Goal: Transaction & Acquisition: Purchase product/service

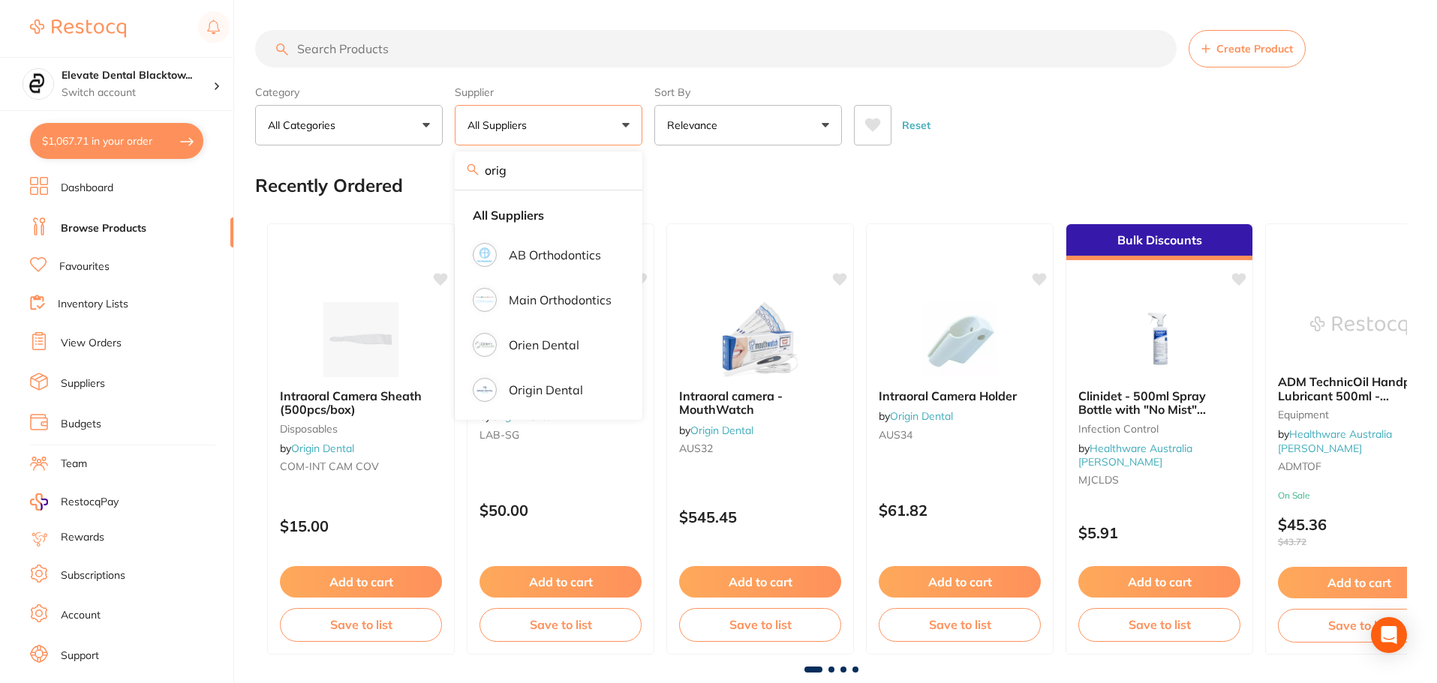
type input "orig"
click at [536, 393] on p "Origin Dental" at bounding box center [546, 390] width 74 height 14
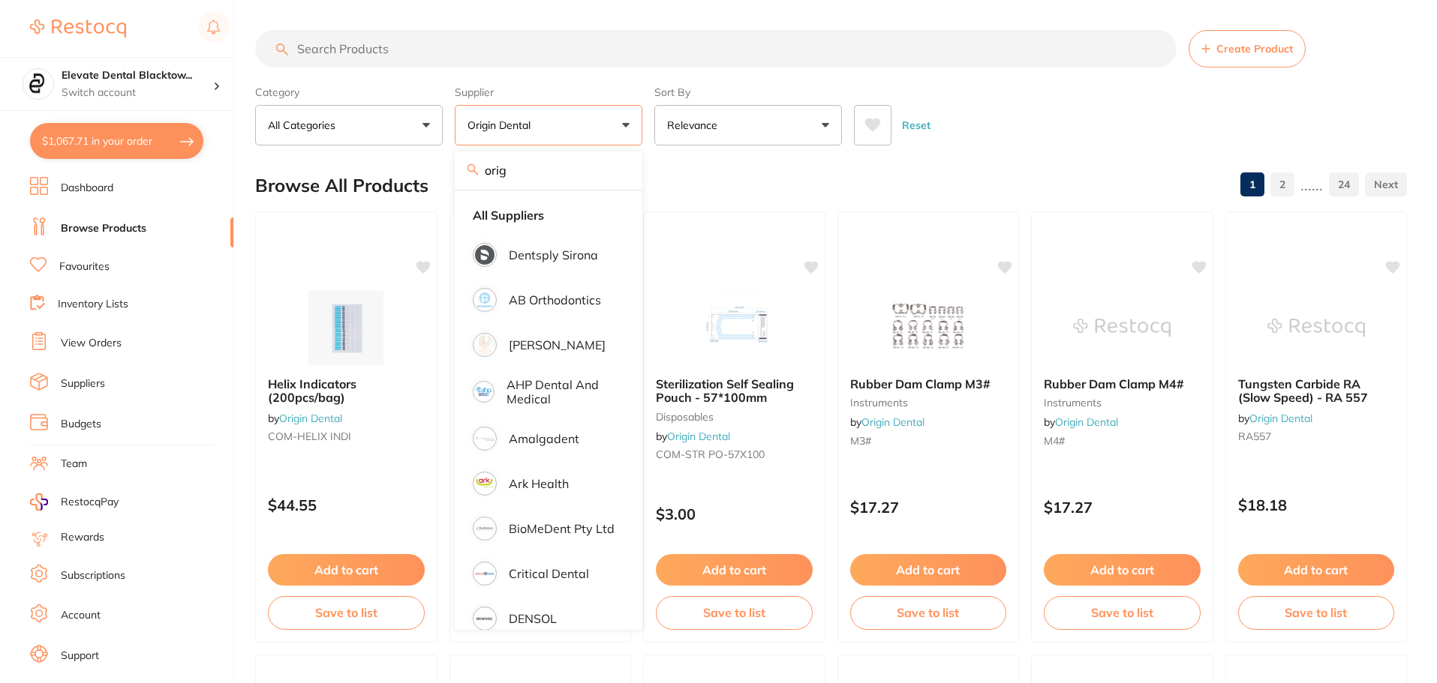
click at [342, 47] on input "search" at bounding box center [715, 49] width 921 height 38
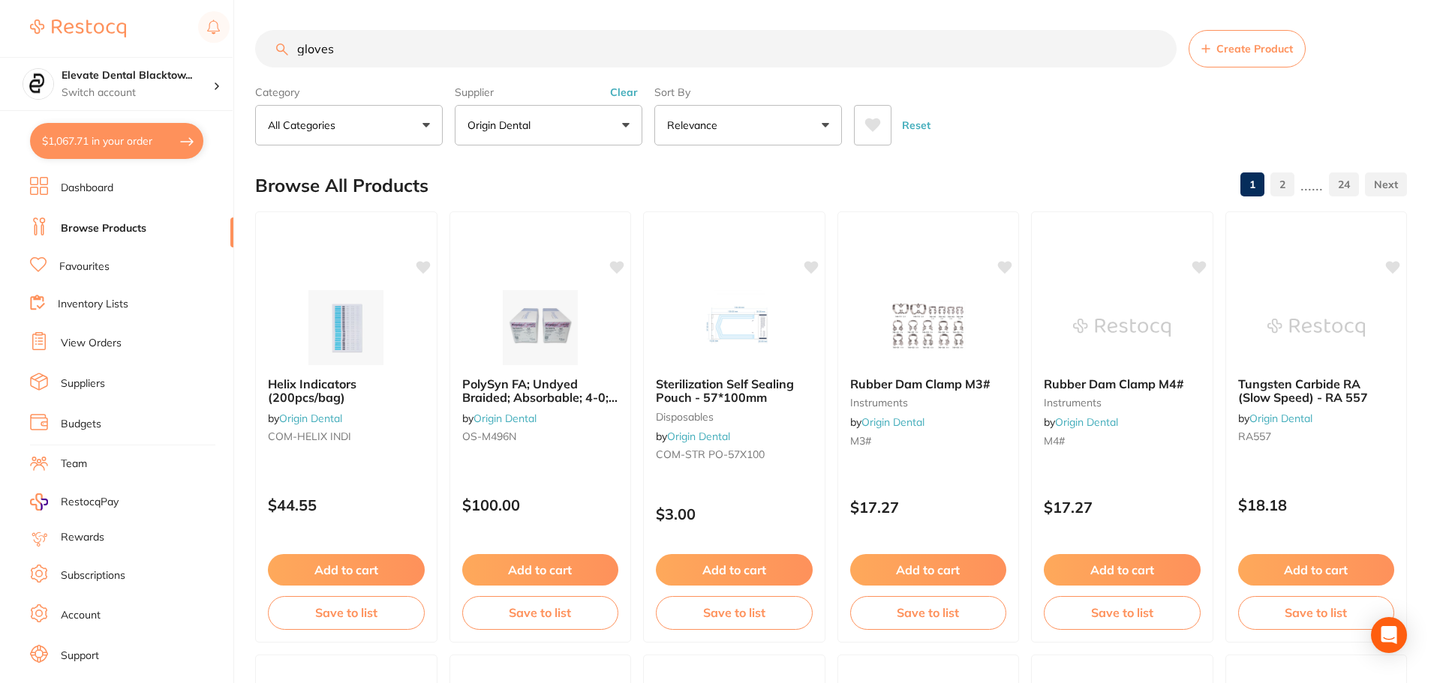
type input "gloves"
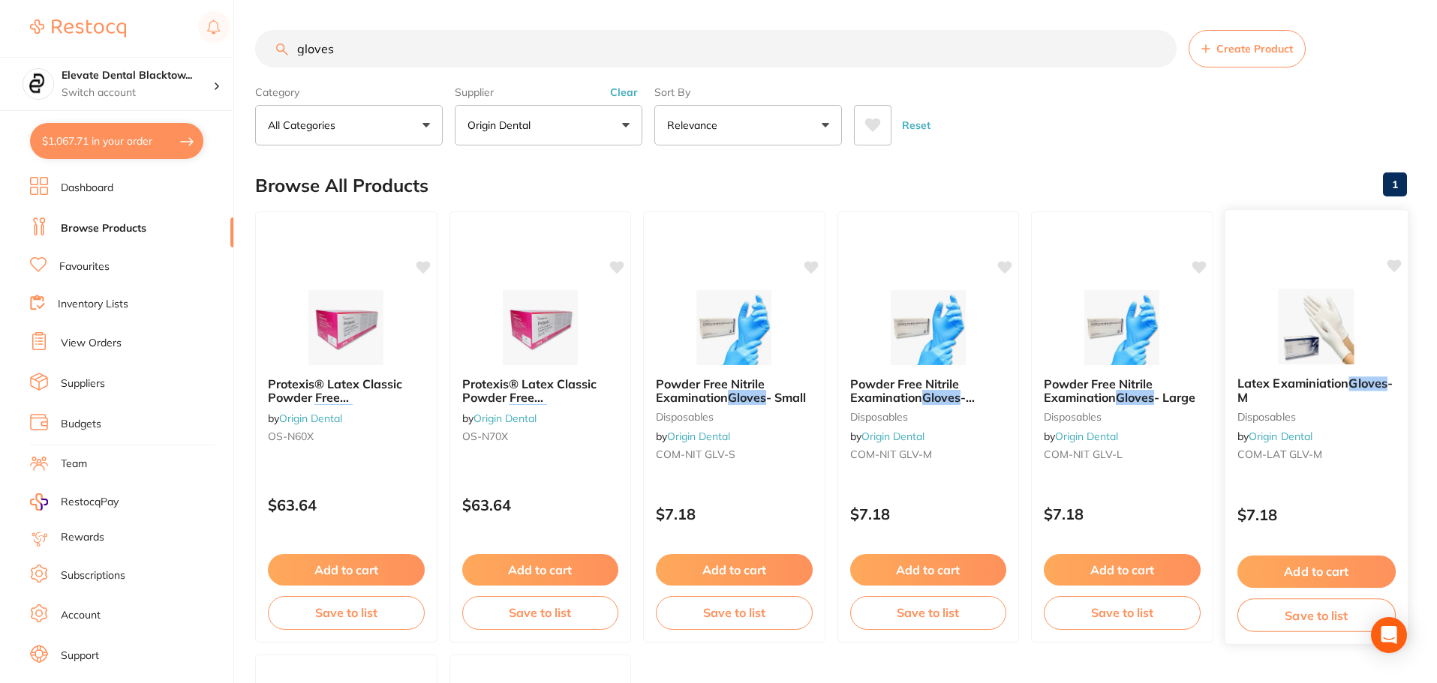
click at [1329, 573] on button "Add to cart" at bounding box center [1315, 572] width 158 height 32
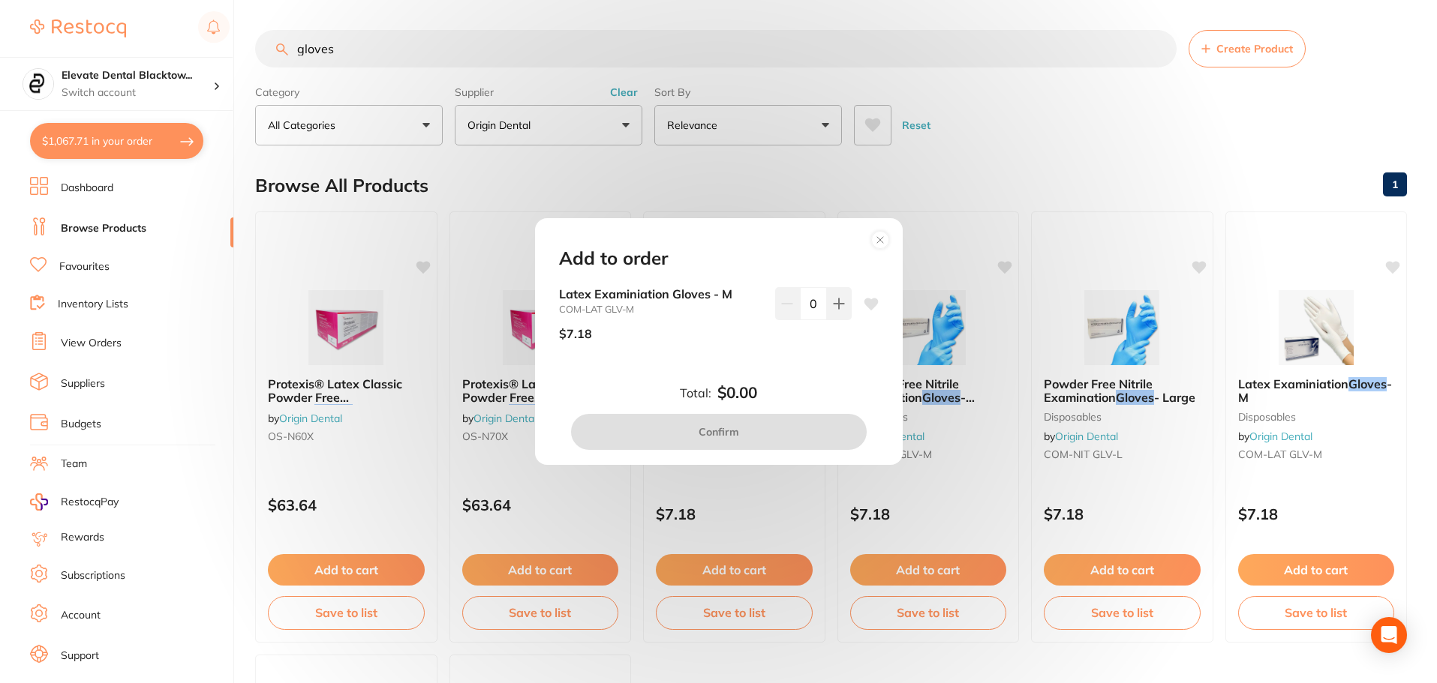
click at [805, 305] on input "0" at bounding box center [813, 303] width 27 height 33
type input "40"
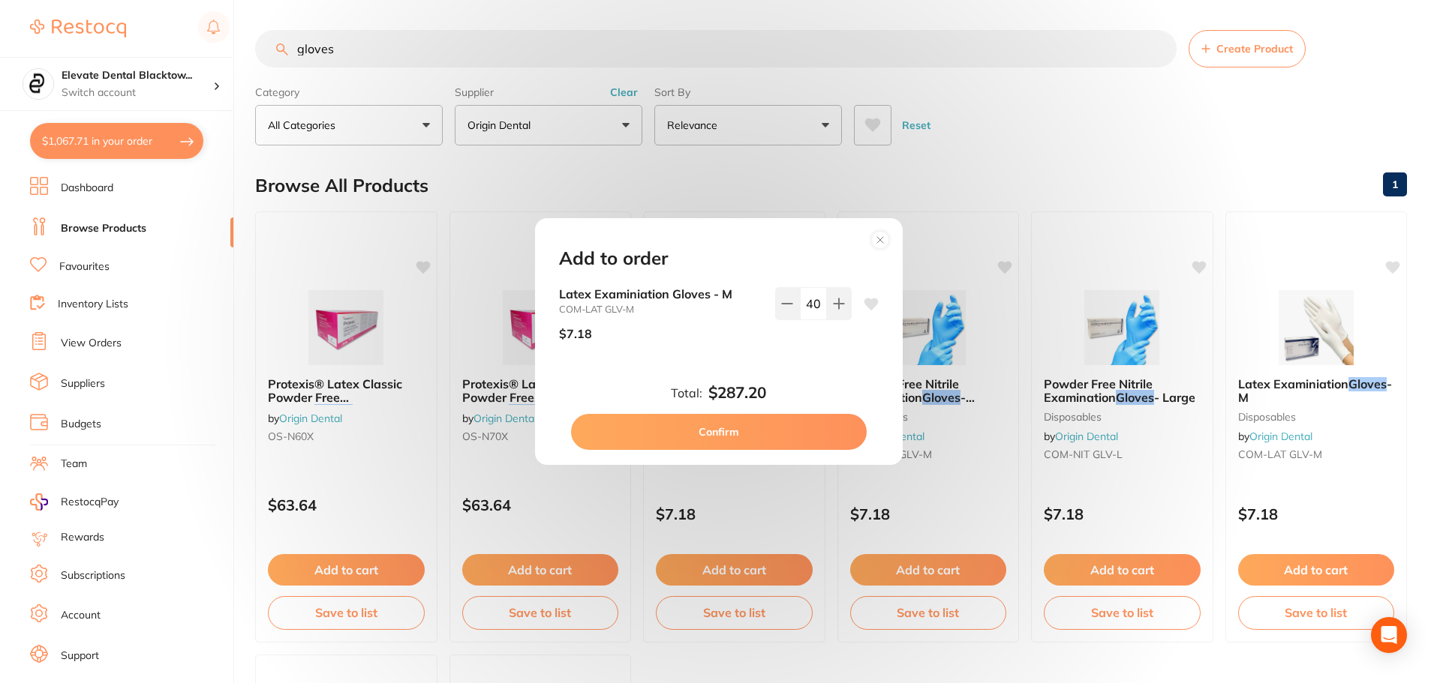
click at [789, 341] on div "40" at bounding box center [813, 319] width 77 height 65
click at [749, 435] on button "Confirm" at bounding box center [719, 432] width 296 height 36
checkbox input "false"
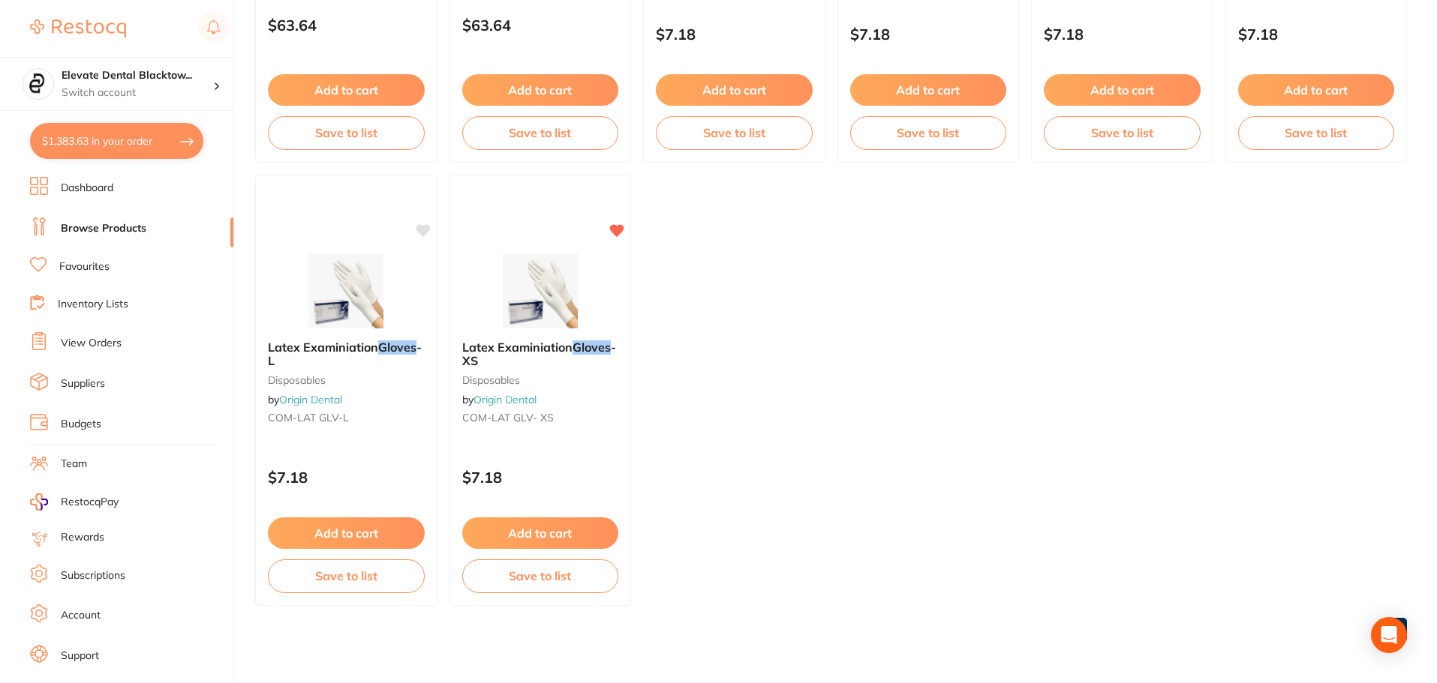
scroll to position [481, 0]
click at [542, 537] on button "Add to cart" at bounding box center [540, 534] width 158 height 32
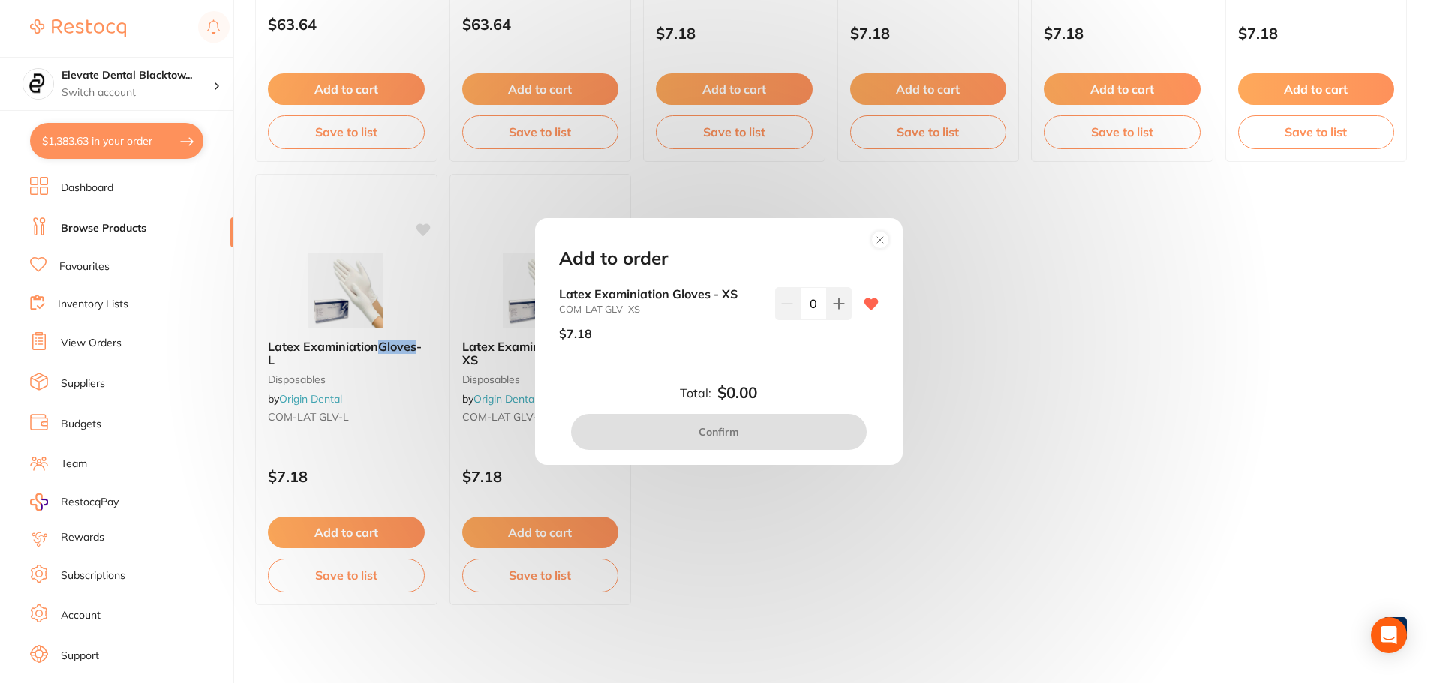
click at [806, 305] on input "0" at bounding box center [813, 303] width 27 height 33
type input "30"
click at [764, 362] on div "Latex Examiniation Gloves - XS COM-LAT GLV- XS $7.18 30" at bounding box center [719, 331] width 356 height 89
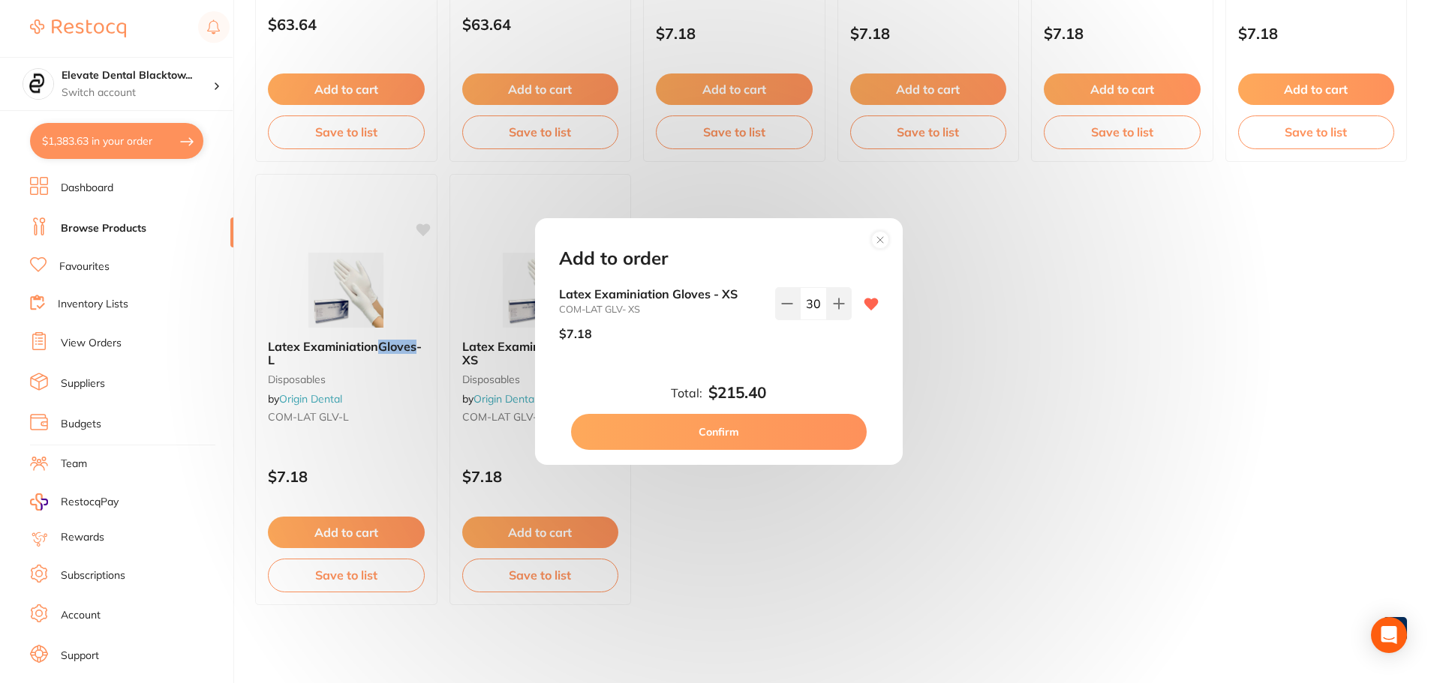
click at [734, 434] on button "Confirm" at bounding box center [719, 432] width 296 height 36
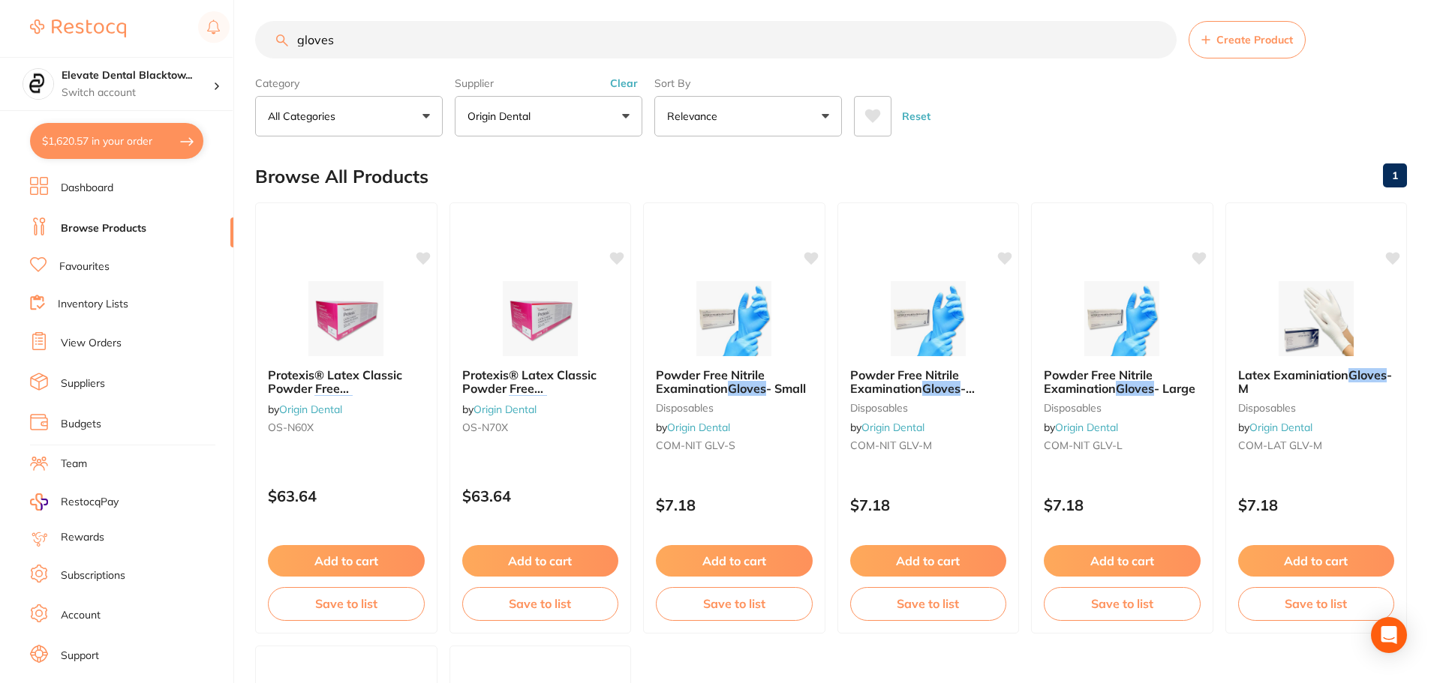
scroll to position [0, 0]
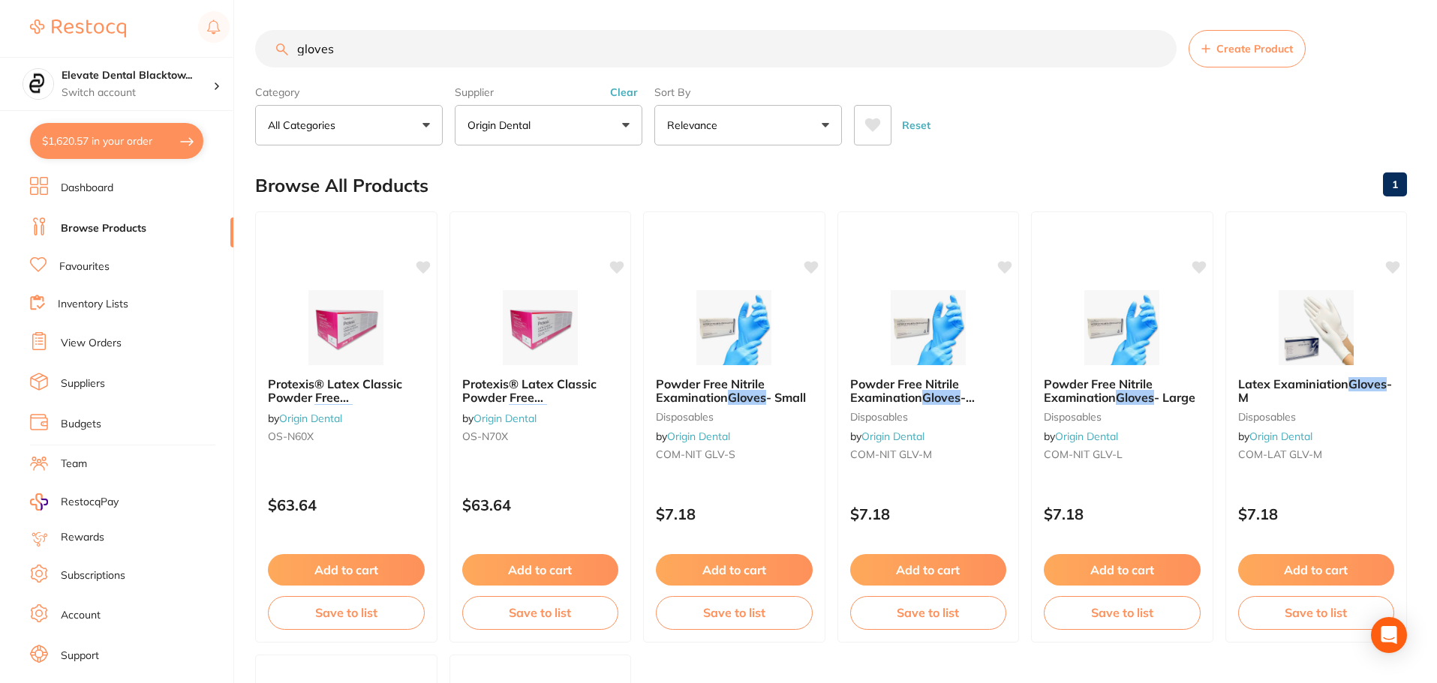
click at [429, 41] on input "gloves" at bounding box center [715, 49] width 921 height 38
type input "g"
type input "cup"
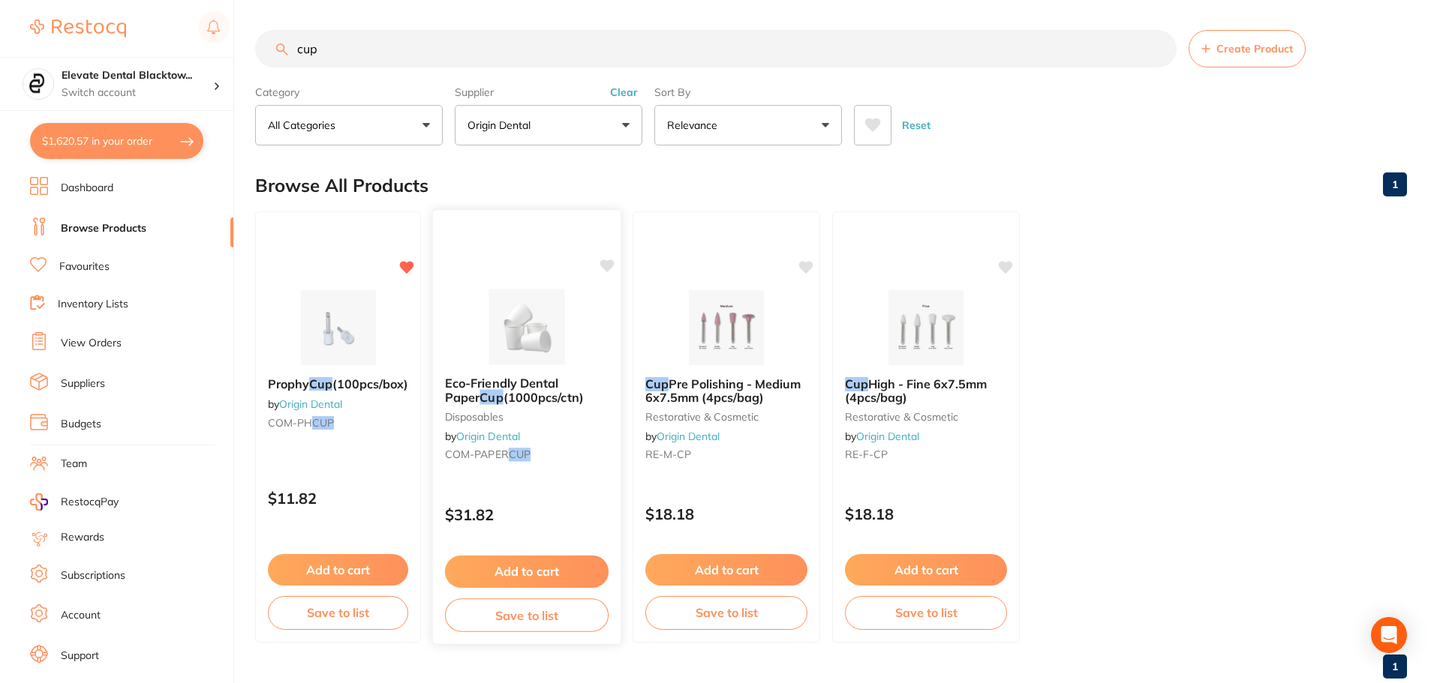
click at [567, 568] on button "Add to cart" at bounding box center [527, 572] width 164 height 32
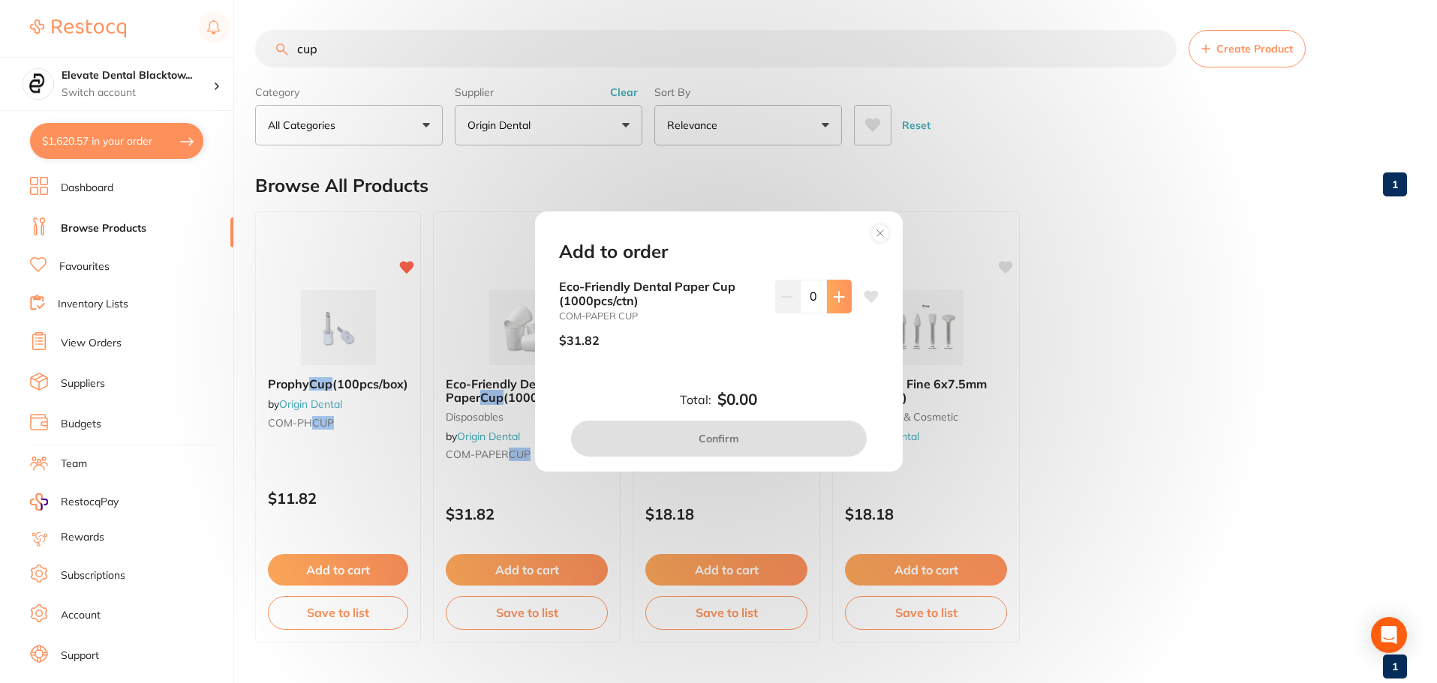
click at [835, 297] on icon at bounding box center [838, 297] width 10 height 10
type input "1"
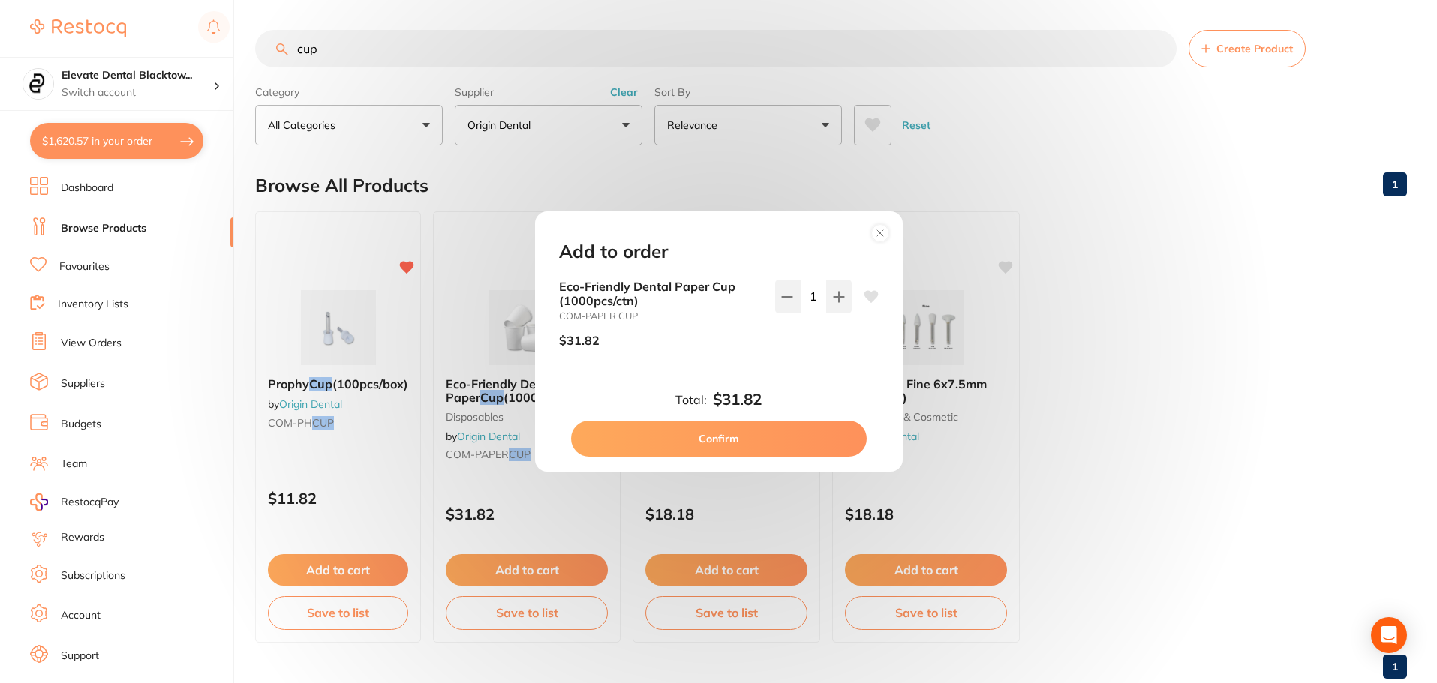
click at [736, 440] on button "Confirm" at bounding box center [719, 439] width 296 height 36
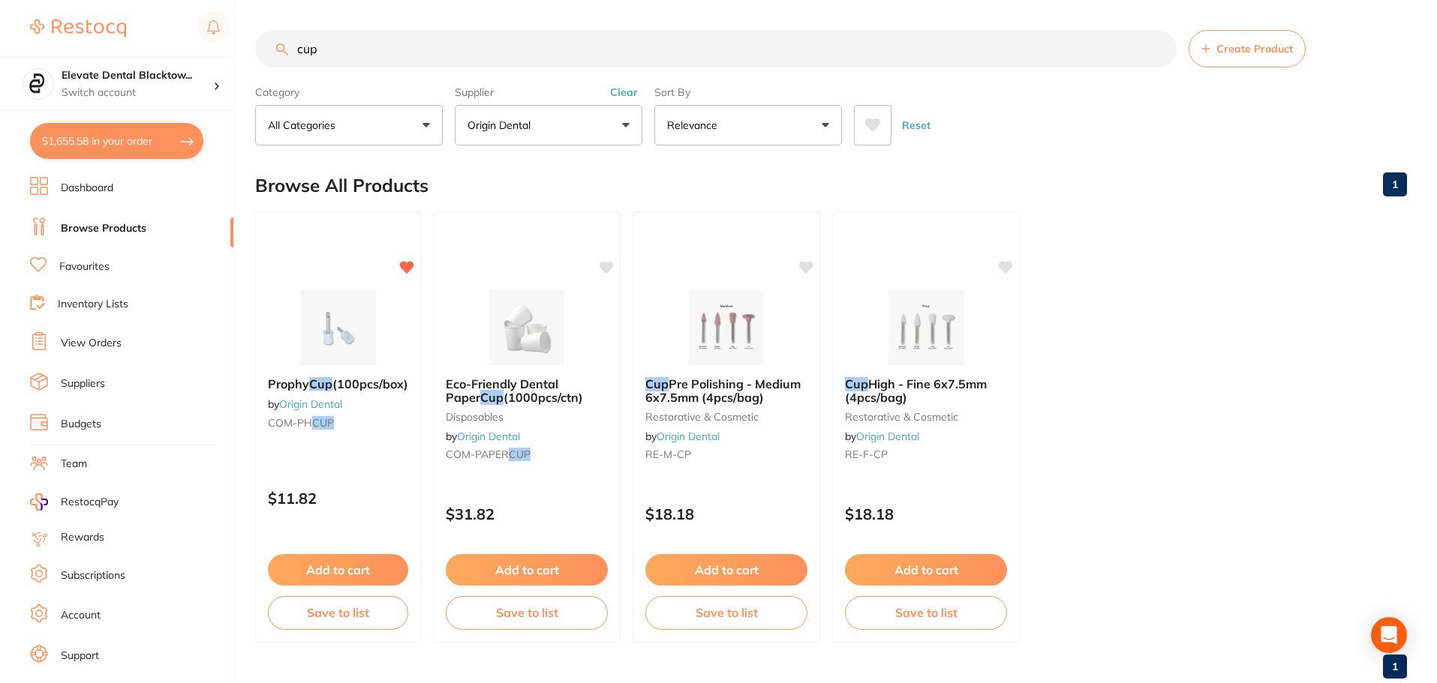
click at [624, 51] on input "cup" at bounding box center [715, 49] width 921 height 38
type input "c"
type input "steri pouch"
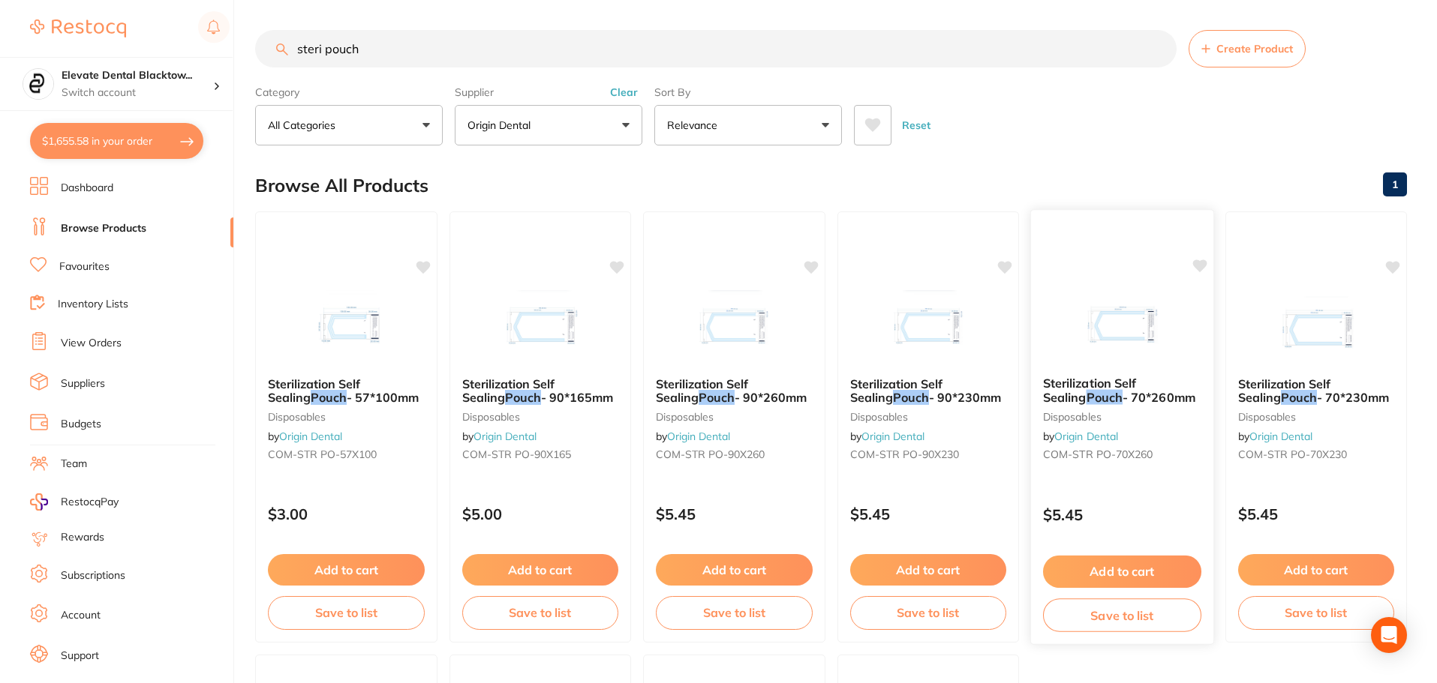
click at [1116, 569] on button "Add to cart" at bounding box center [1122, 572] width 158 height 32
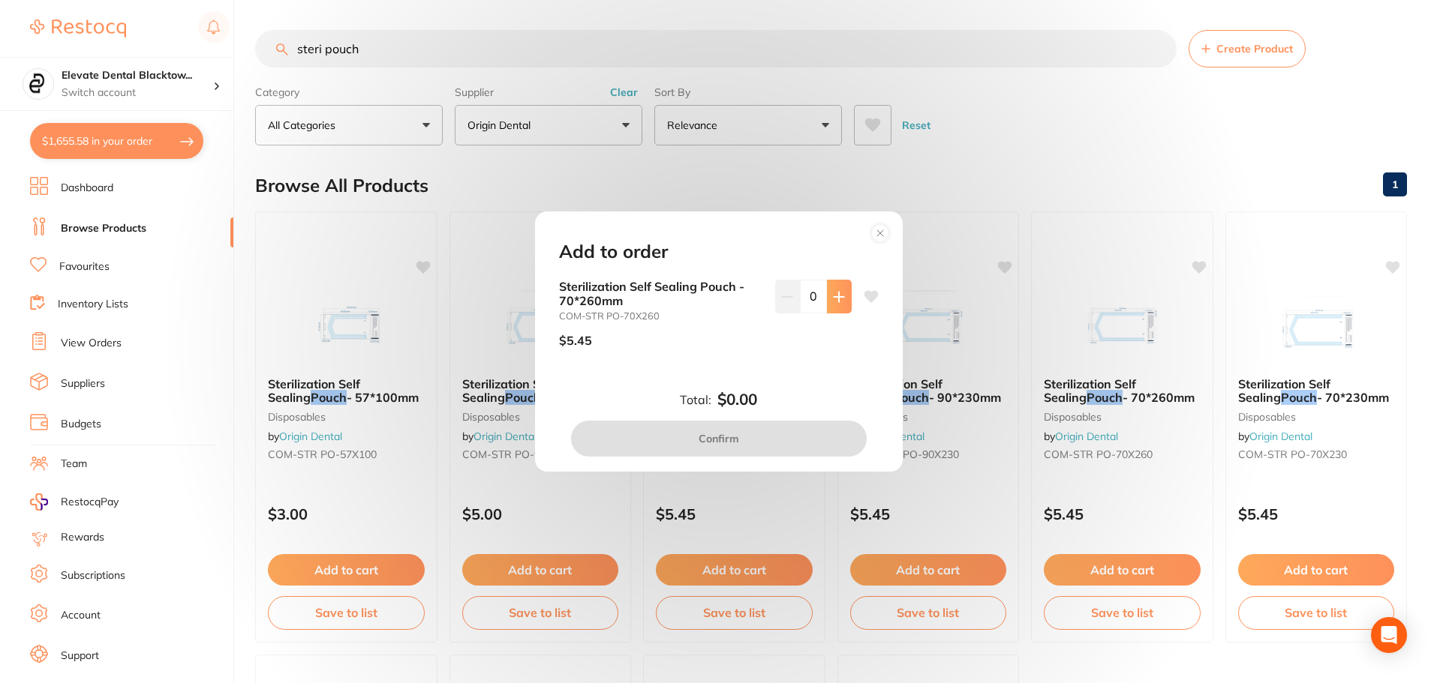
click at [835, 303] on button at bounding box center [839, 296] width 25 height 33
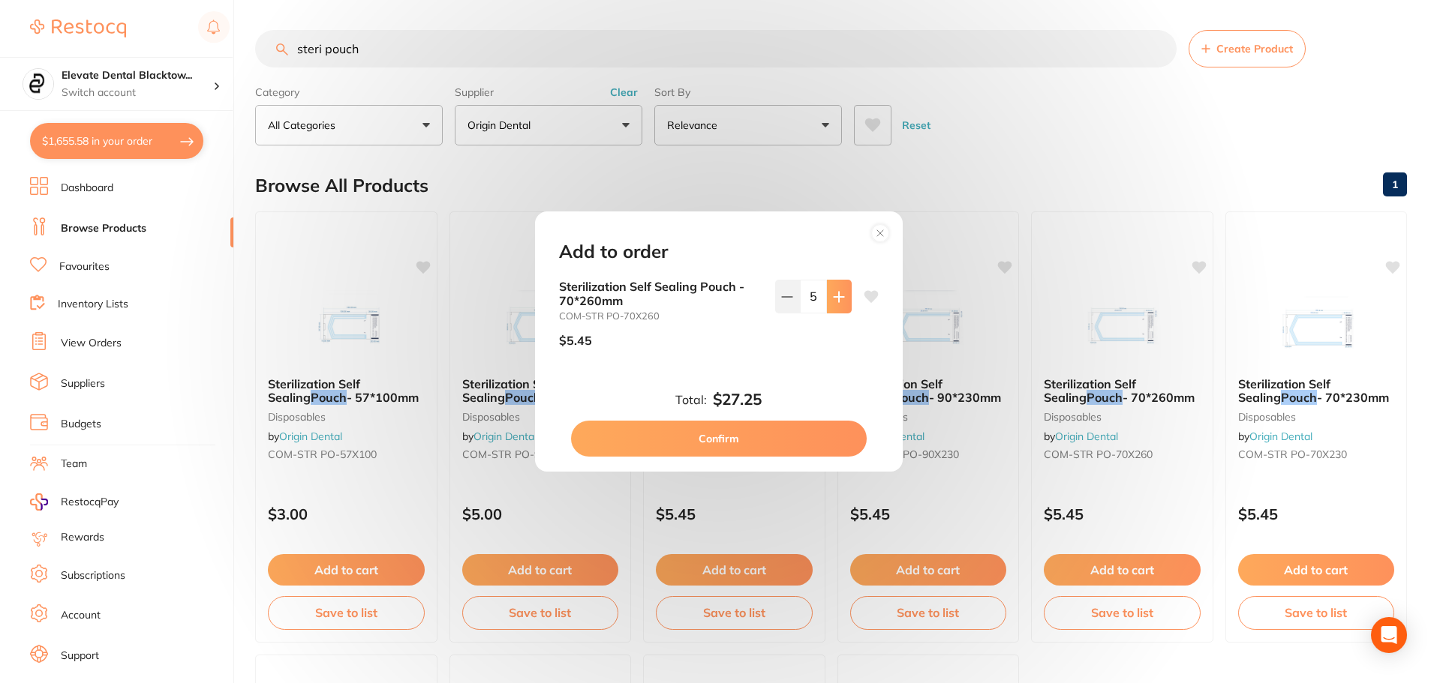
click at [835, 303] on button at bounding box center [839, 296] width 25 height 33
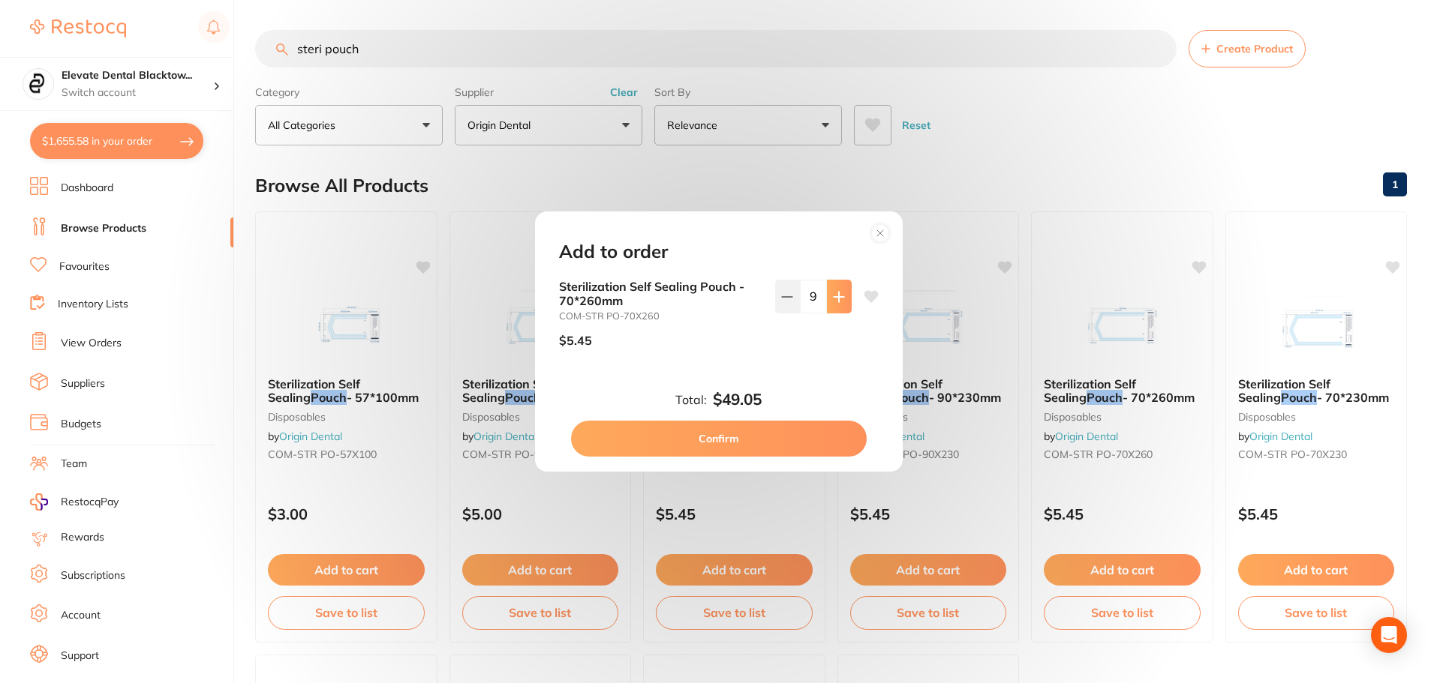
type input "10"
click at [741, 439] on button "Confirm" at bounding box center [719, 439] width 296 height 36
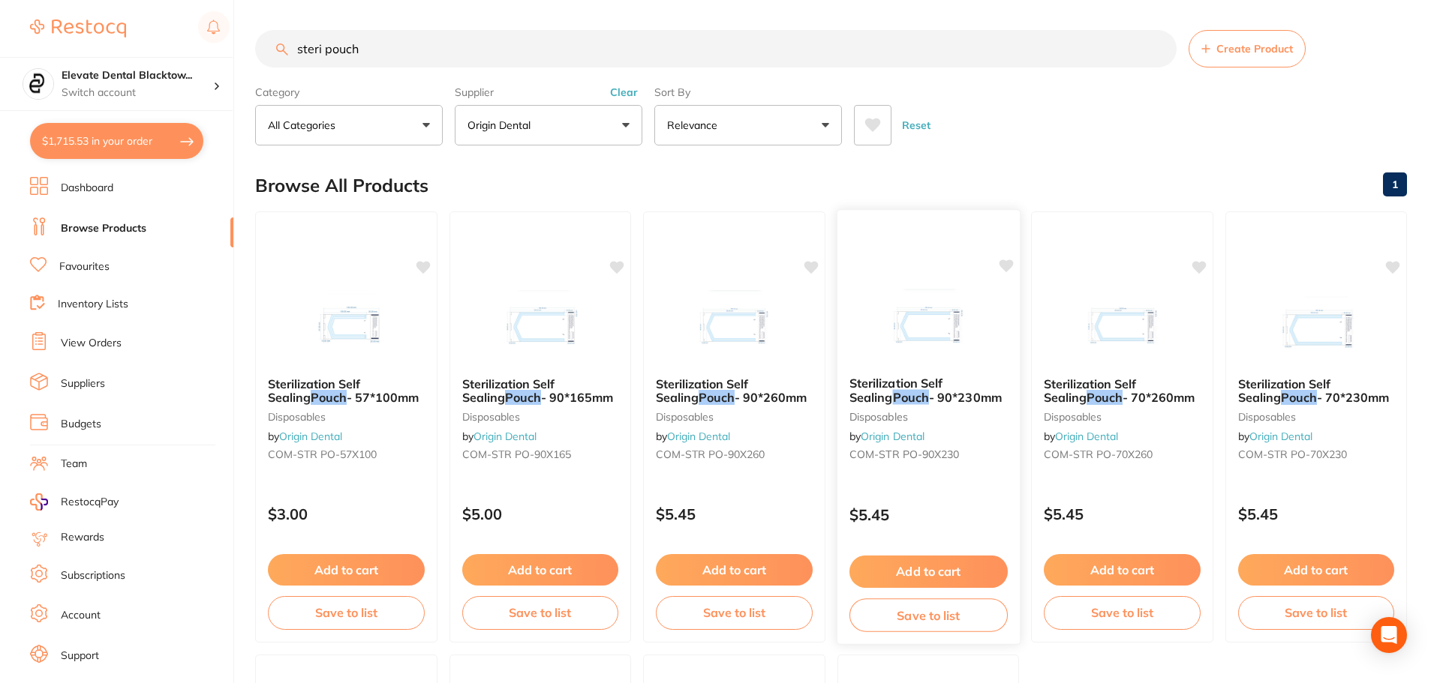
click at [953, 577] on button "Add to cart" at bounding box center [927, 572] width 158 height 32
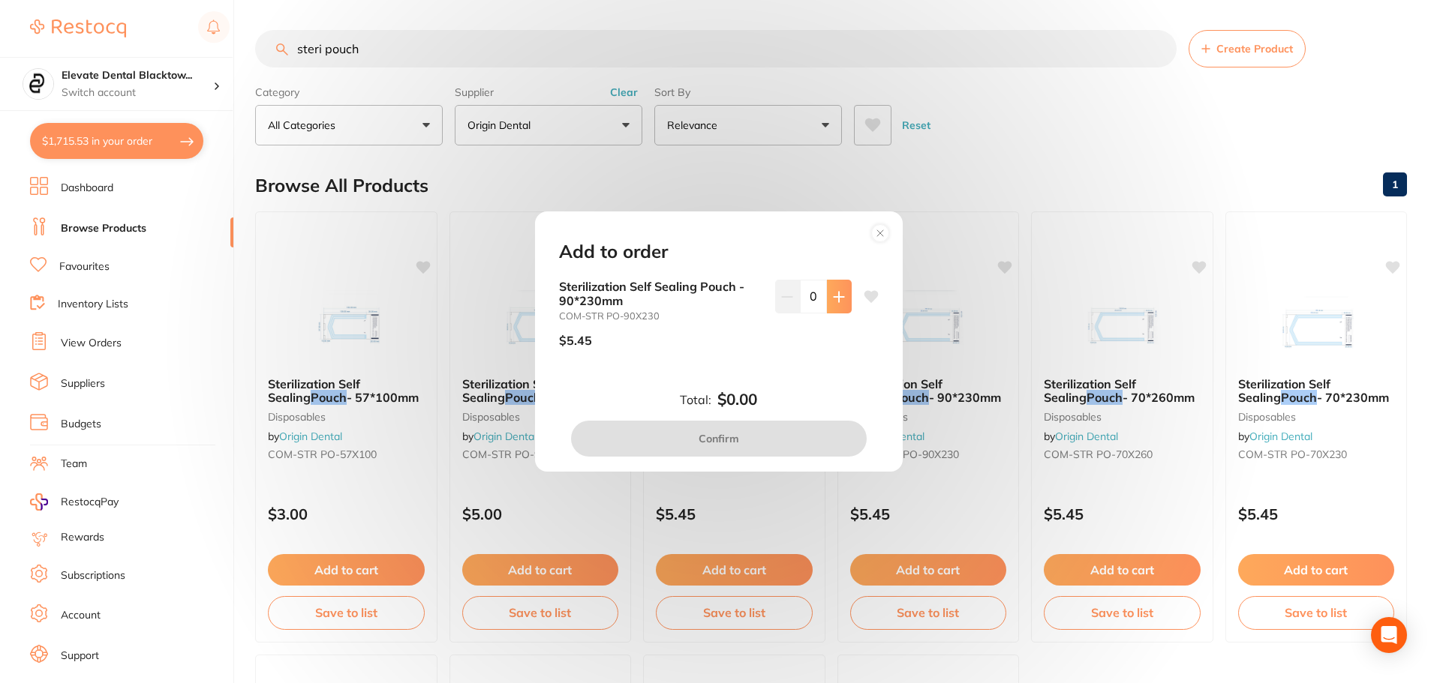
click at [833, 300] on icon at bounding box center [839, 297] width 12 height 12
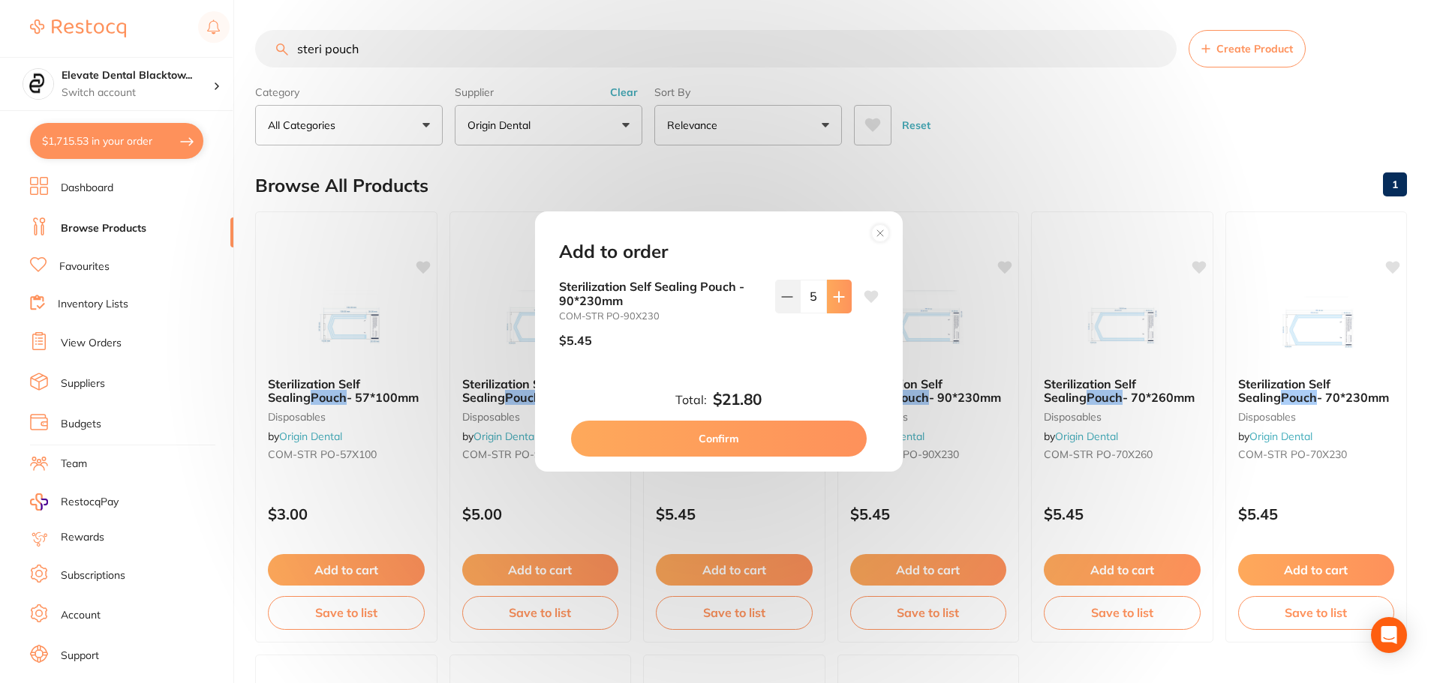
click at [833, 300] on icon at bounding box center [839, 297] width 12 height 12
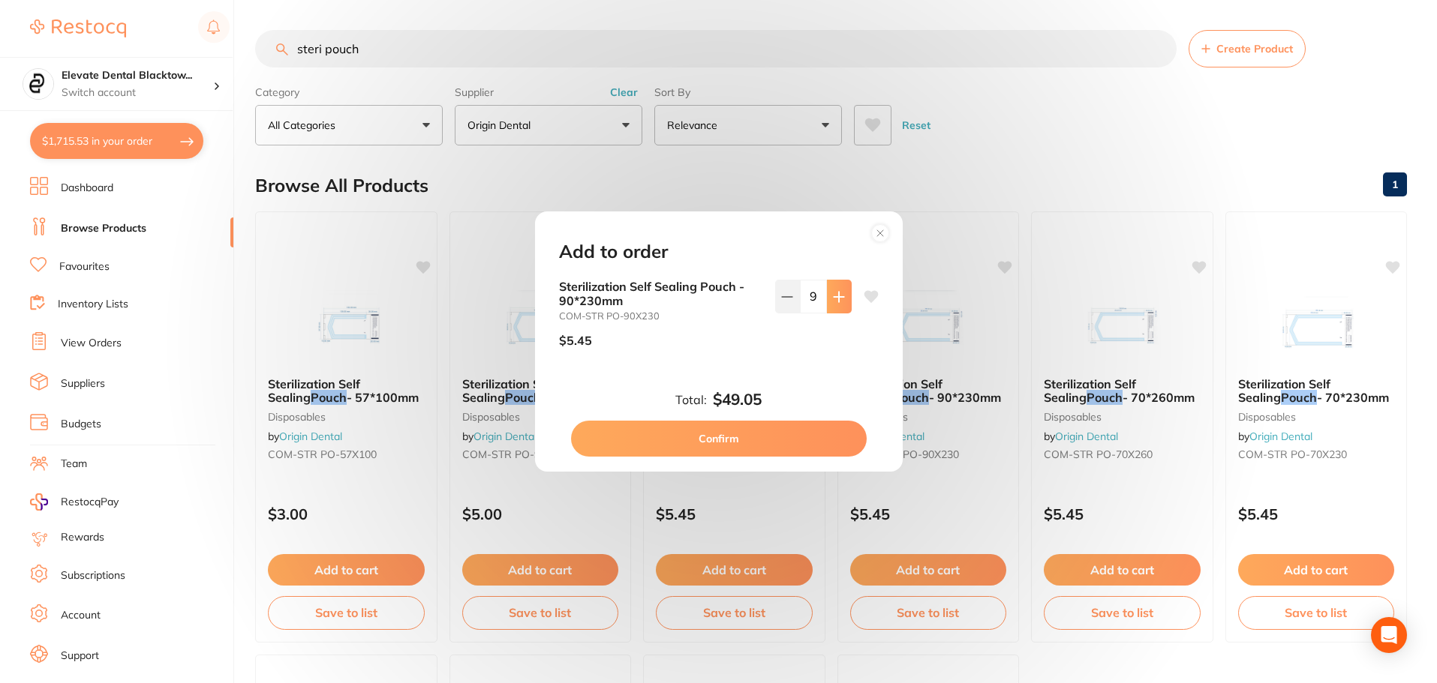
type input "10"
click at [738, 436] on button "Confirm" at bounding box center [719, 439] width 296 height 36
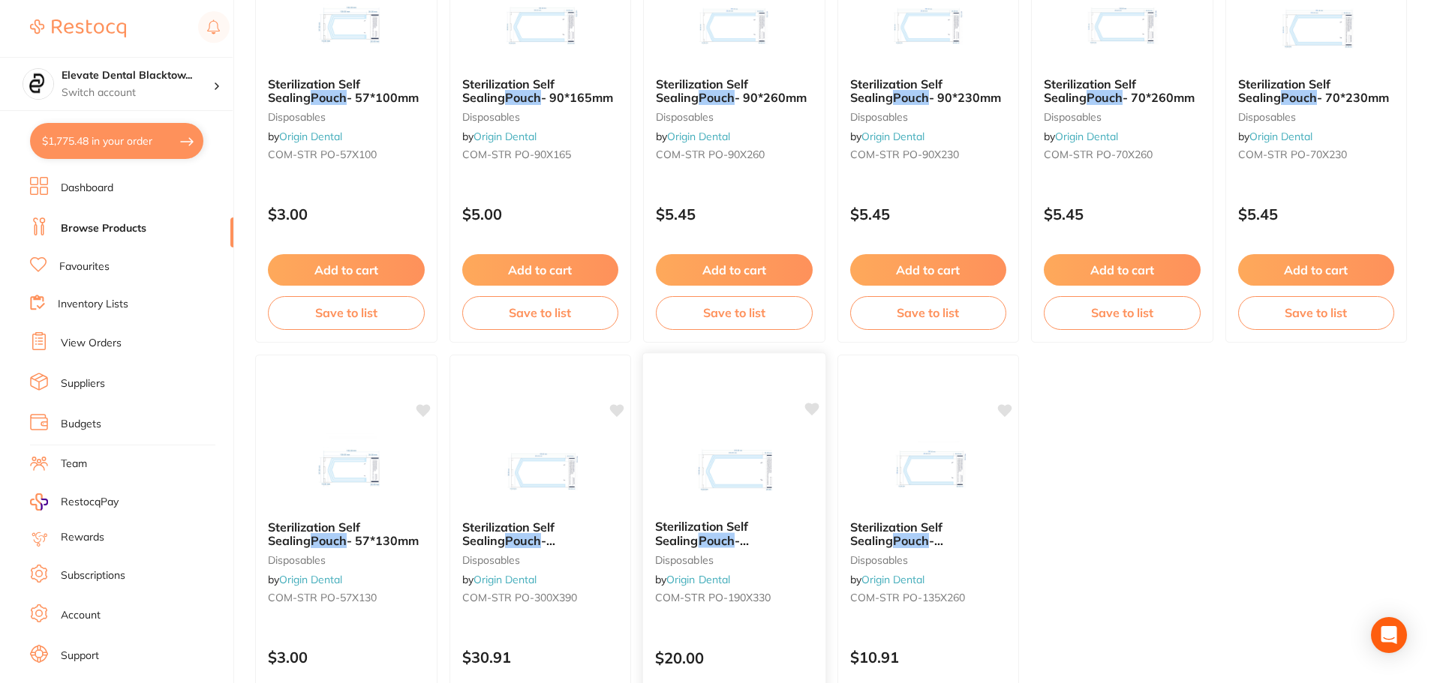
scroll to position [225, 0]
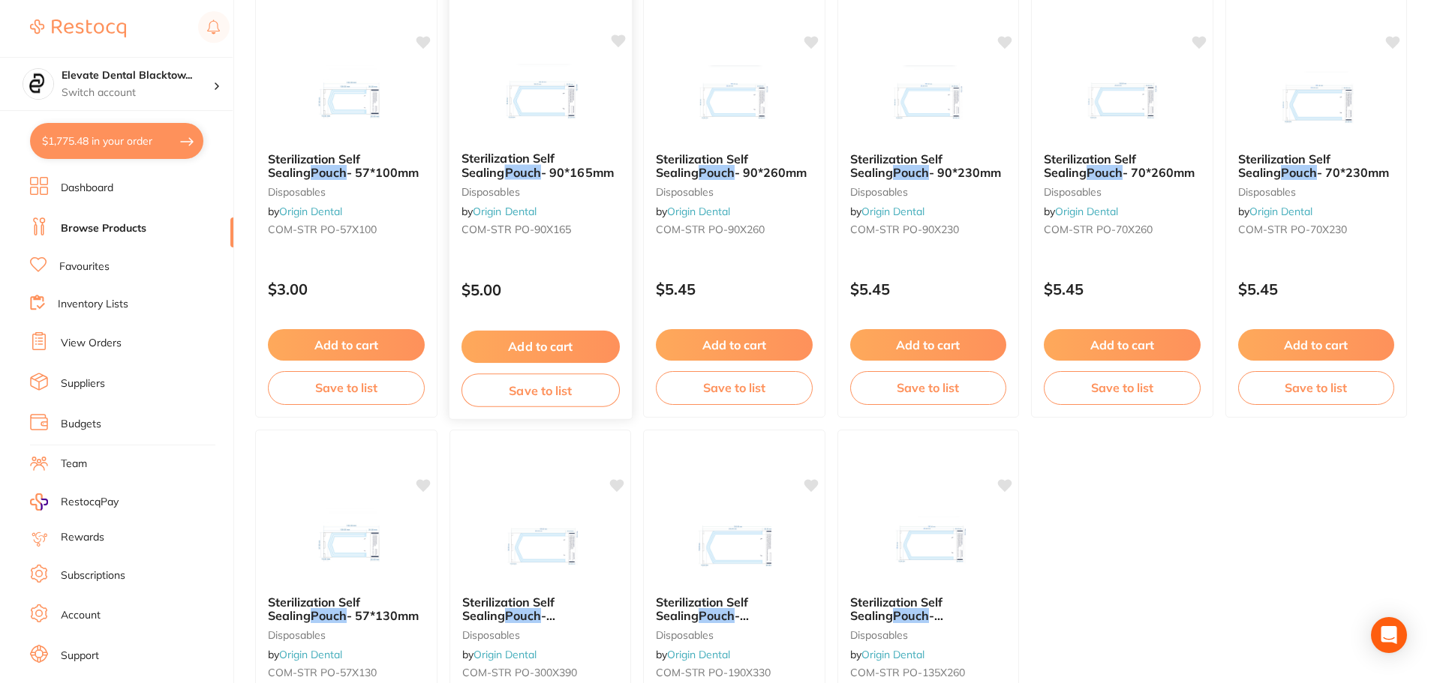
click at [556, 345] on button "Add to cart" at bounding box center [540, 347] width 158 height 32
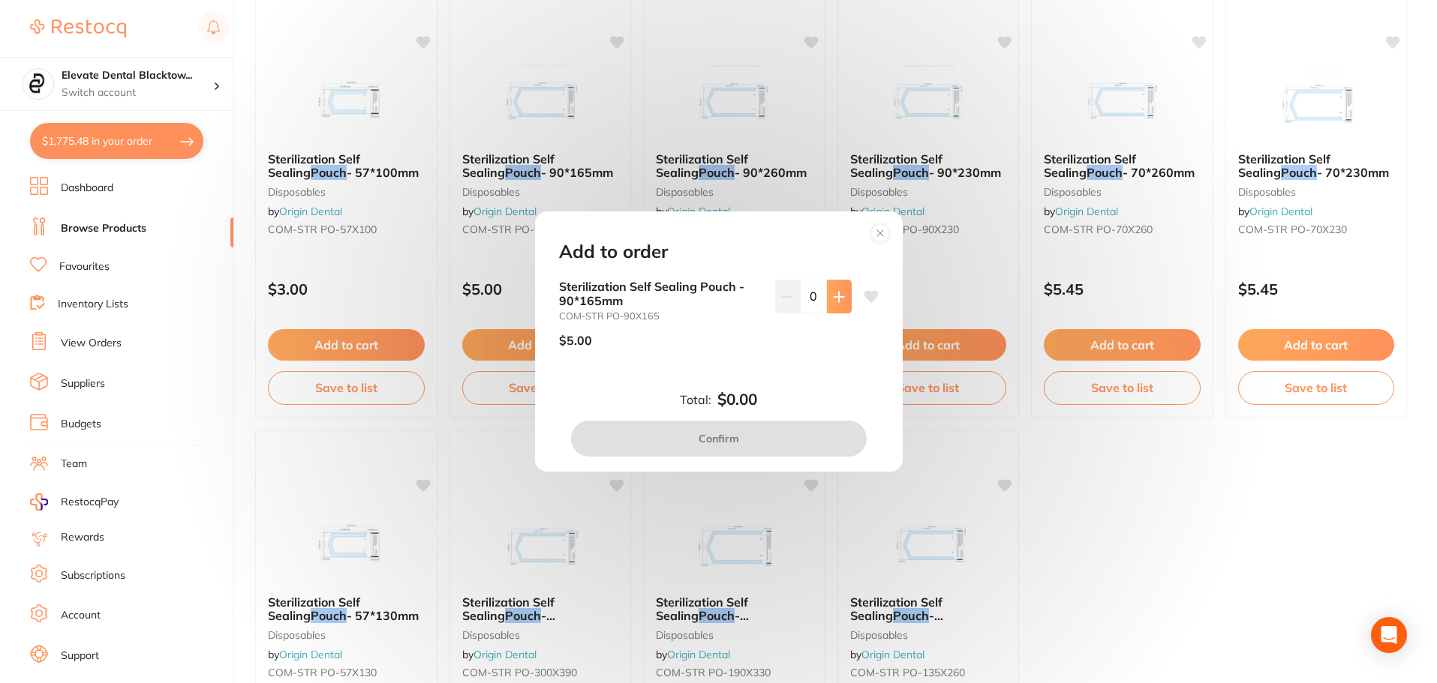
click at [833, 297] on icon at bounding box center [838, 297] width 10 height 10
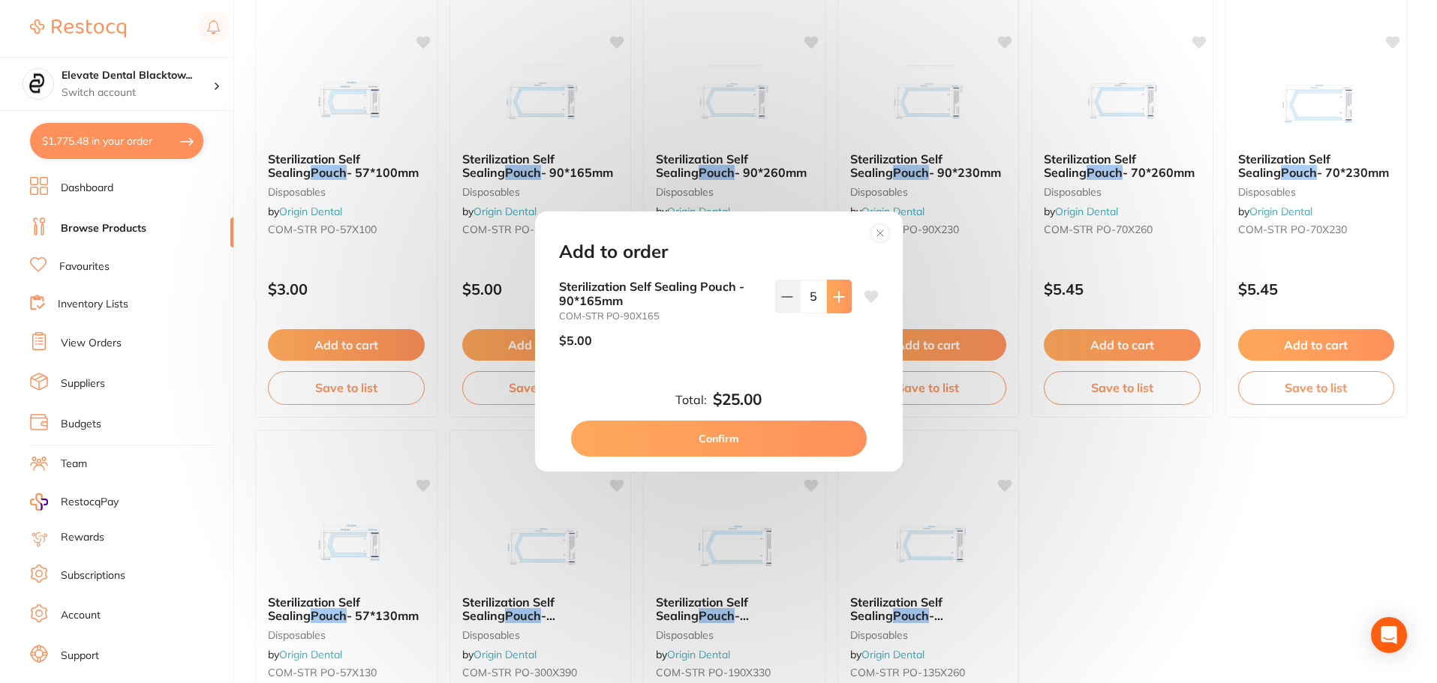
click at [833, 297] on icon at bounding box center [838, 297] width 10 height 10
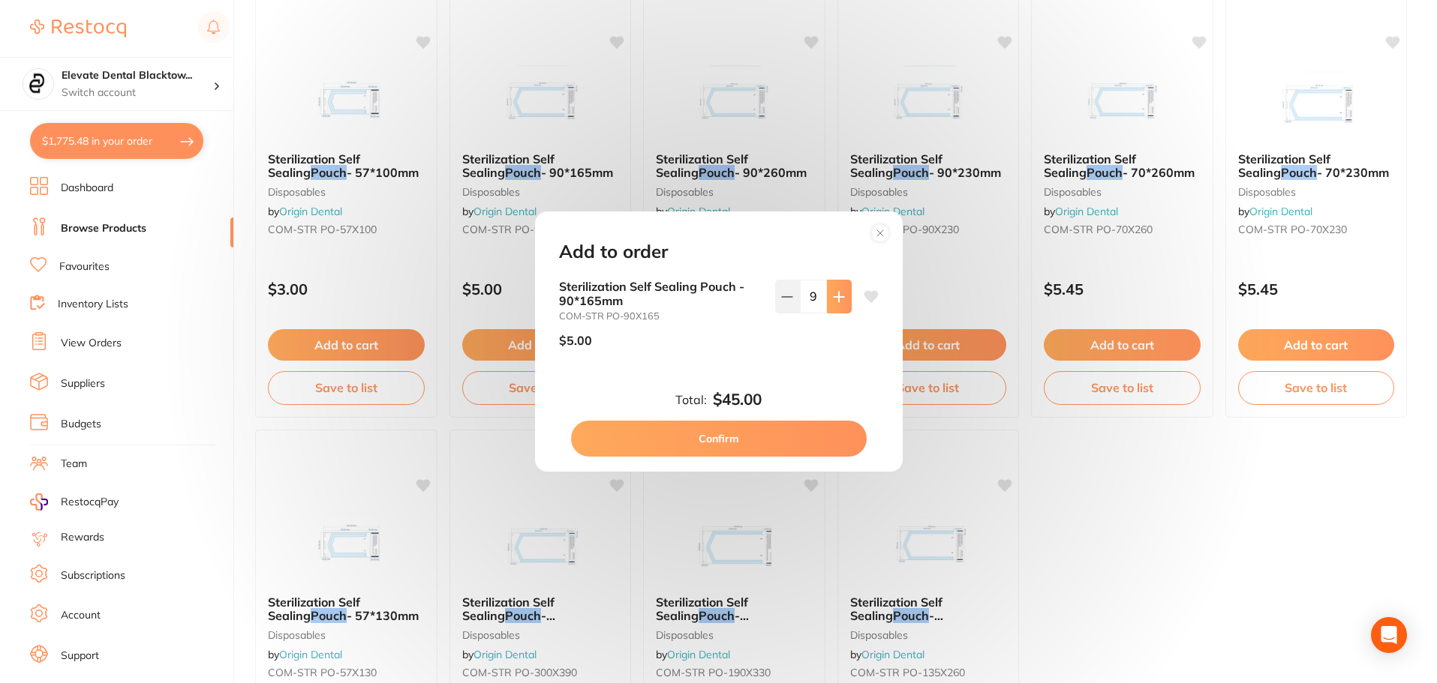
type input "10"
click at [711, 434] on button "Confirm" at bounding box center [719, 439] width 296 height 36
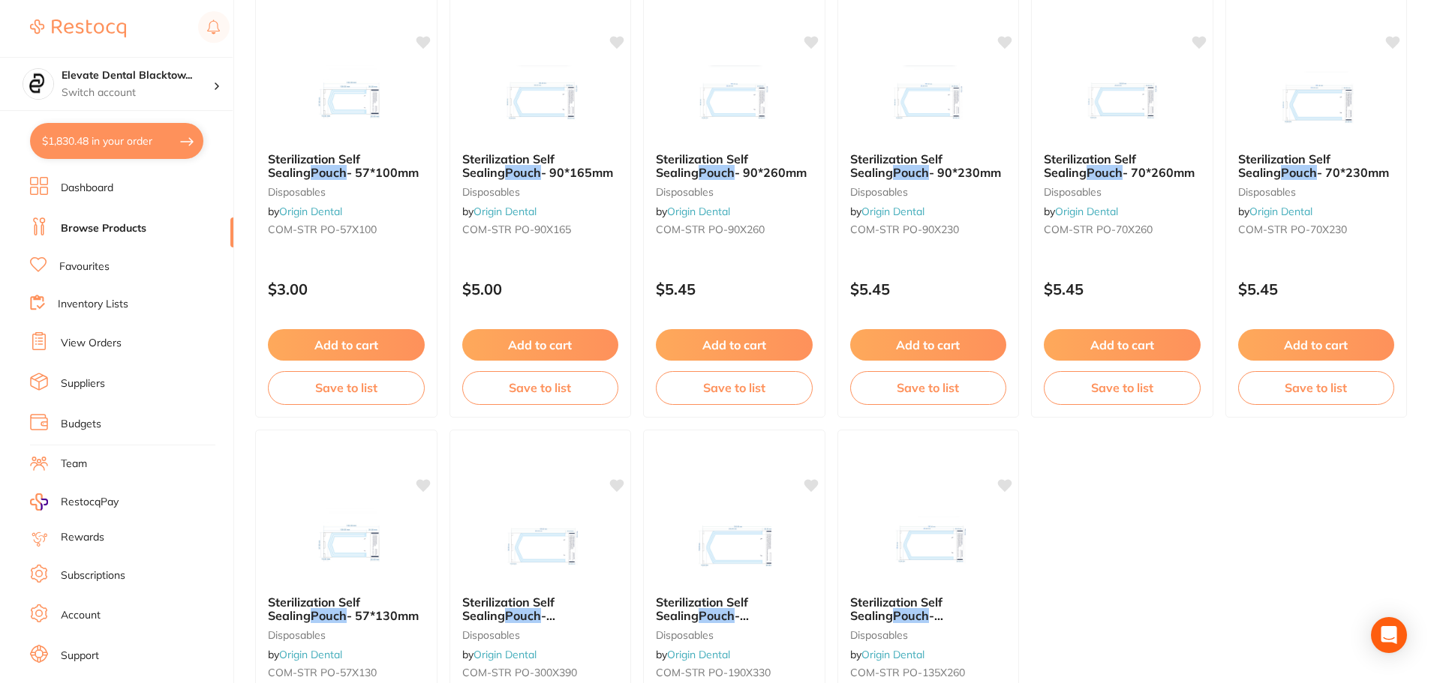
scroll to position [0, 0]
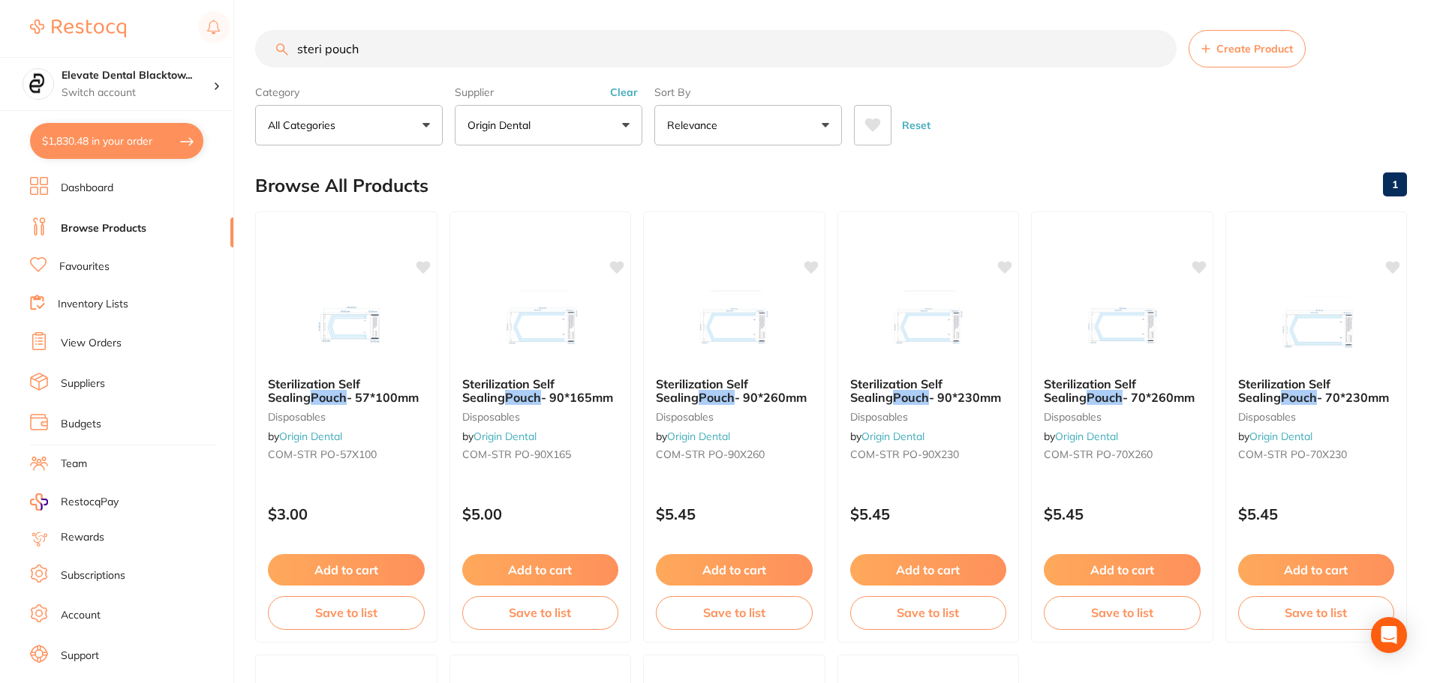
click at [399, 54] on input "steri pouch" at bounding box center [715, 49] width 921 height 38
type input "s"
type input "mask"
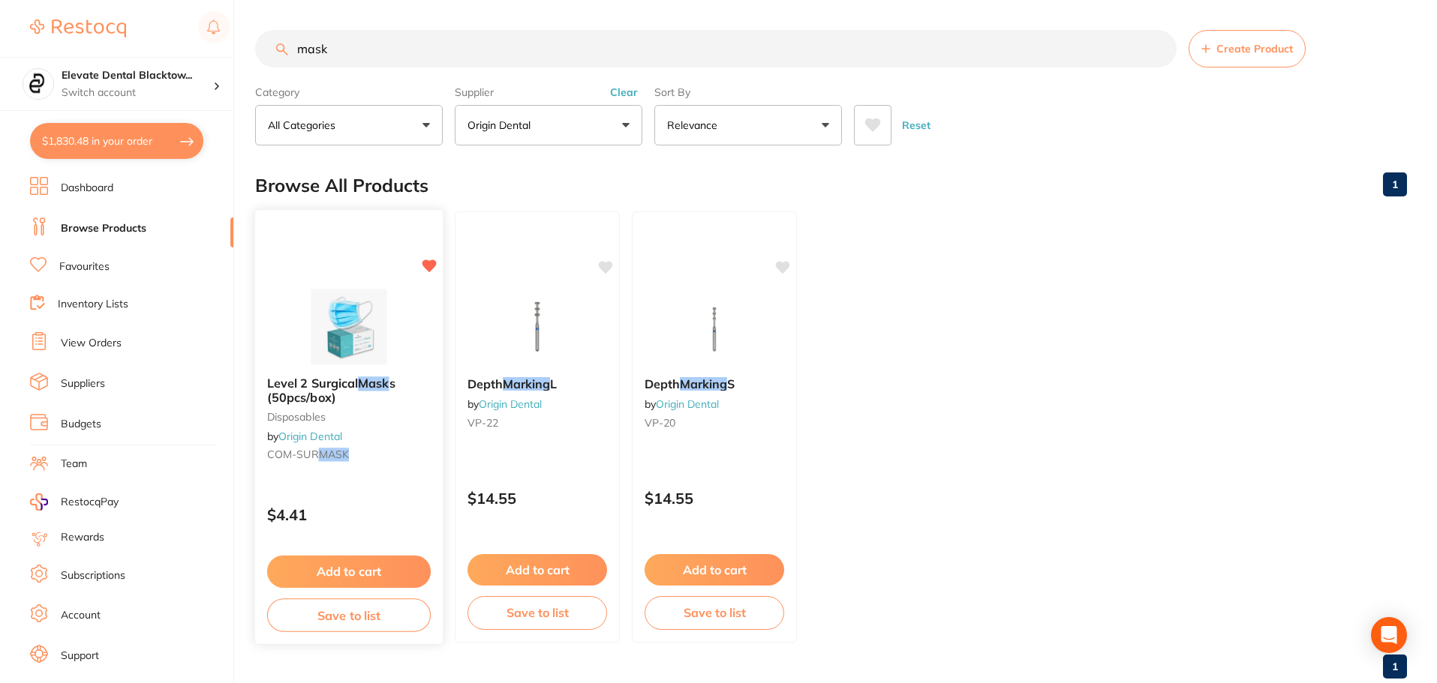
click at [398, 570] on button "Add to cart" at bounding box center [349, 572] width 164 height 32
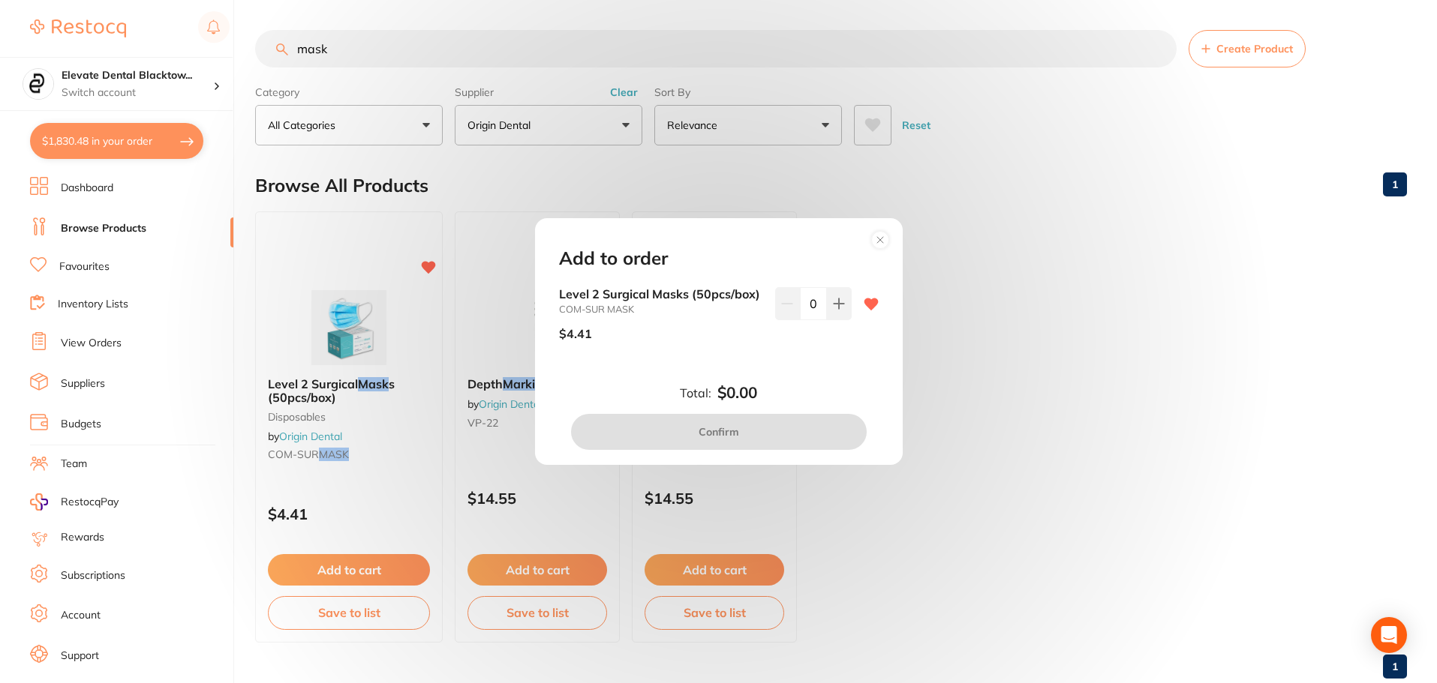
click at [808, 308] on input "0" at bounding box center [813, 303] width 27 height 33
type input "40"
click at [759, 369] on div "Level 2 Surgical Masks (50pcs/box) COM-SUR MASK $4.41 40" at bounding box center [719, 331] width 356 height 89
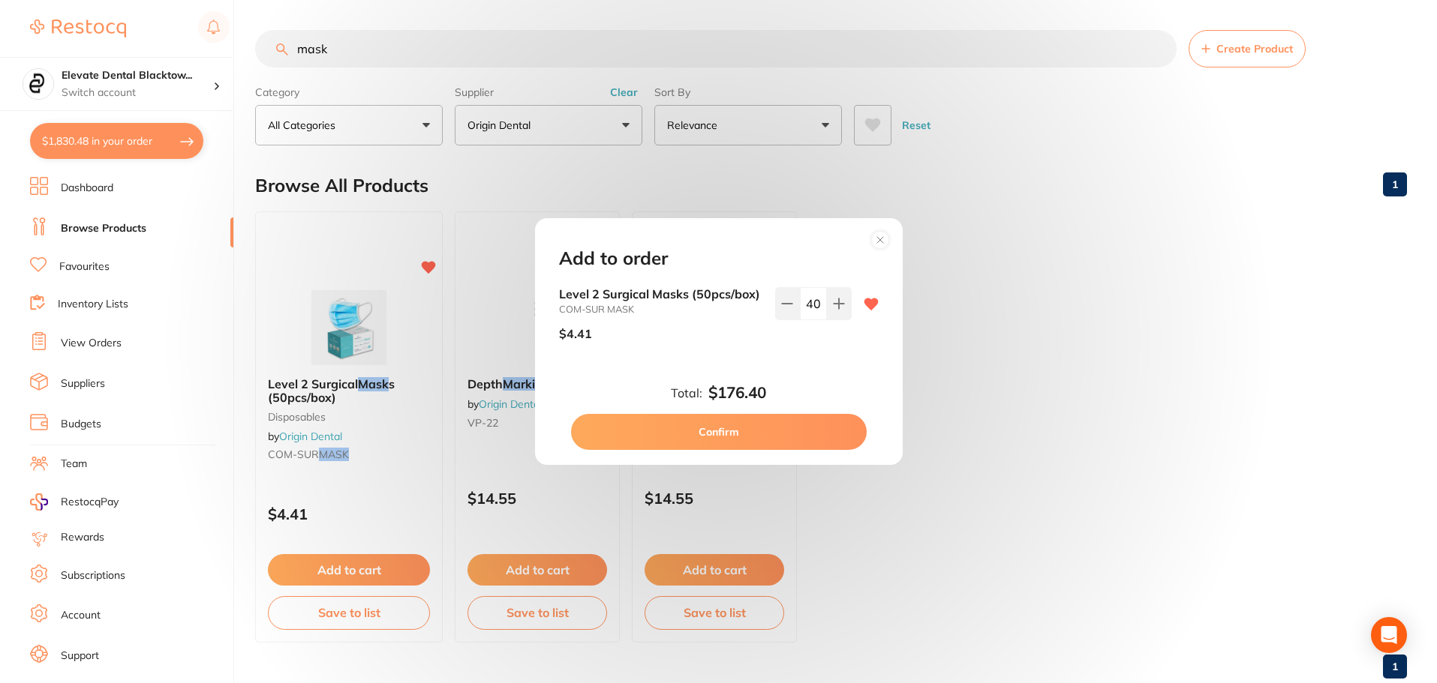
click at [734, 435] on button "Confirm" at bounding box center [719, 432] width 296 height 36
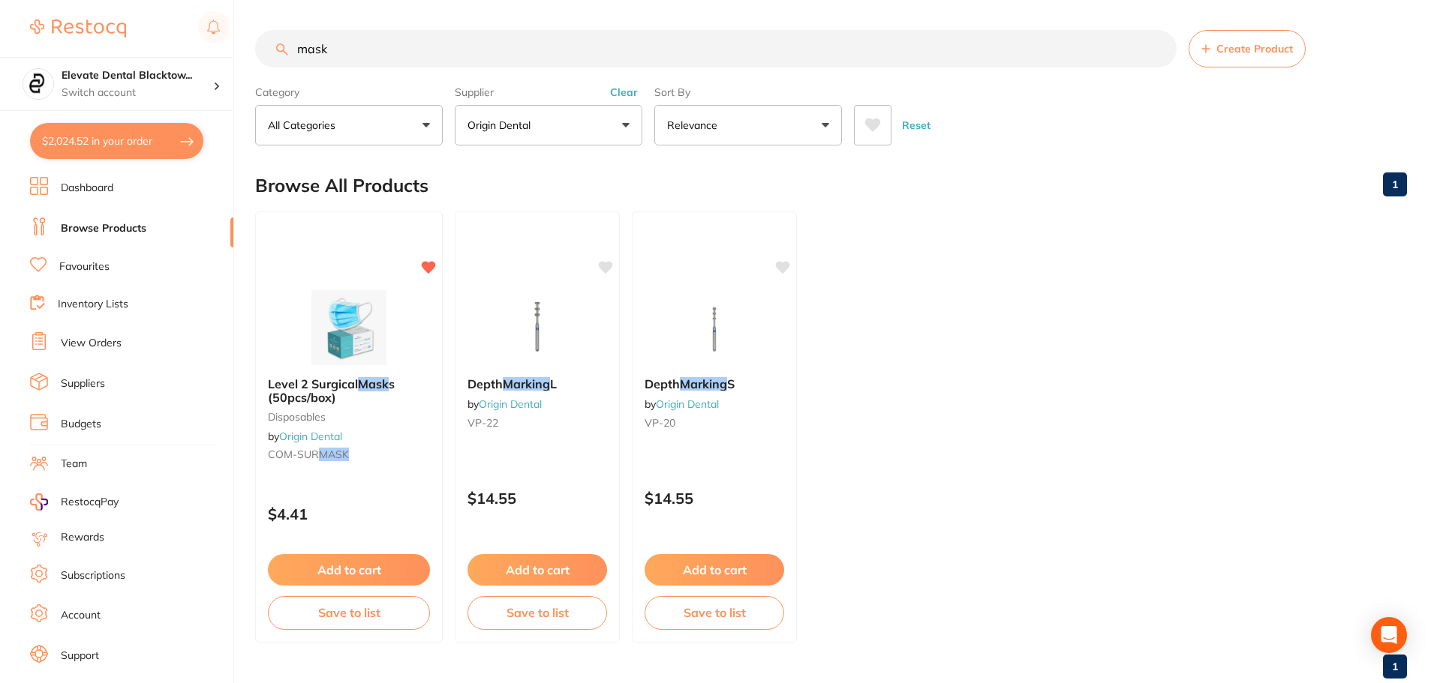
click at [512, 53] on input "mask" at bounding box center [715, 49] width 921 height 38
type input "m"
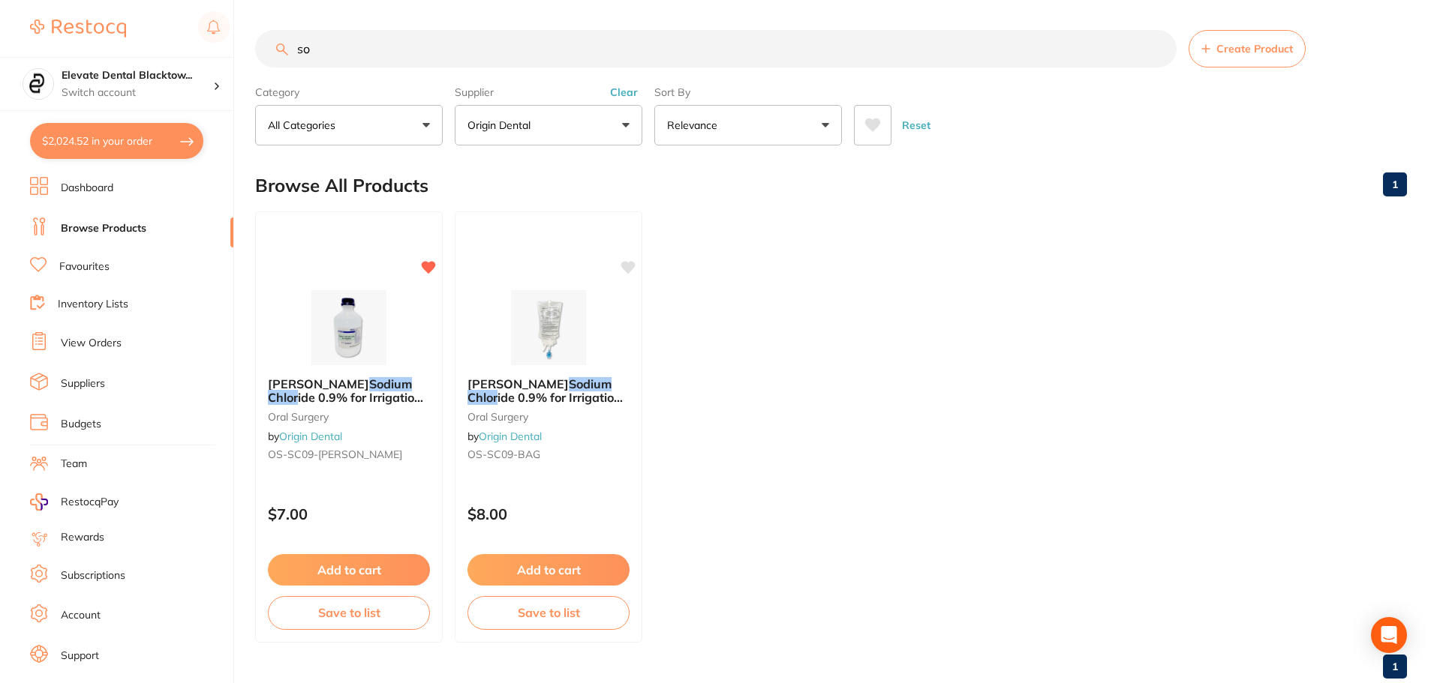
type input "s"
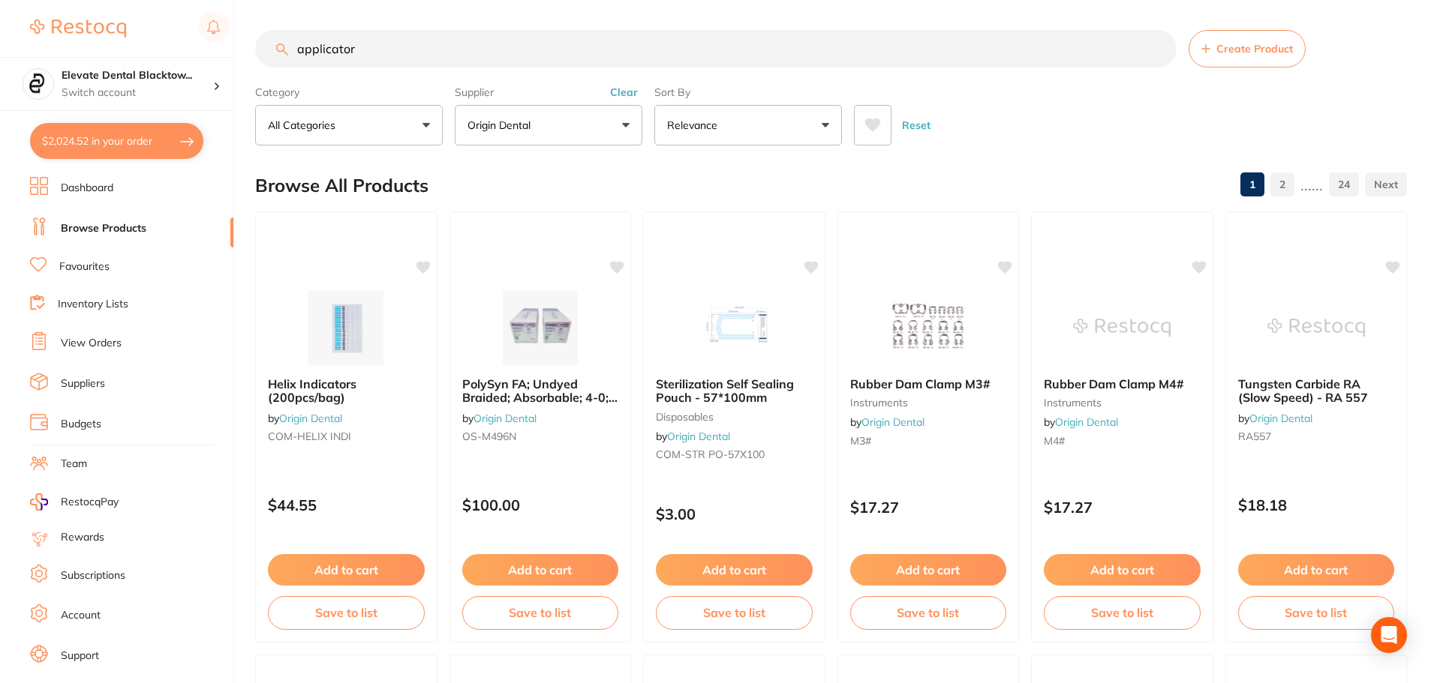
type input "applicator"
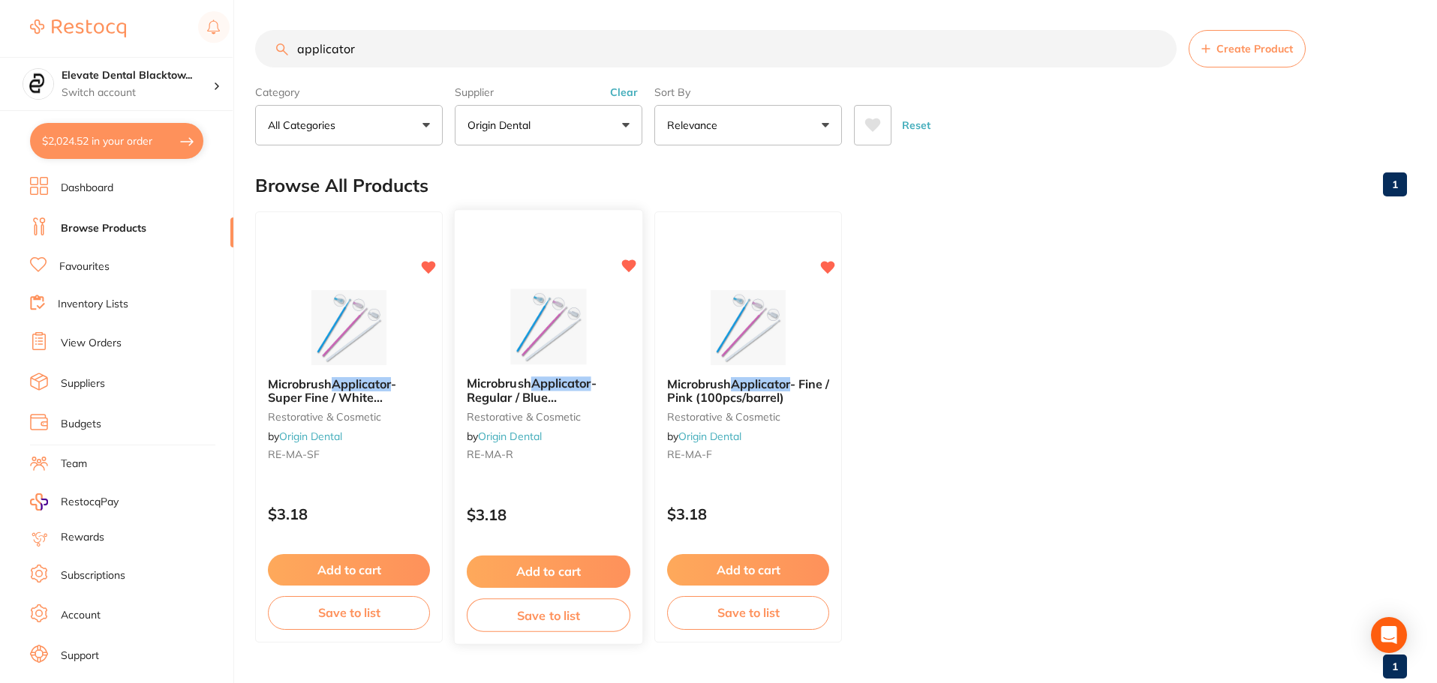
click at [552, 578] on button "Add to cart" at bounding box center [549, 572] width 164 height 32
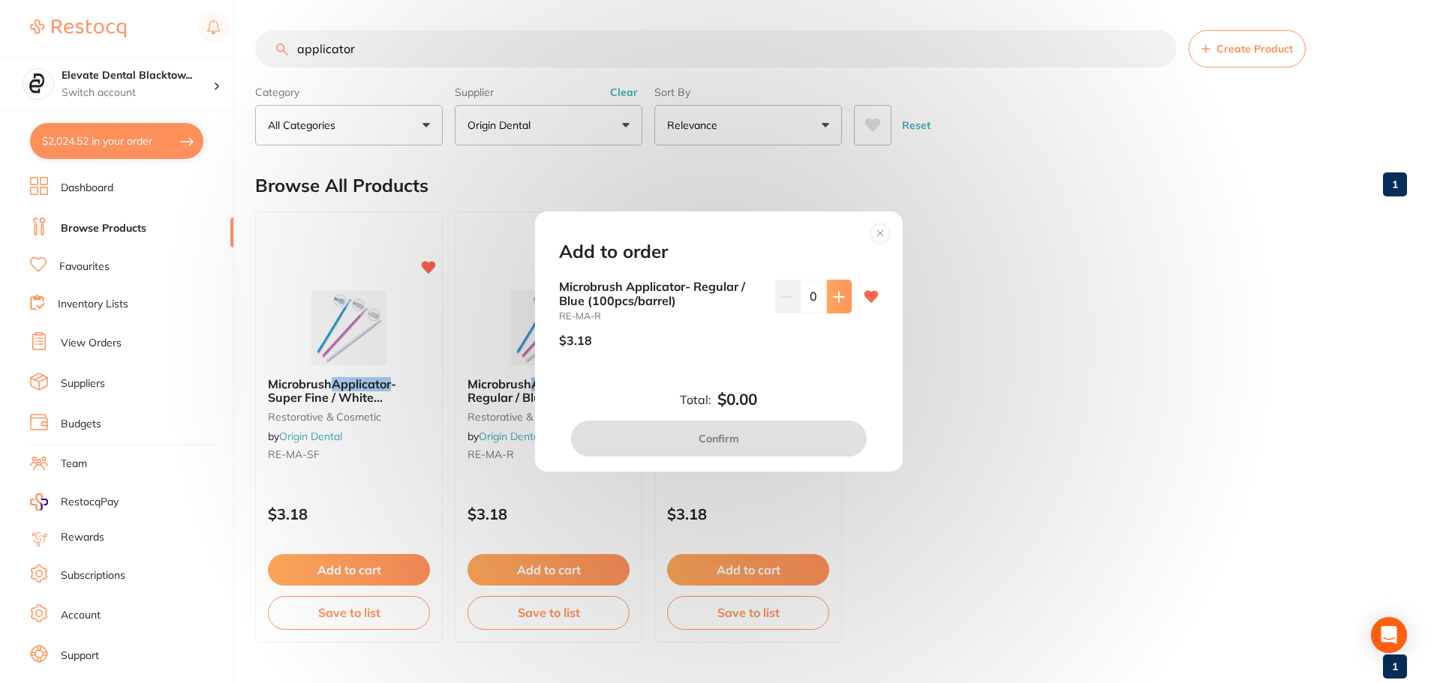
click at [837, 292] on icon at bounding box center [839, 297] width 12 height 12
click at [836, 292] on icon at bounding box center [839, 297] width 12 height 12
click at [833, 293] on icon at bounding box center [839, 297] width 12 height 12
type input "3"
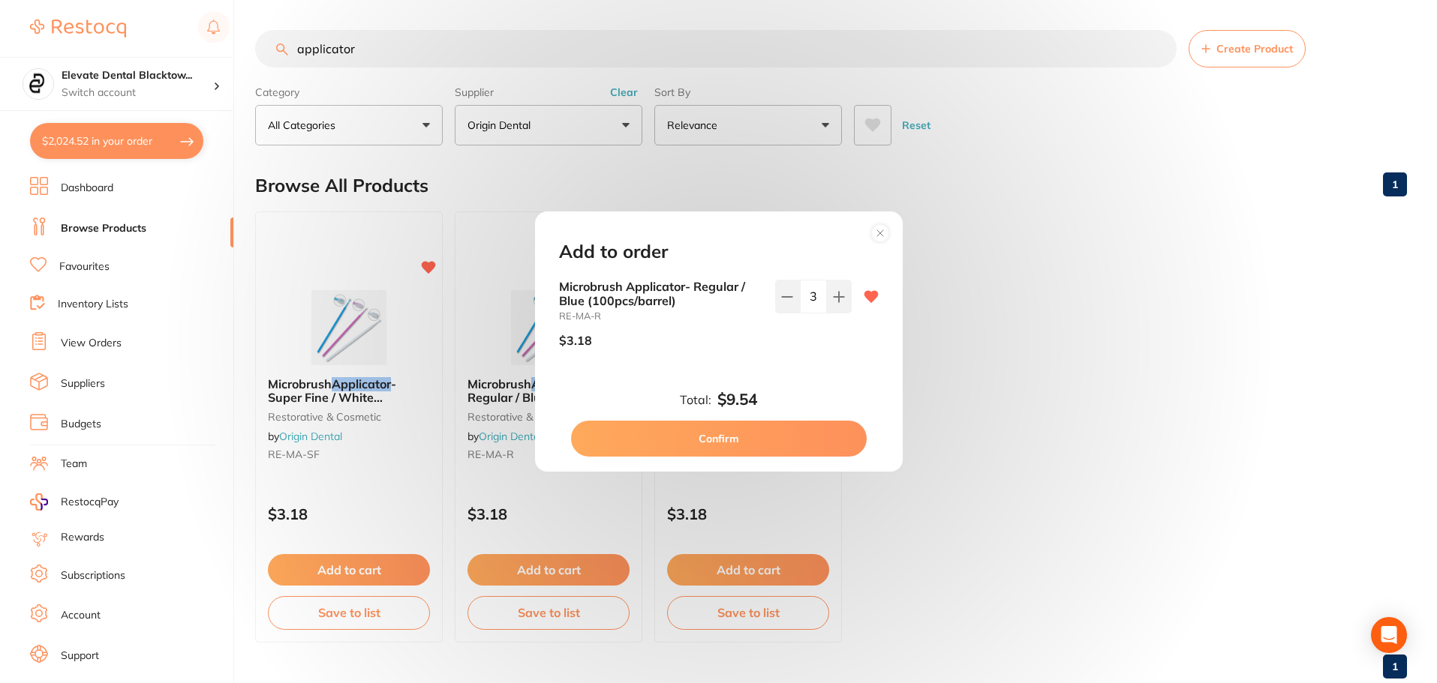
click at [719, 428] on button "Confirm" at bounding box center [719, 439] width 296 height 36
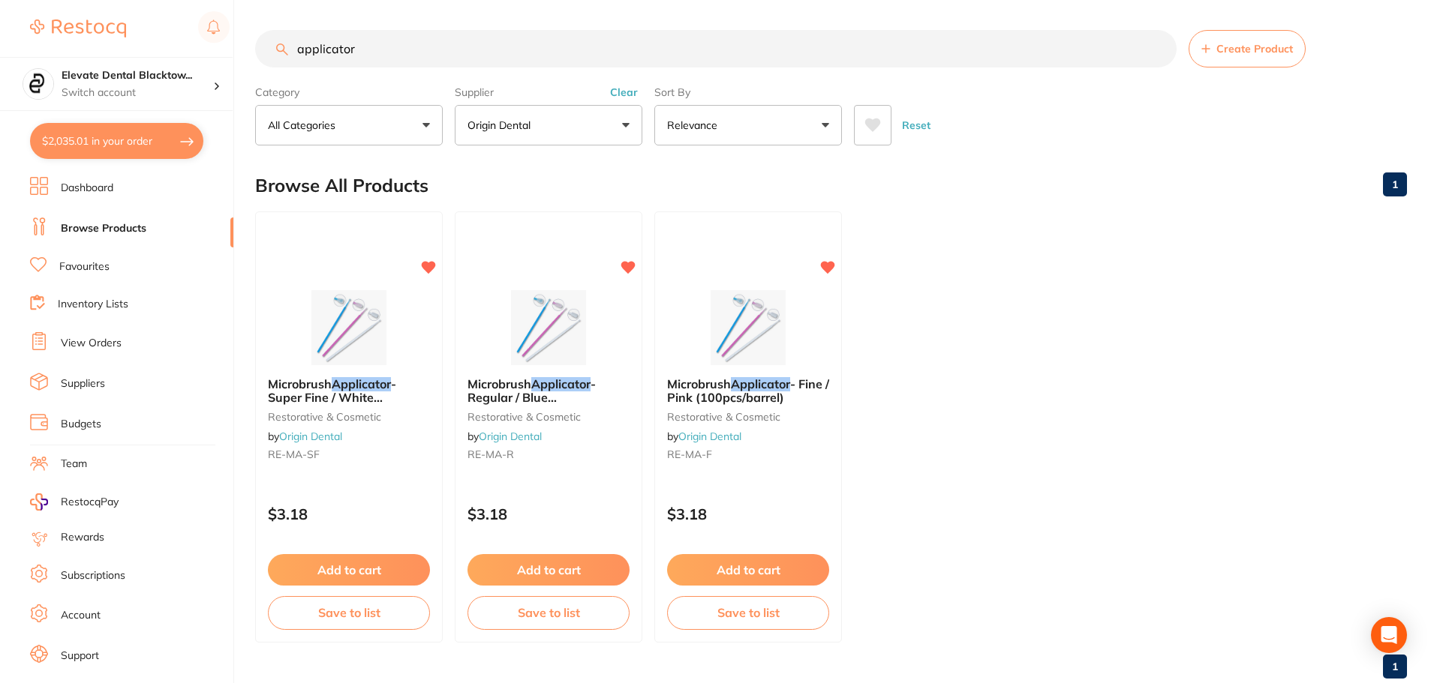
click at [372, 56] on input "applicator" at bounding box center [715, 49] width 921 height 38
type input "a"
type input "wipes"
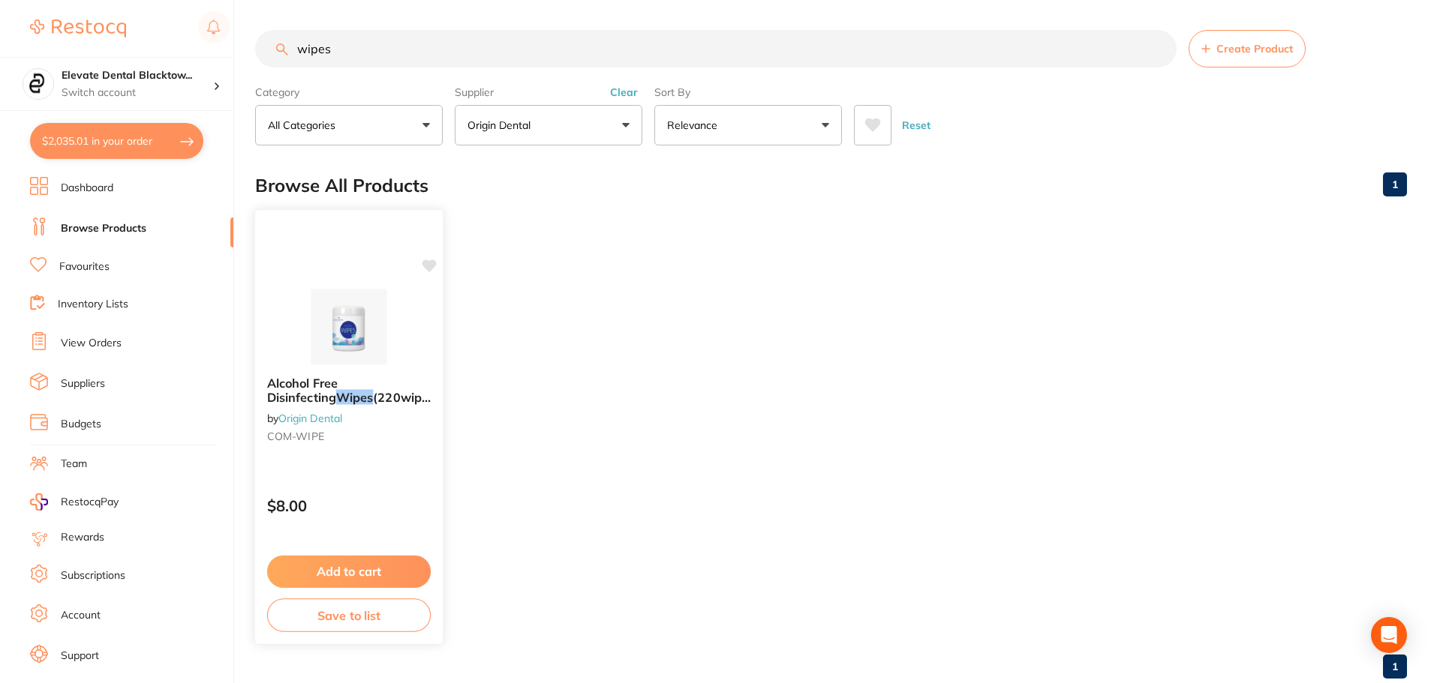
click at [349, 563] on button "Add to cart" at bounding box center [349, 572] width 164 height 32
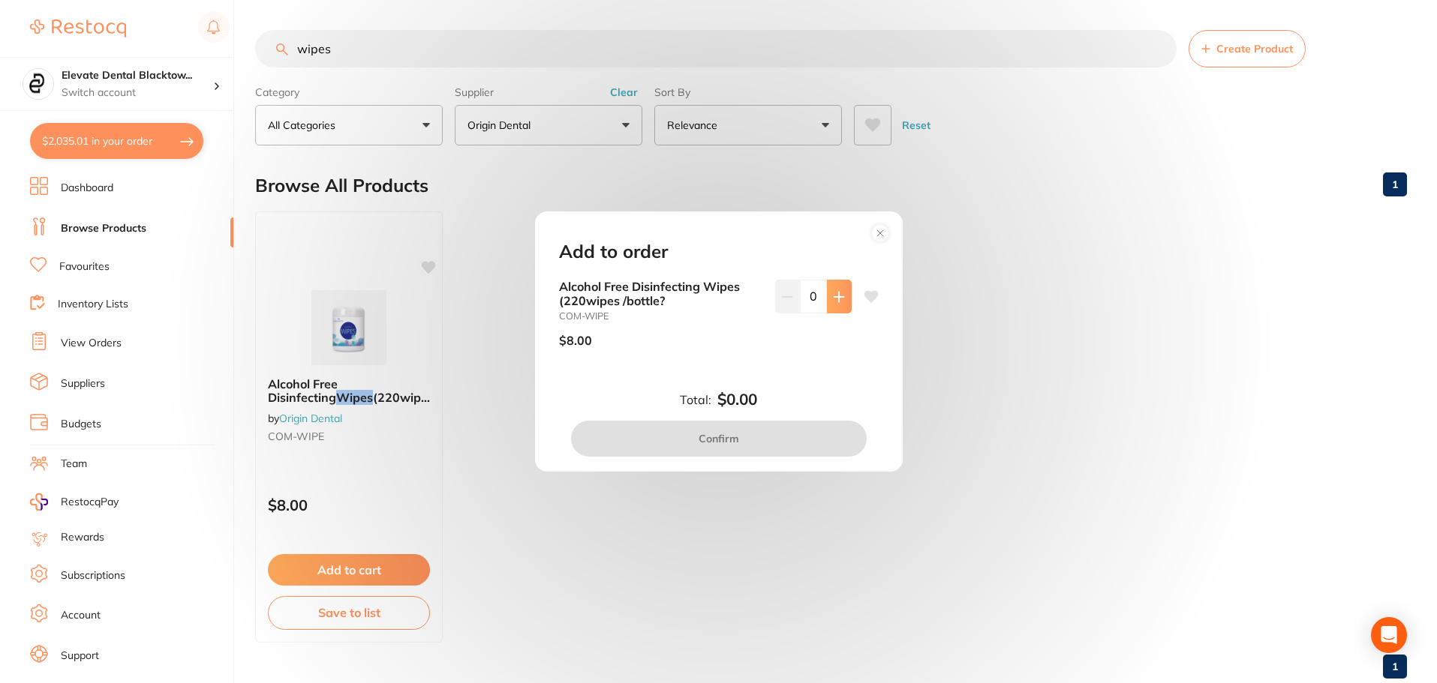
click at [833, 302] on icon at bounding box center [839, 297] width 12 height 12
click at [842, 295] on button at bounding box center [839, 296] width 25 height 33
click at [842, 294] on button at bounding box center [839, 296] width 25 height 33
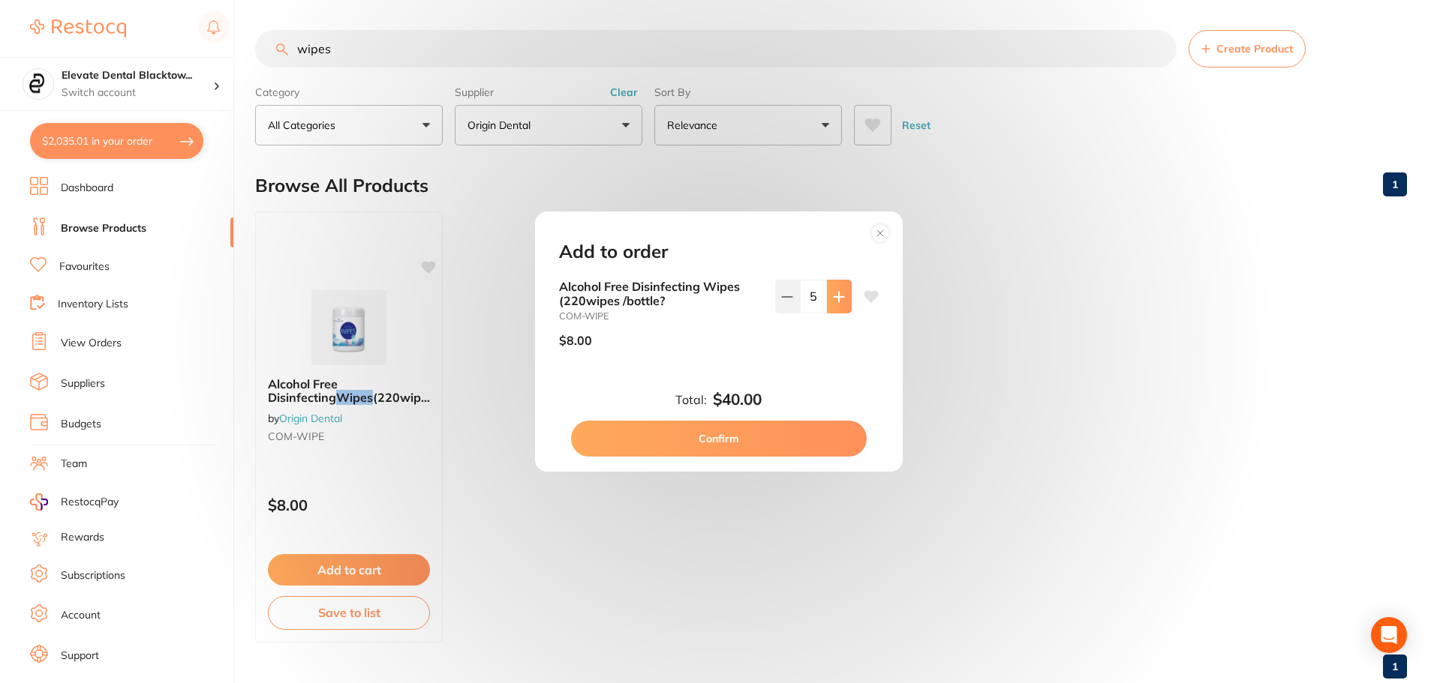
click at [842, 294] on button at bounding box center [839, 296] width 25 height 33
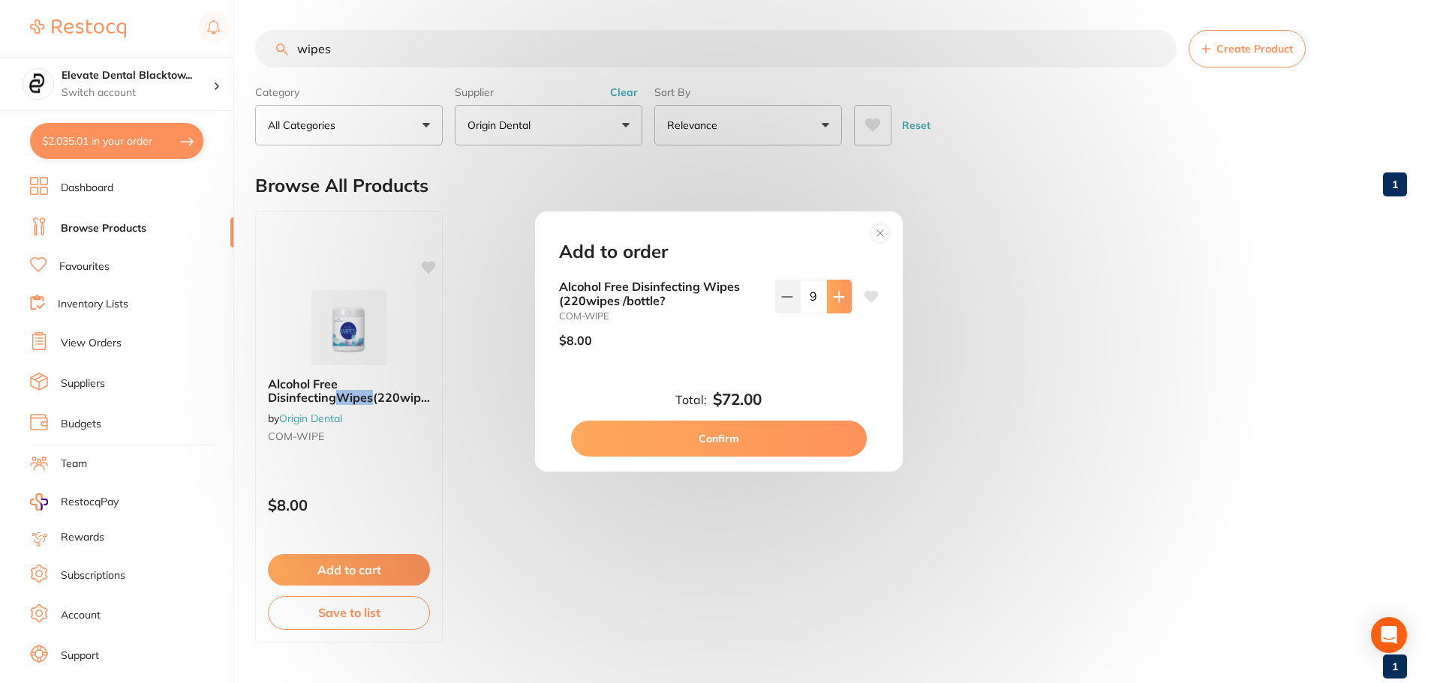
type input "10"
click at [732, 439] on button "Confirm" at bounding box center [719, 439] width 296 height 36
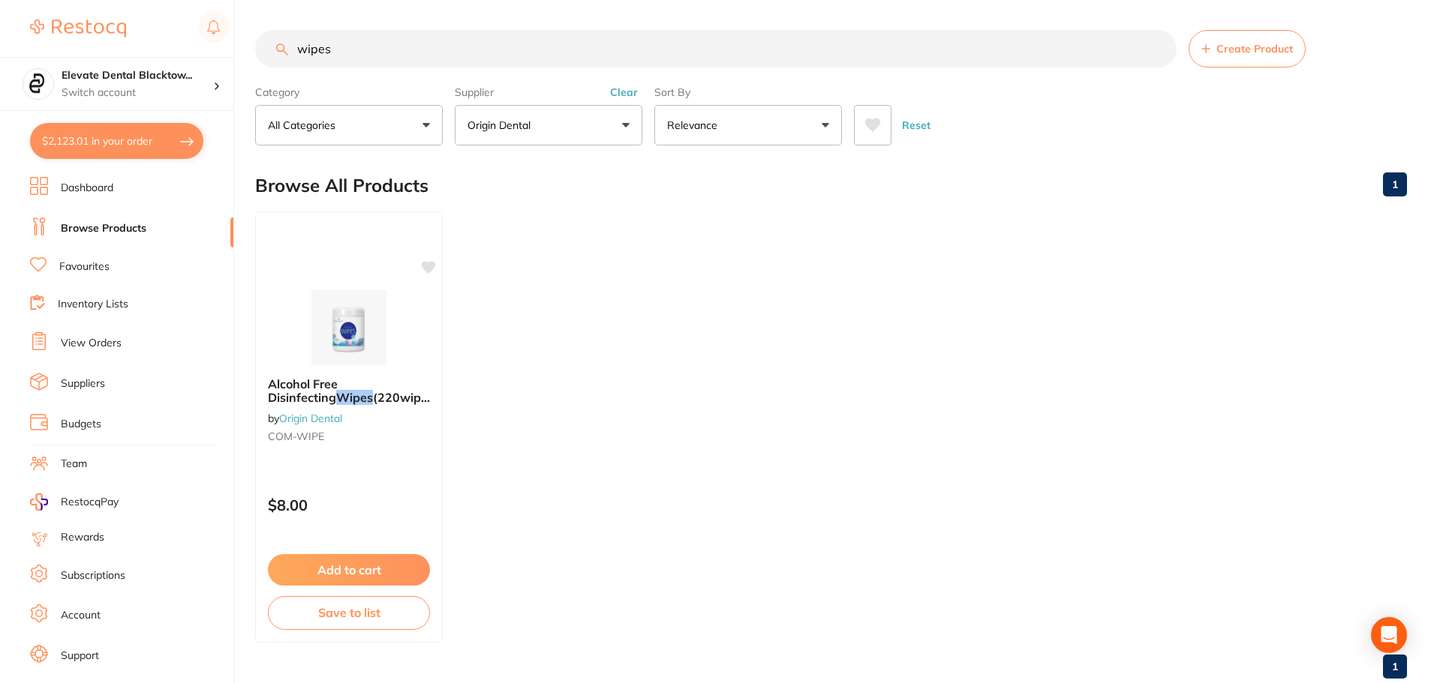
click at [661, 53] on input "wipes" at bounding box center [715, 49] width 921 height 38
type input "w"
type input "gauze"
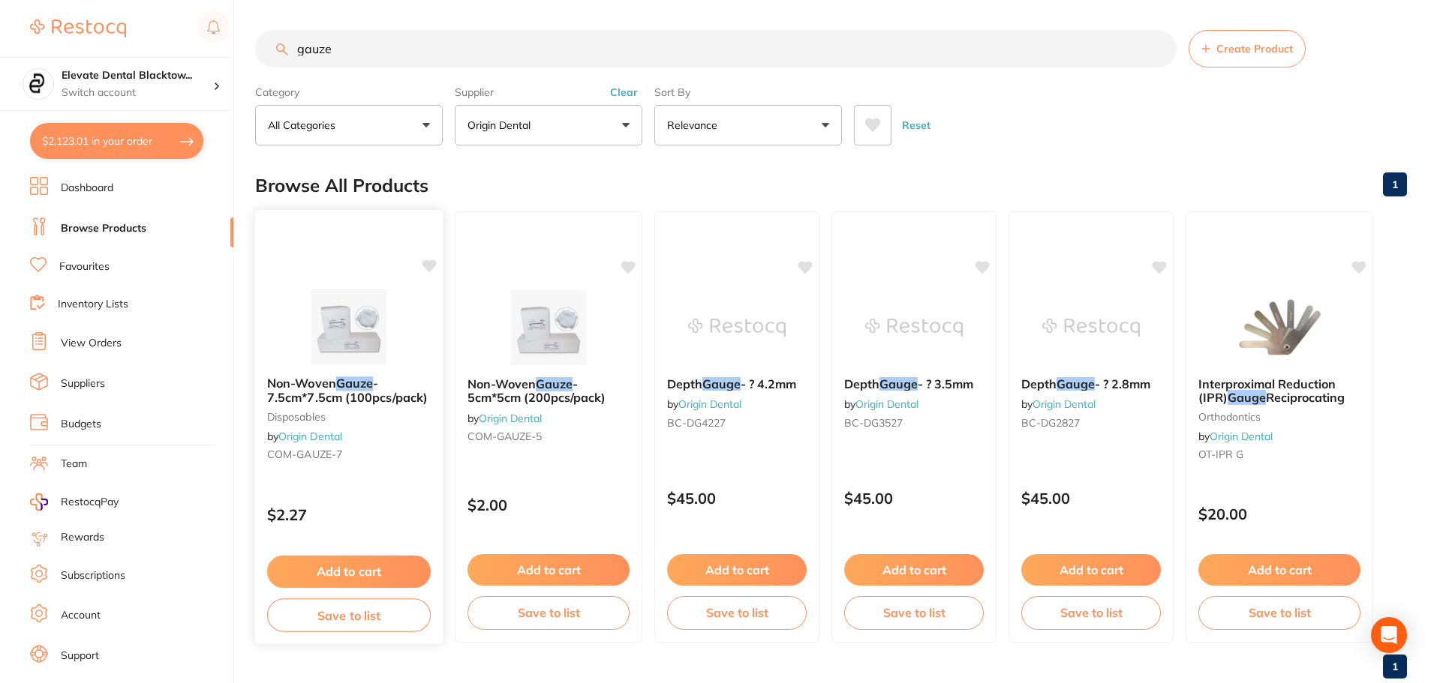
click at [353, 564] on button "Add to cart" at bounding box center [349, 572] width 164 height 32
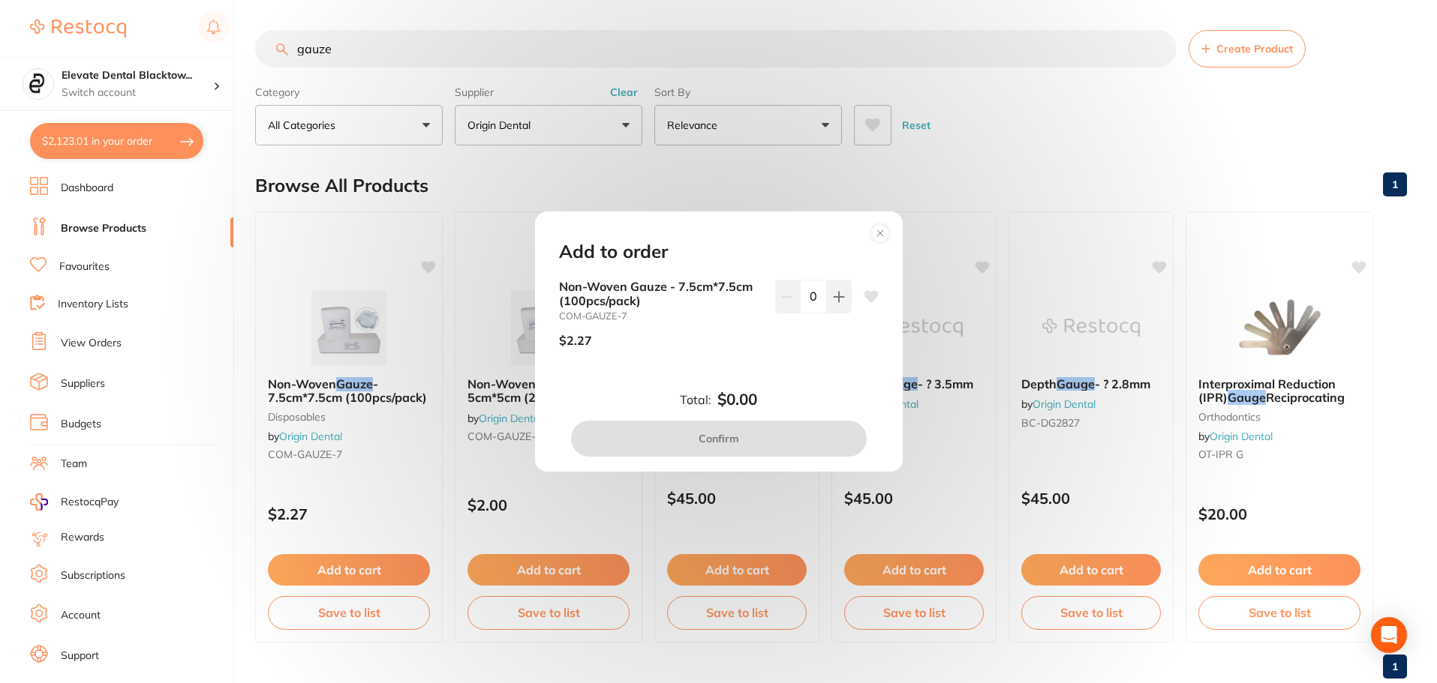
click at [804, 295] on input "0" at bounding box center [813, 296] width 27 height 33
type input "20"
click at [765, 342] on div "Non-Woven Gauze - 7.5cm*7.5cm (100pcs/pack) COM-GAUZE-7 $2.27 20" at bounding box center [719, 320] width 320 height 80
click at [738, 434] on button "Confirm" at bounding box center [719, 439] width 296 height 36
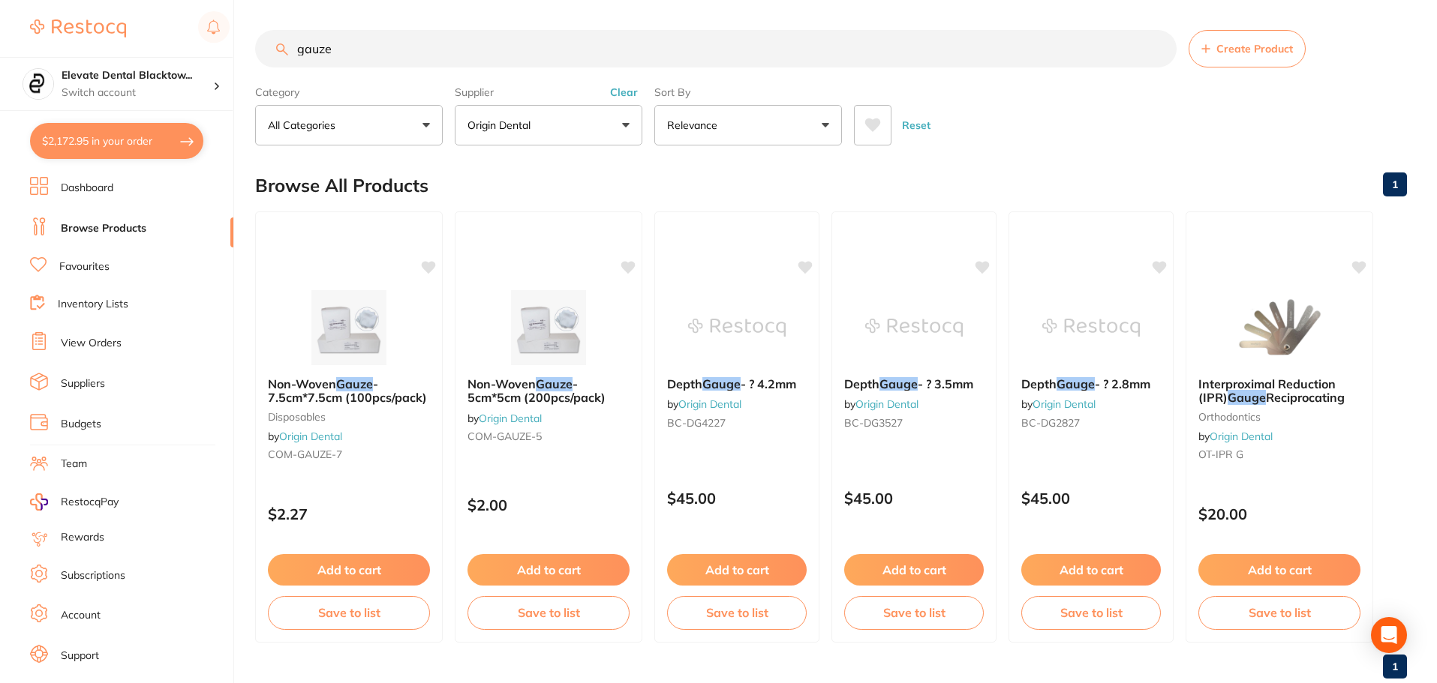
click at [562, 62] on input "gauze" at bounding box center [715, 49] width 921 height 38
type input "g"
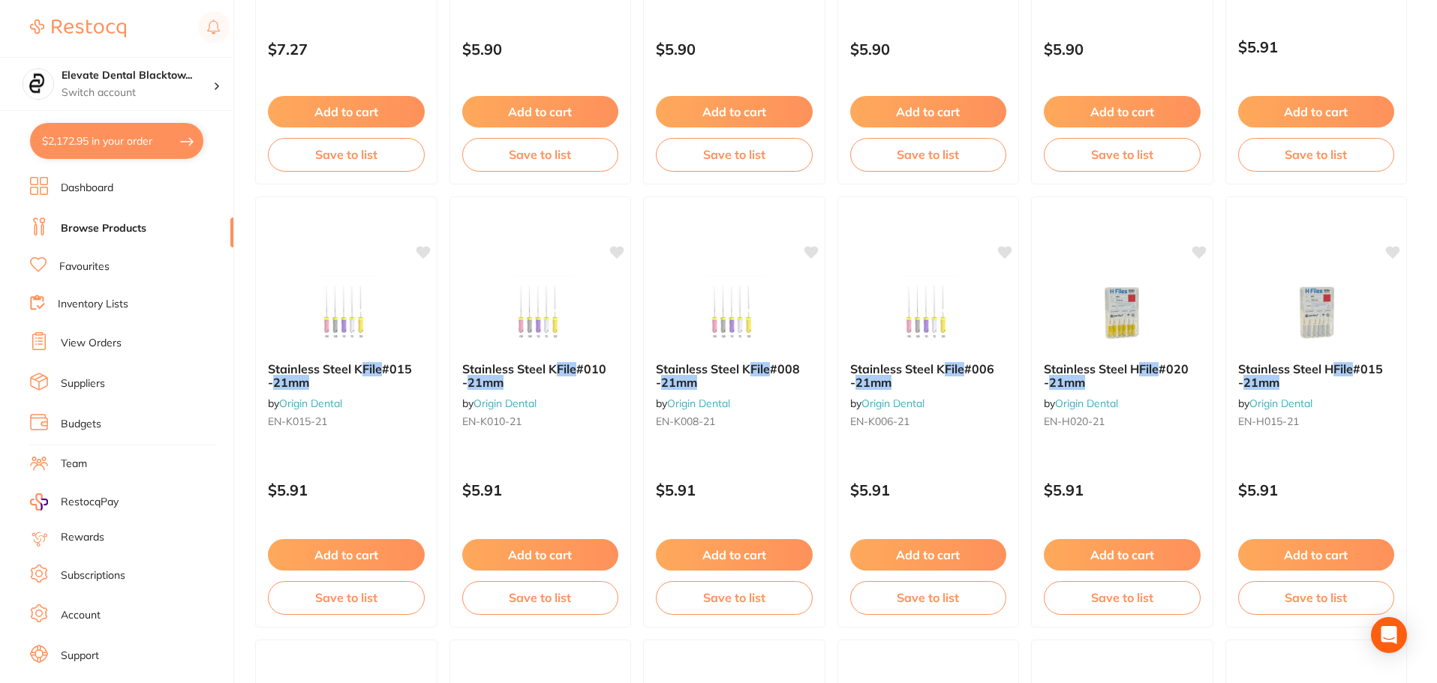
scroll to position [1350, 0]
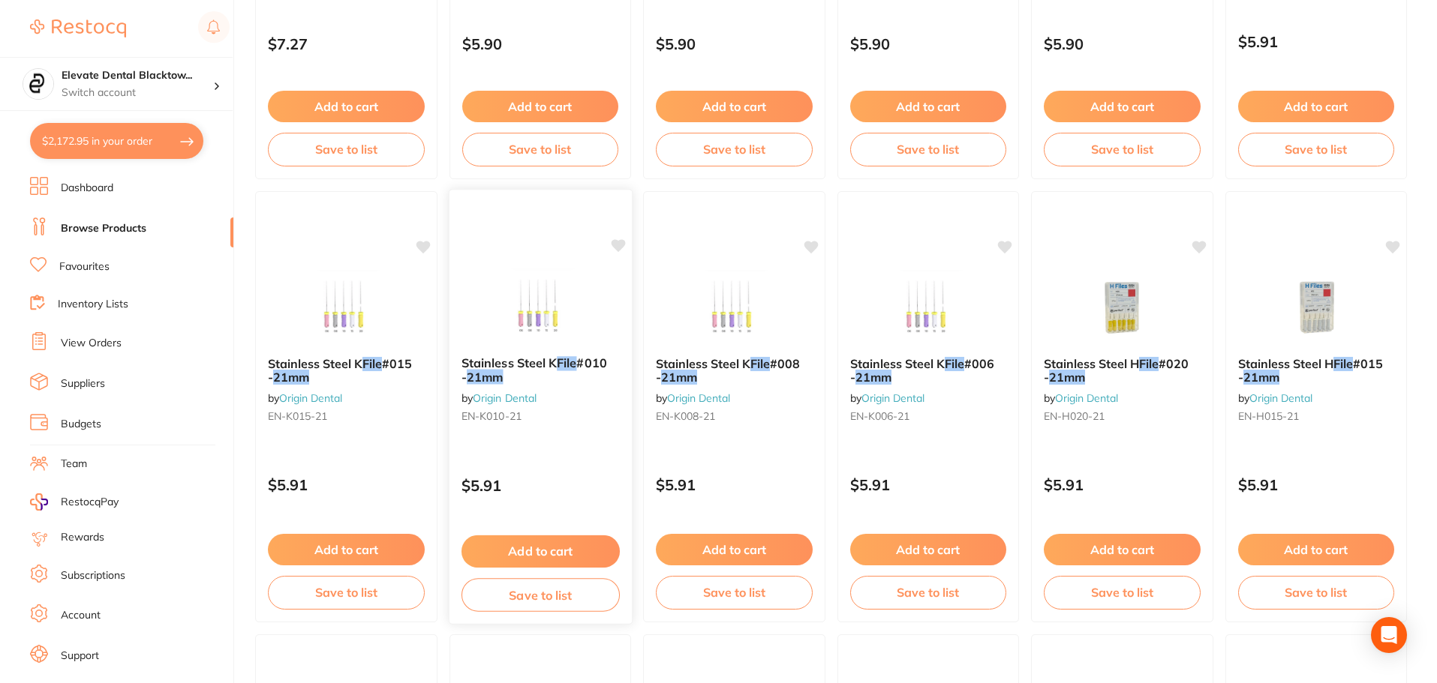
type input "kfile 21mm"
click at [564, 553] on button "Add to cart" at bounding box center [540, 552] width 158 height 32
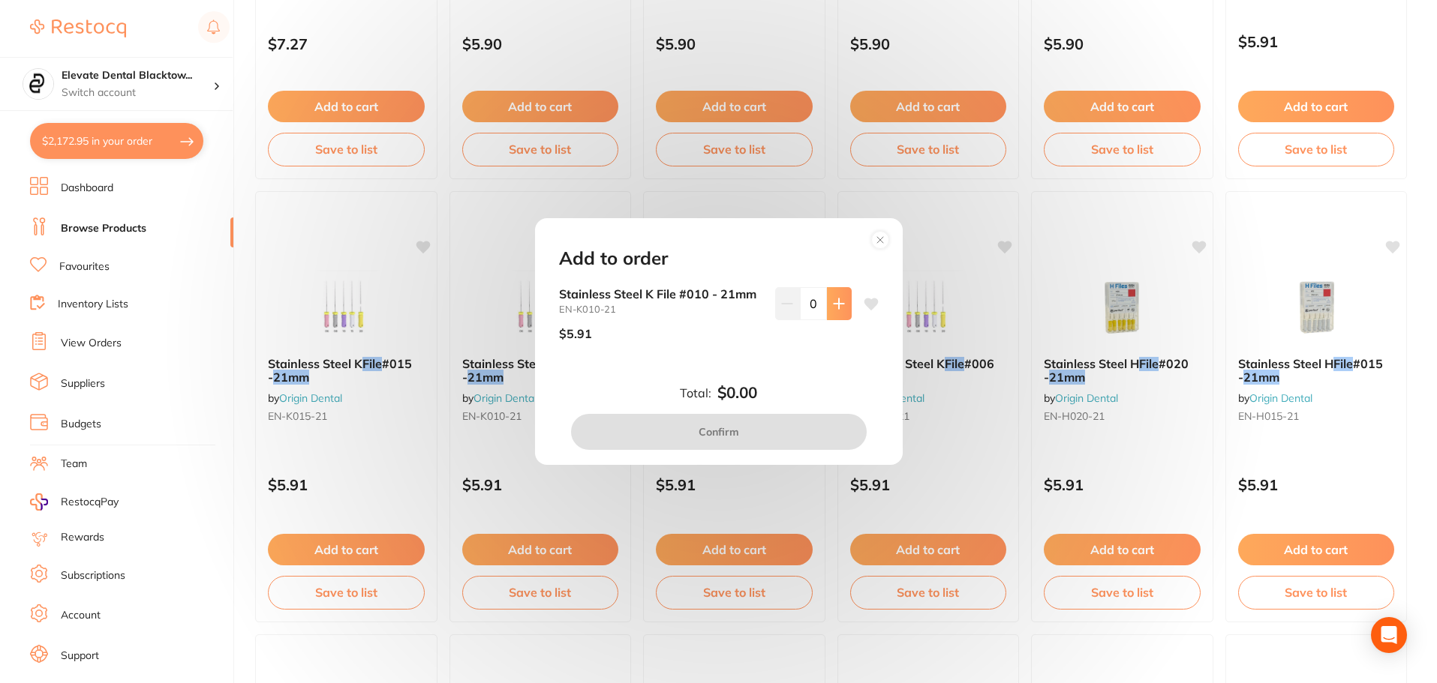
click at [835, 299] on icon at bounding box center [838, 304] width 10 height 10
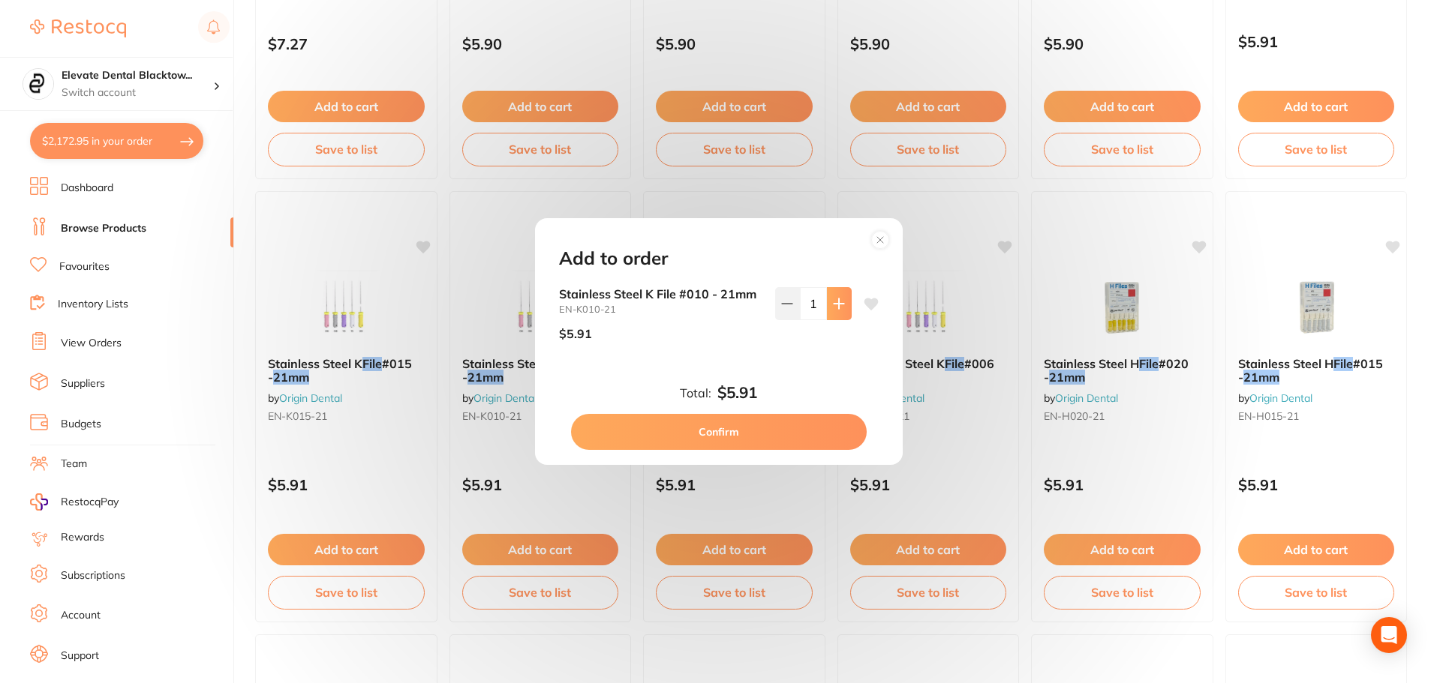
click at [835, 299] on icon at bounding box center [838, 304] width 10 height 10
click at [835, 298] on icon at bounding box center [839, 304] width 12 height 12
type input "4"
click at [730, 431] on button "Confirm" at bounding box center [719, 432] width 296 height 36
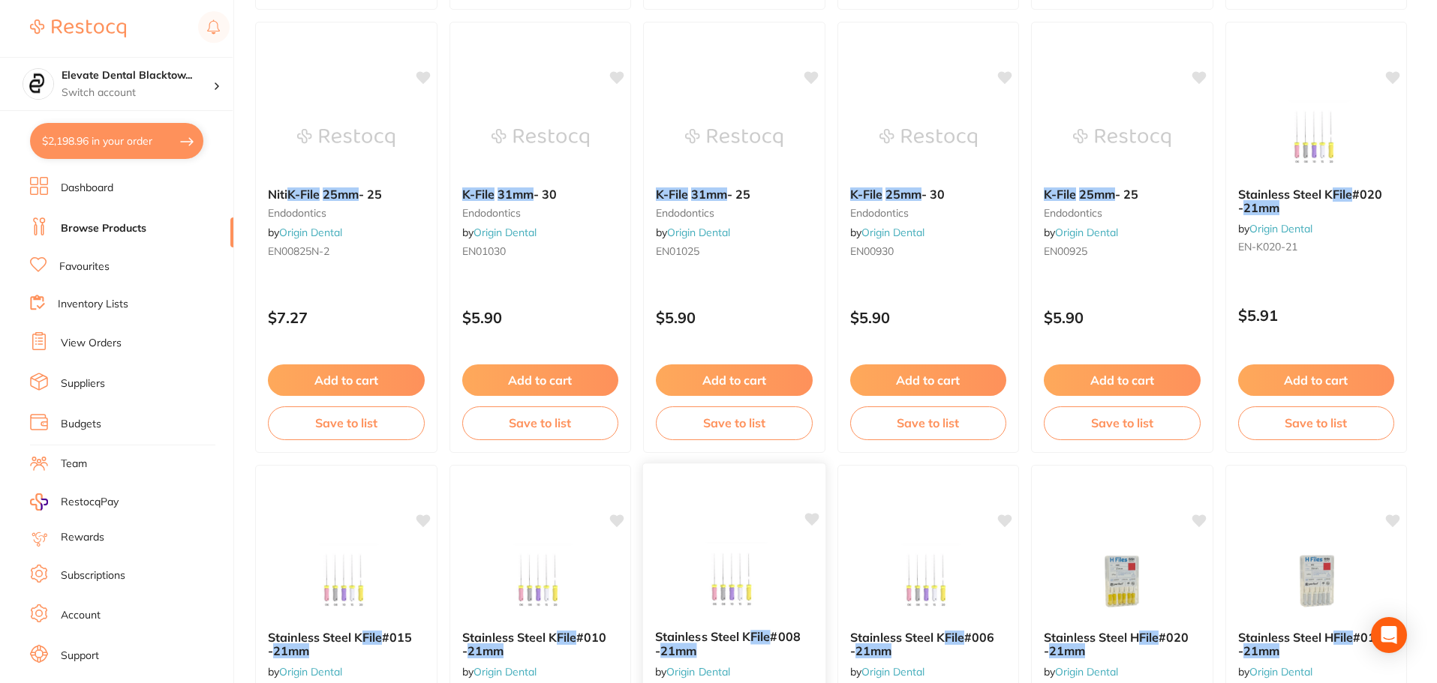
scroll to position [1050, 0]
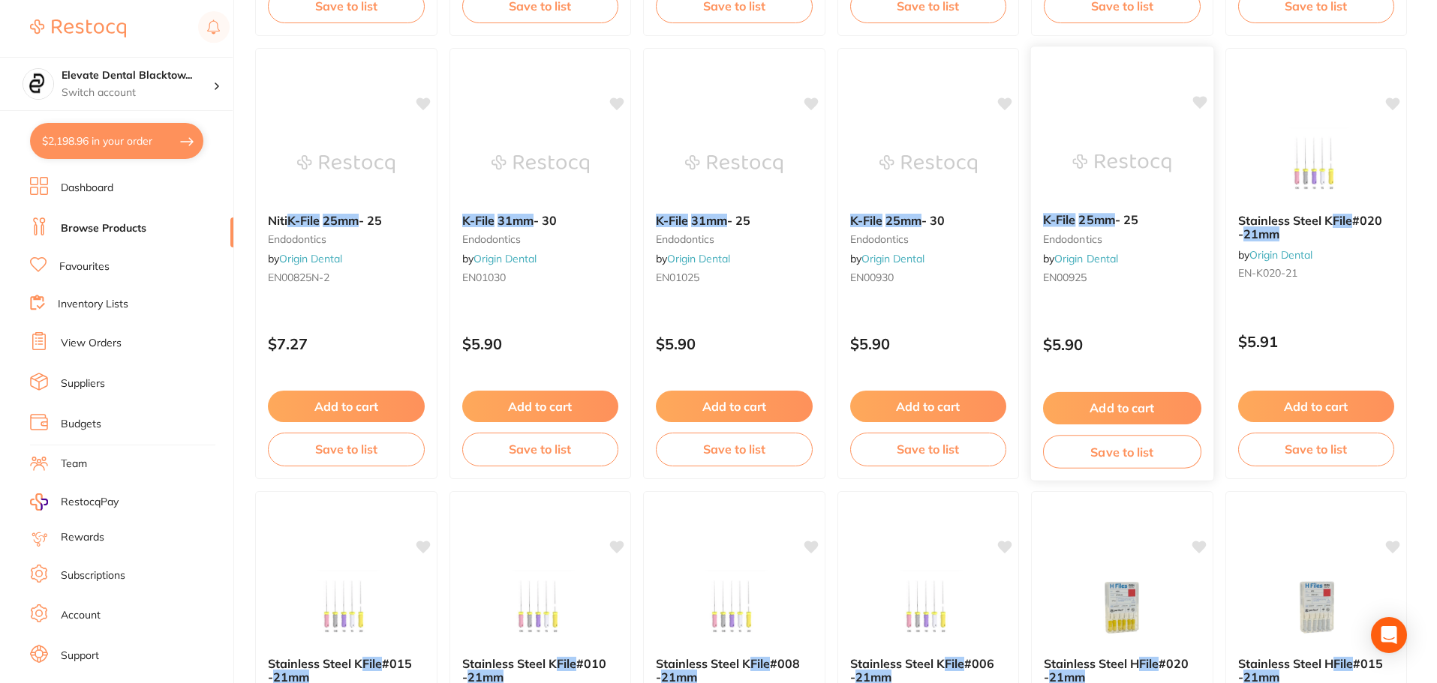
click at [1130, 403] on button "Add to cart" at bounding box center [1122, 408] width 158 height 32
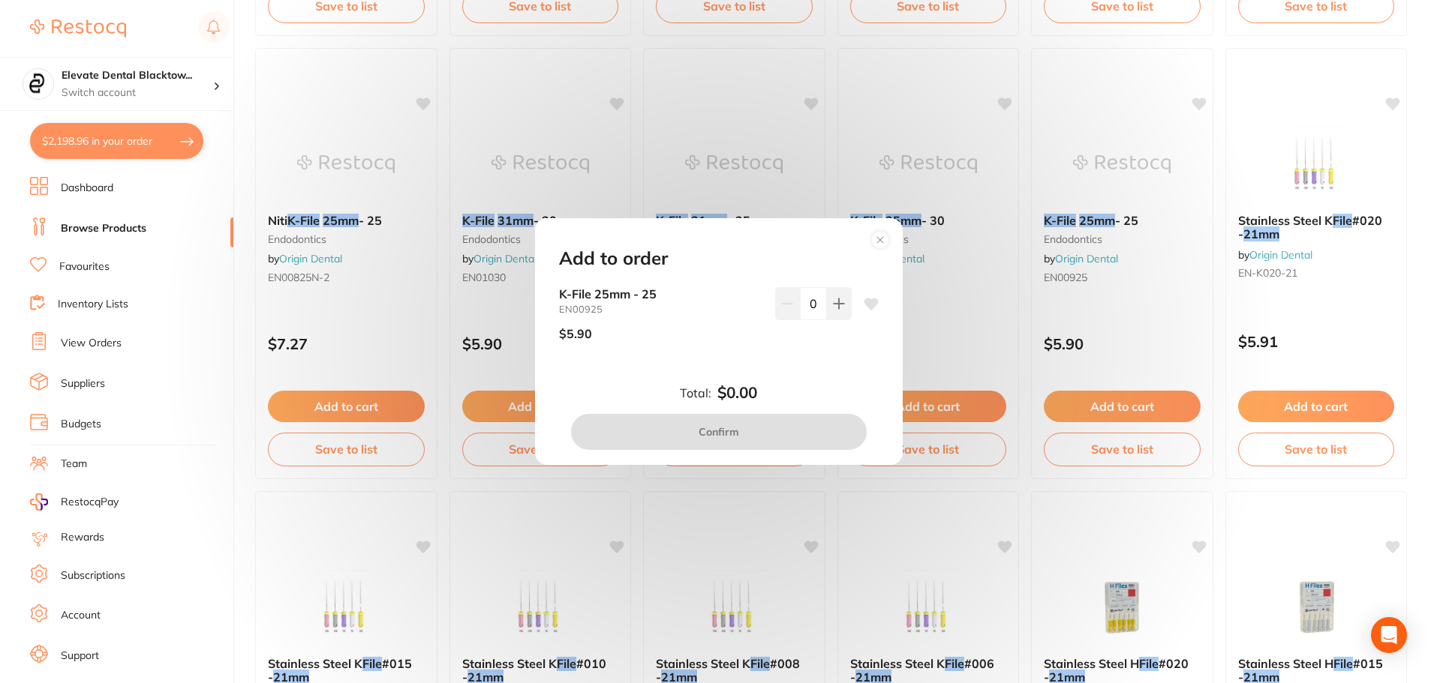
click at [887, 238] on circle at bounding box center [879, 239] width 17 height 17
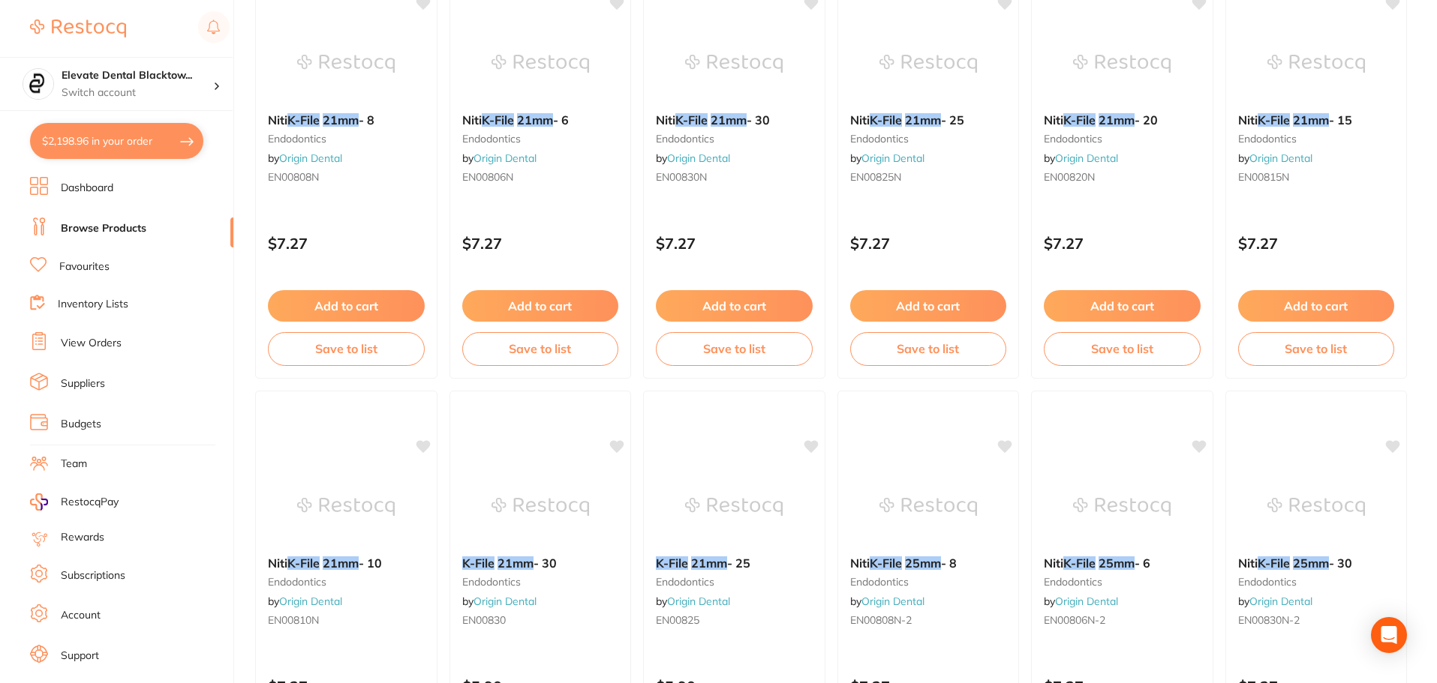
scroll to position [225, 0]
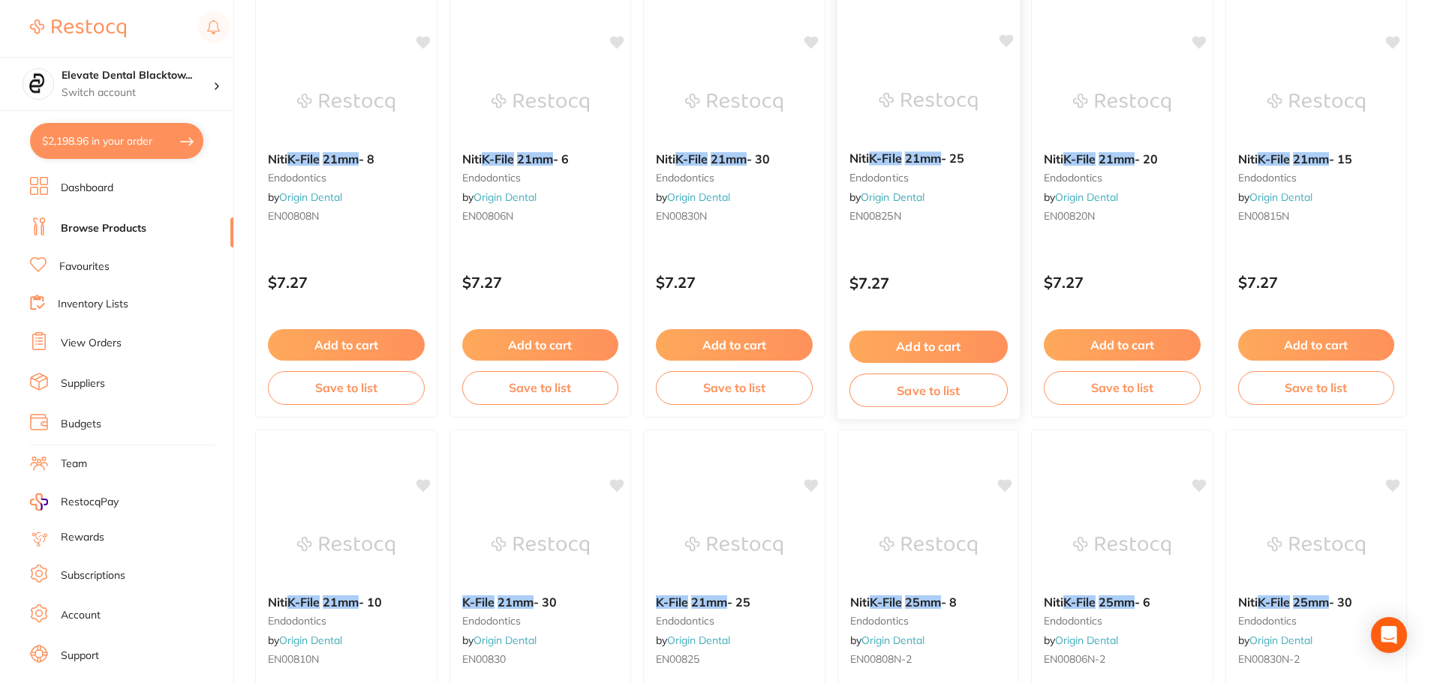
click at [935, 348] on button "Add to cart" at bounding box center [927, 347] width 158 height 32
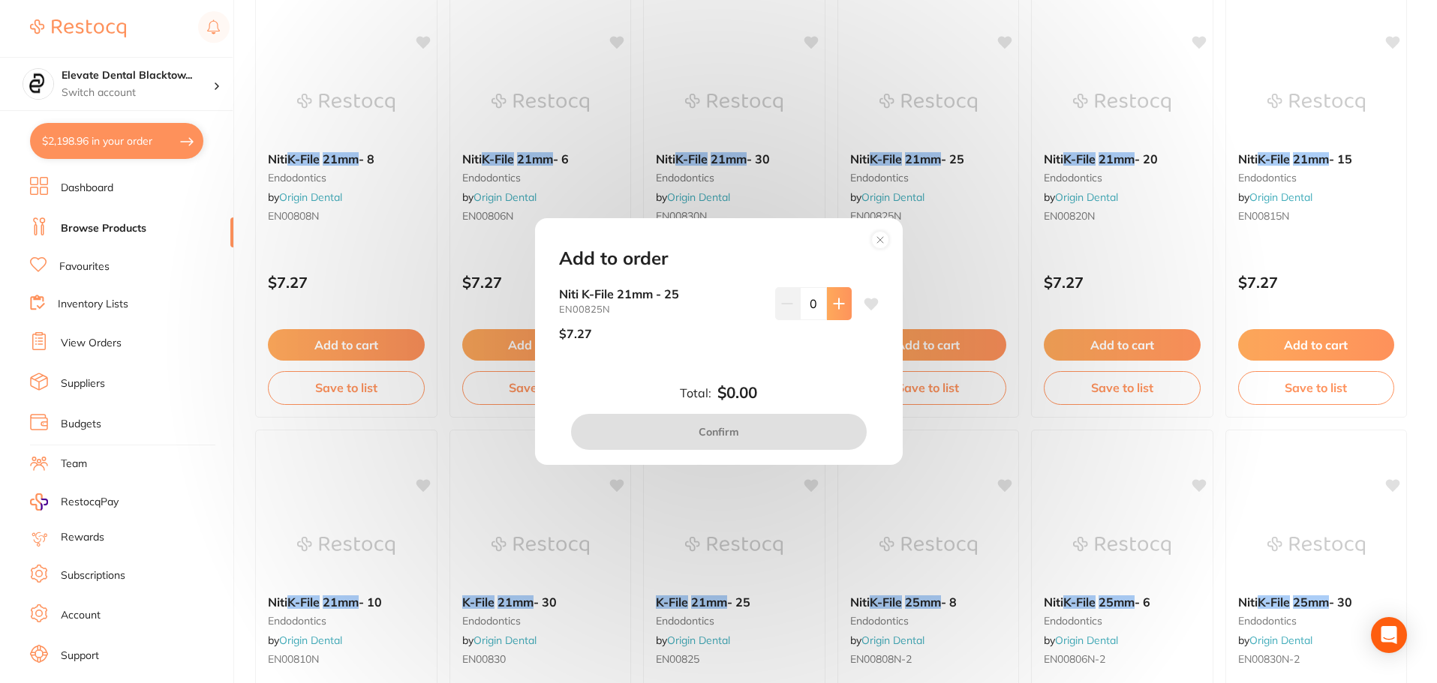
click at [833, 301] on icon at bounding box center [839, 304] width 12 height 12
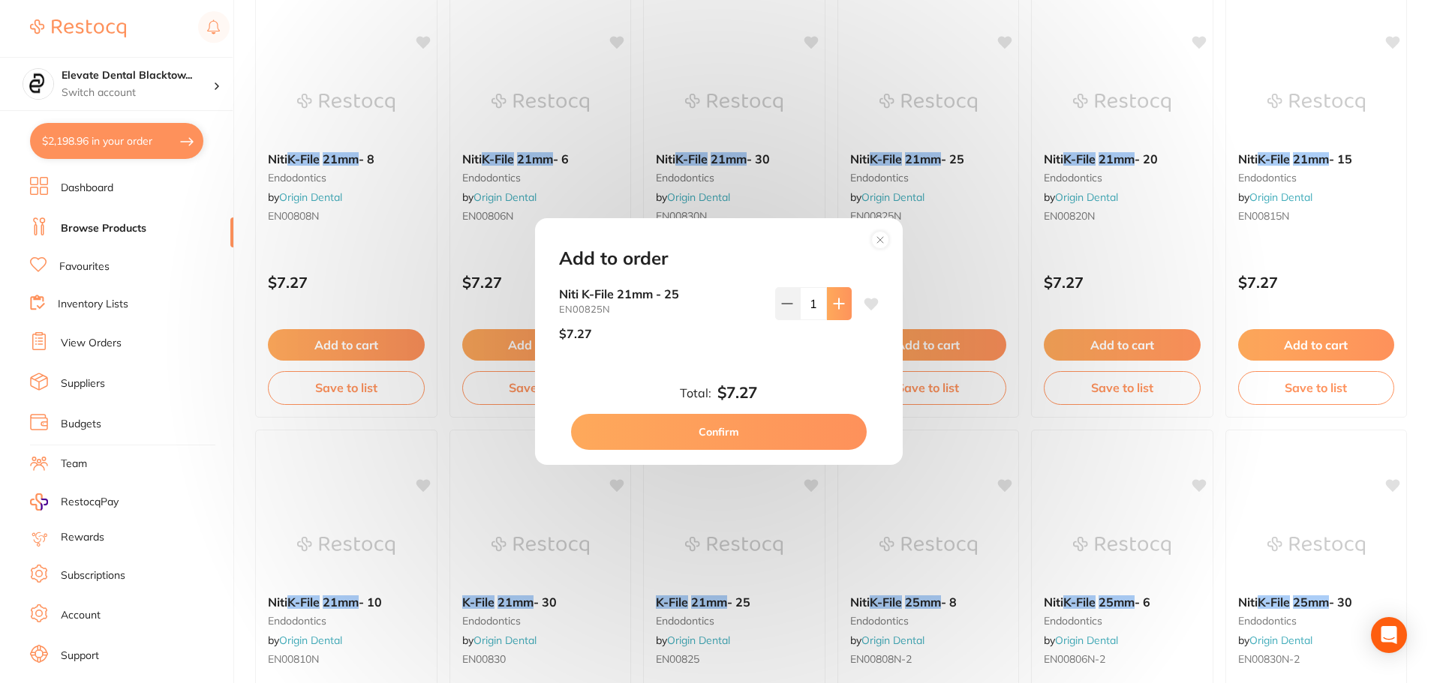
click at [833, 301] on icon at bounding box center [839, 304] width 12 height 12
type input "5"
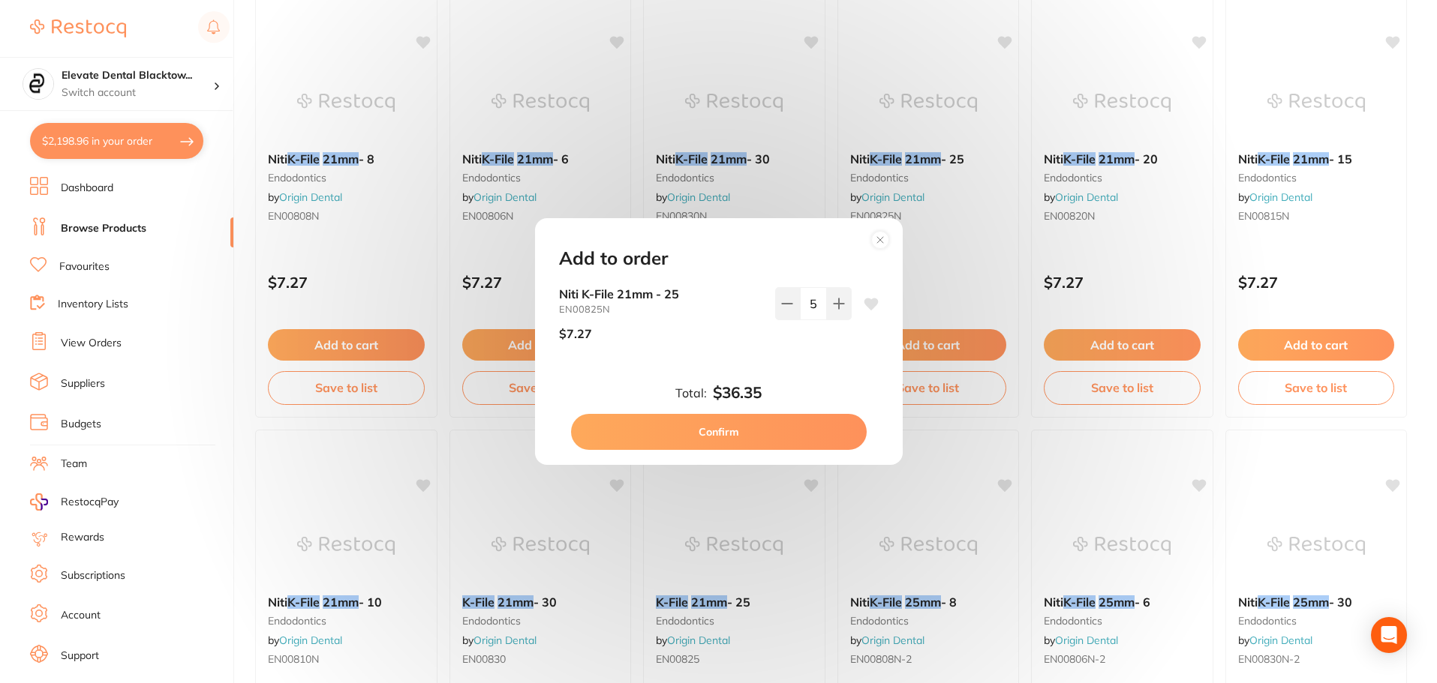
click at [723, 432] on button "Confirm" at bounding box center [719, 432] width 296 height 36
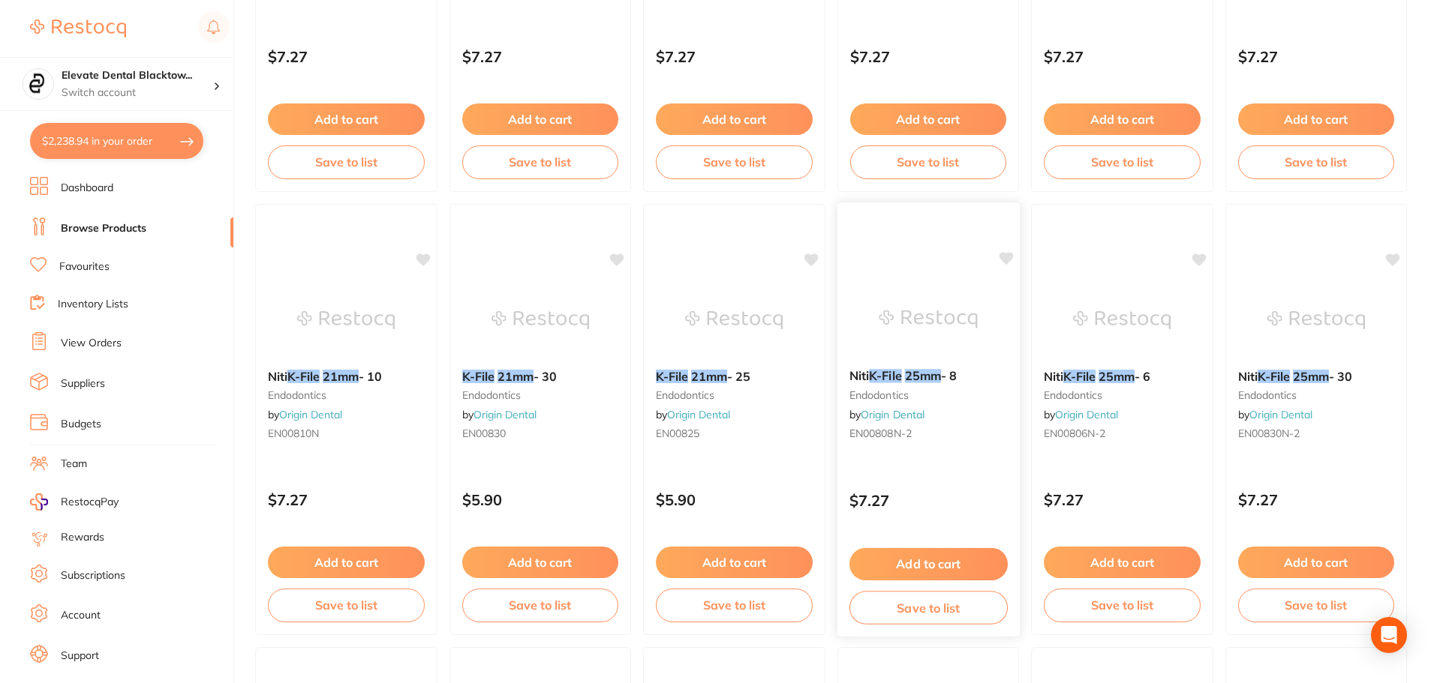
scroll to position [0, 0]
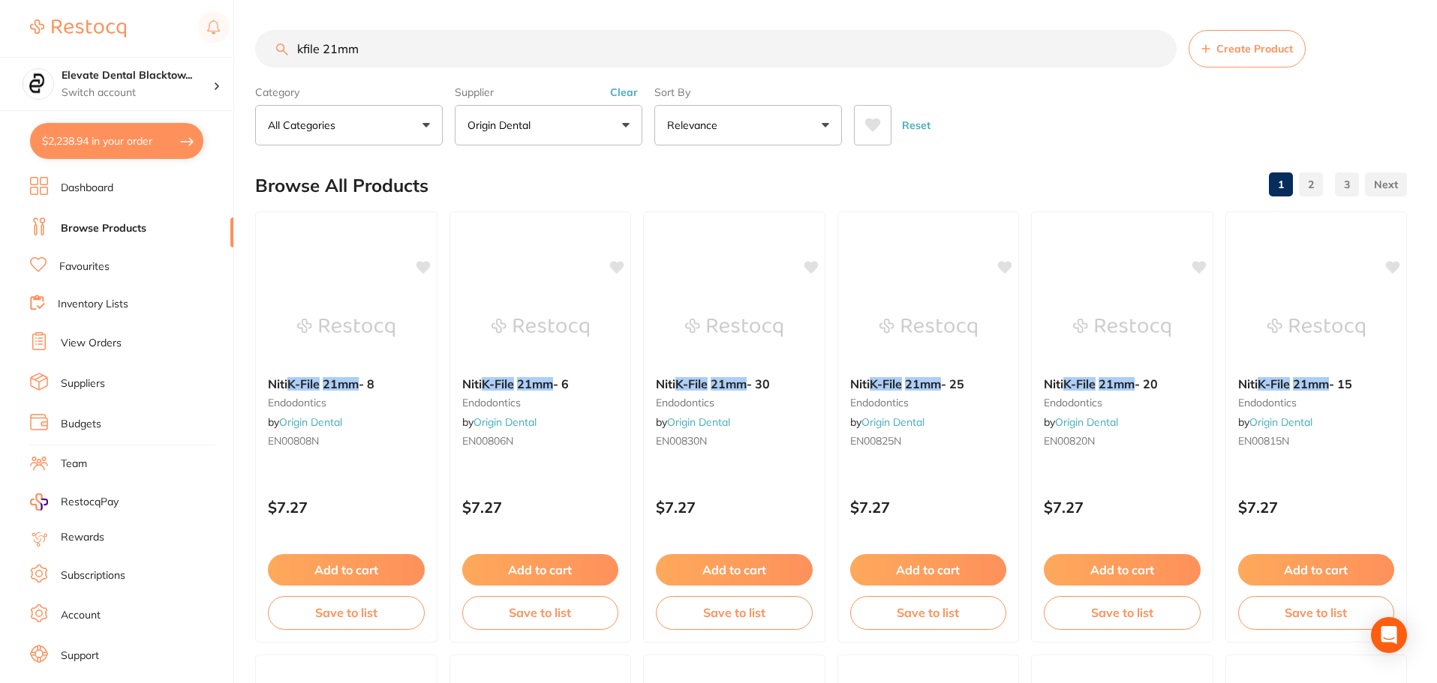
click at [337, 50] on input "kfile 21mm" at bounding box center [715, 49] width 921 height 38
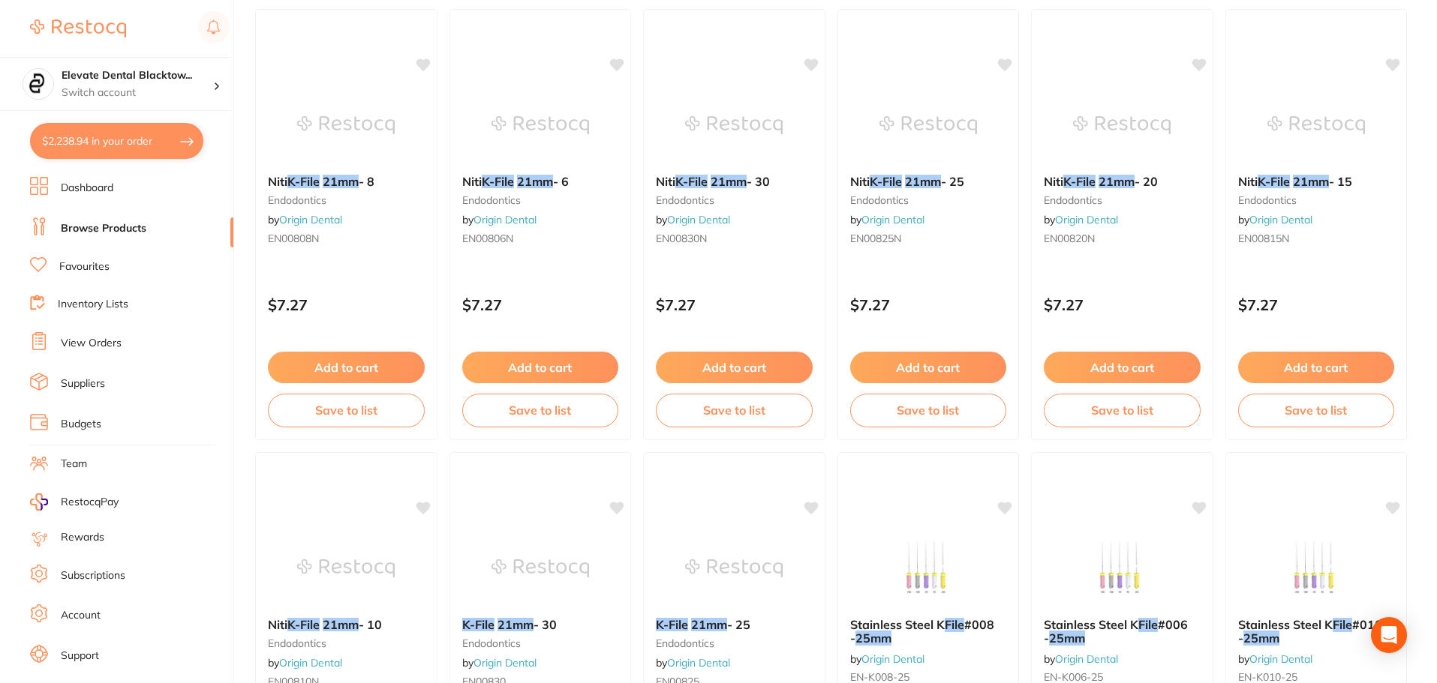
scroll to position [825, 0]
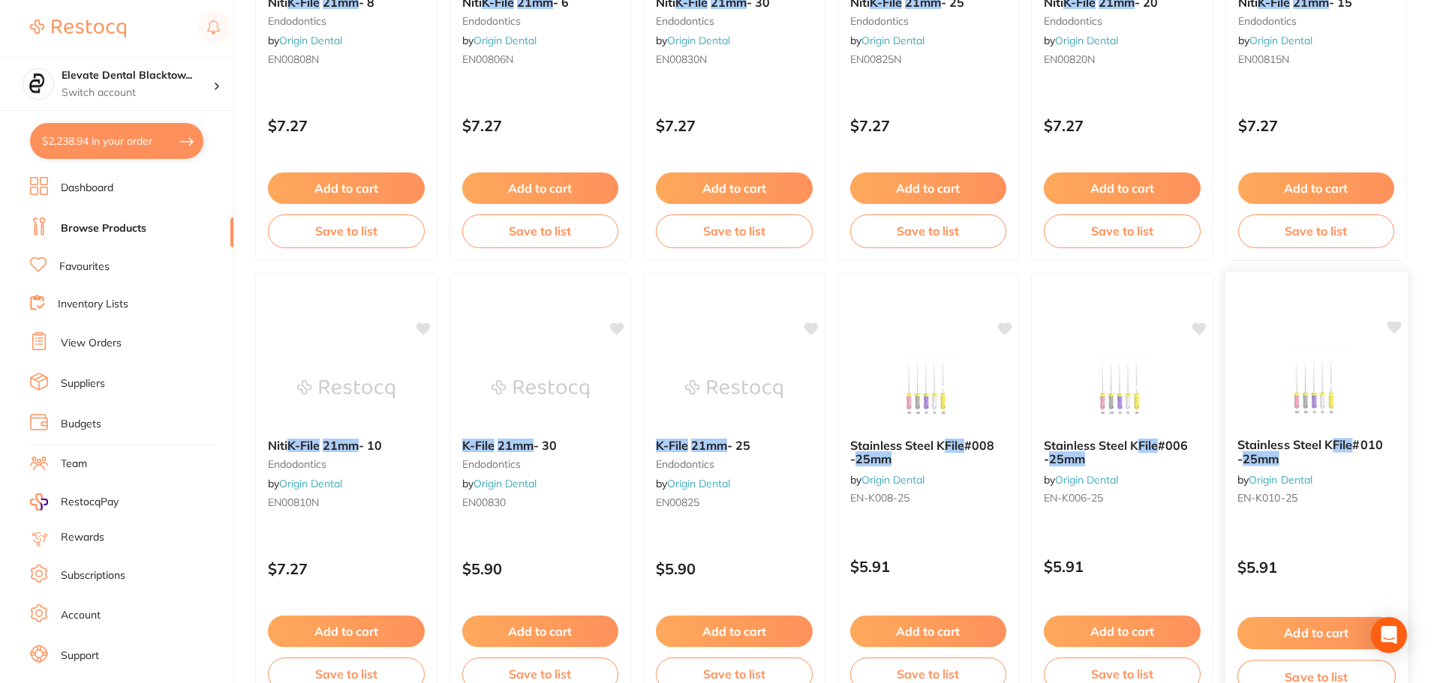
type input "kfile 25mm"
click at [1311, 630] on button "Add to cart" at bounding box center [1315, 633] width 158 height 32
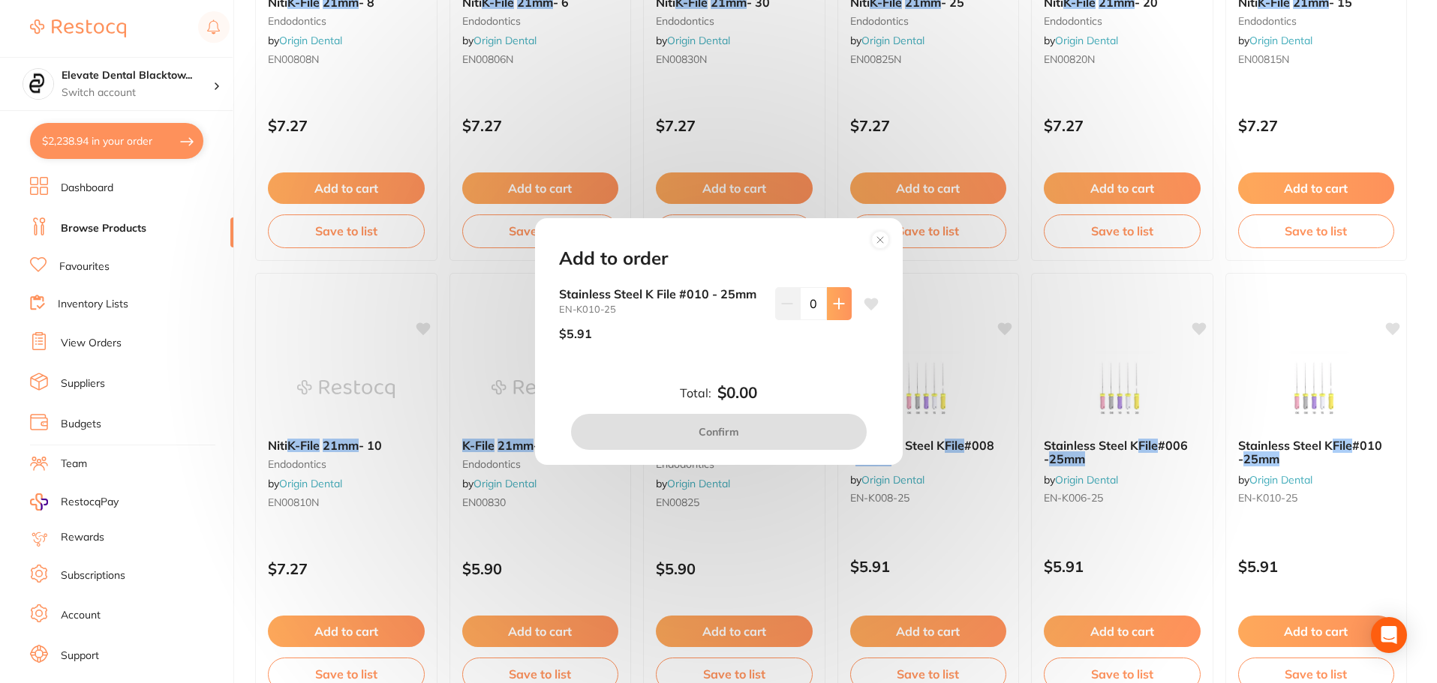
click at [833, 306] on icon at bounding box center [839, 304] width 12 height 12
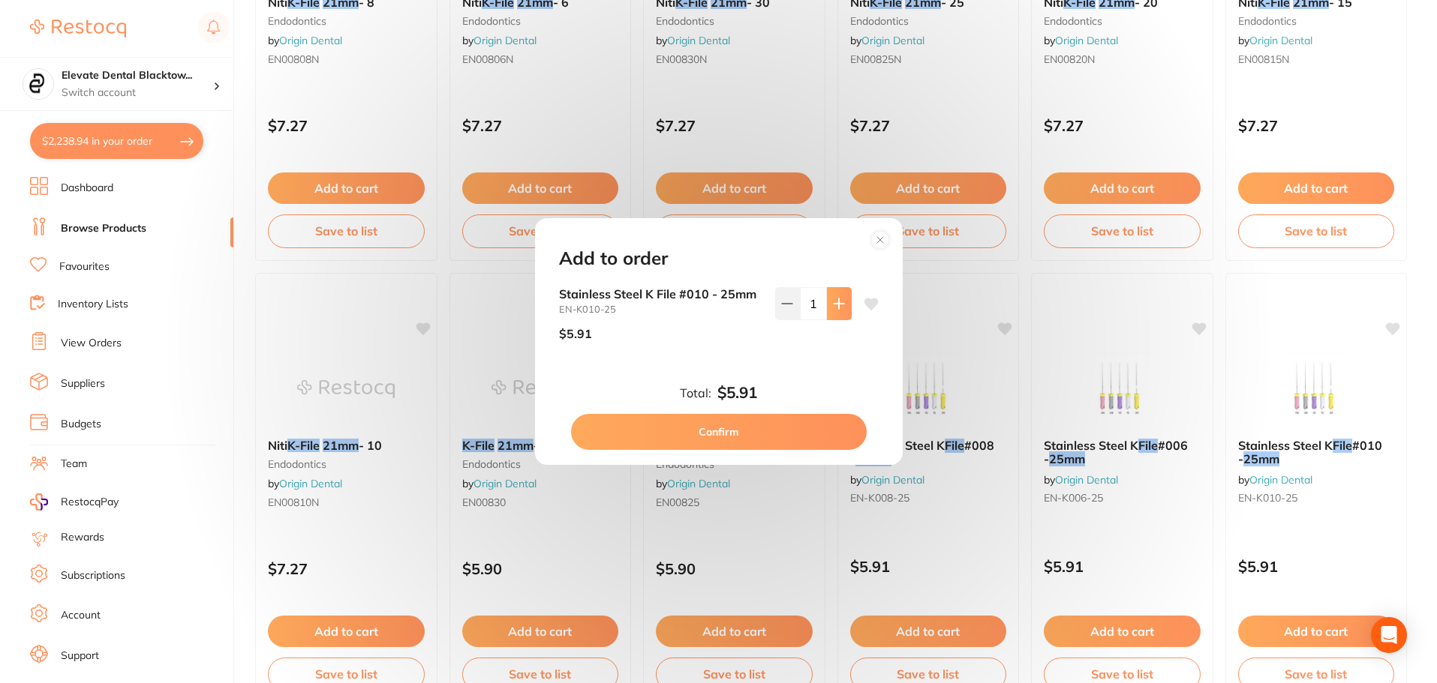
click at [833, 306] on icon at bounding box center [839, 304] width 12 height 12
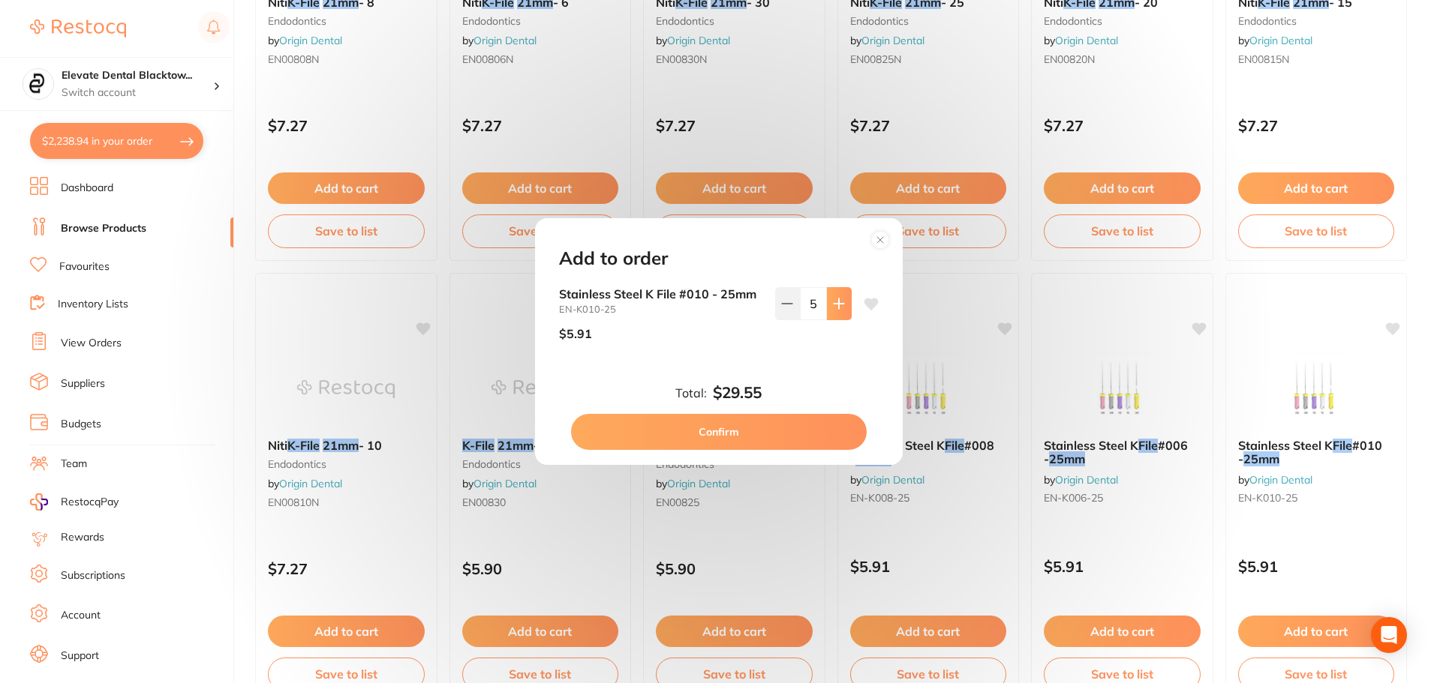
type input "6"
click at [722, 437] on button "Confirm" at bounding box center [719, 432] width 296 height 36
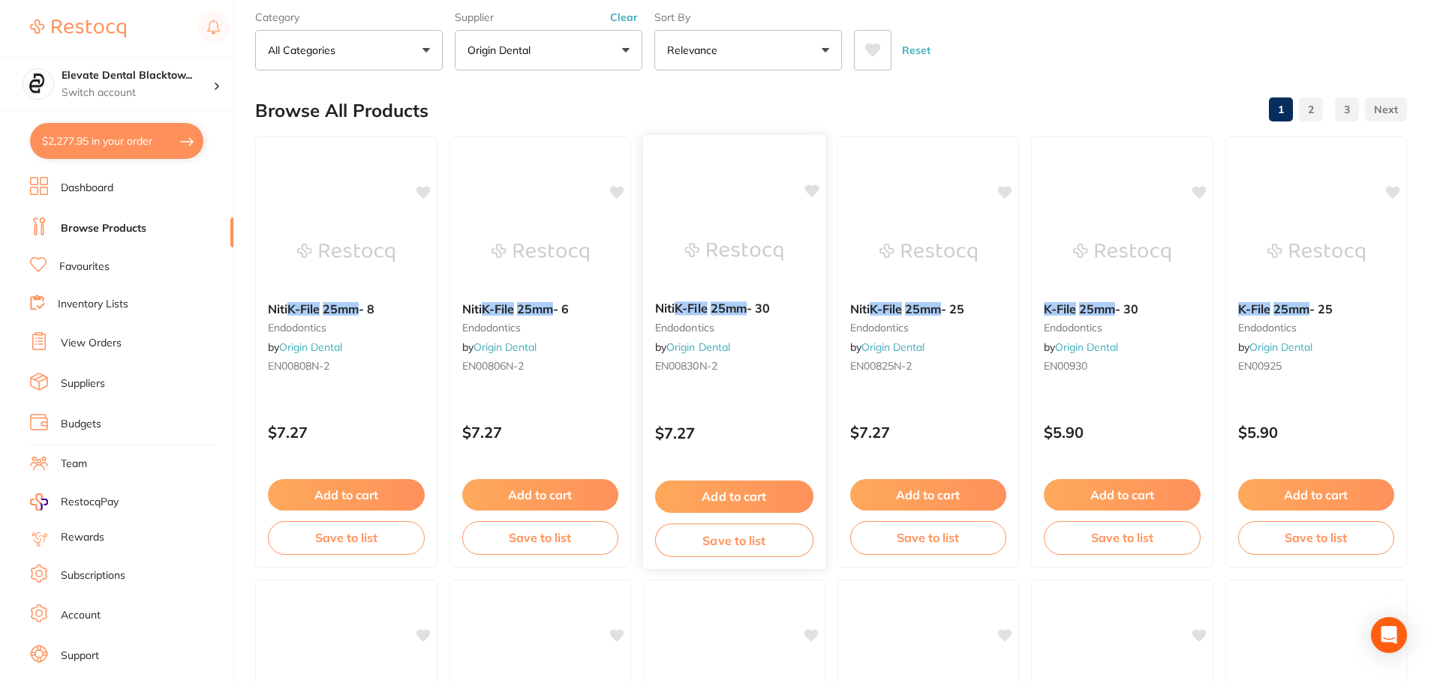
scroll to position [0, 0]
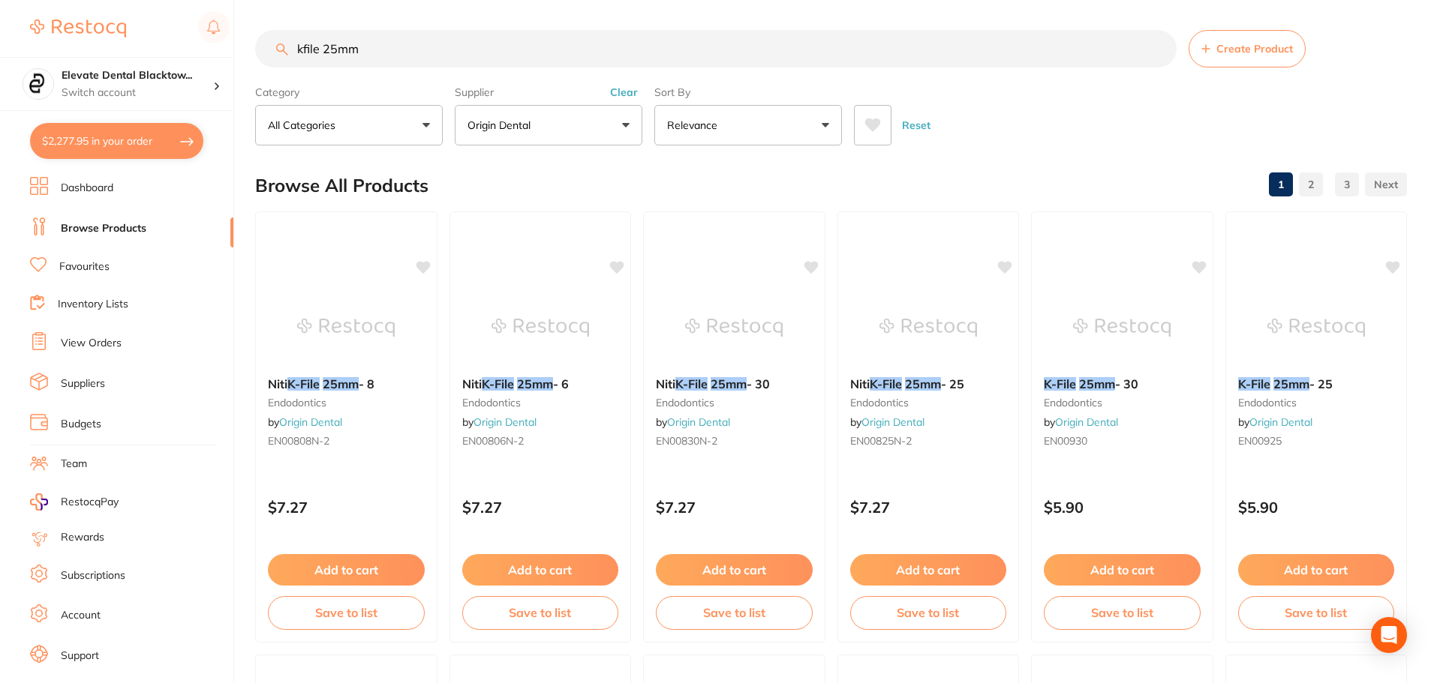
click at [369, 59] on input "kfile 25mm" at bounding box center [715, 49] width 921 height 38
type input "k"
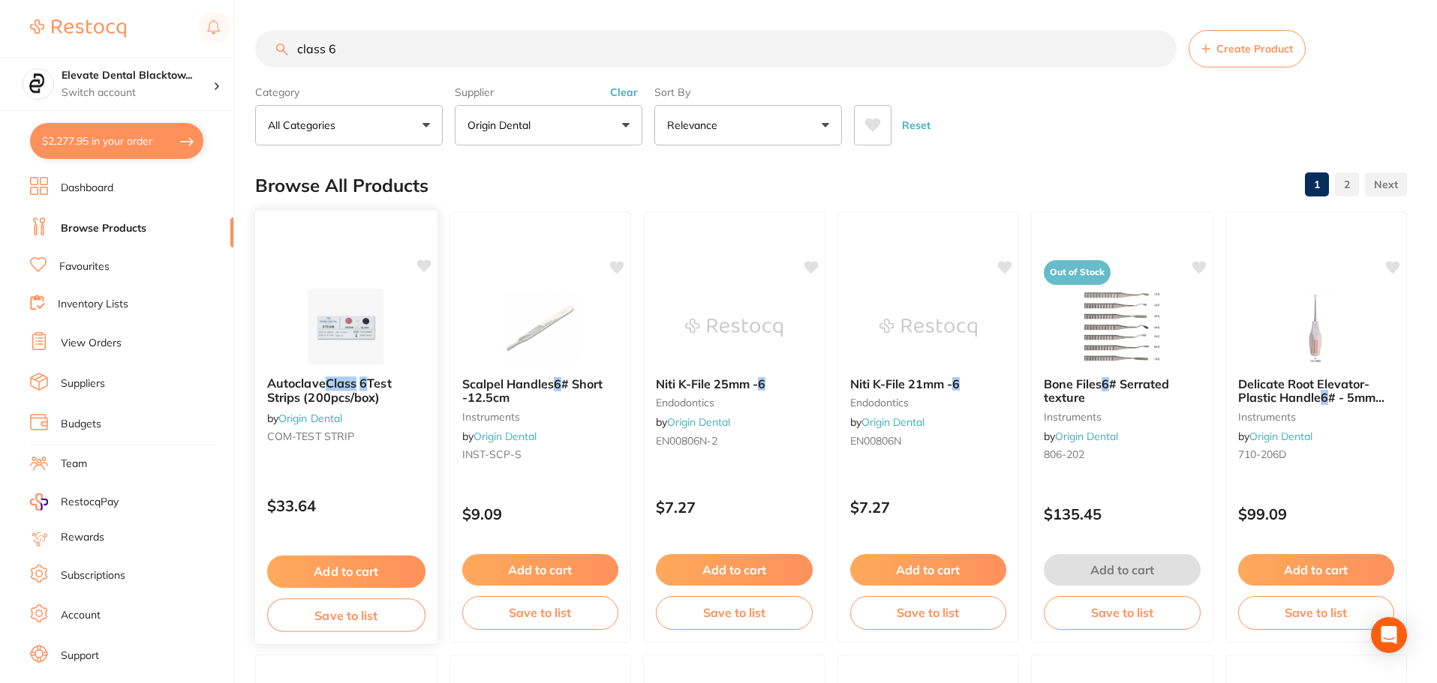
type input "class 6"
click at [338, 569] on button "Add to cart" at bounding box center [346, 572] width 158 height 32
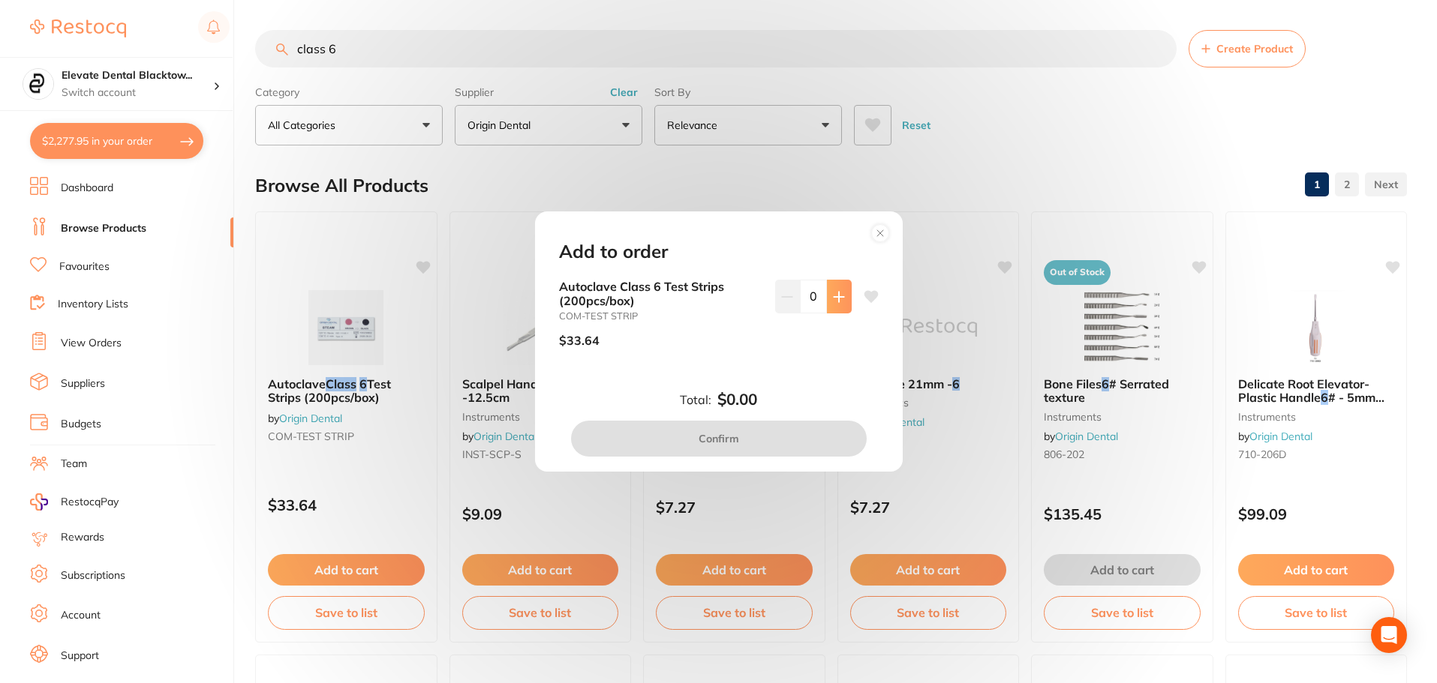
click at [842, 298] on button at bounding box center [839, 296] width 25 height 33
click at [842, 297] on button at bounding box center [839, 296] width 25 height 33
type input "2"
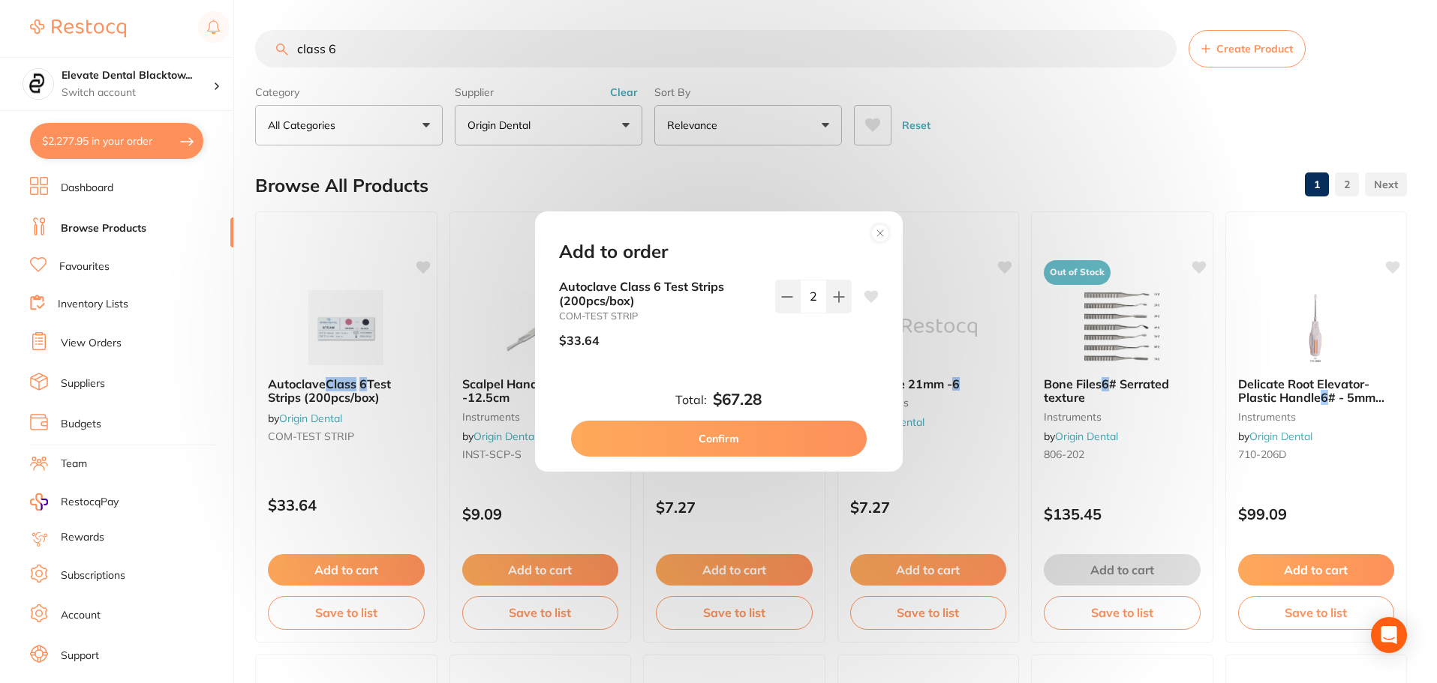
click at [731, 446] on button "Confirm" at bounding box center [719, 439] width 296 height 36
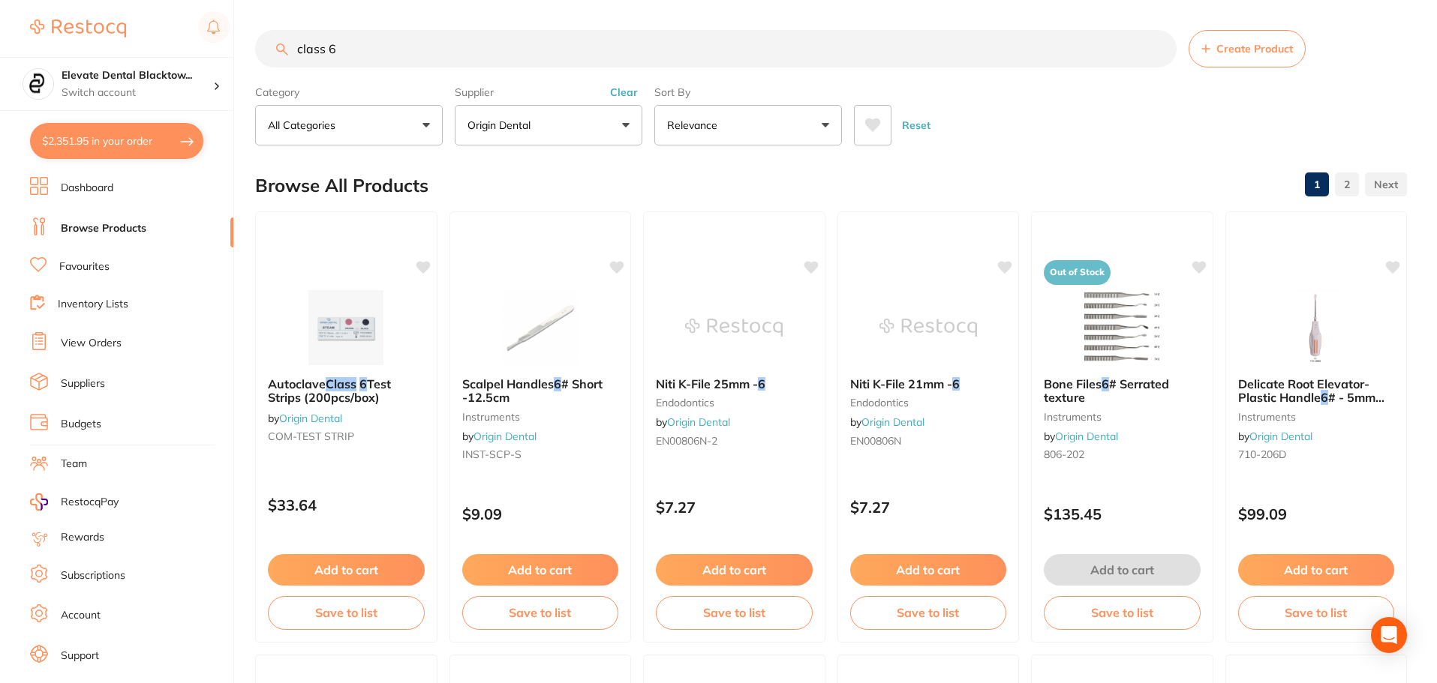
click at [511, 62] on input "class 6" at bounding box center [715, 49] width 921 height 38
type input "c"
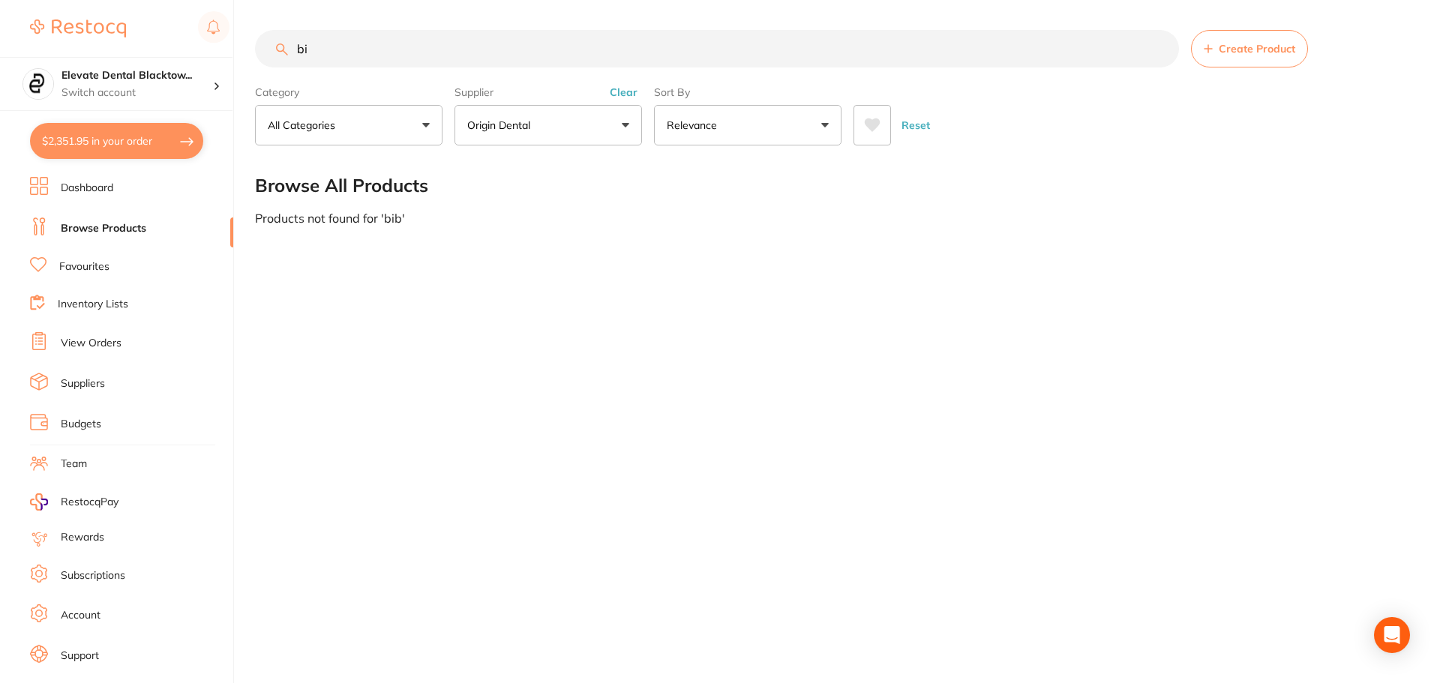
type input "b"
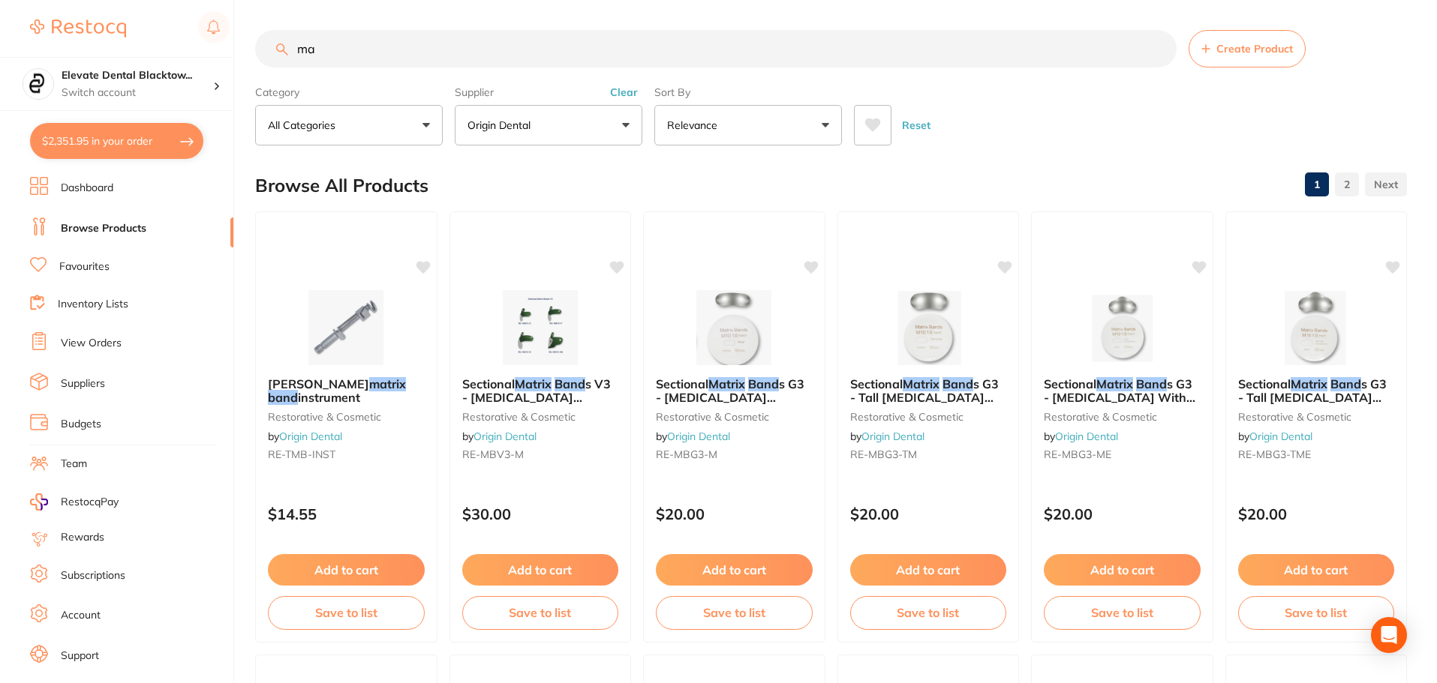
type input "m"
type input "retainer box"
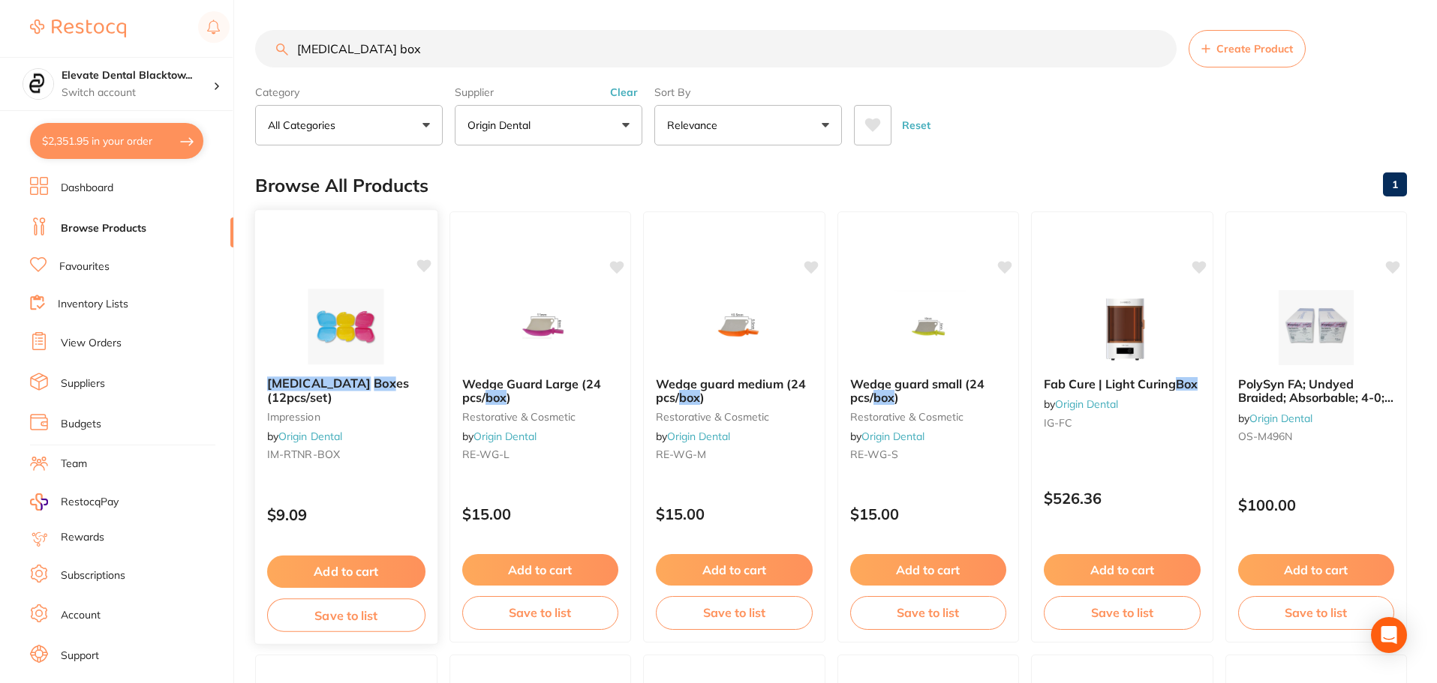
click at [344, 554] on div "Add to cart Save to list" at bounding box center [346, 594] width 182 height 101
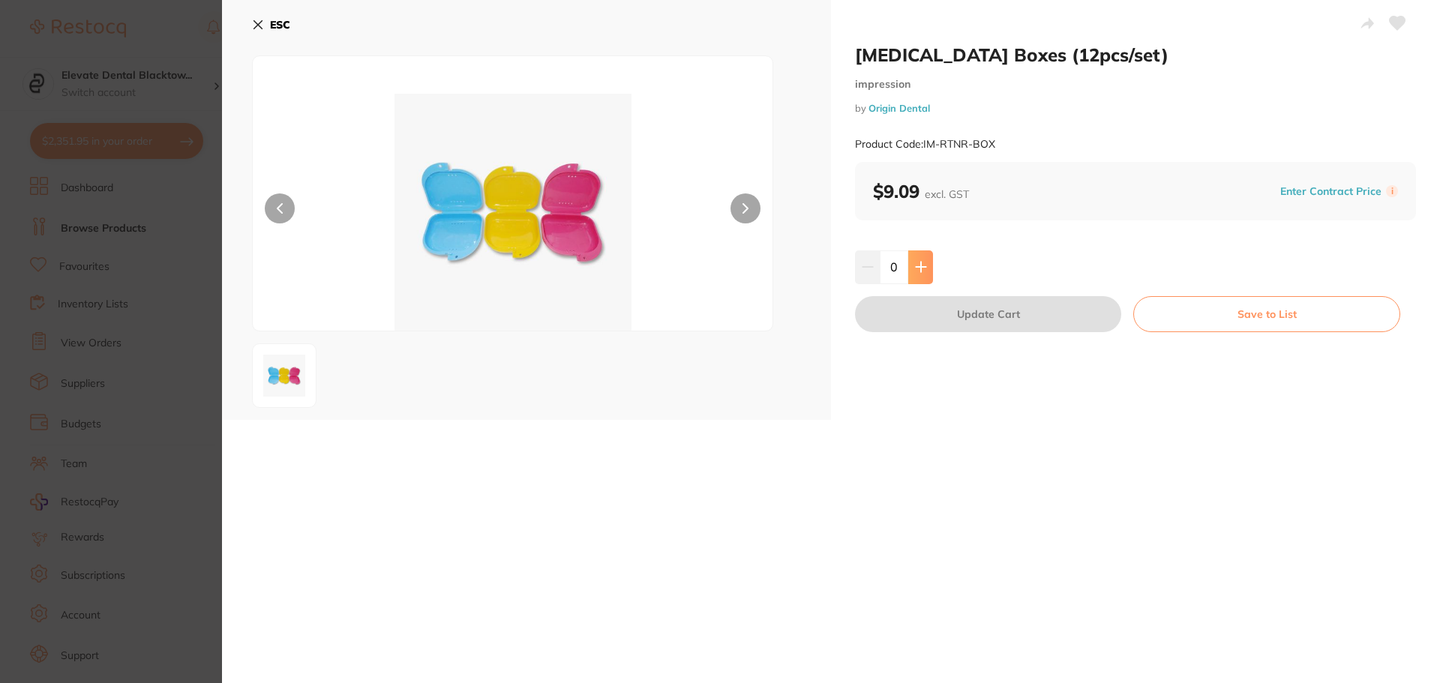
click at [920, 263] on icon at bounding box center [921, 267] width 12 height 12
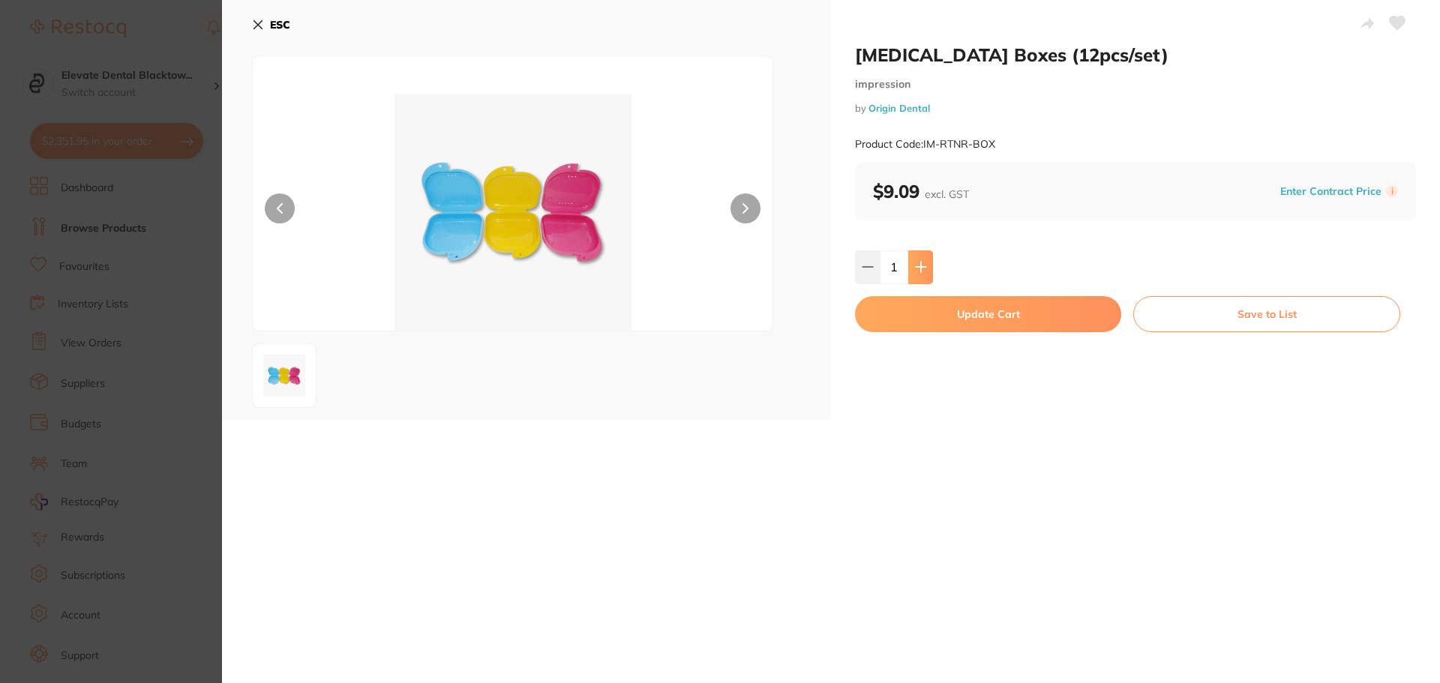
click at [920, 263] on icon at bounding box center [921, 268] width 10 height 10
type input "3"
click at [980, 324] on button "Update Cart" at bounding box center [988, 314] width 266 height 36
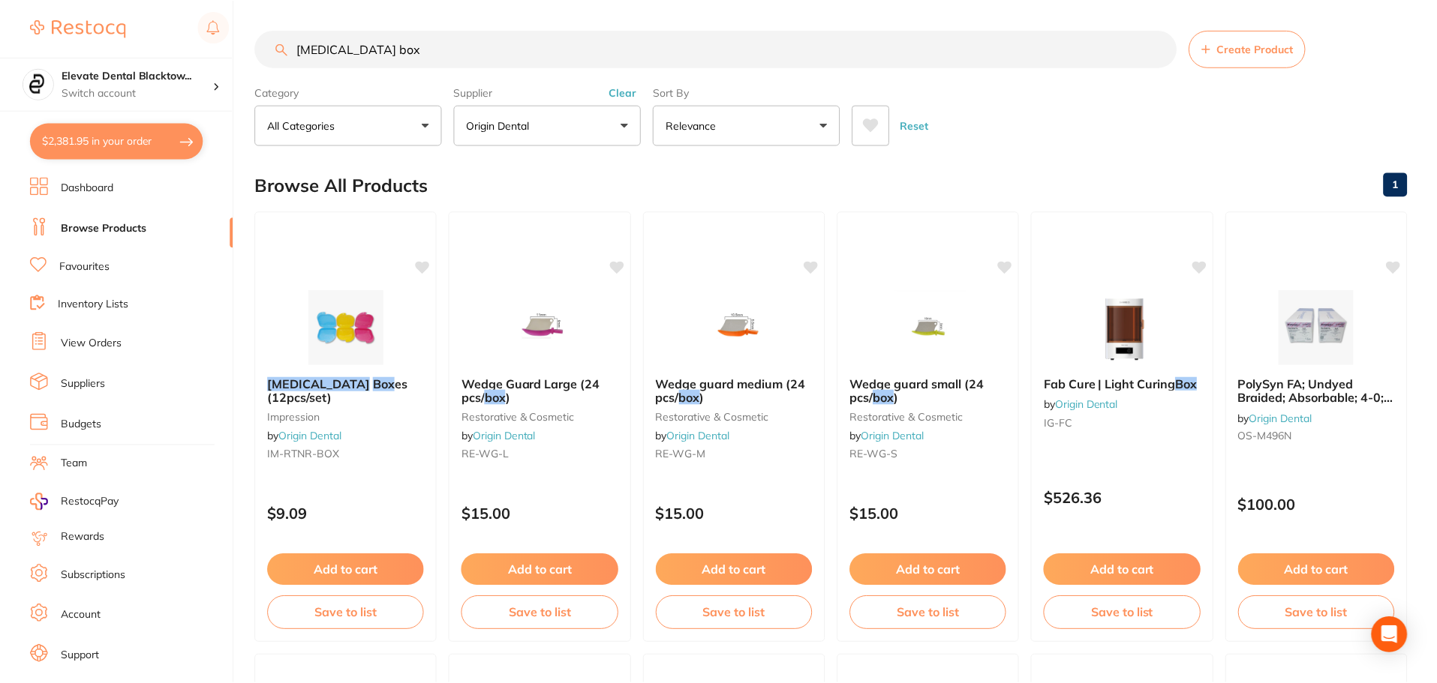
scroll to position [19, 0]
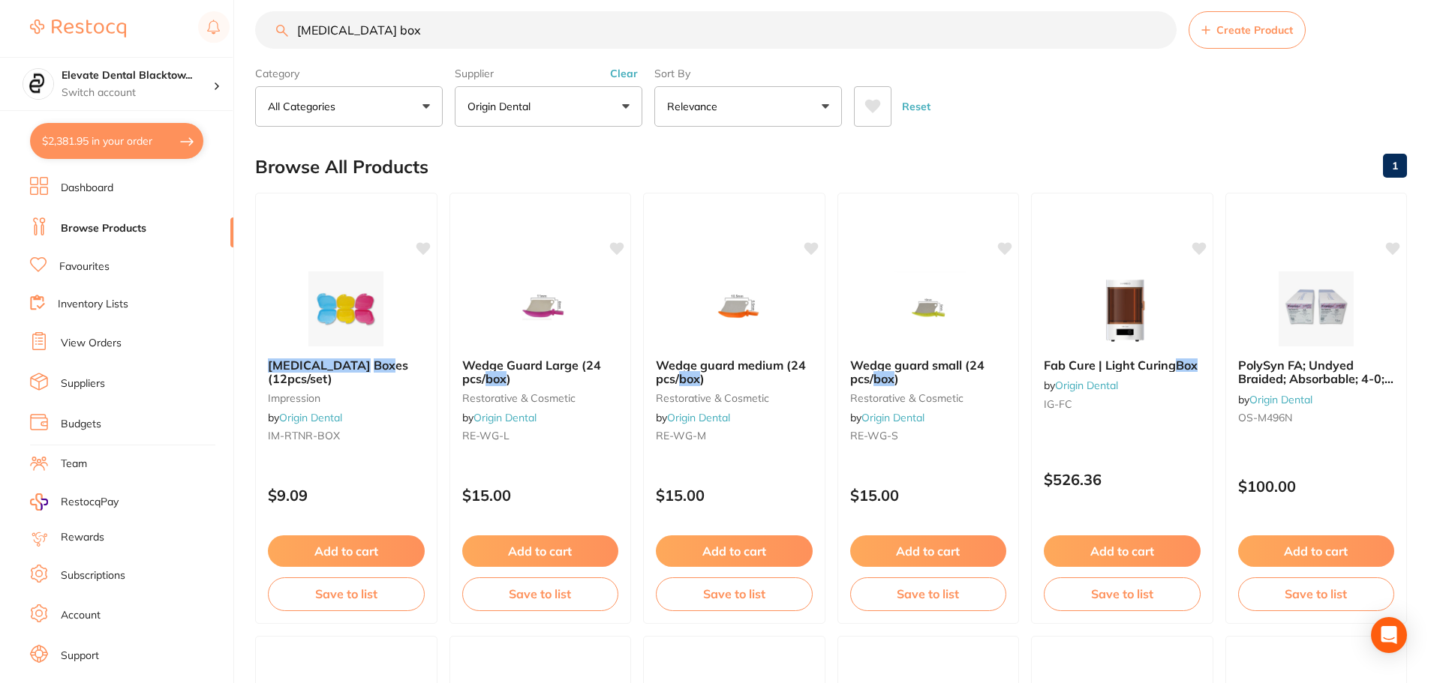
click at [424, 23] on input "retainer box" at bounding box center [715, 30] width 921 height 38
type input "r"
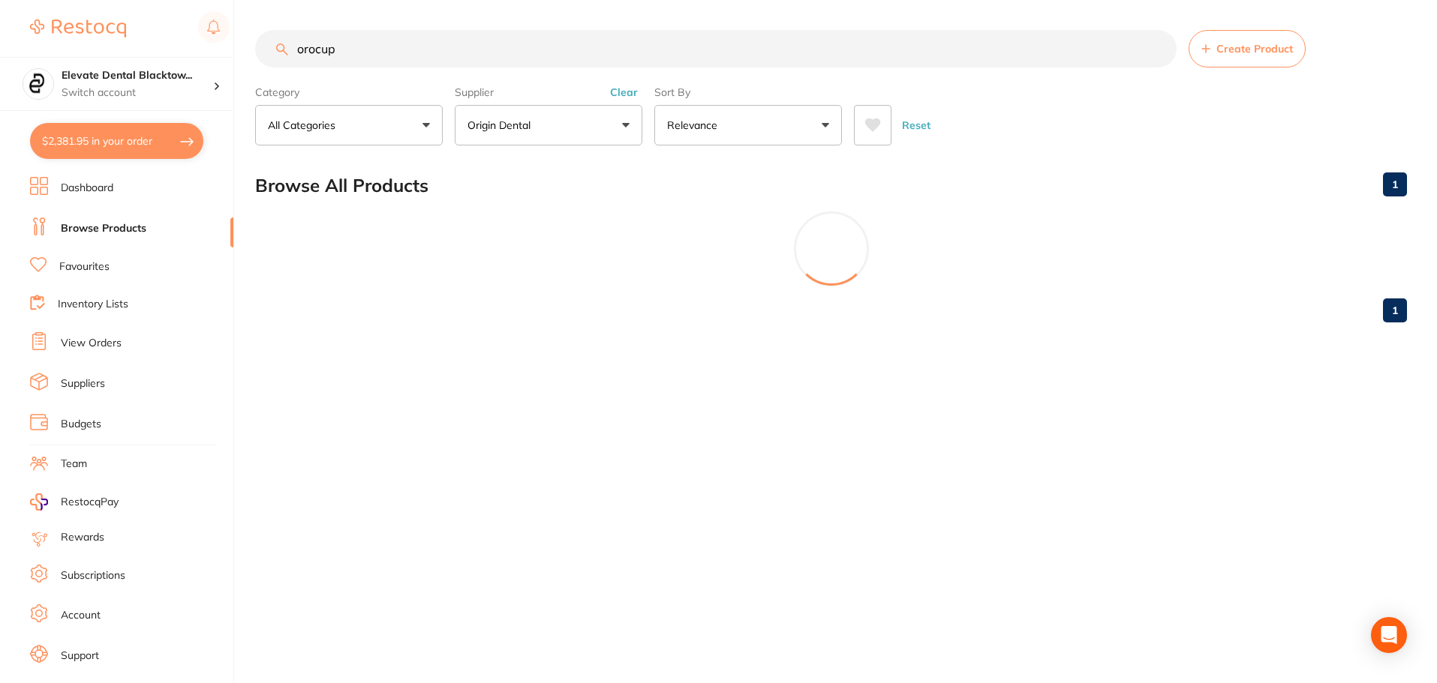
scroll to position [0, 0]
type input "o"
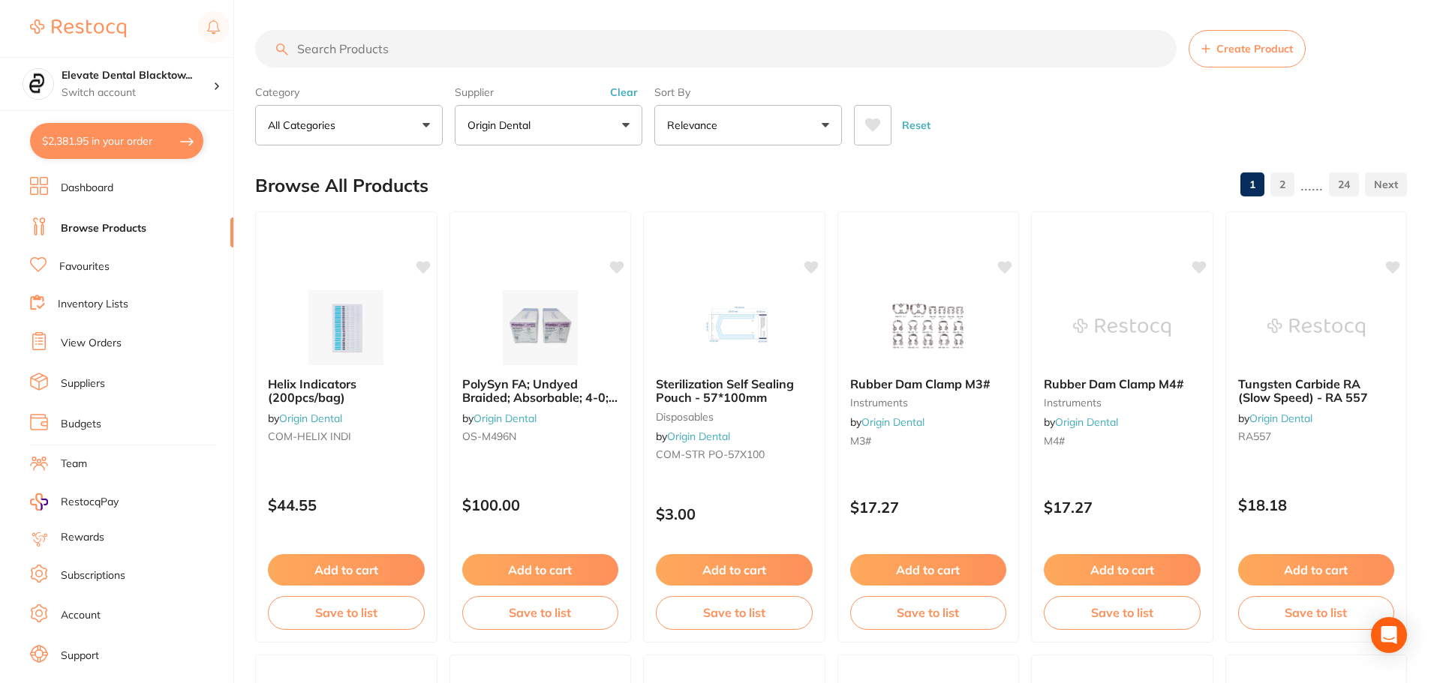
click at [345, 50] on input "search" at bounding box center [715, 49] width 921 height 38
drag, startPoint x: 917, startPoint y: 122, endPoint x: 533, endPoint y: 142, distance: 384.6
click at [917, 122] on button "Reset" at bounding box center [916, 125] width 38 height 41
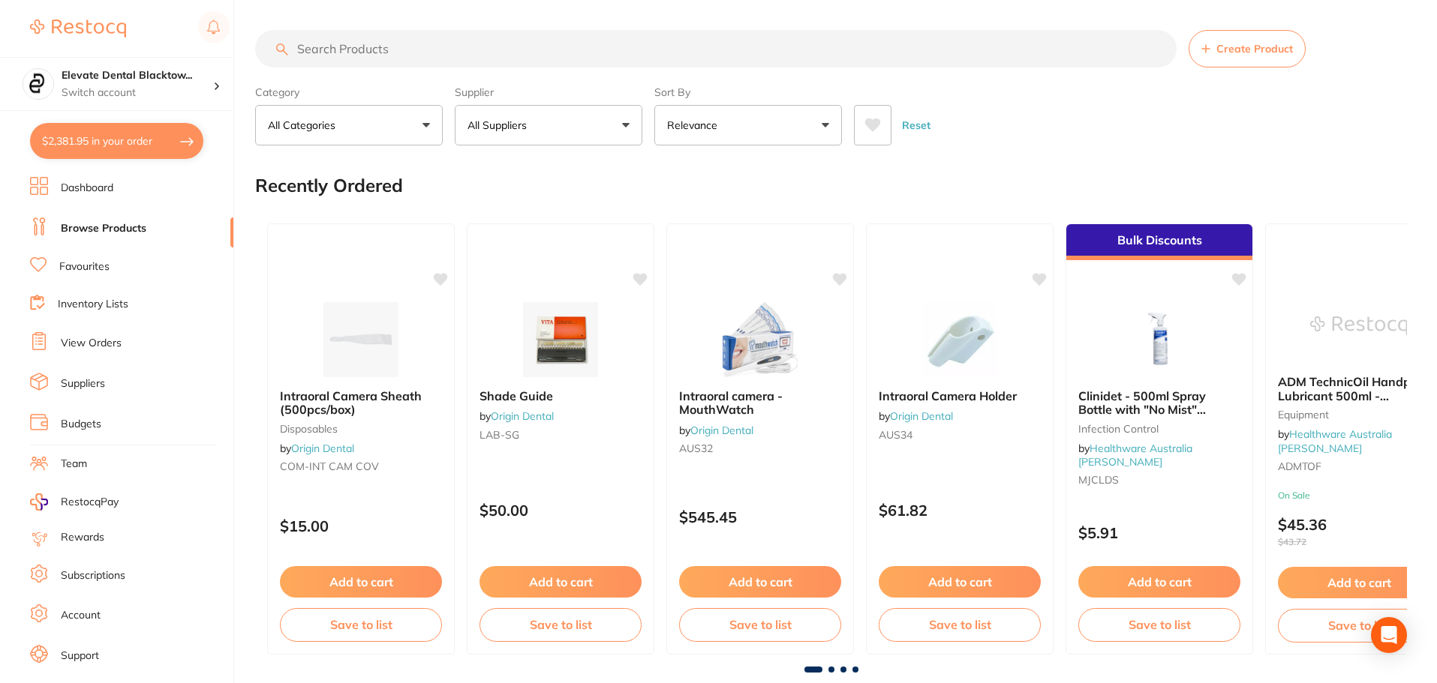
click at [518, 125] on p "All Suppliers" at bounding box center [499, 125] width 65 height 15
type input "henry"
click at [543, 261] on p "[PERSON_NAME]" at bounding box center [557, 255] width 97 height 14
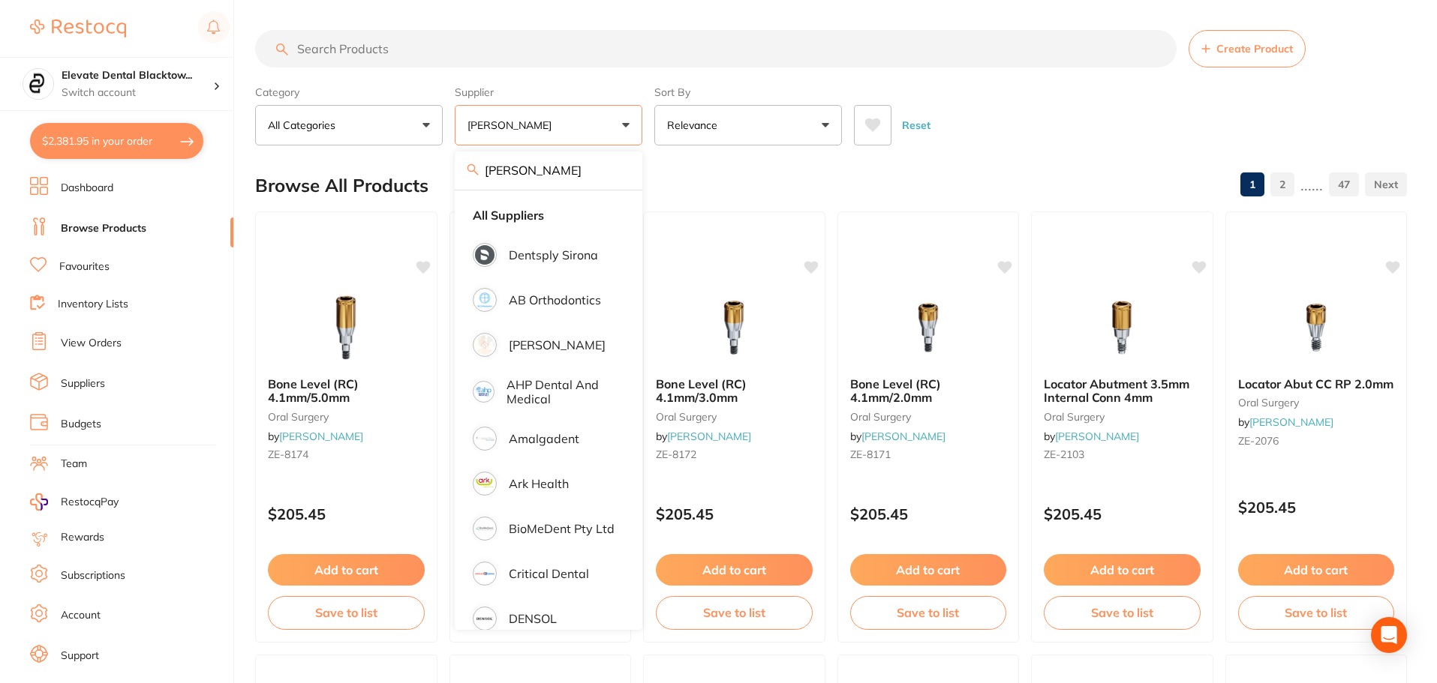
click at [346, 44] on input "search" at bounding box center [715, 49] width 921 height 38
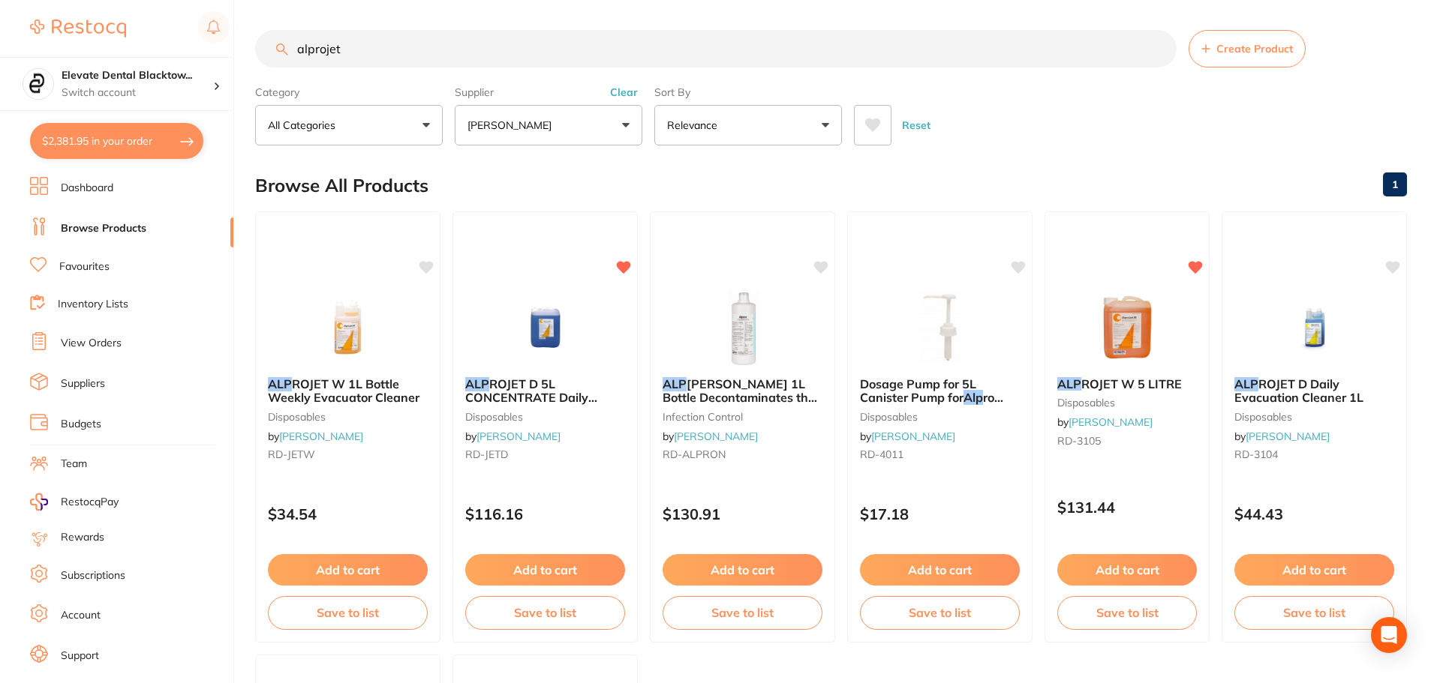
type input "alprojet"
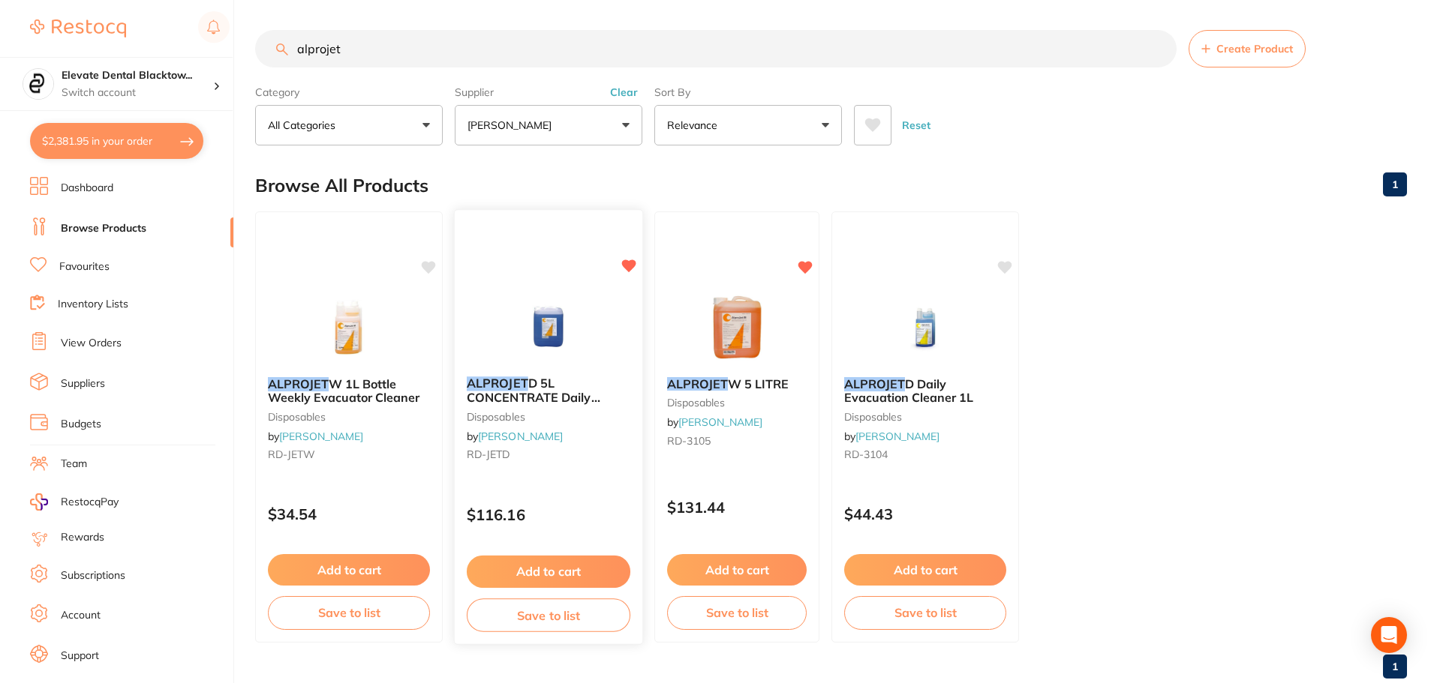
click at [548, 569] on button "Add to cart" at bounding box center [549, 572] width 164 height 32
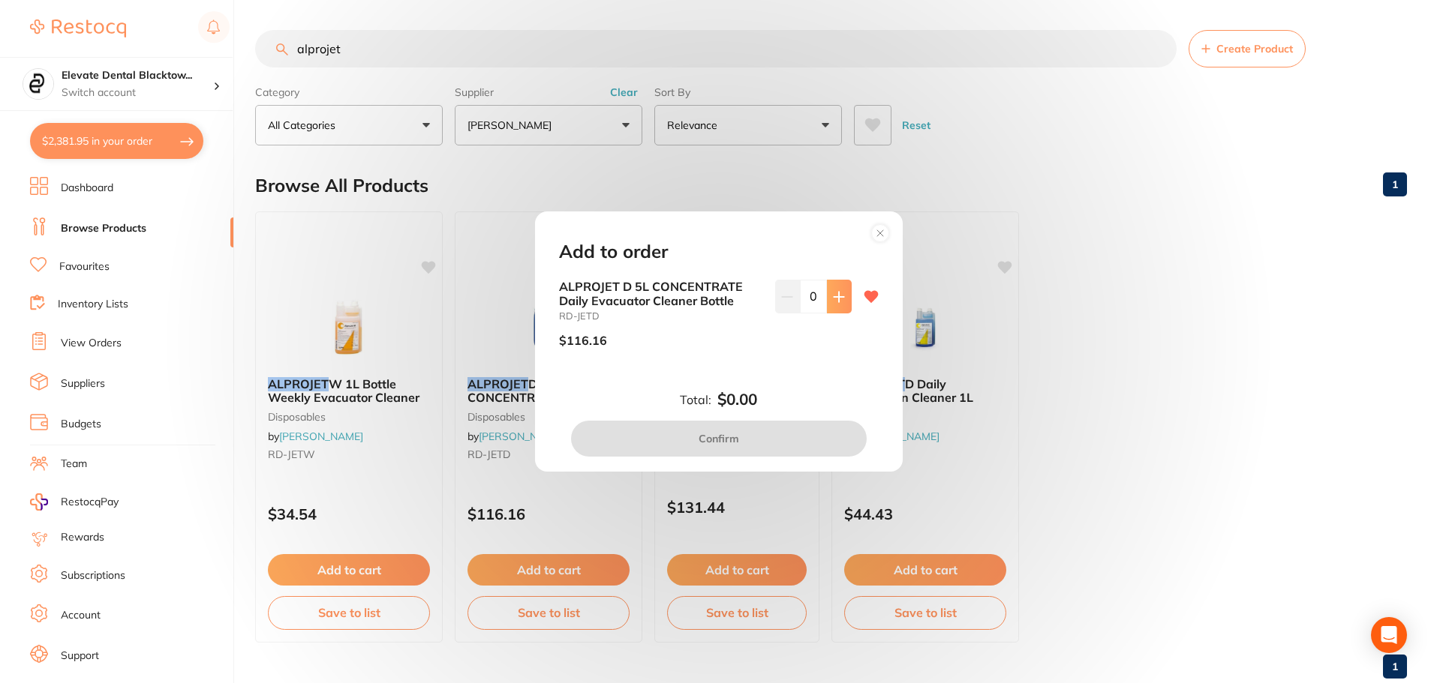
click at [836, 296] on icon at bounding box center [839, 297] width 12 height 12
type input "1"
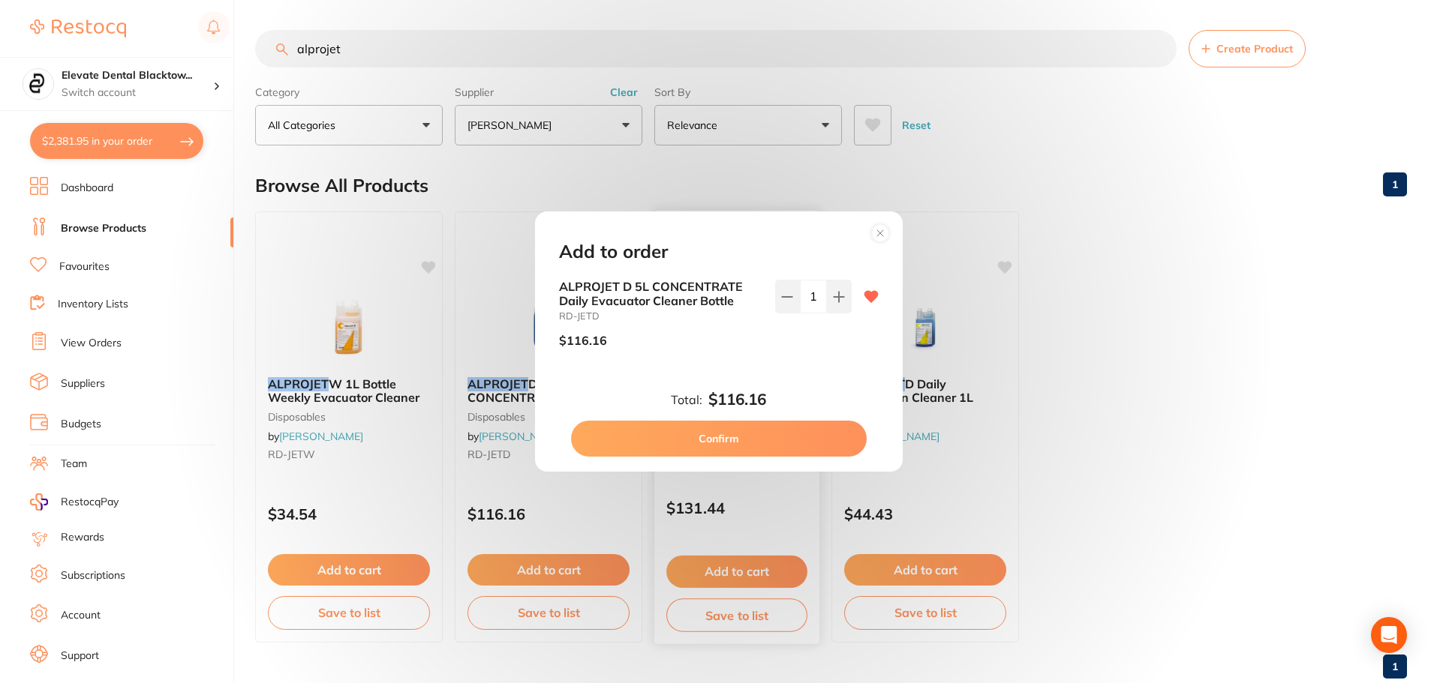
click at [725, 436] on button "Confirm" at bounding box center [719, 439] width 296 height 36
checkbox input "false"
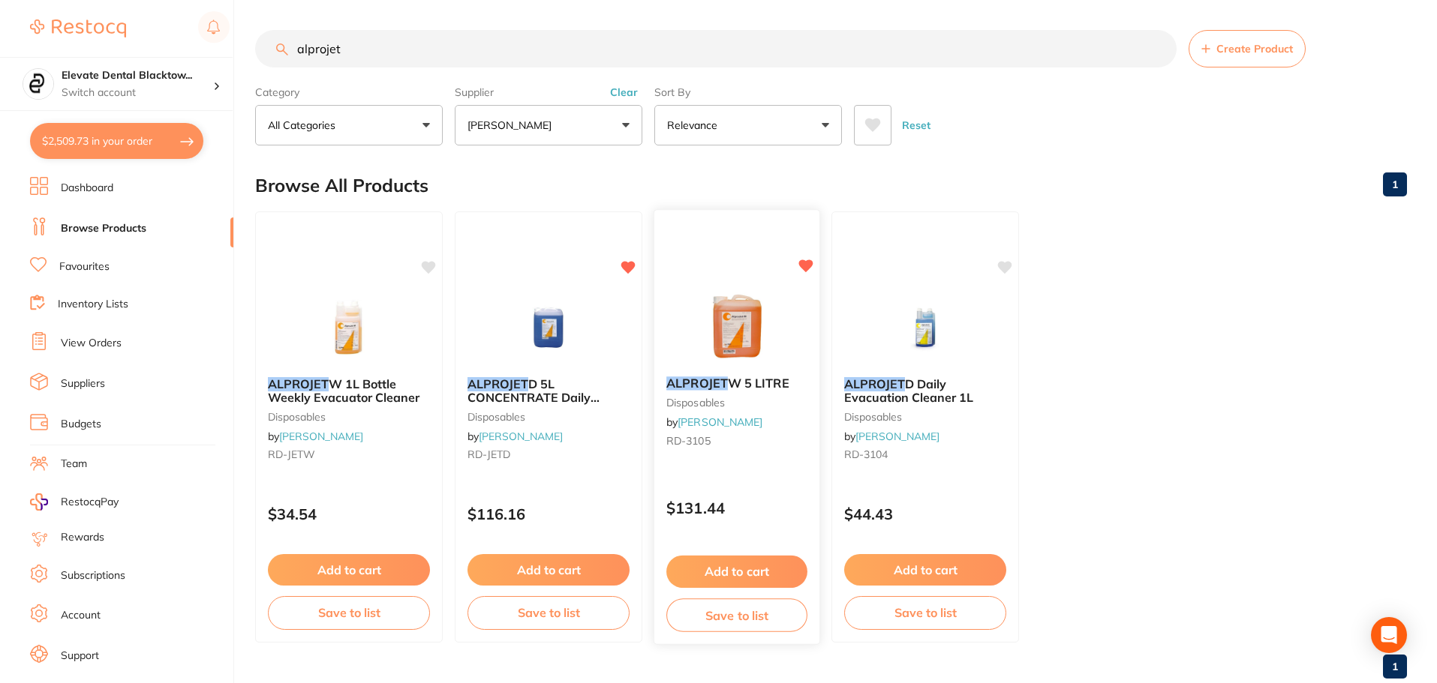
click at [743, 569] on button "Add to cart" at bounding box center [736, 572] width 141 height 32
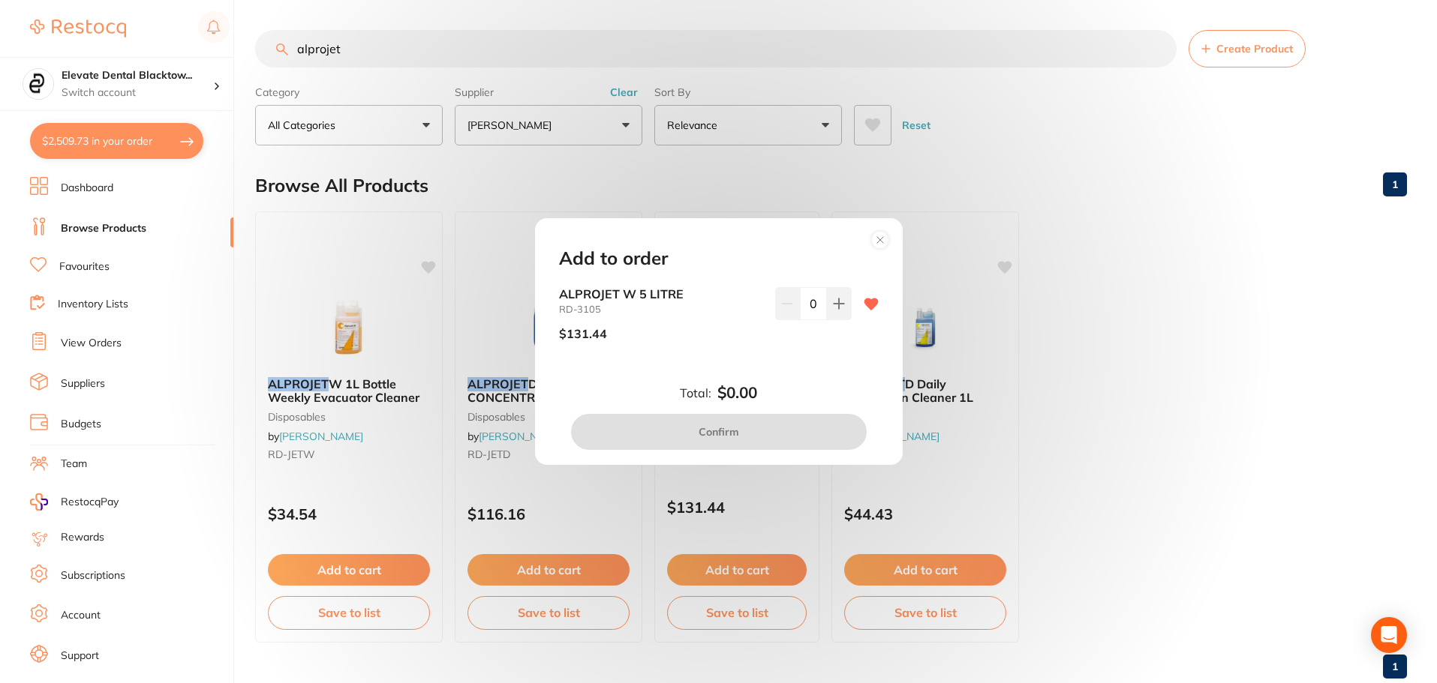
drag, startPoint x: 839, startPoint y: 313, endPoint x: 832, endPoint y: 323, distance: 12.3
click at [839, 312] on button at bounding box center [839, 303] width 25 height 33
type input "1"
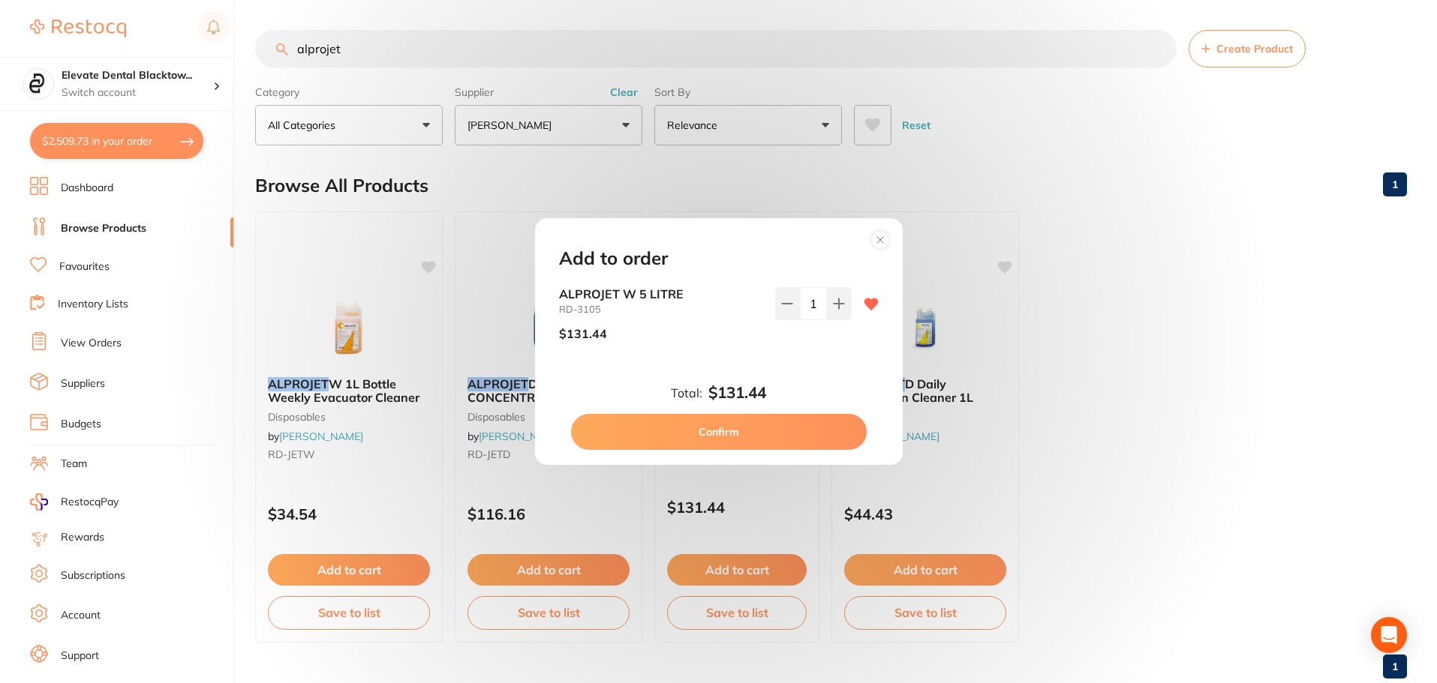
click at [733, 427] on button "Confirm" at bounding box center [719, 432] width 296 height 36
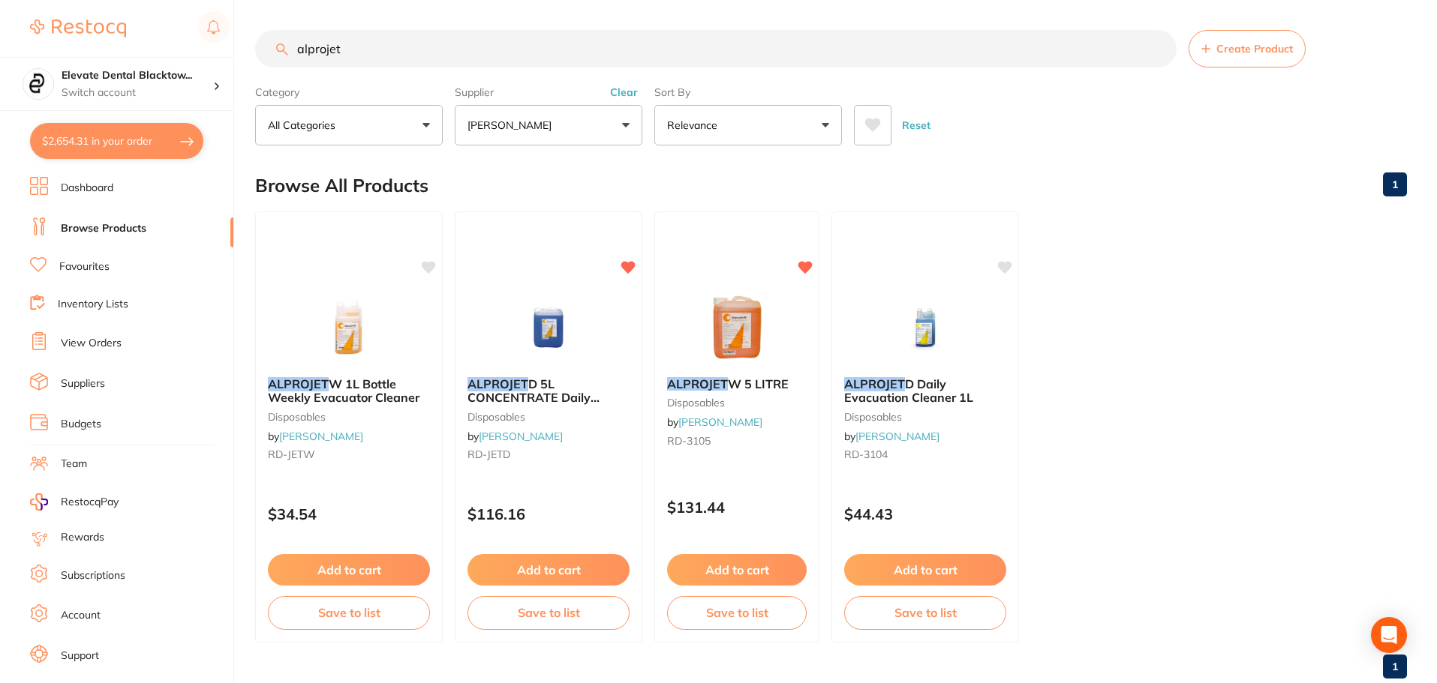
click at [574, 42] on input "alprojet" at bounding box center [715, 49] width 921 height 38
type input "a"
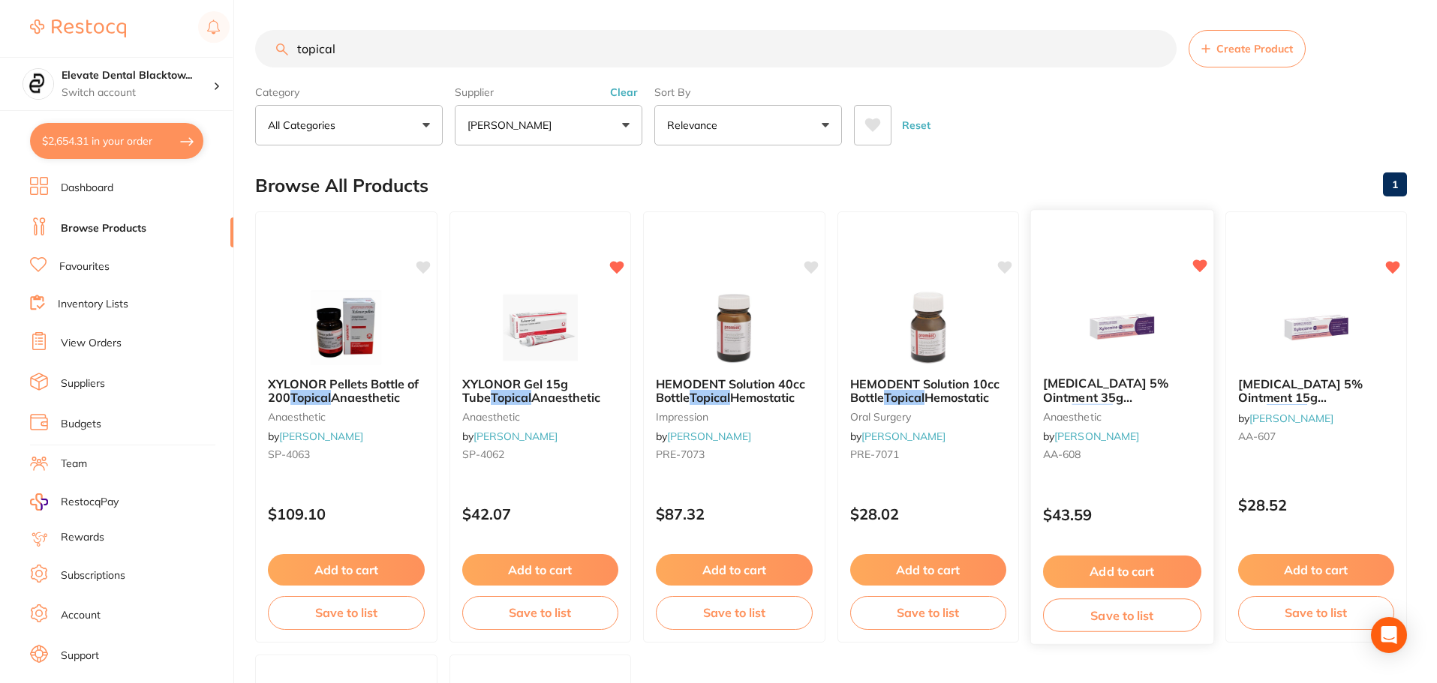
type input "topical"
click at [1130, 573] on button "Add to cart" at bounding box center [1122, 572] width 158 height 32
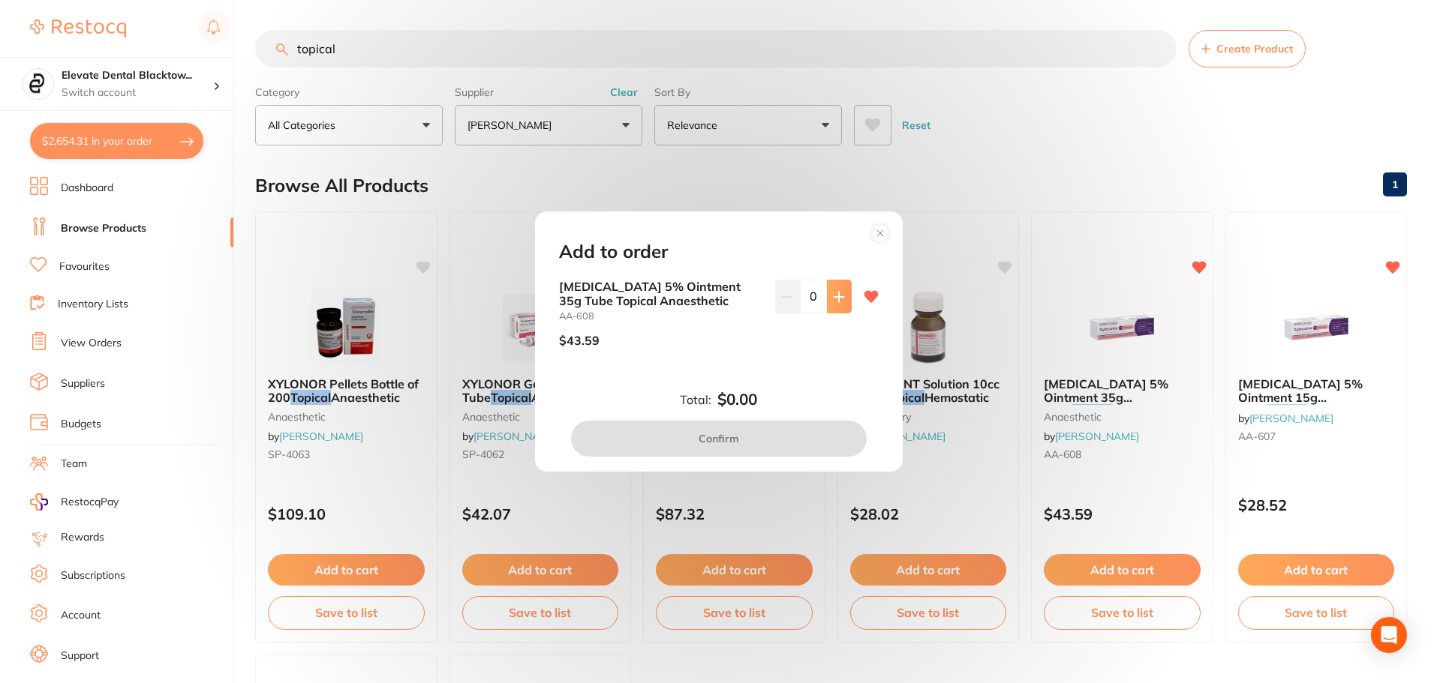
click at [843, 295] on button at bounding box center [839, 296] width 25 height 33
click at [838, 293] on icon at bounding box center [839, 297] width 12 height 12
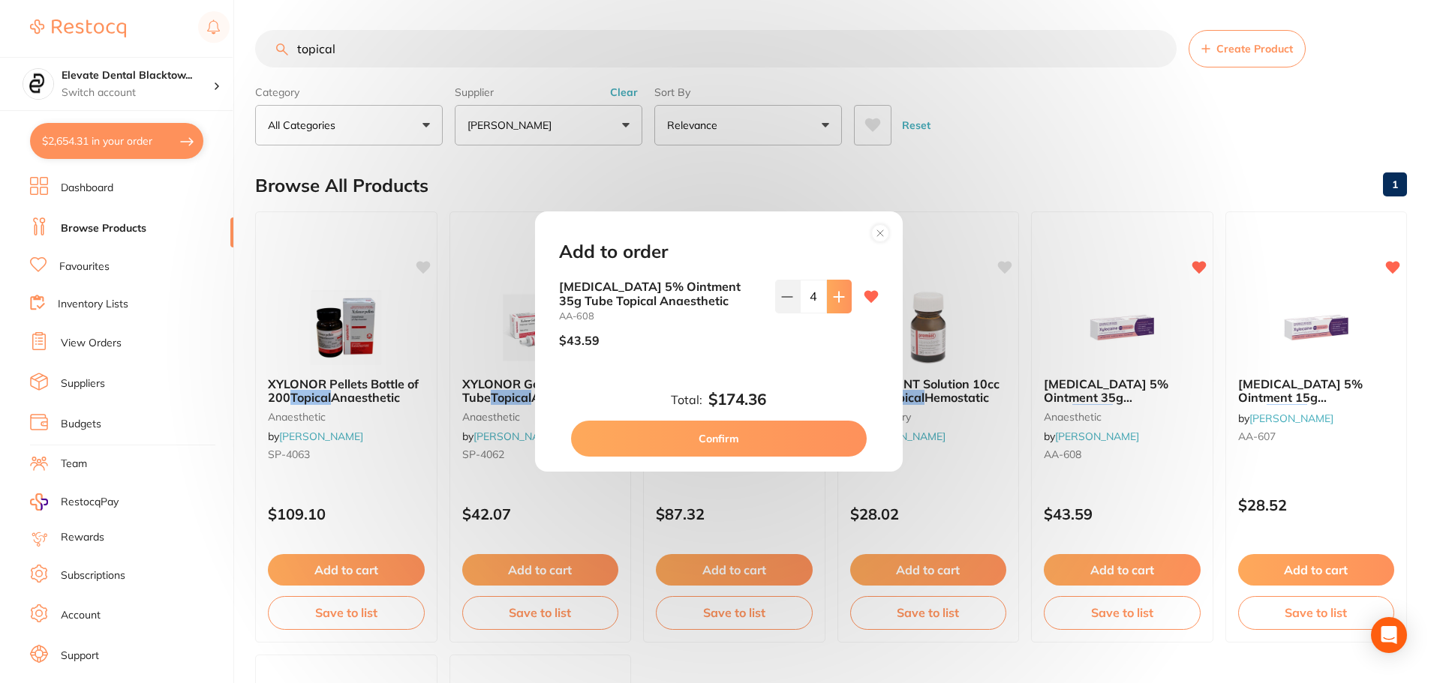
click at [838, 293] on icon at bounding box center [839, 297] width 12 height 12
type input "5"
click at [722, 437] on button "Confirm" at bounding box center [719, 439] width 296 height 36
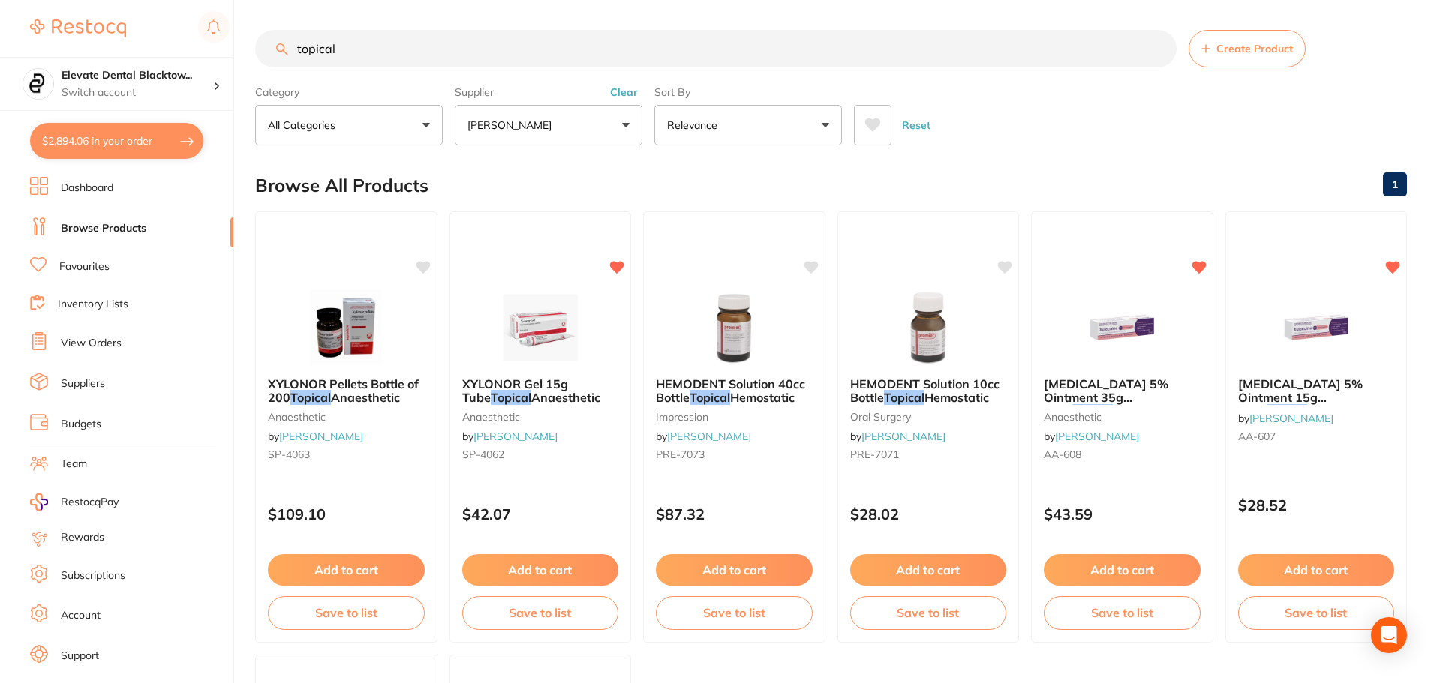
click at [716, 50] on input "topical" at bounding box center [715, 49] width 921 height 38
type input "t"
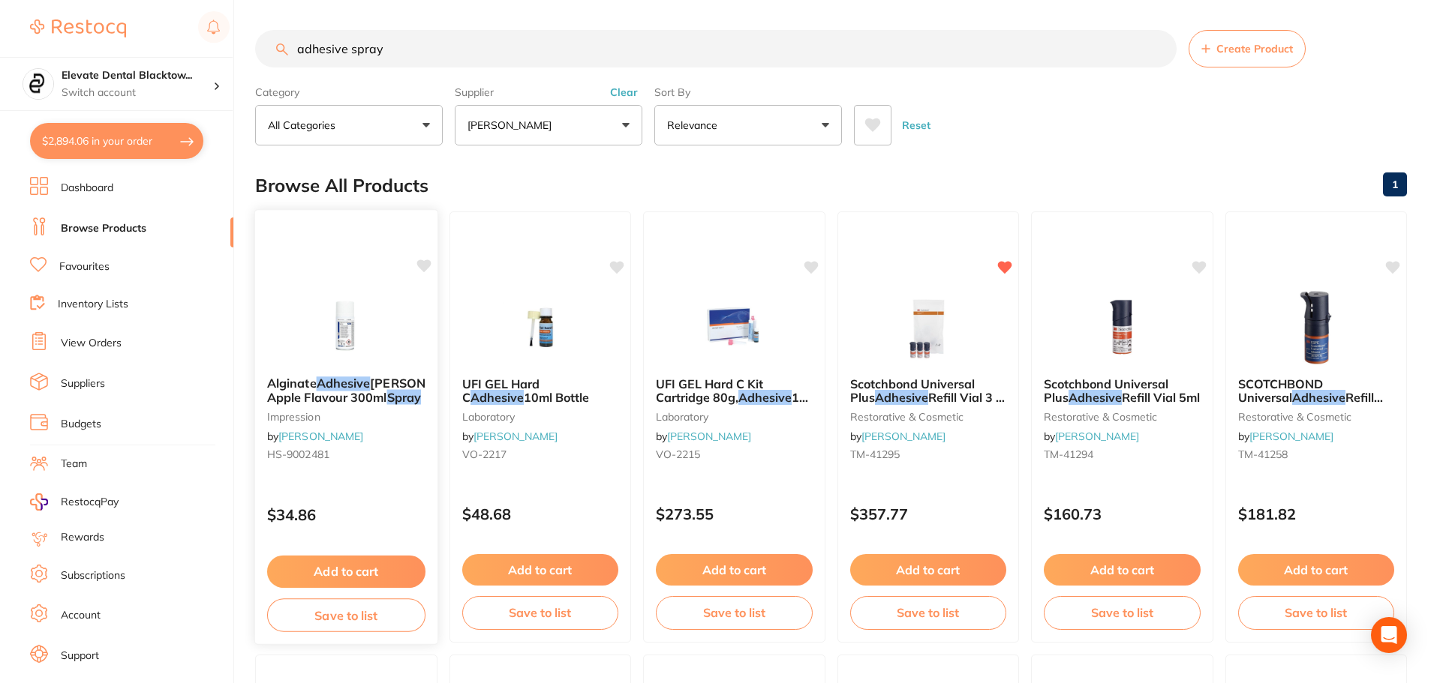
type input "adhesive spray"
click at [367, 571] on button "Add to cart" at bounding box center [346, 572] width 158 height 32
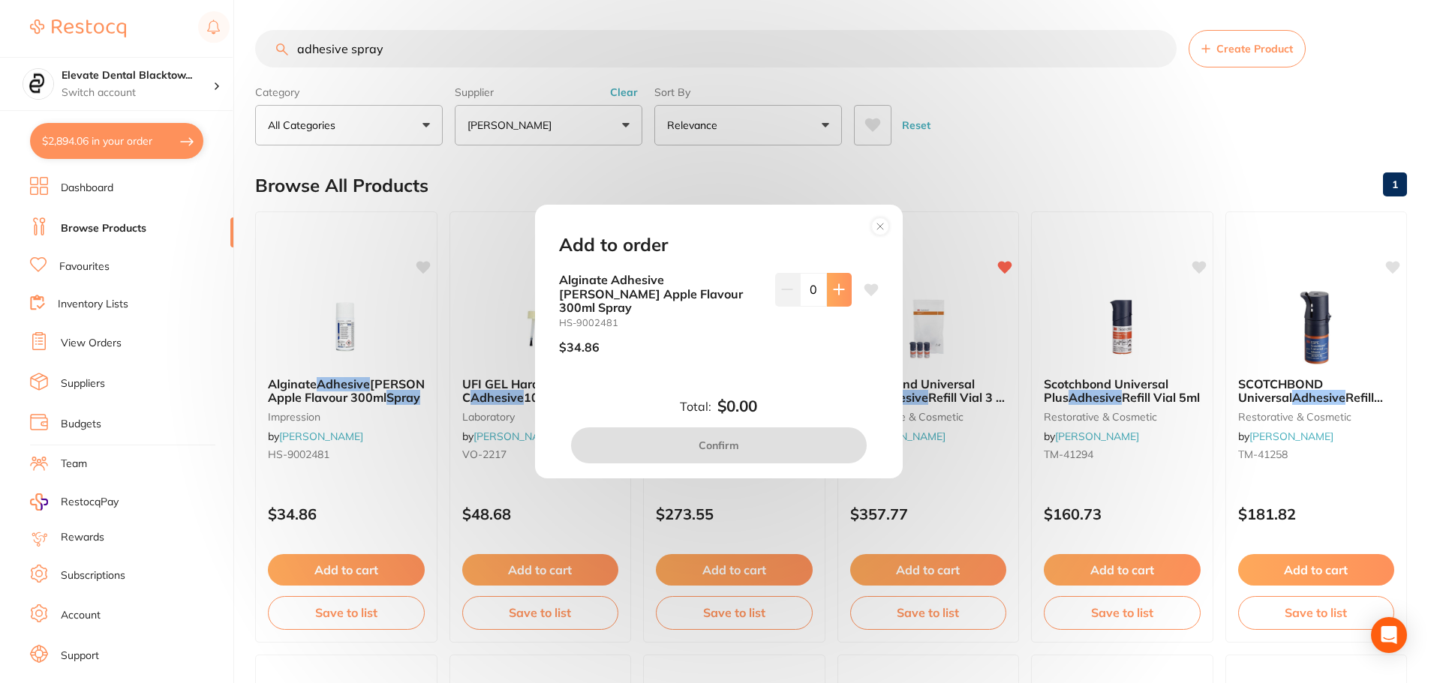
click at [835, 295] on icon at bounding box center [838, 290] width 10 height 10
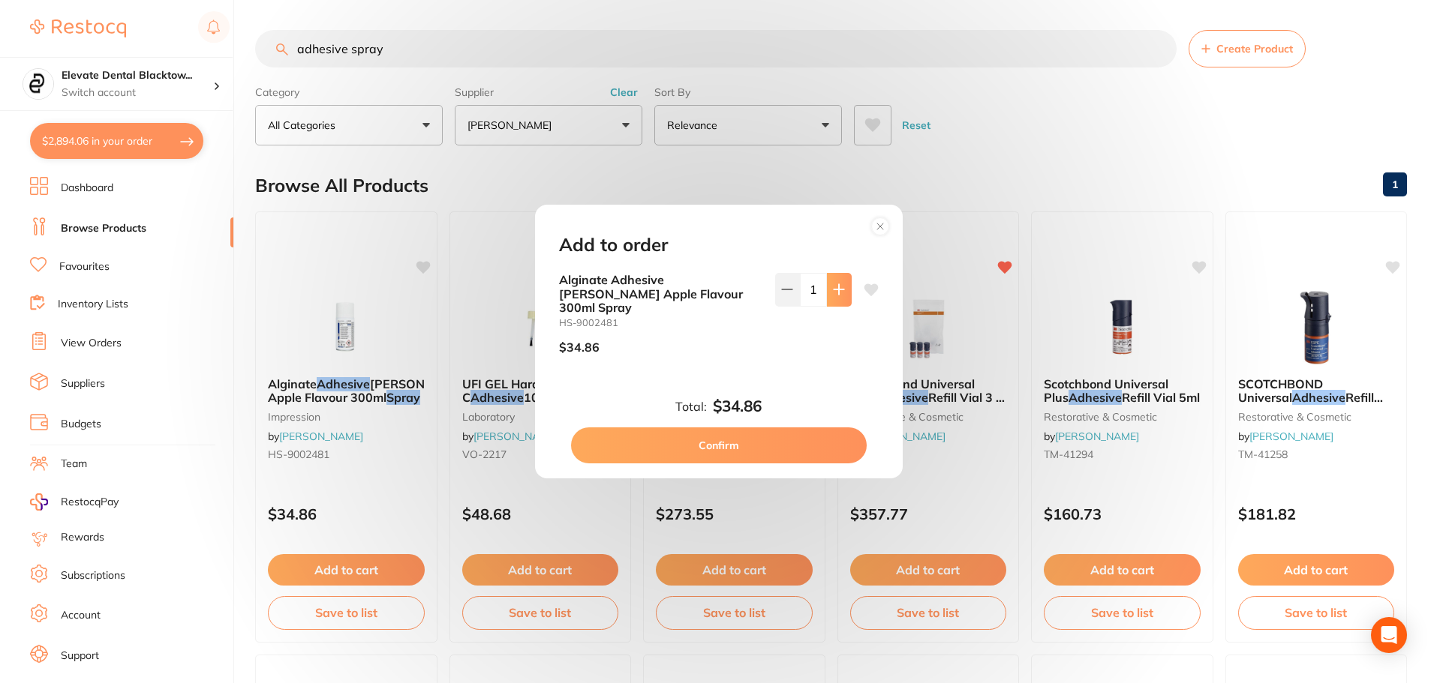
click at [835, 295] on icon at bounding box center [838, 290] width 10 height 10
type input "3"
click at [713, 449] on button "Confirm" at bounding box center [719, 446] width 296 height 36
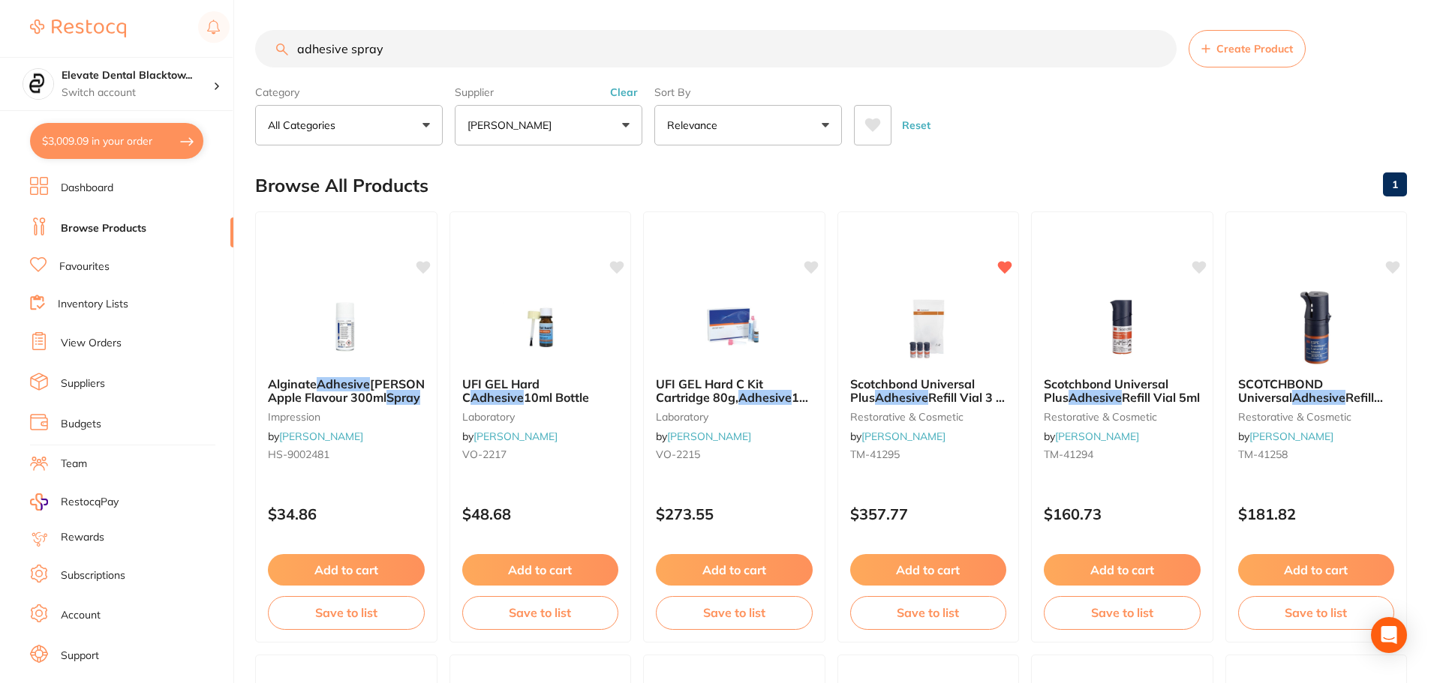
click at [713, 56] on input "adhesive spray" at bounding box center [715, 49] width 921 height 38
click at [916, 125] on button "Reset" at bounding box center [916, 125] width 38 height 41
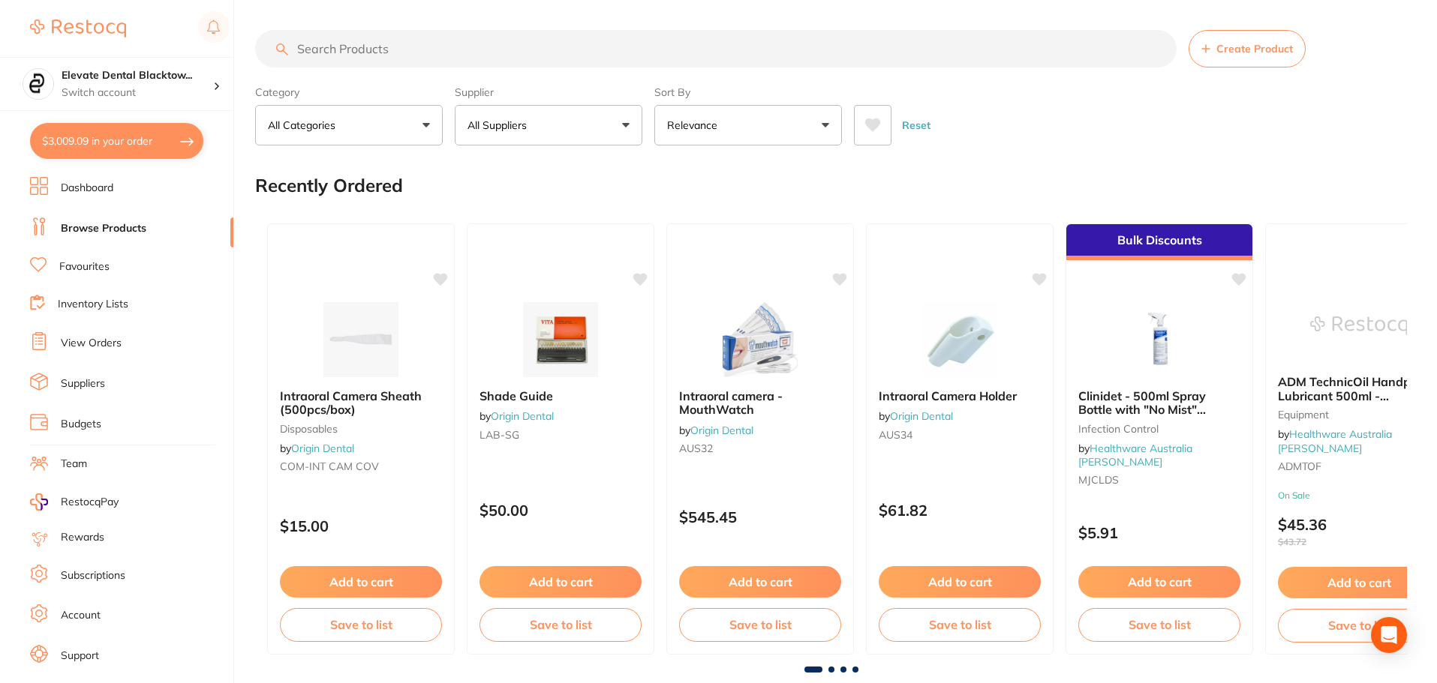
click at [546, 49] on input "search" at bounding box center [715, 49] width 921 height 38
type input "orocup"
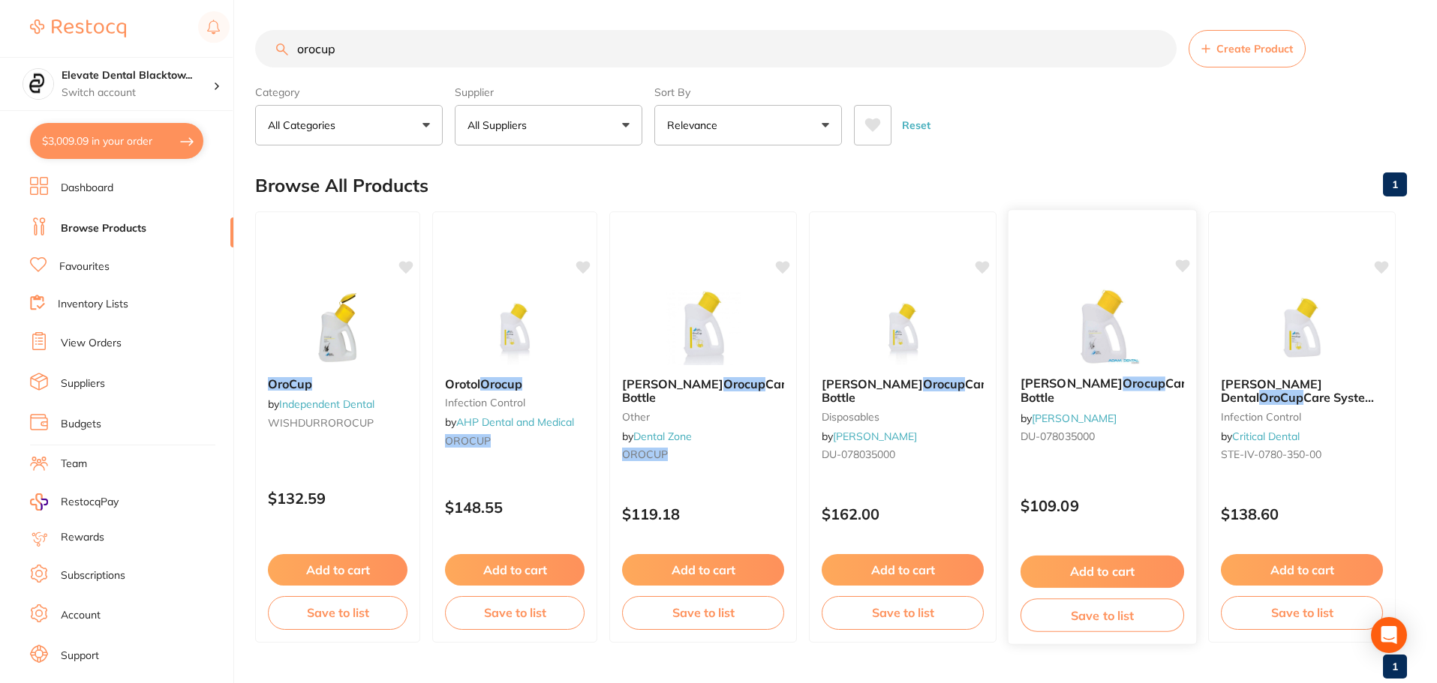
scroll to position [38, 0]
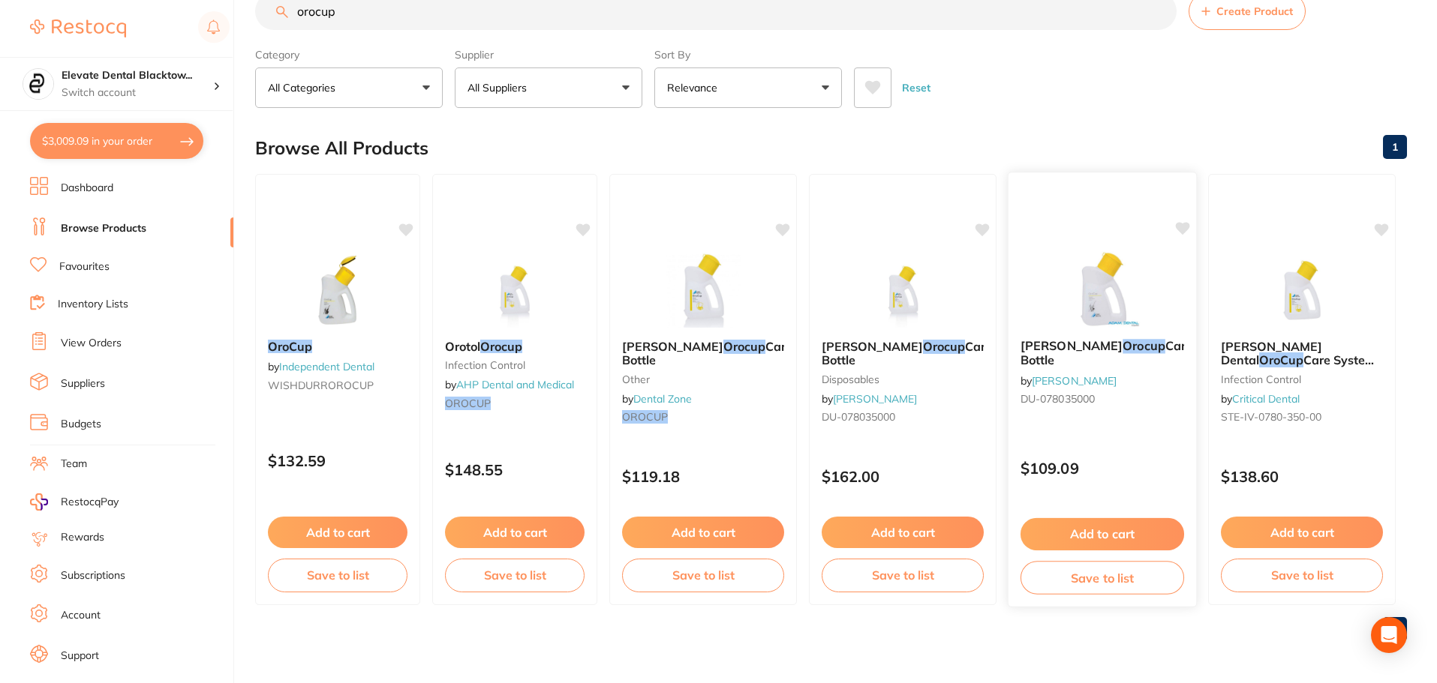
click at [1050, 532] on button "Add to cart" at bounding box center [1102, 534] width 164 height 32
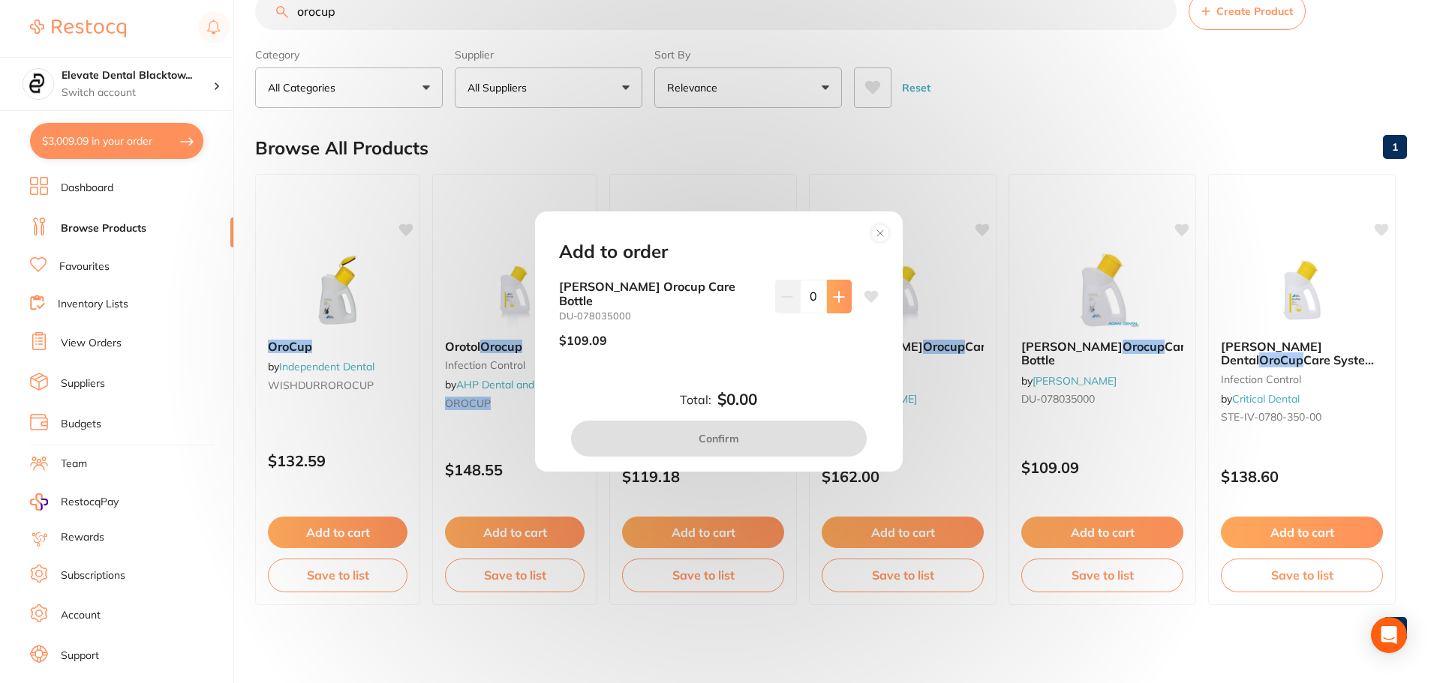
click at [827, 297] on button at bounding box center [839, 296] width 25 height 33
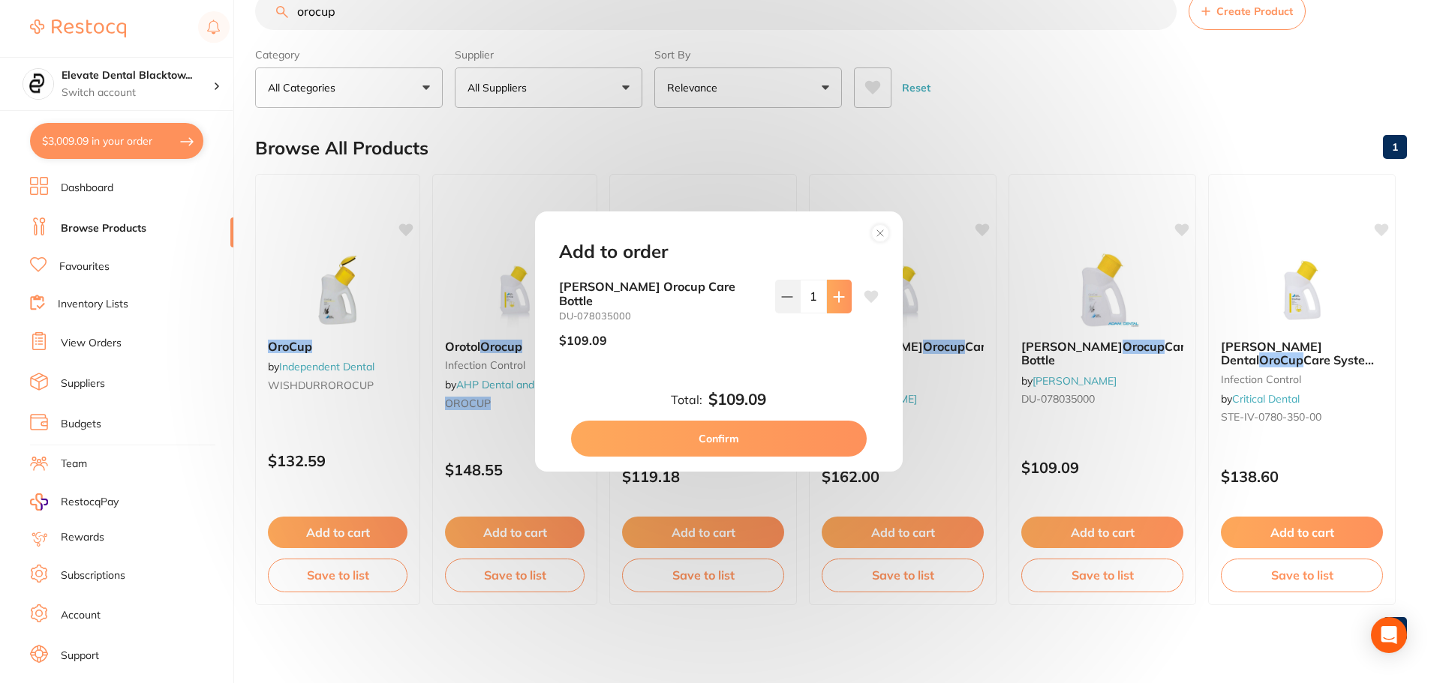
click at [827, 297] on button at bounding box center [839, 296] width 25 height 33
type input "3"
click at [719, 426] on button "Confirm" at bounding box center [719, 439] width 296 height 36
checkbox input "false"
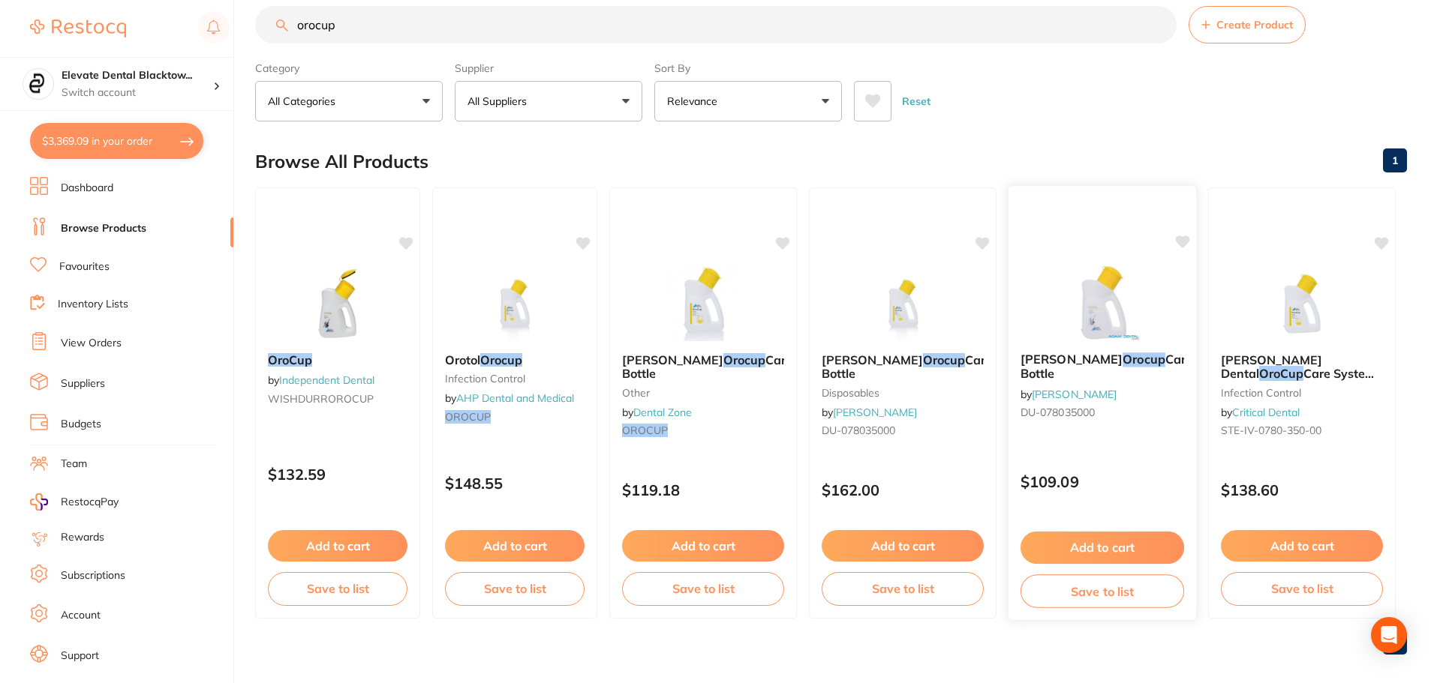
scroll to position [0, 0]
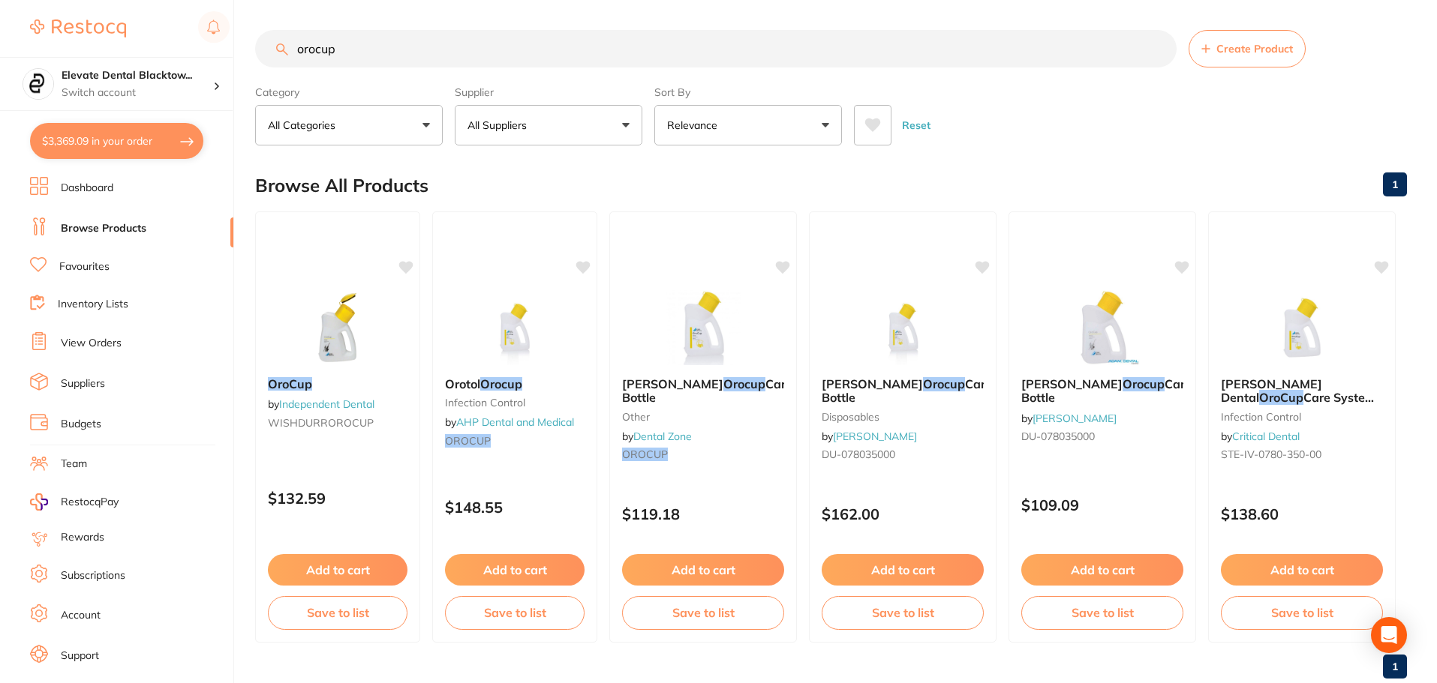
click at [473, 47] on input "orocup" at bounding box center [715, 49] width 921 height 38
type input "o"
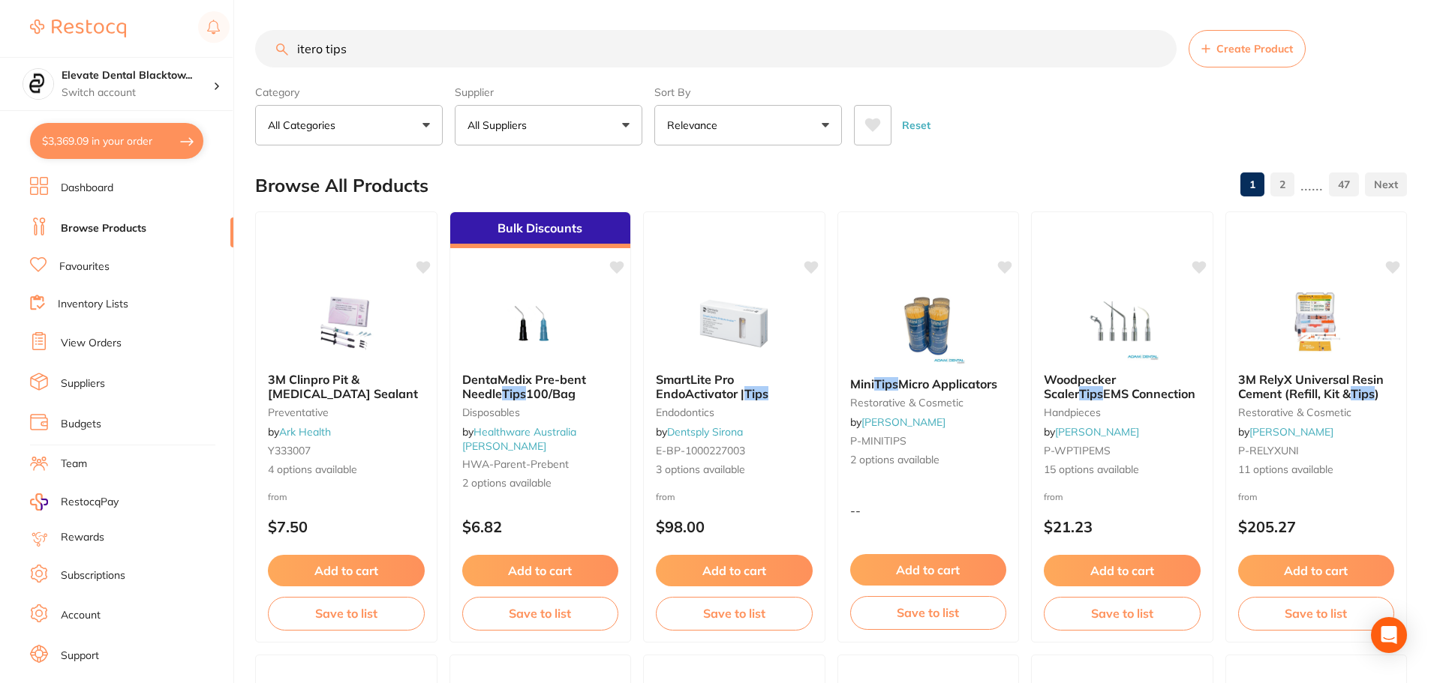
click at [500, 44] on input "itero tips" at bounding box center [715, 49] width 921 height 38
type input "i"
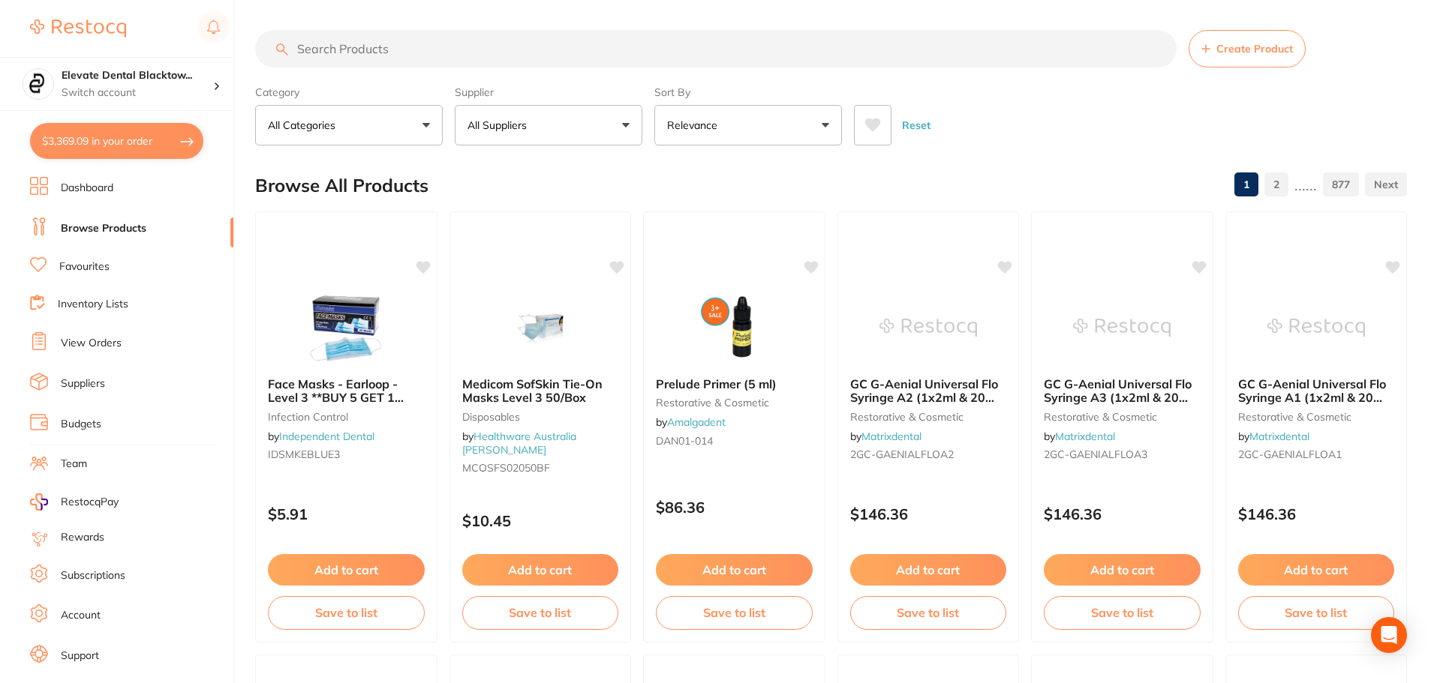
click at [560, 127] on button "All Suppliers" at bounding box center [549, 125] width 188 height 41
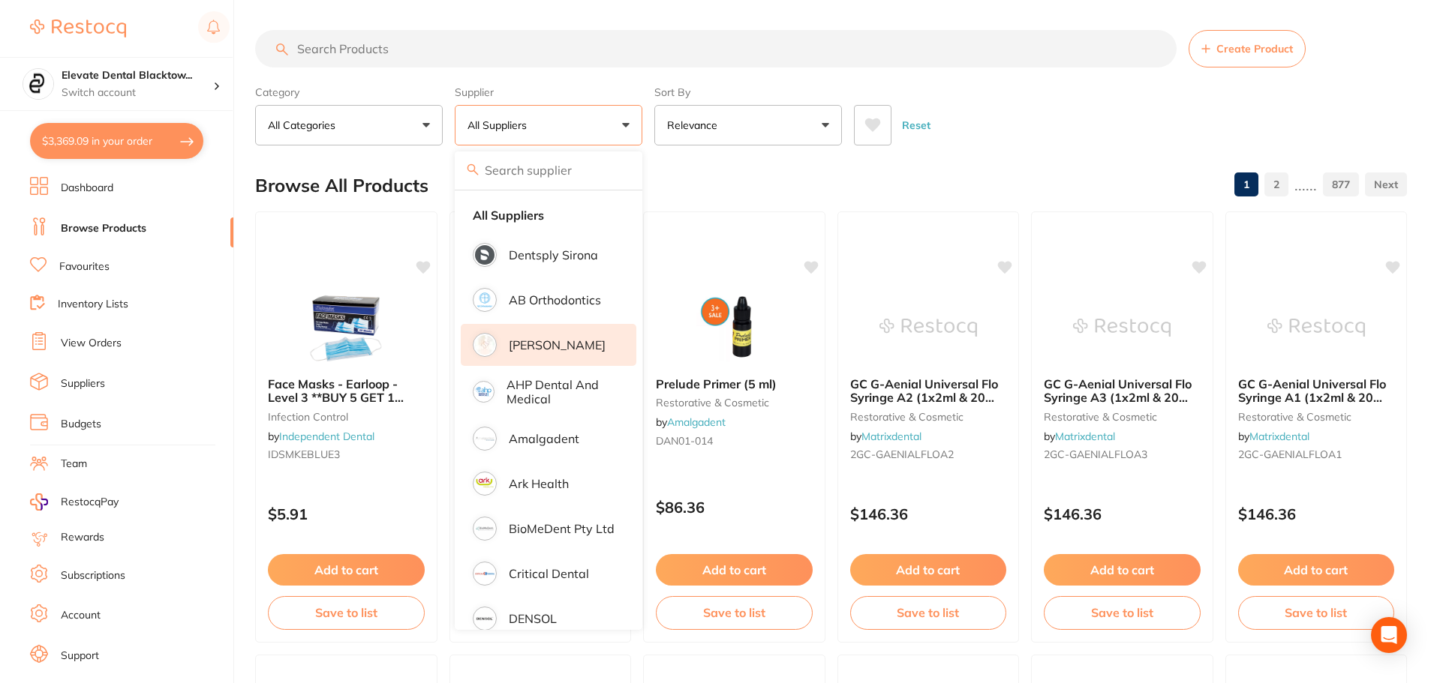
click at [535, 350] on p "[PERSON_NAME]" at bounding box center [557, 345] width 97 height 14
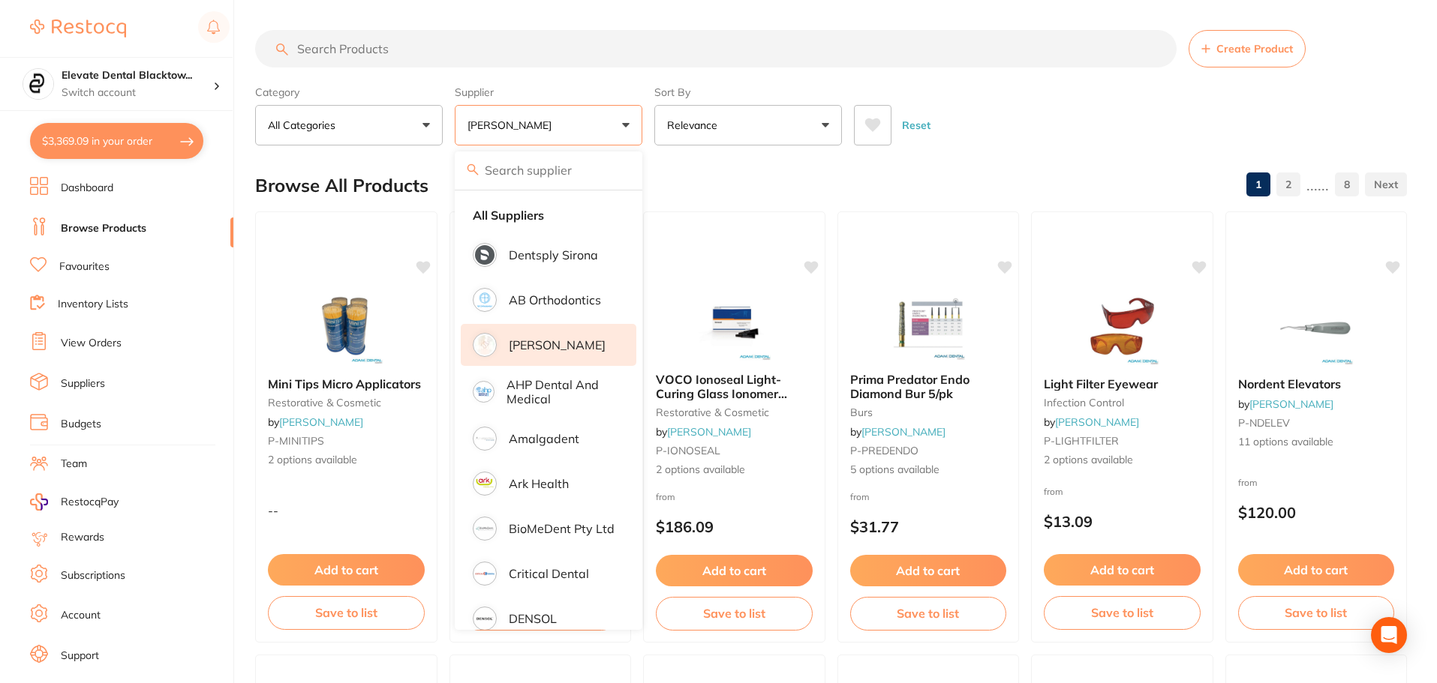
click at [452, 49] on input "search" at bounding box center [715, 49] width 921 height 38
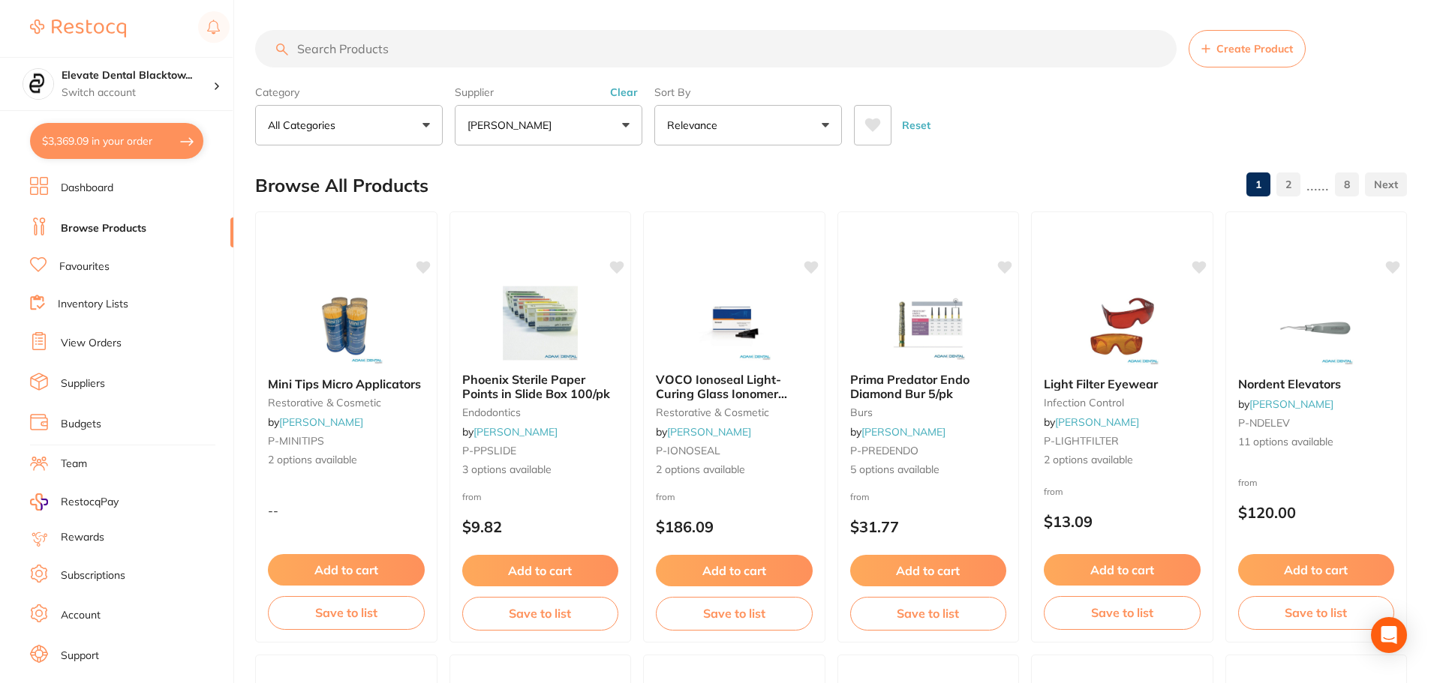
click at [468, 52] on input "search" at bounding box center [715, 49] width 921 height 38
type input "gloves"
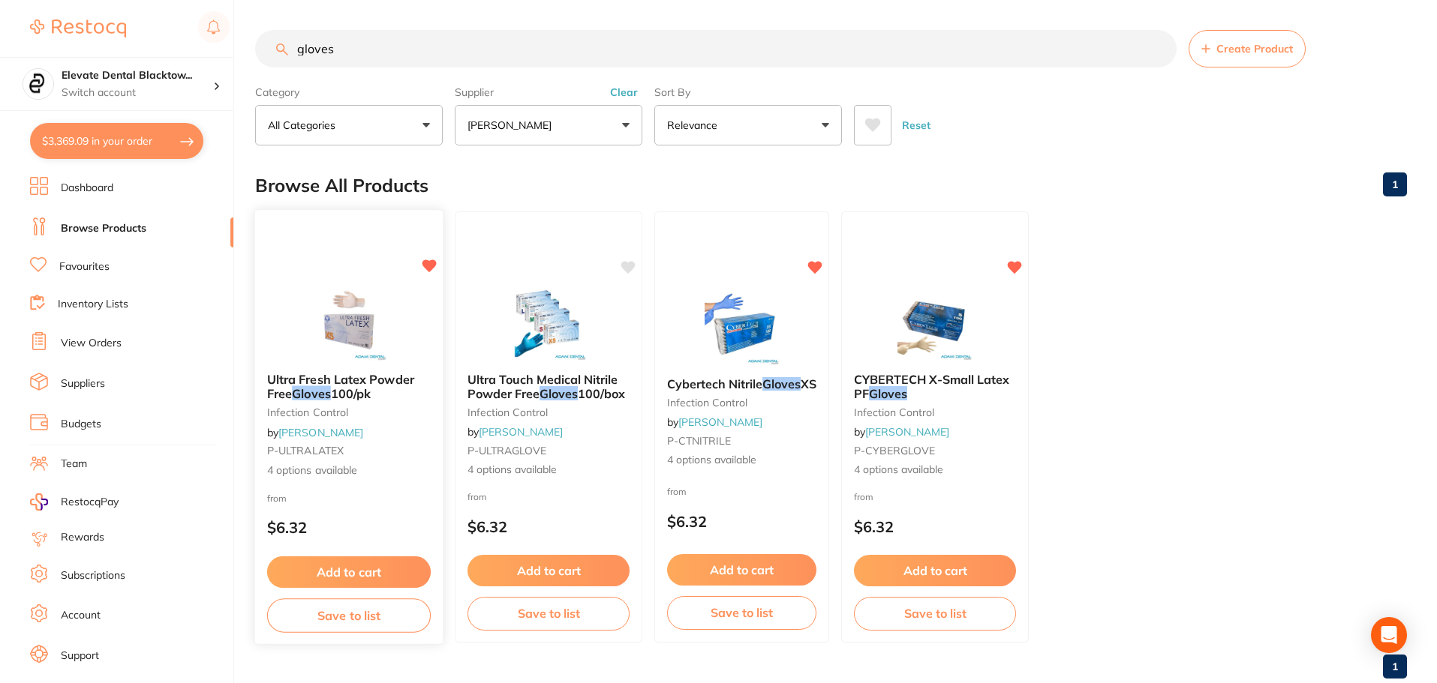
click at [408, 440] on div "Ultra Fresh Latex Powder Free Gloves 100/pk infection control by Adam Dental P-…" at bounding box center [349, 426] width 188 height 130
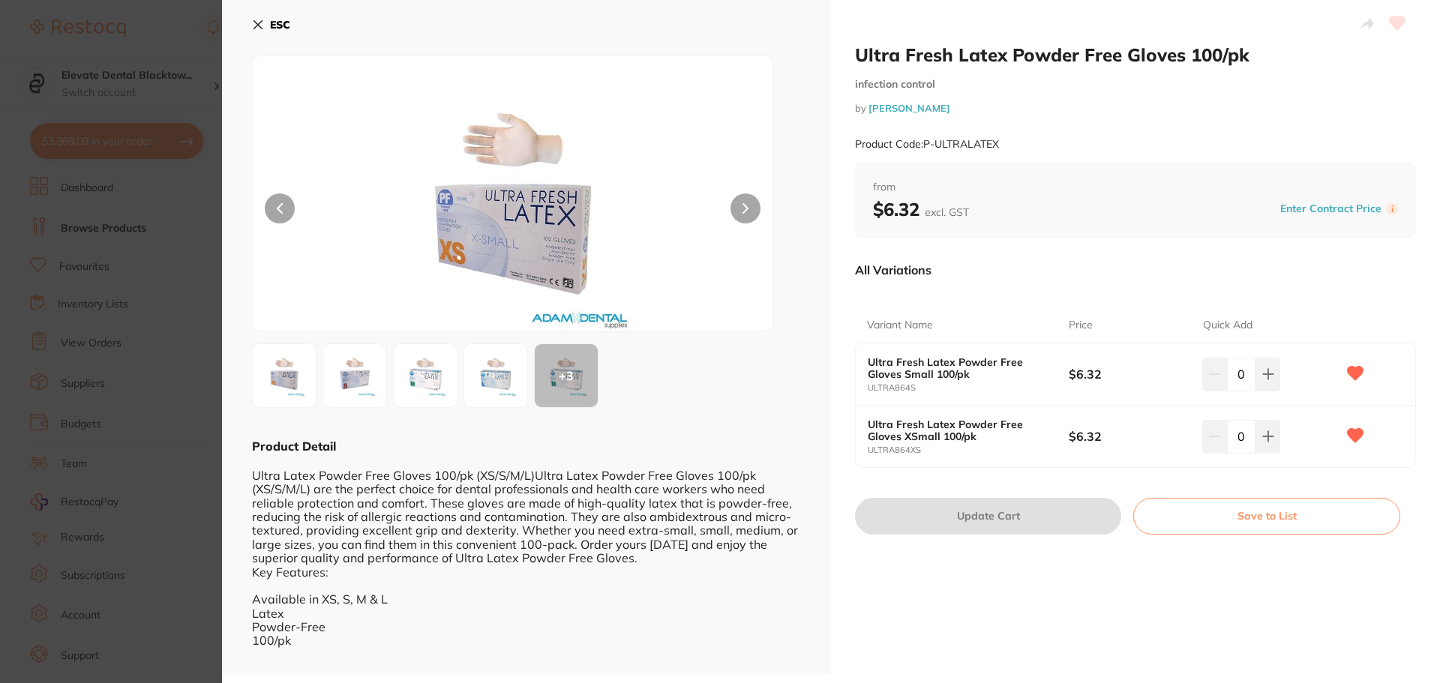
click at [1235, 372] on input "0" at bounding box center [1241, 374] width 29 height 33
type input "40"
click at [1117, 482] on div "All Variations Variant Name Price Quick Add Ultra Fresh Latex Powder Free Glove…" at bounding box center [1135, 369] width 561 height 236
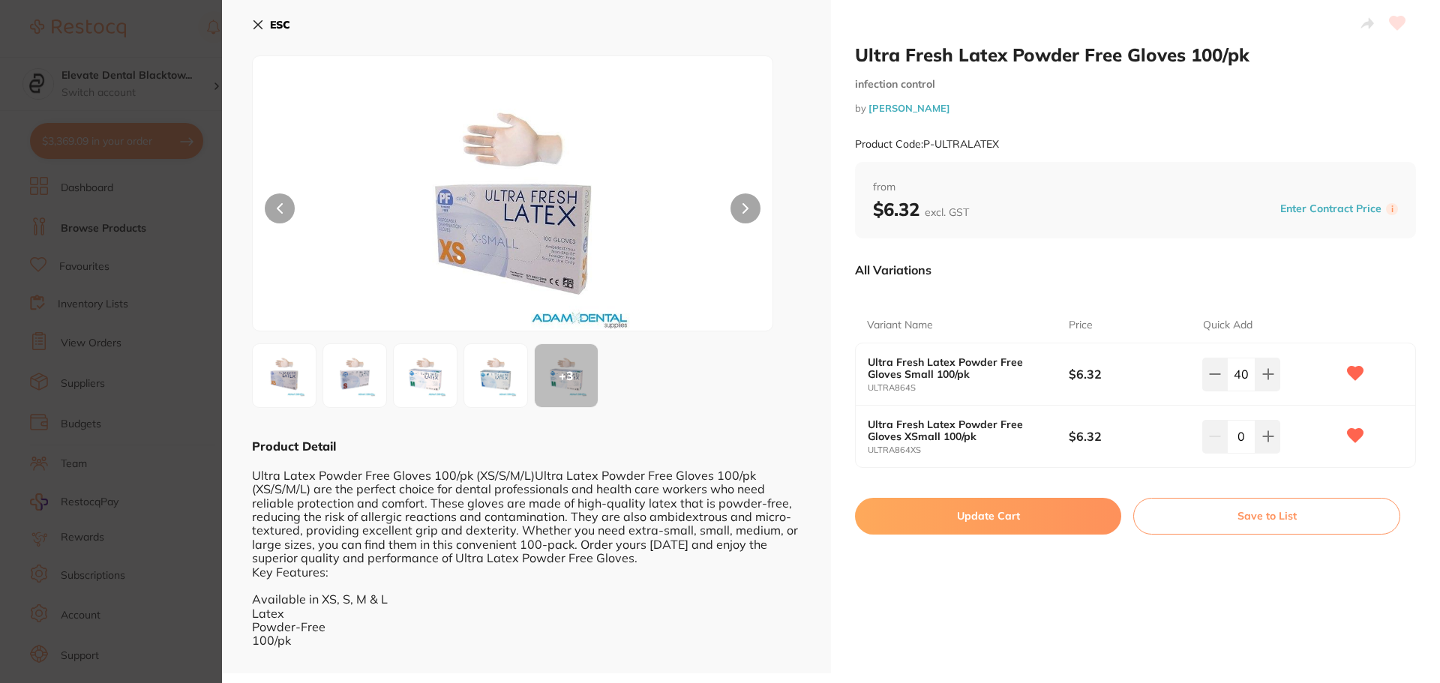
click at [1045, 512] on button "Update Cart" at bounding box center [988, 516] width 266 height 36
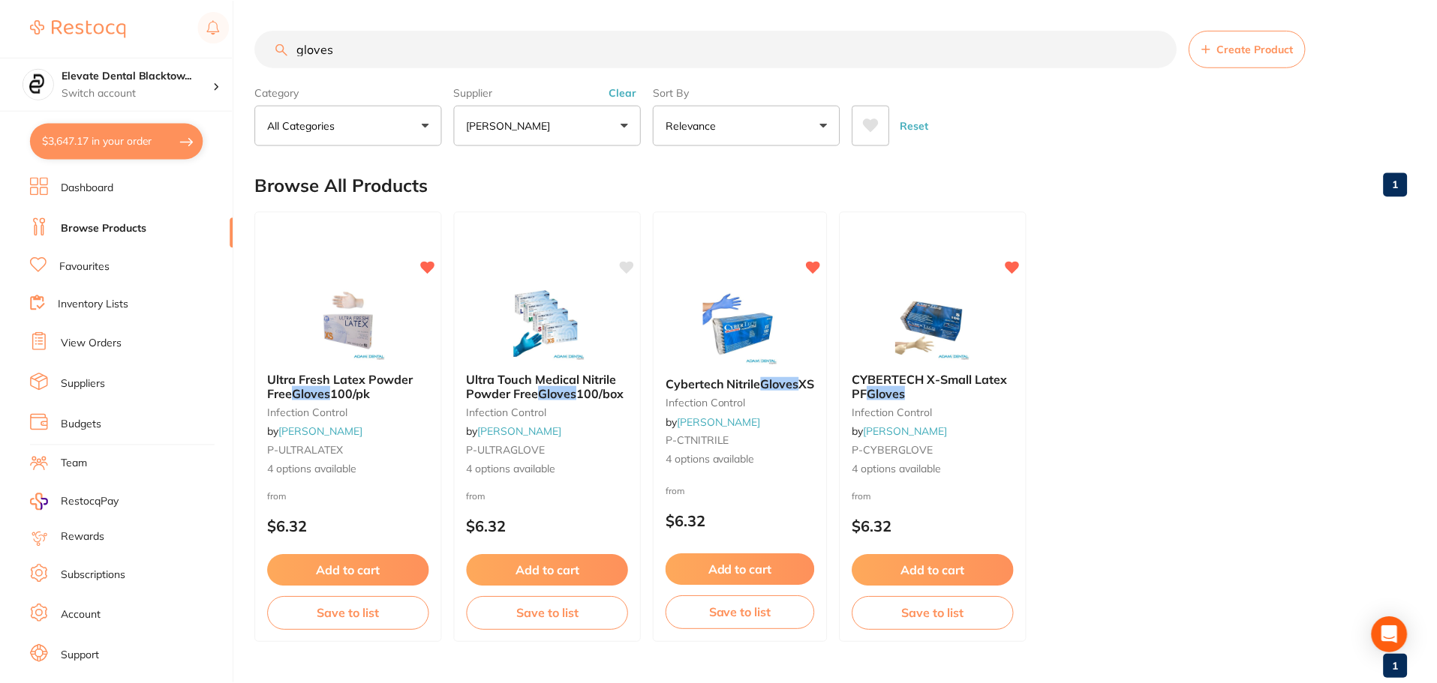
scroll to position [17, 0]
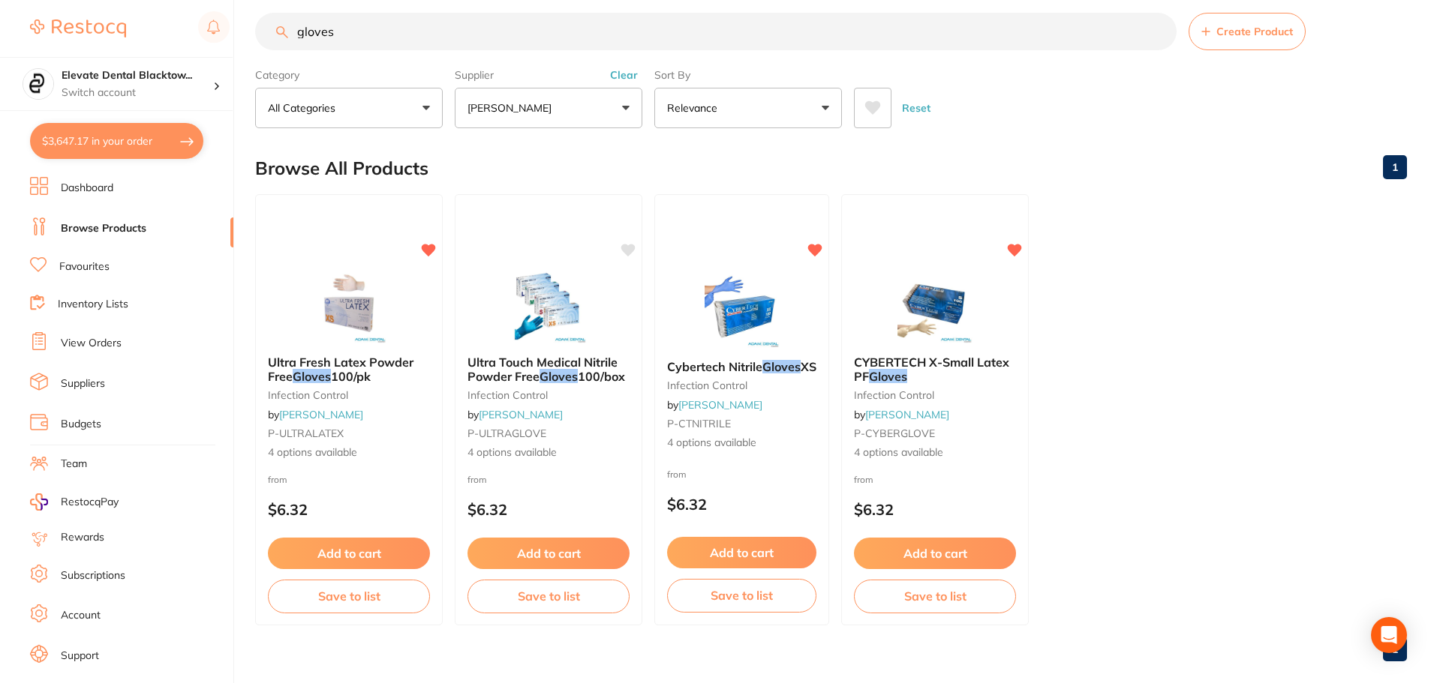
click at [449, 32] on input "gloves" at bounding box center [715, 32] width 921 height 38
type input "g"
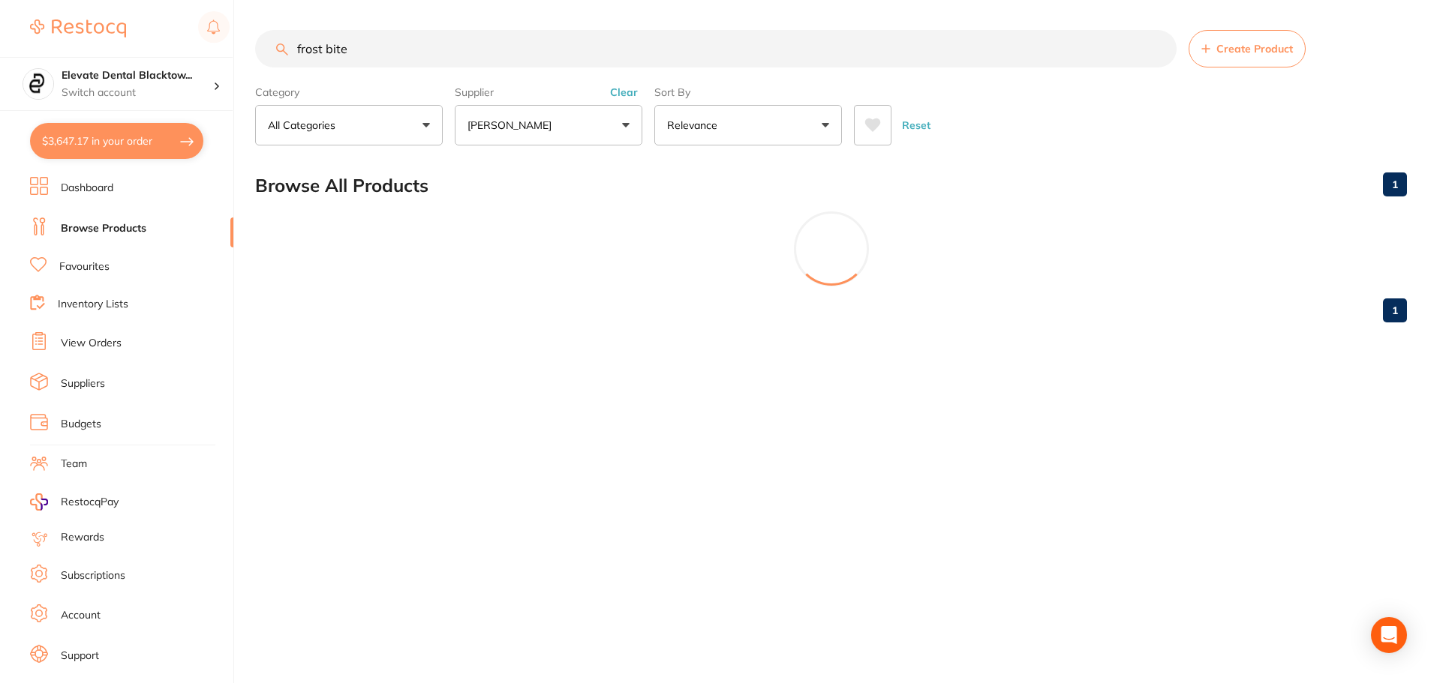
scroll to position [0, 0]
click at [395, 54] on input "frost bite" at bounding box center [717, 49] width 924 height 38
type input "f"
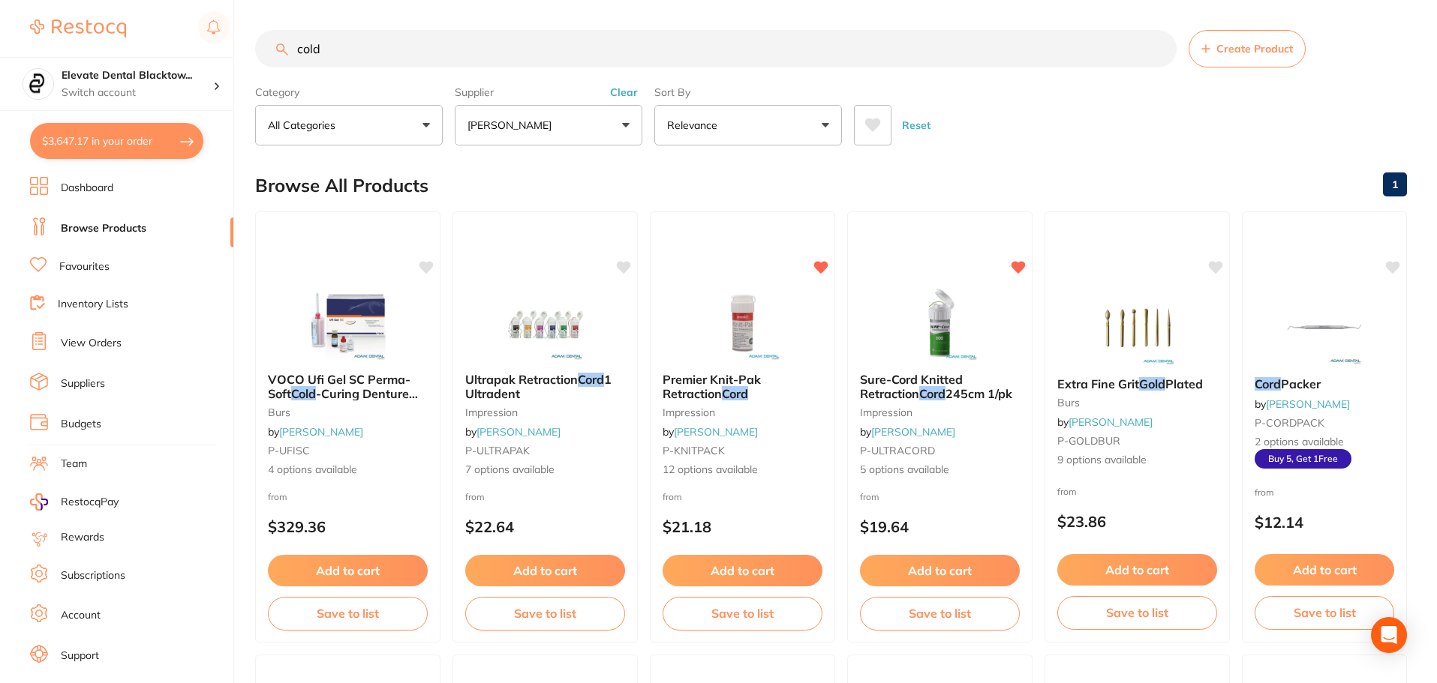
click at [337, 49] on input "cold" at bounding box center [715, 49] width 921 height 38
type input "cold spray"
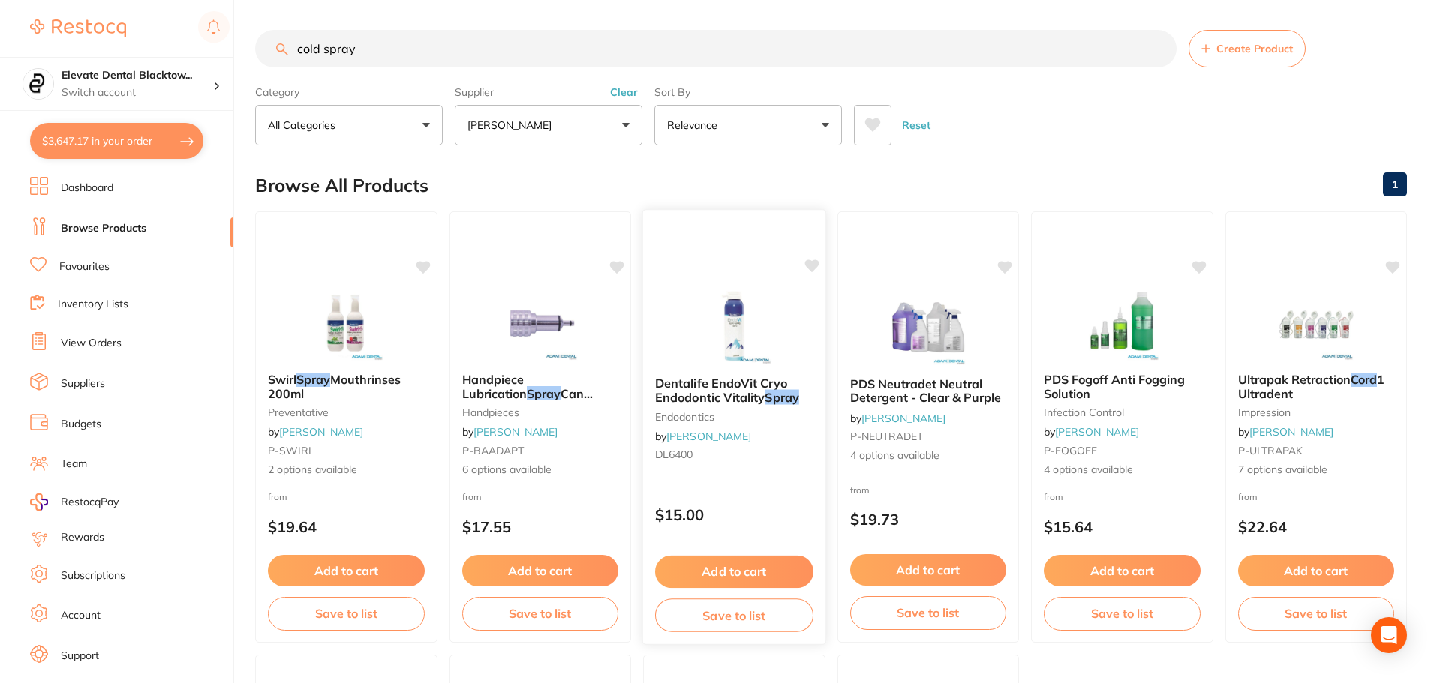
click at [735, 572] on button "Add to cart" at bounding box center [734, 572] width 158 height 32
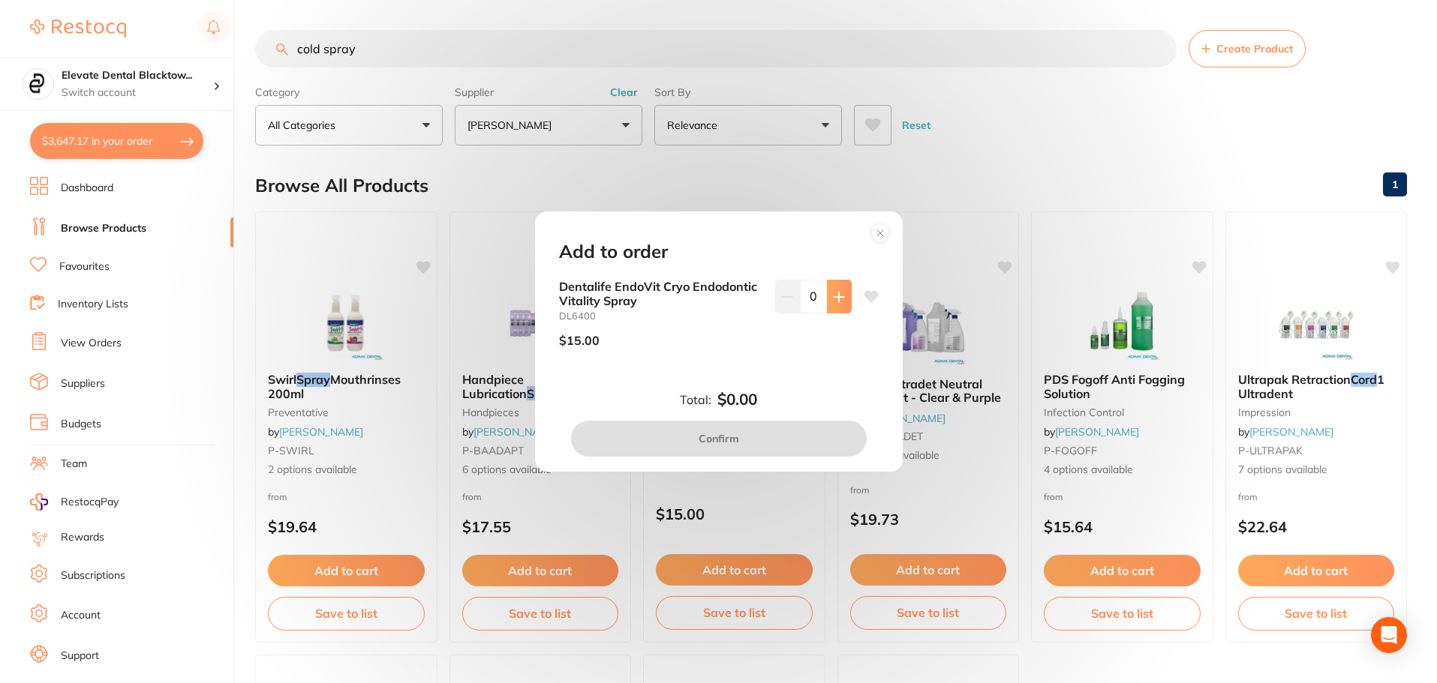
click at [837, 285] on button at bounding box center [839, 296] width 25 height 33
type input "4"
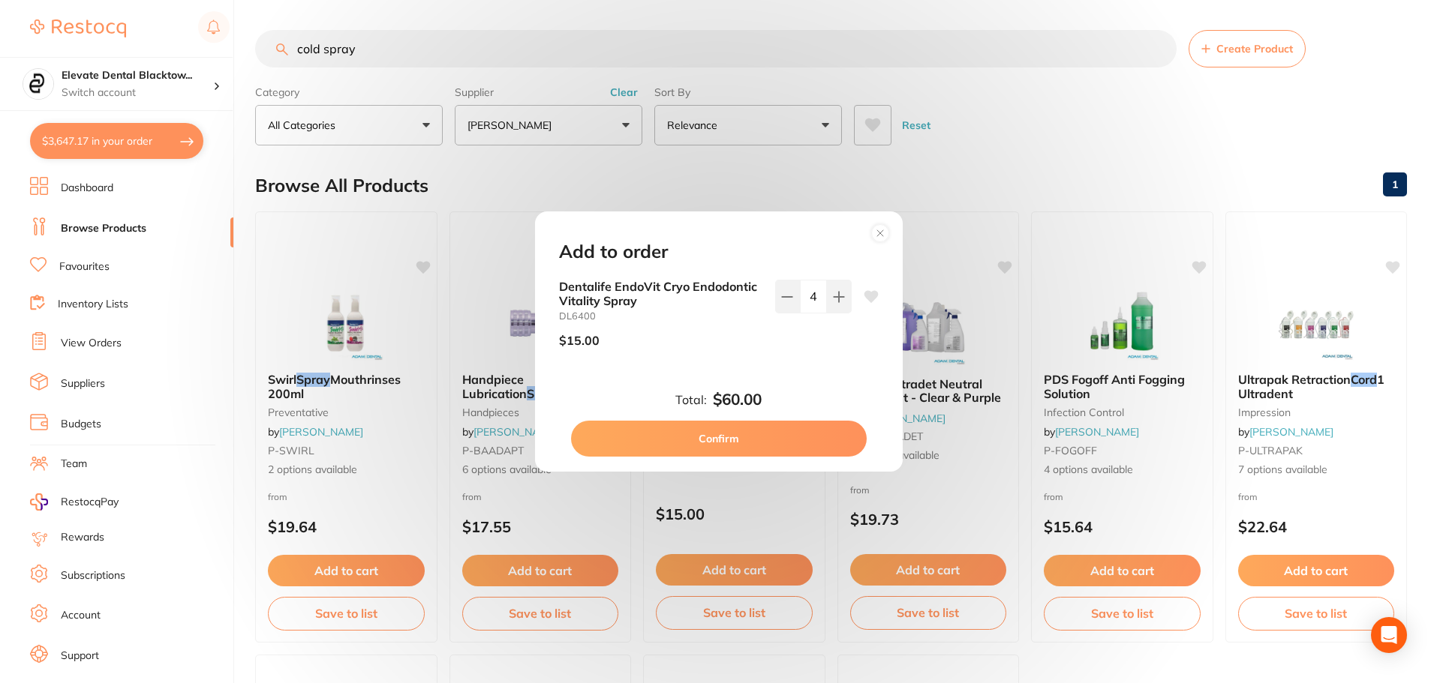
click at [734, 434] on button "Confirm" at bounding box center [719, 439] width 296 height 36
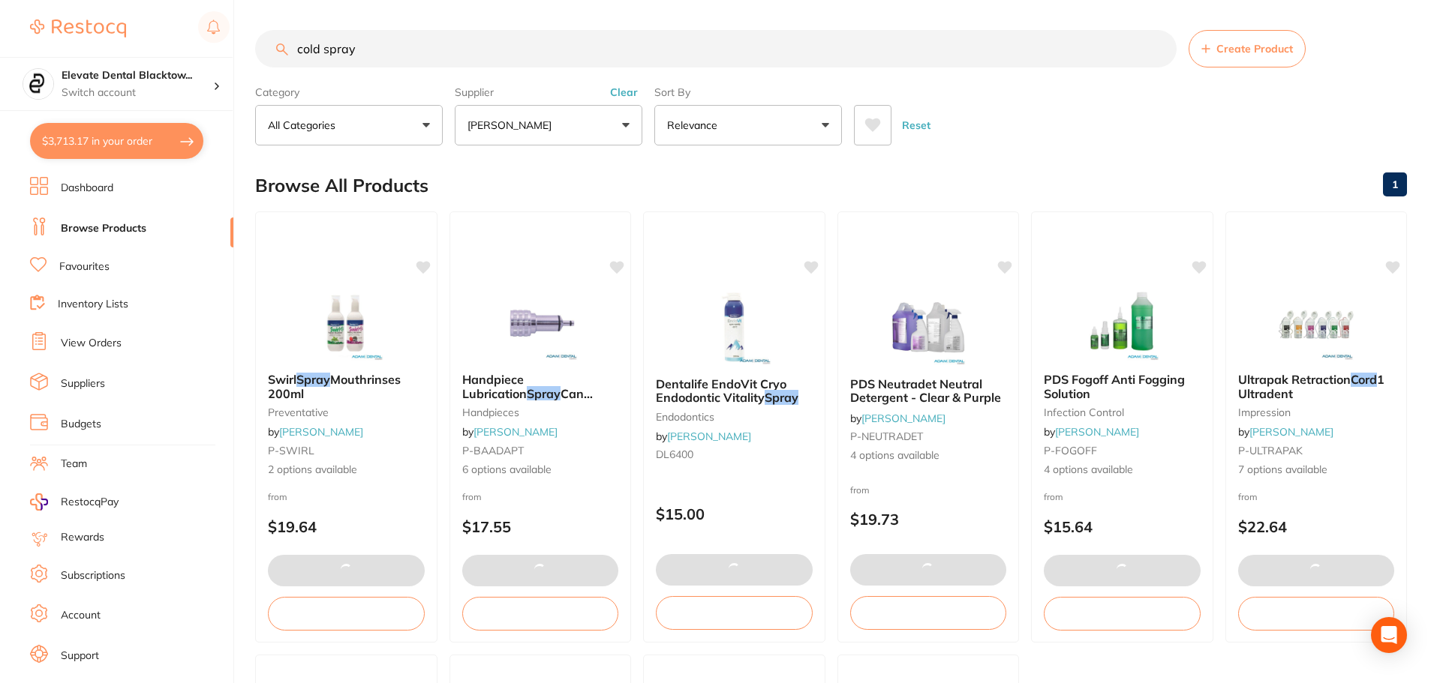
drag, startPoint x: 863, startPoint y: 50, endPoint x: 871, endPoint y: 52, distance: 8.6
click at [863, 50] on input "cold spray" at bounding box center [715, 49] width 921 height 38
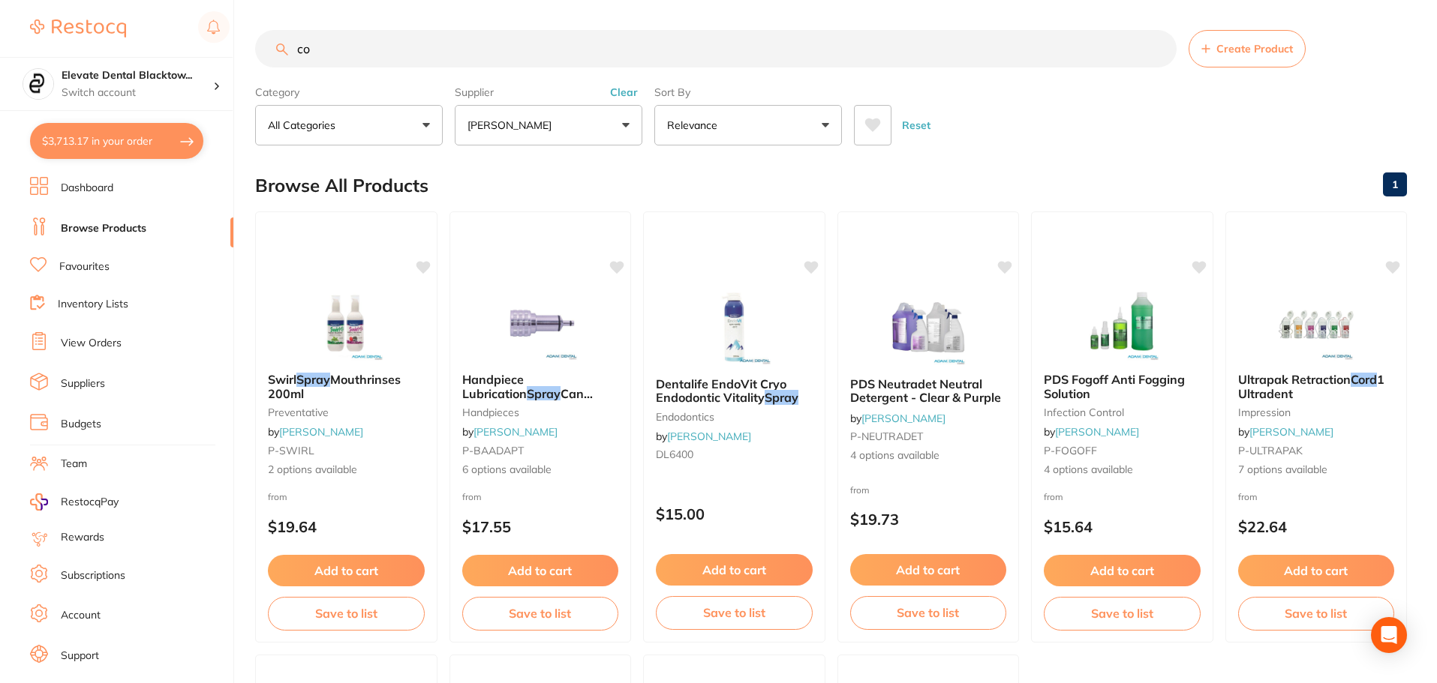
type input "c"
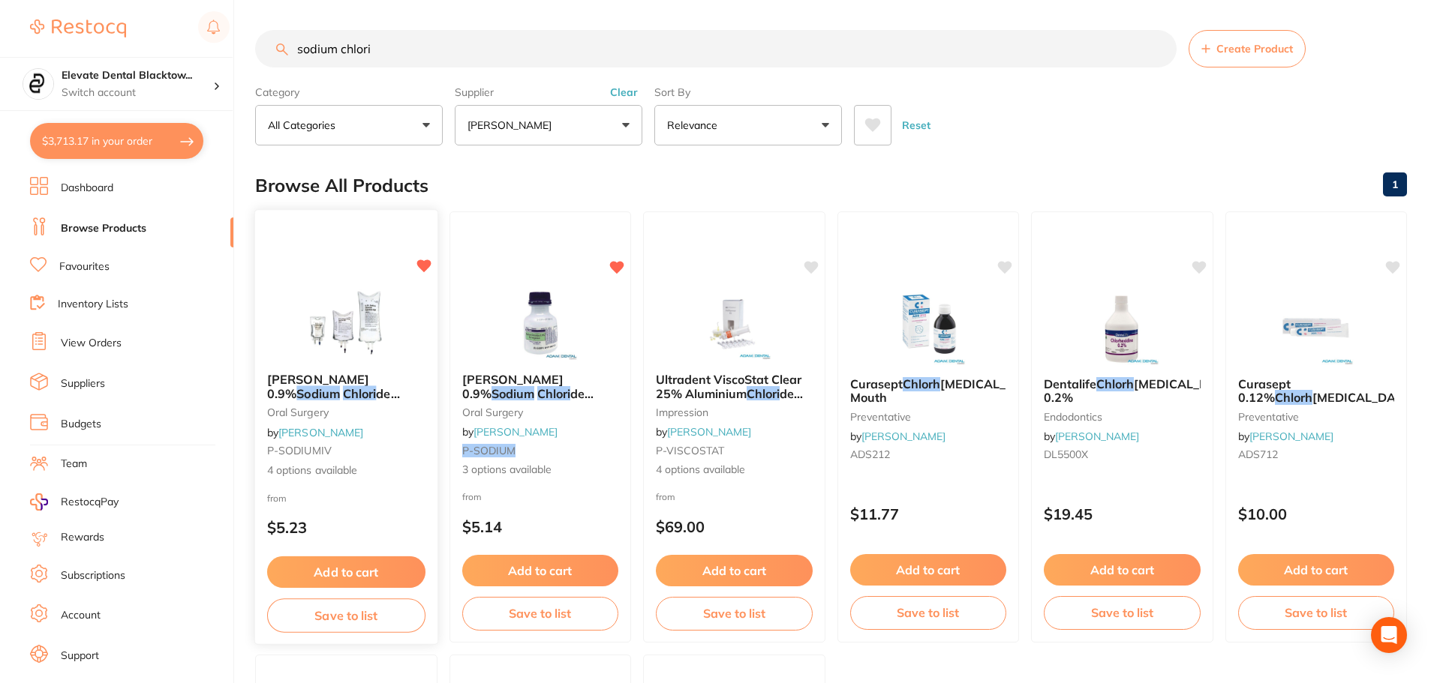
type input "sodium chlori"
click at [323, 314] on img at bounding box center [346, 323] width 98 height 75
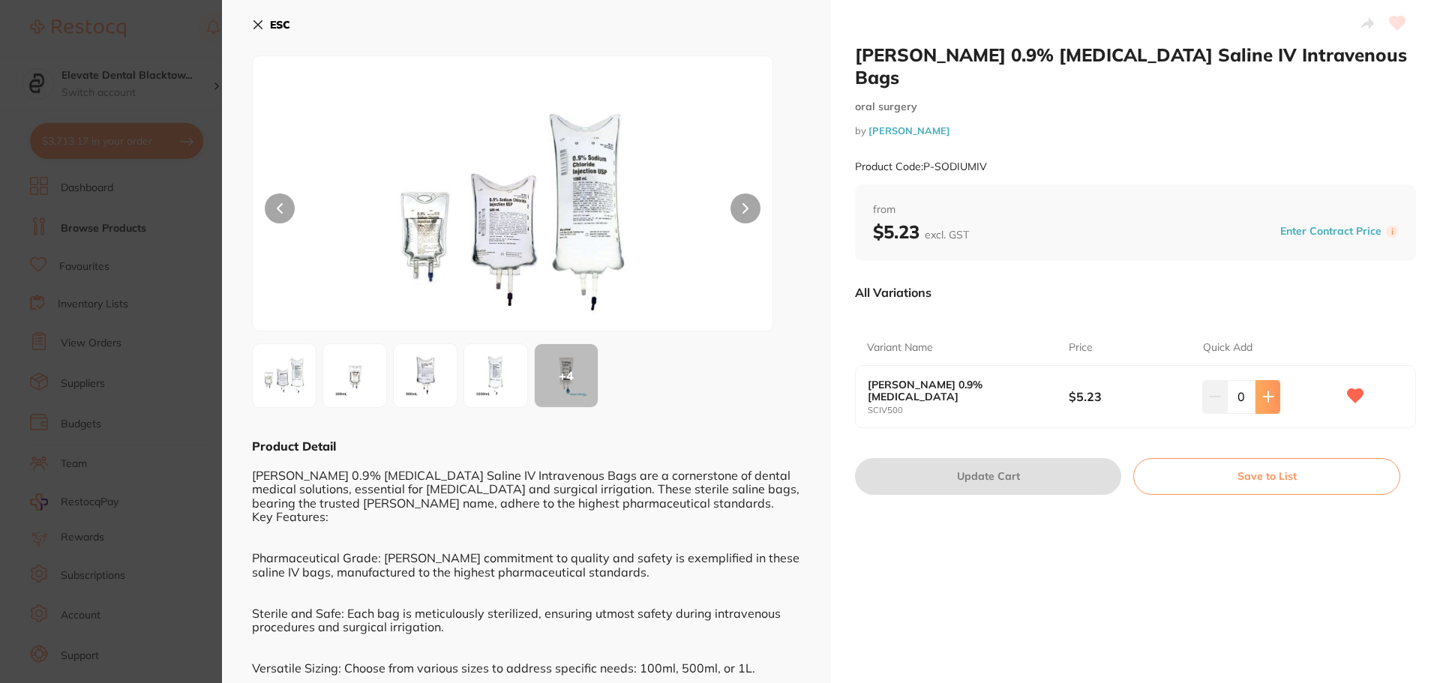
click at [1266, 391] on icon at bounding box center [1269, 397] width 12 height 12
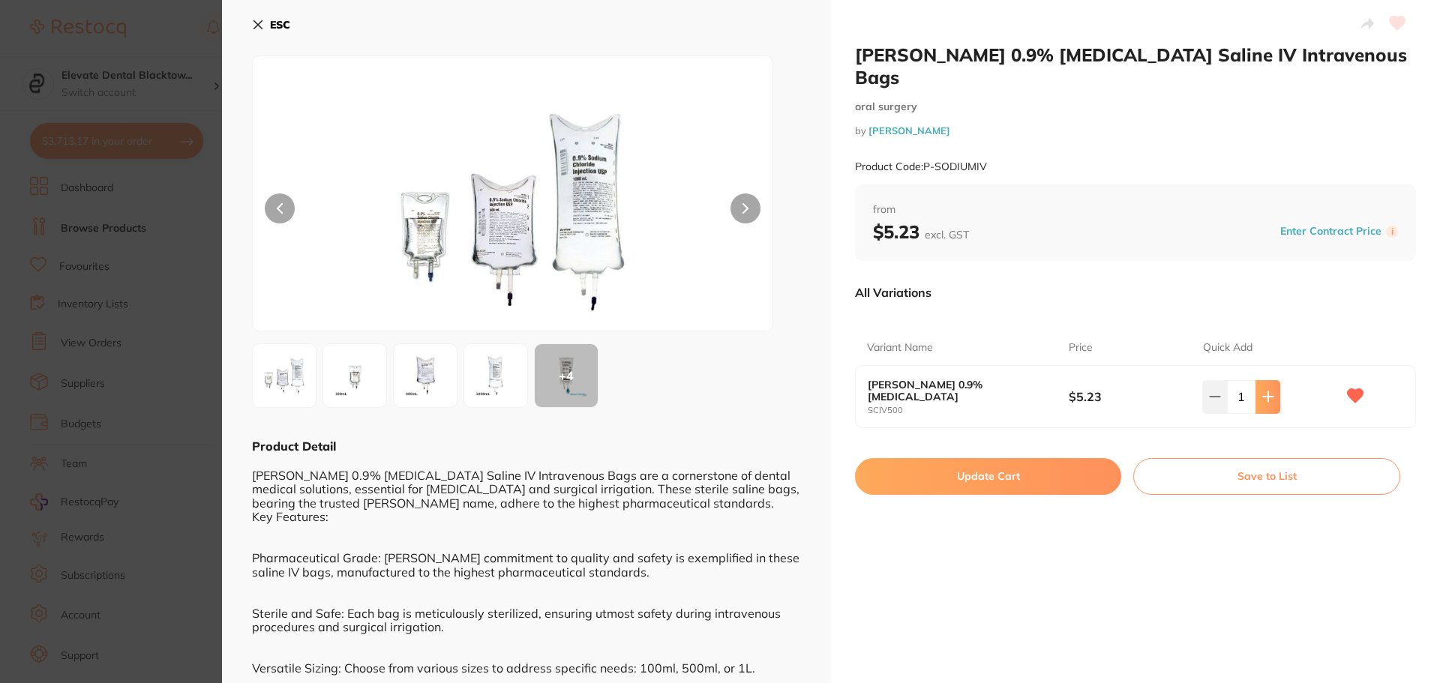
click at [1266, 391] on icon at bounding box center [1269, 397] width 12 height 12
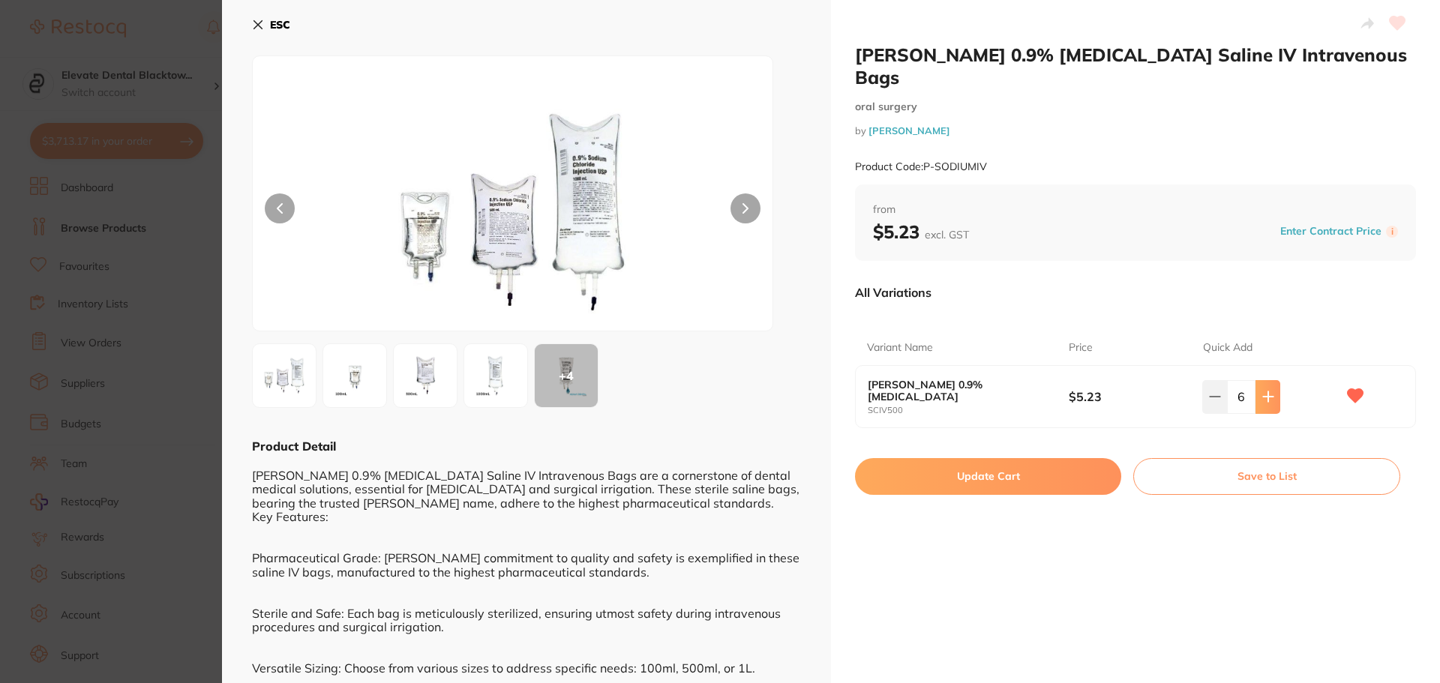
click at [1266, 391] on icon at bounding box center [1269, 397] width 12 height 12
type input "10"
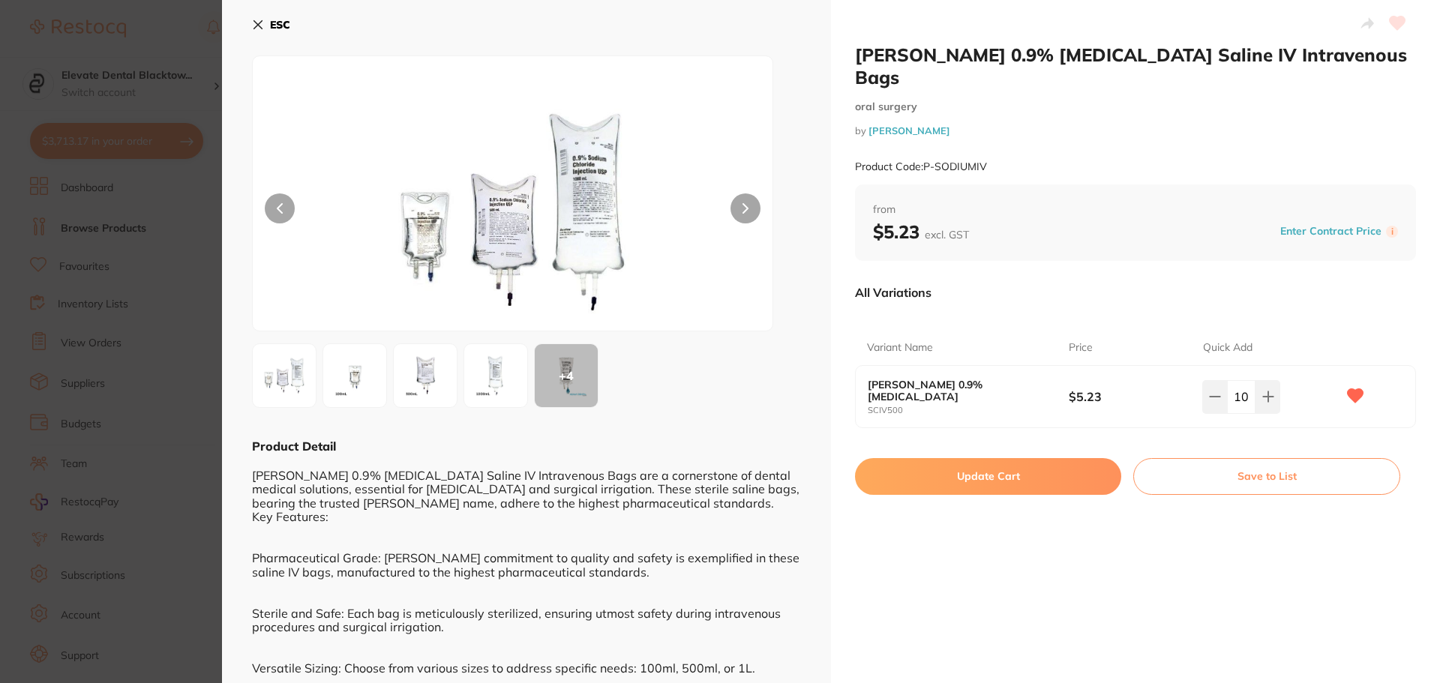
click at [988, 458] on button "Update Cart" at bounding box center [988, 476] width 266 height 36
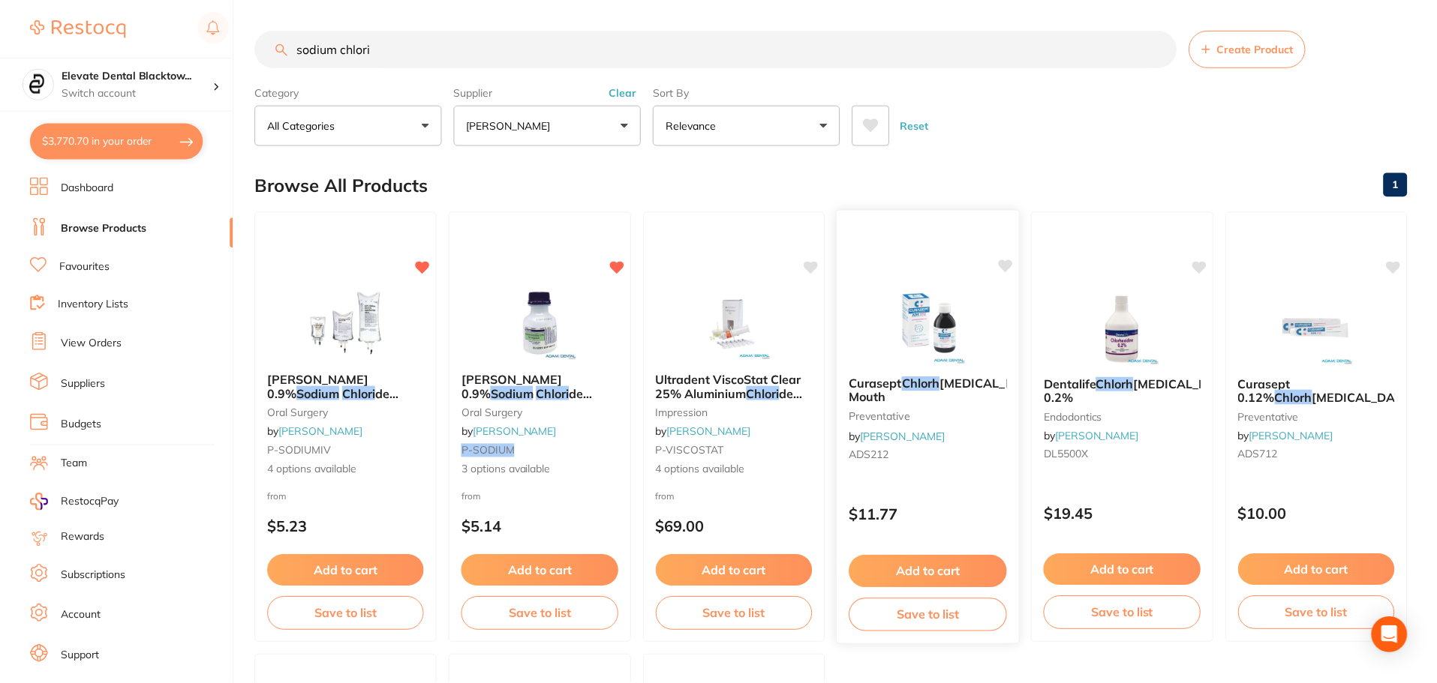
scroll to position [2, 0]
click at [391, 53] on input "sodium chlori" at bounding box center [715, 48] width 921 height 38
type input "s"
type input "tissues"
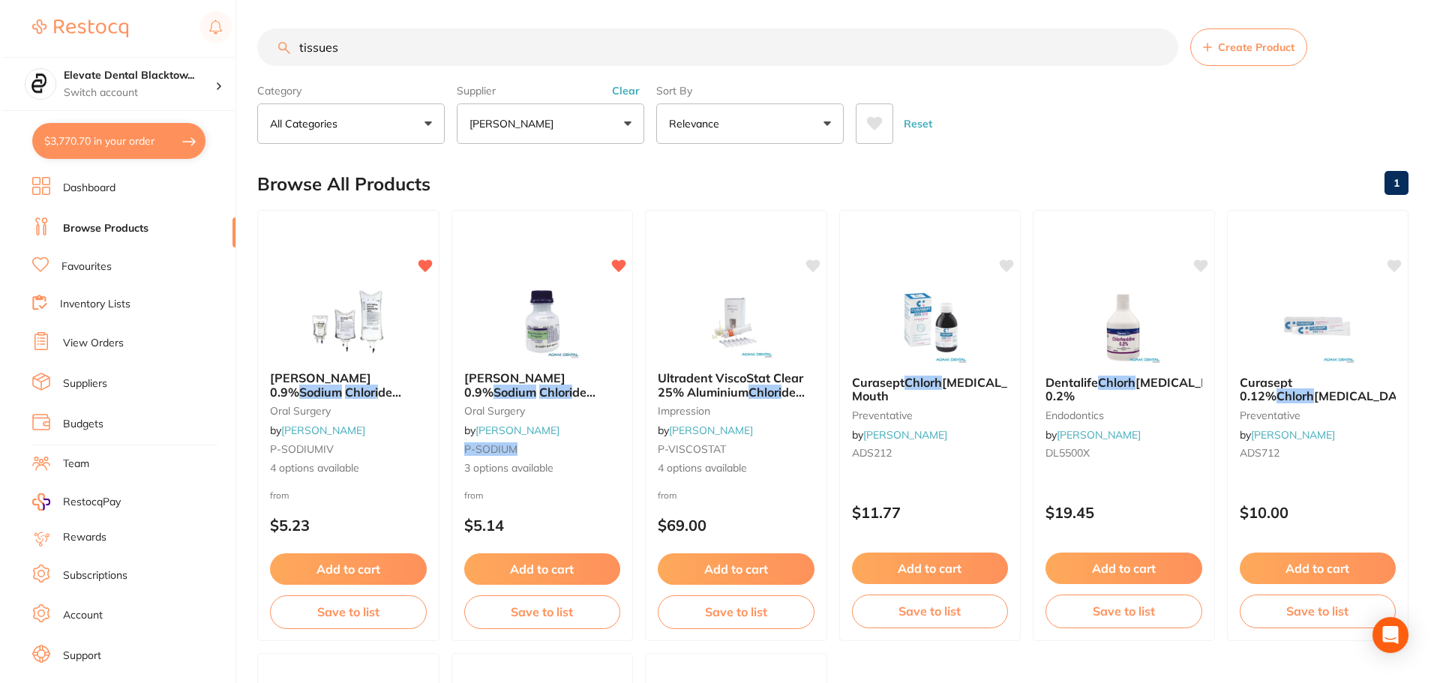
scroll to position [0, 0]
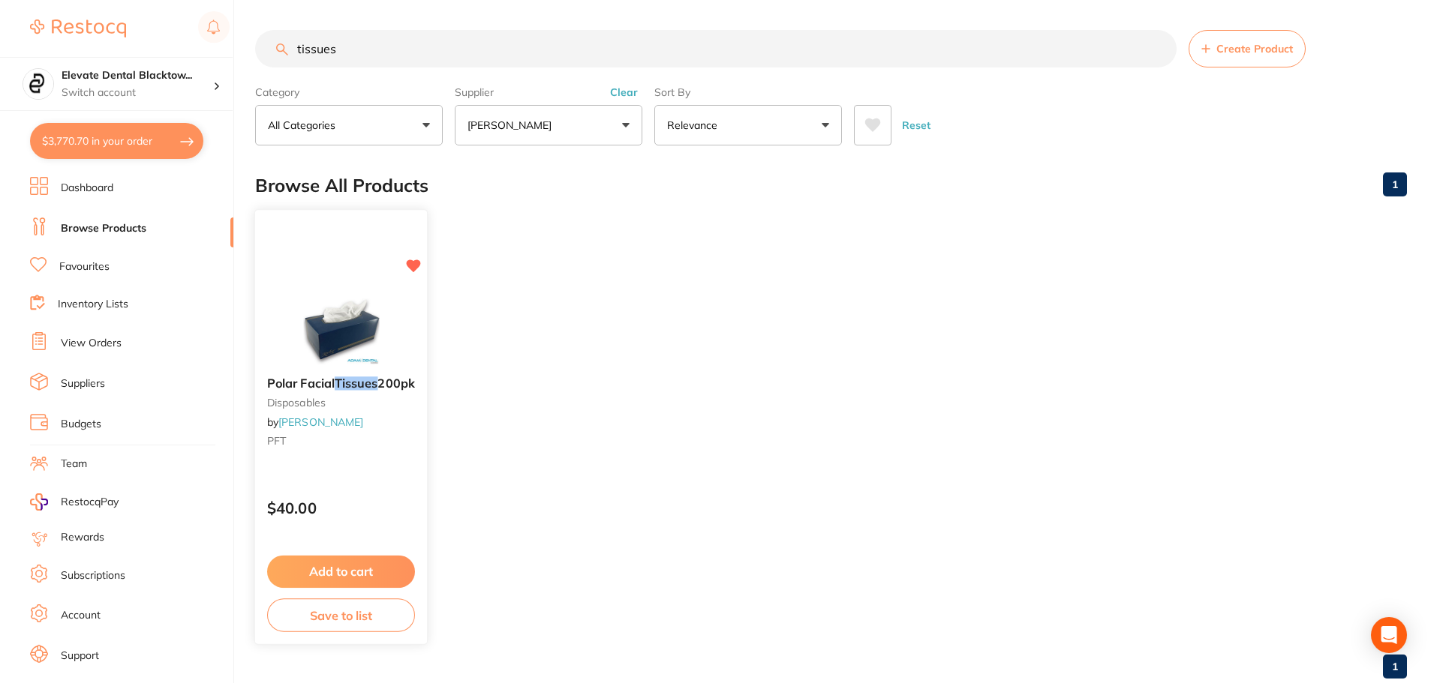
click at [320, 571] on button "Add to cart" at bounding box center [341, 572] width 148 height 32
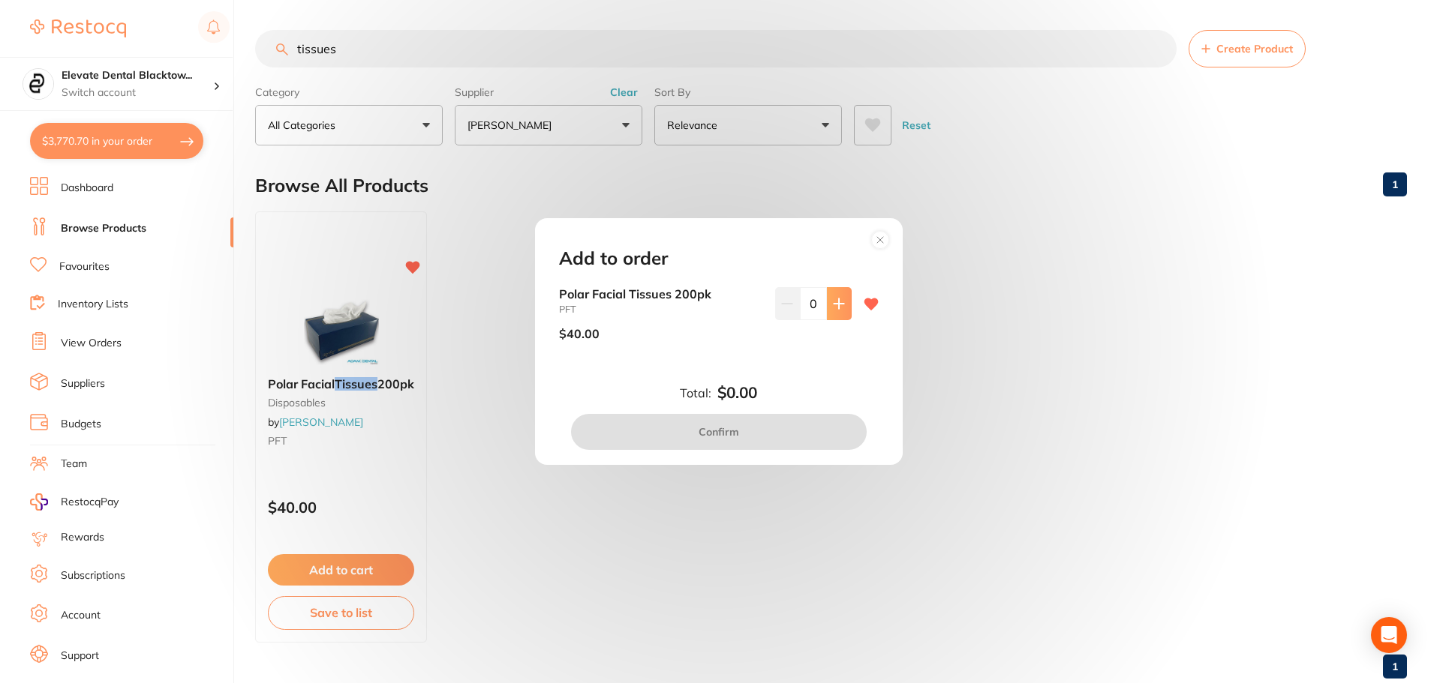
click at [839, 304] on icon at bounding box center [838, 304] width 10 height 10
type input "1"
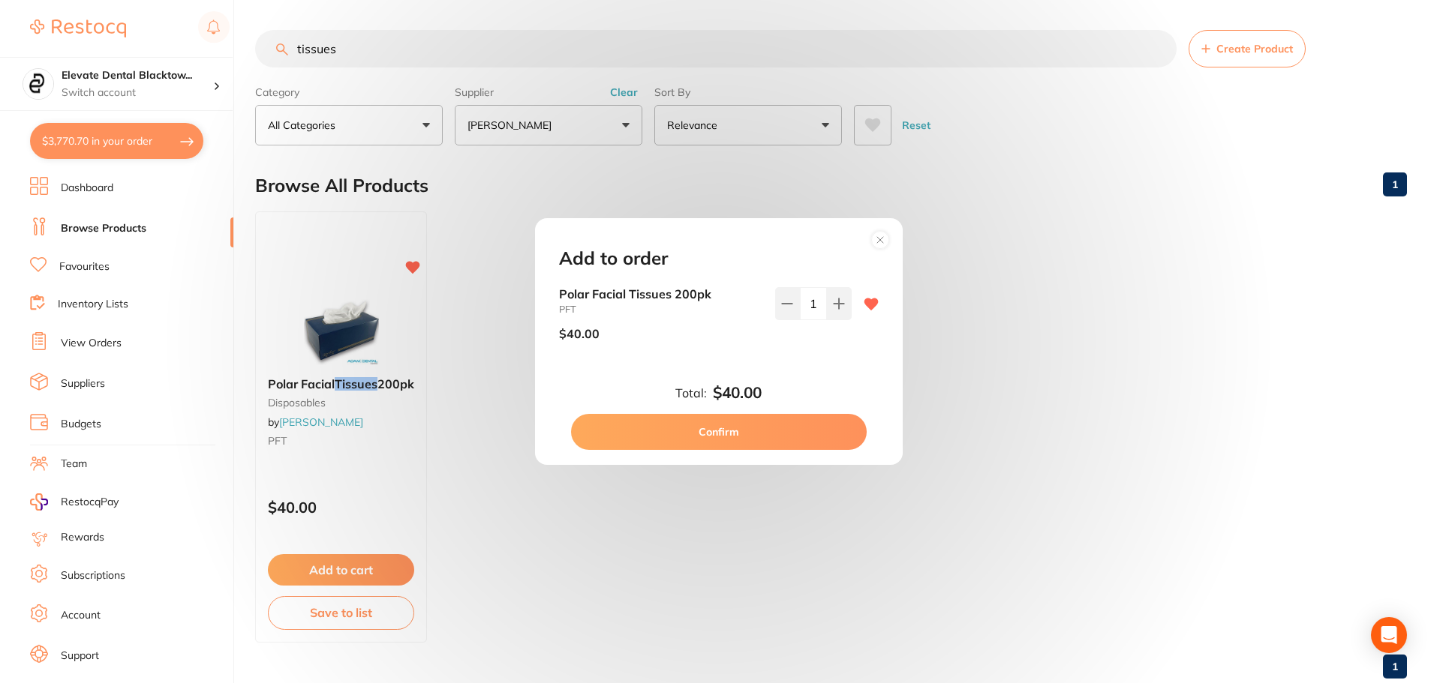
click at [723, 440] on button "Confirm" at bounding box center [719, 432] width 296 height 36
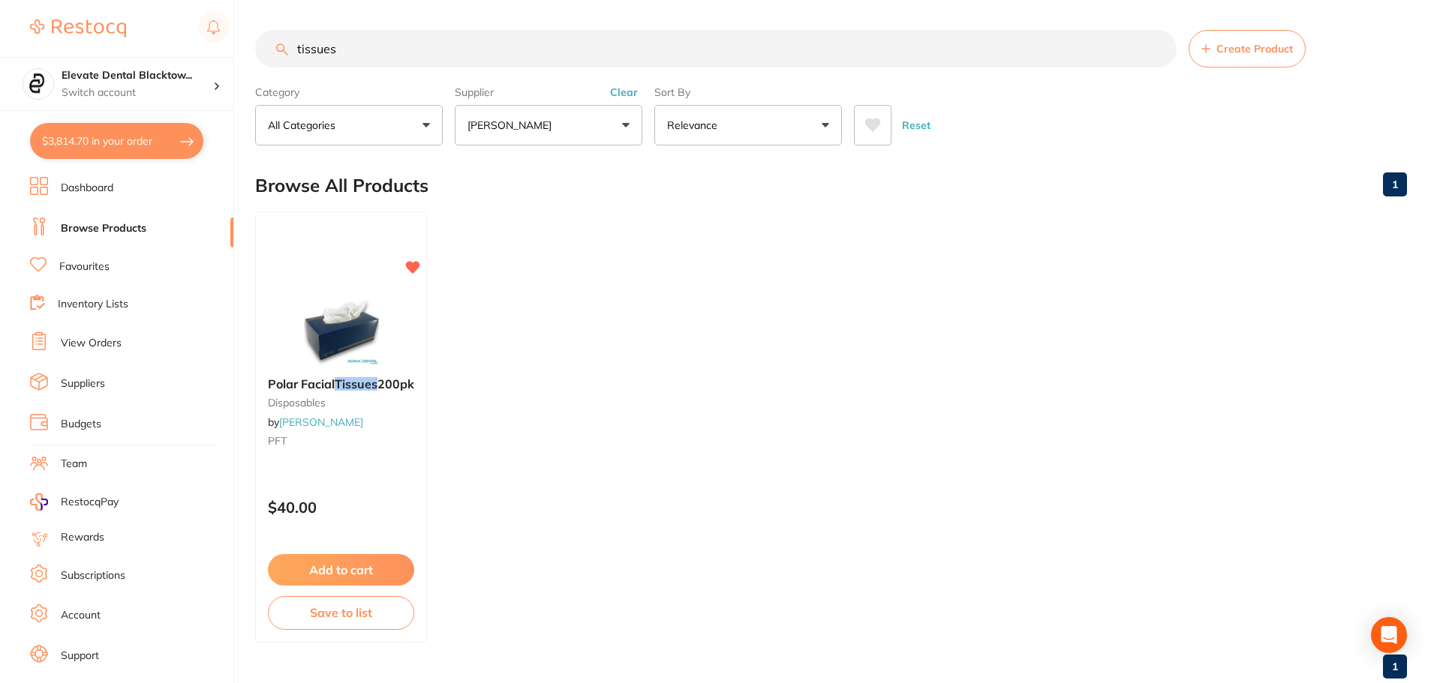
click at [350, 50] on input "tissues" at bounding box center [715, 49] width 921 height 38
type input "t"
type input "kleenit"
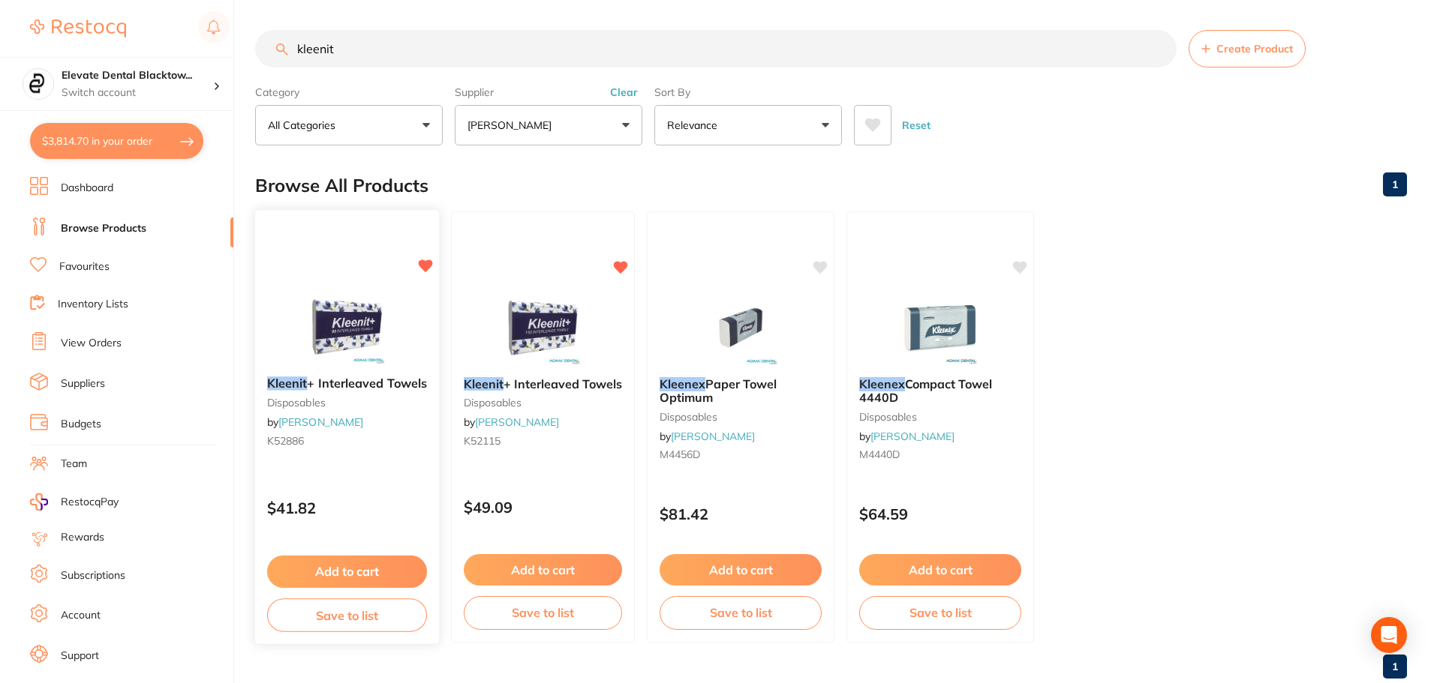
click at [328, 575] on button "Add to cart" at bounding box center [347, 572] width 160 height 32
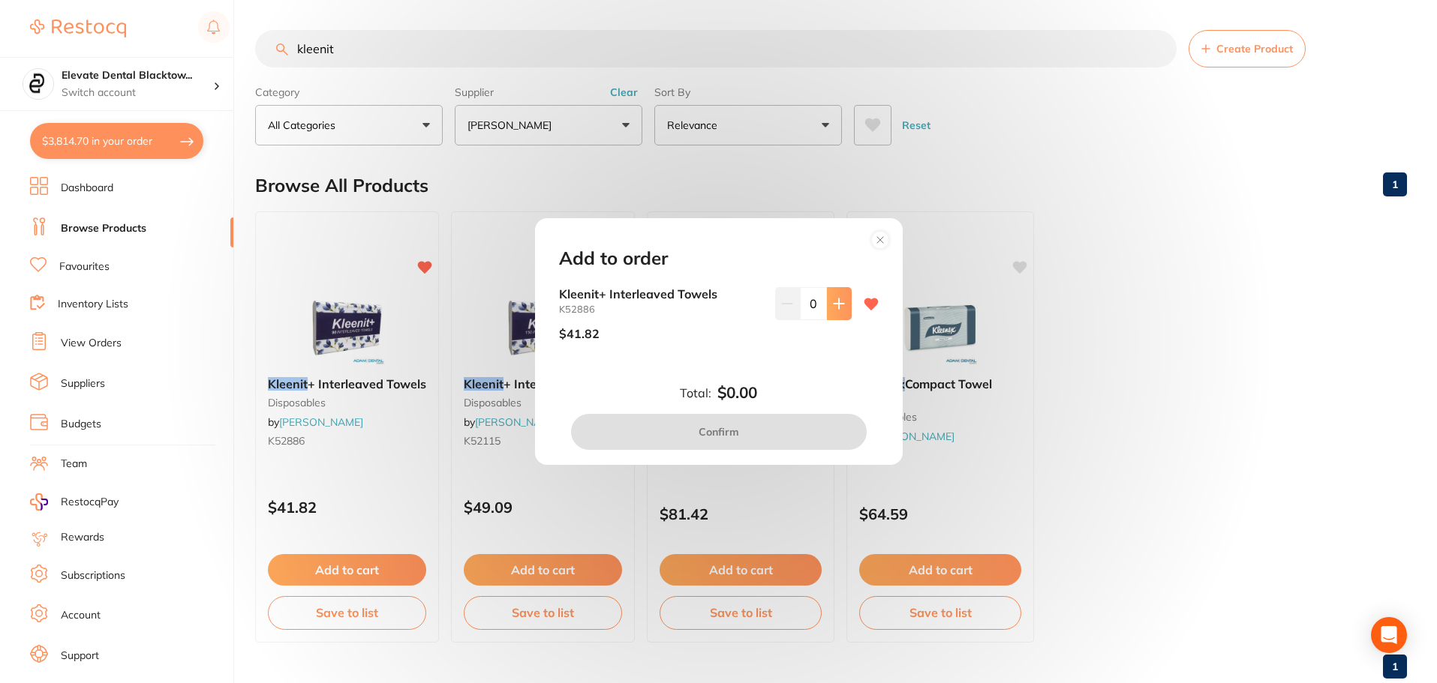
click at [833, 301] on icon at bounding box center [839, 304] width 12 height 12
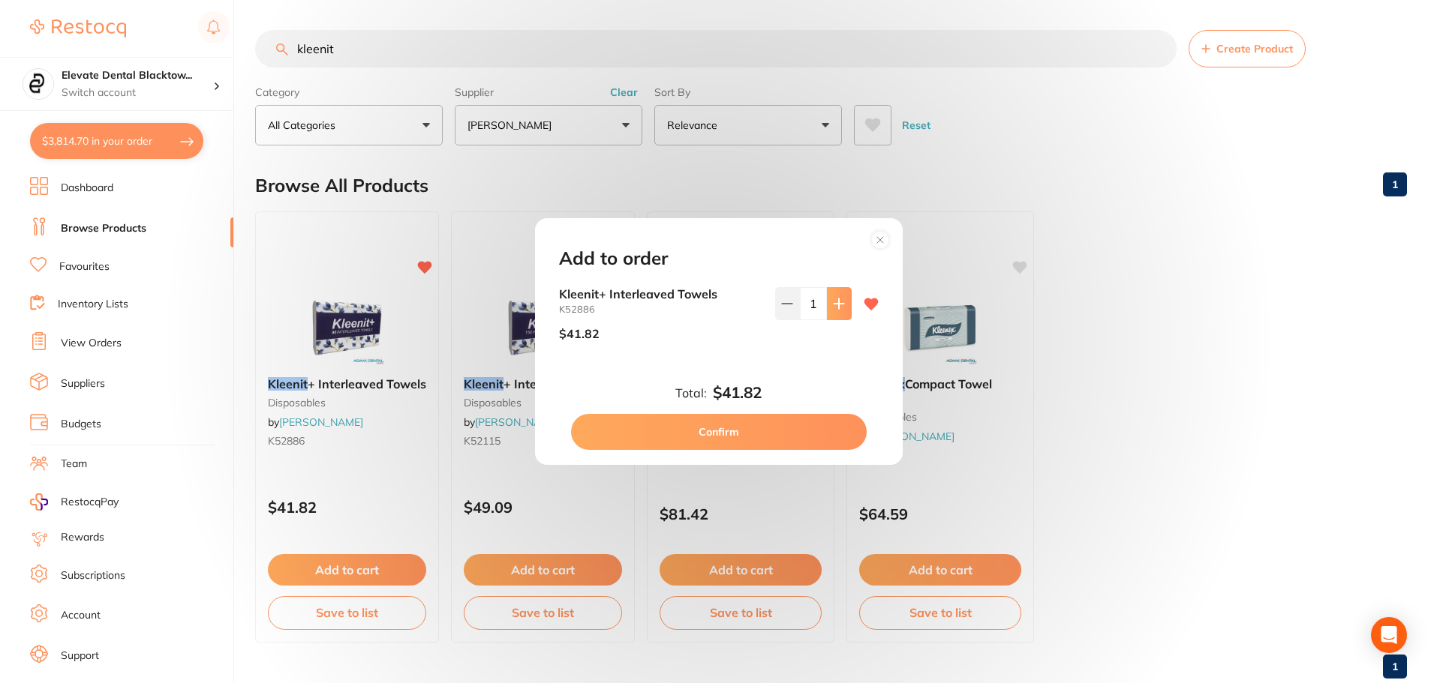
click at [833, 301] on icon at bounding box center [839, 304] width 12 height 12
type input "2"
click at [723, 432] on button "Confirm" at bounding box center [719, 432] width 296 height 36
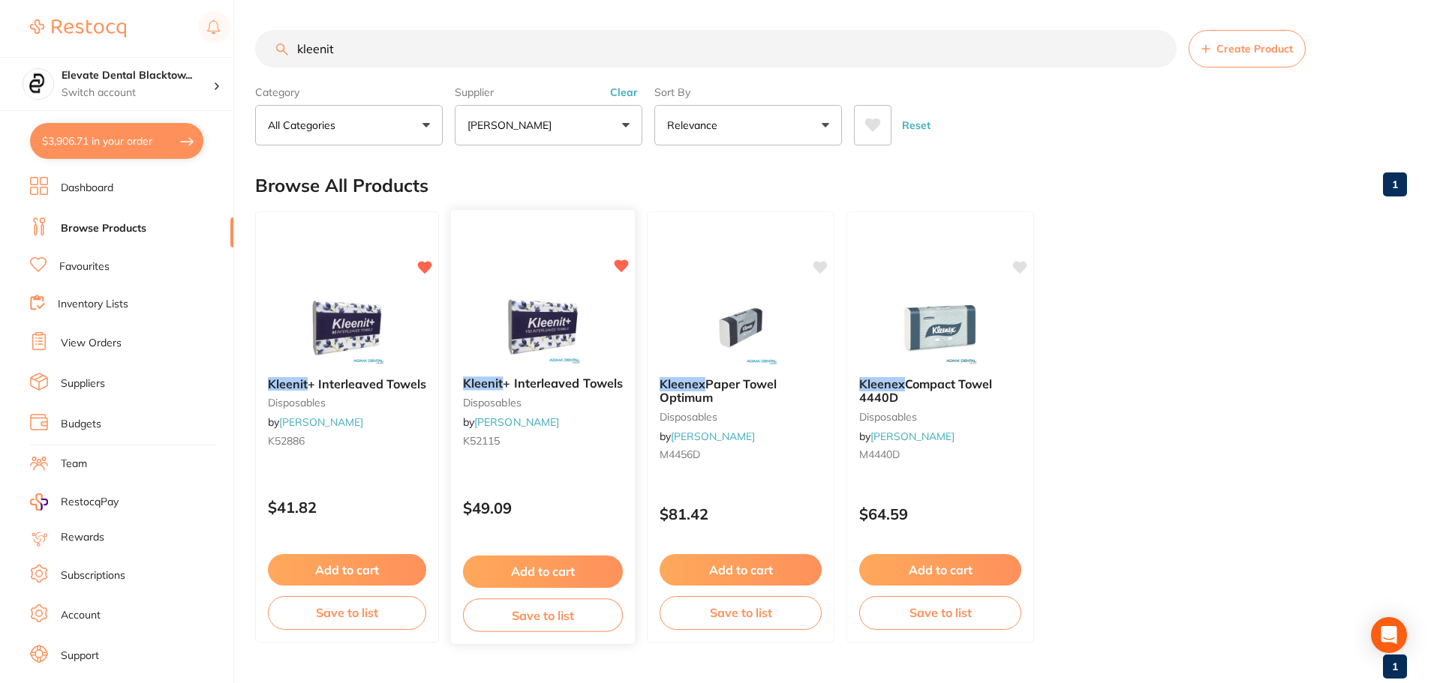
click at [548, 572] on button "Add to cart" at bounding box center [543, 572] width 160 height 32
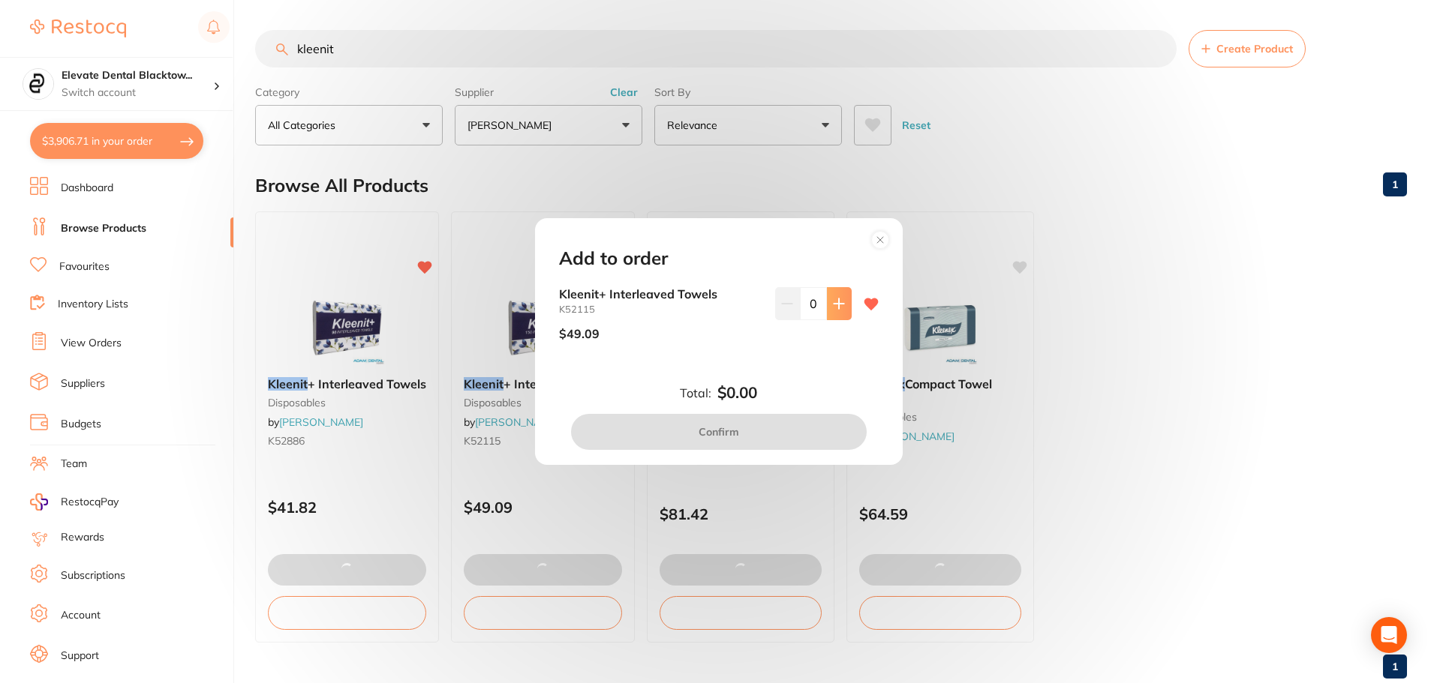
click at [834, 301] on icon at bounding box center [838, 304] width 10 height 10
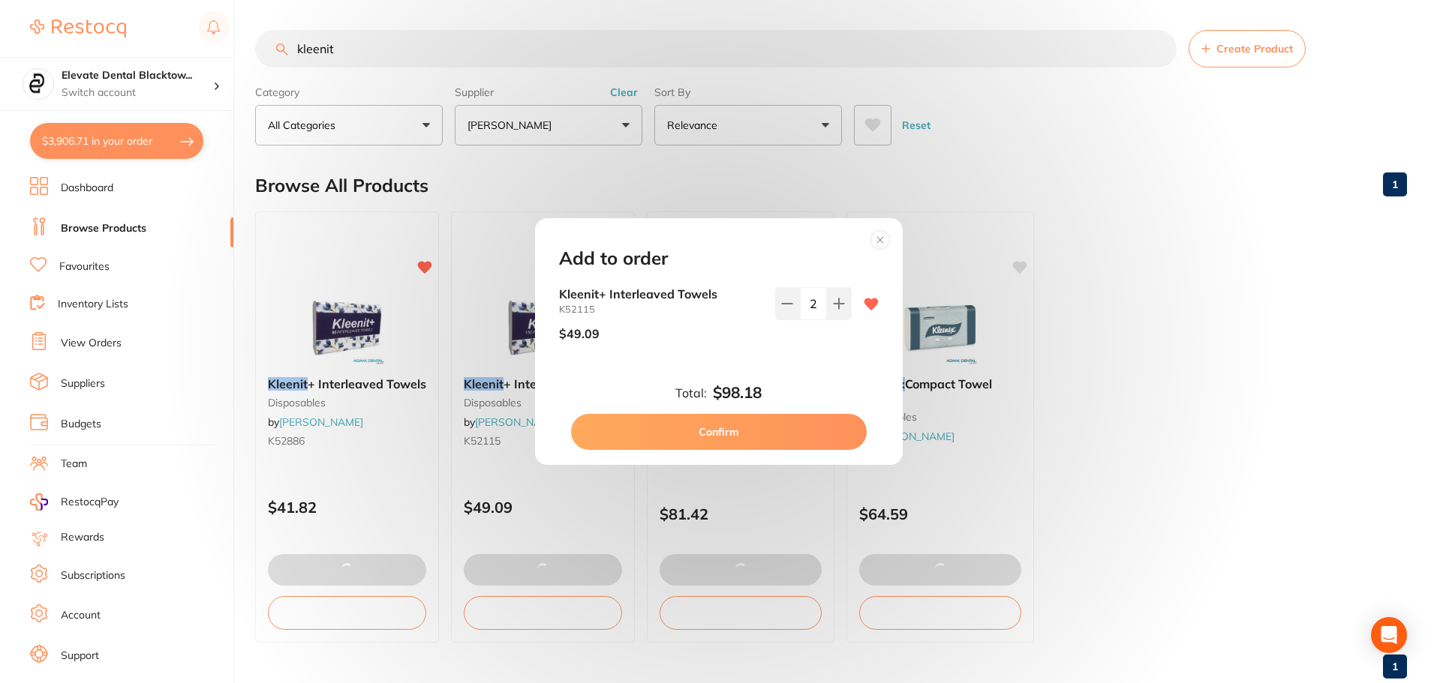
type input "0"
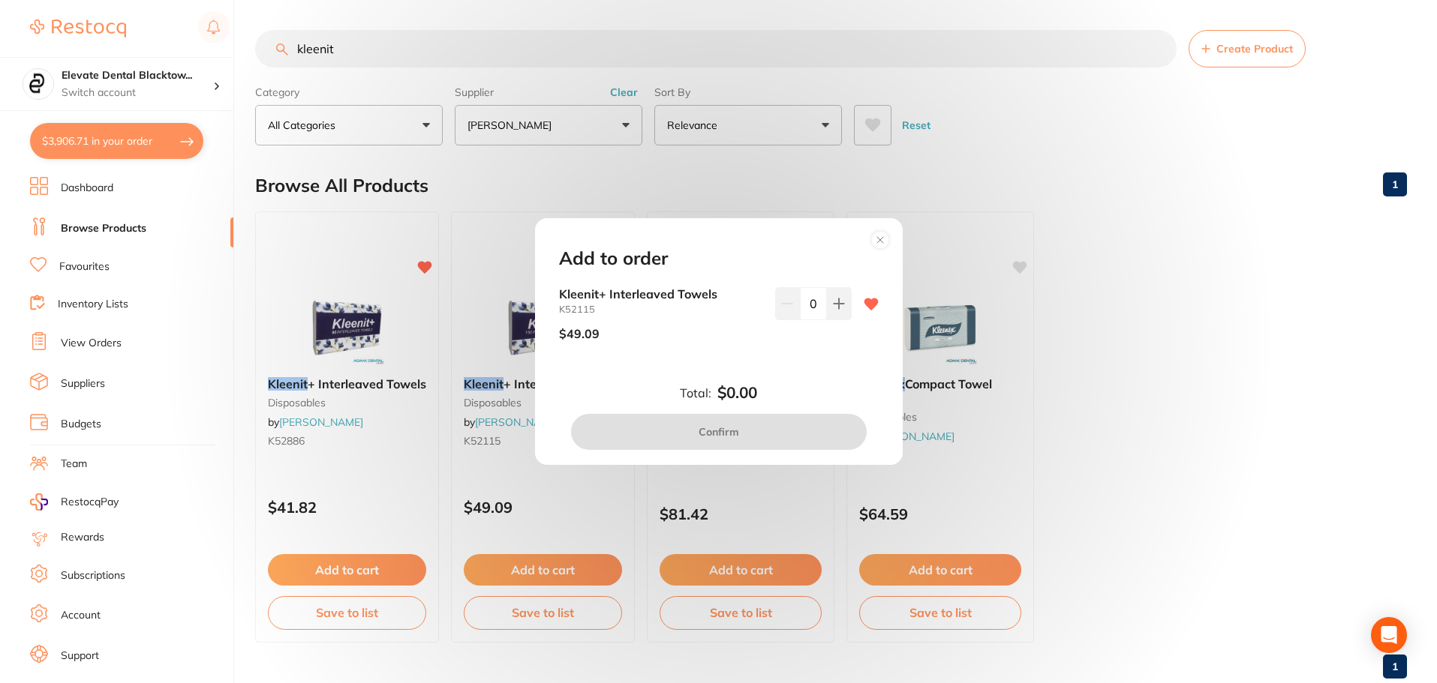
click at [876, 241] on circle at bounding box center [879, 239] width 17 height 17
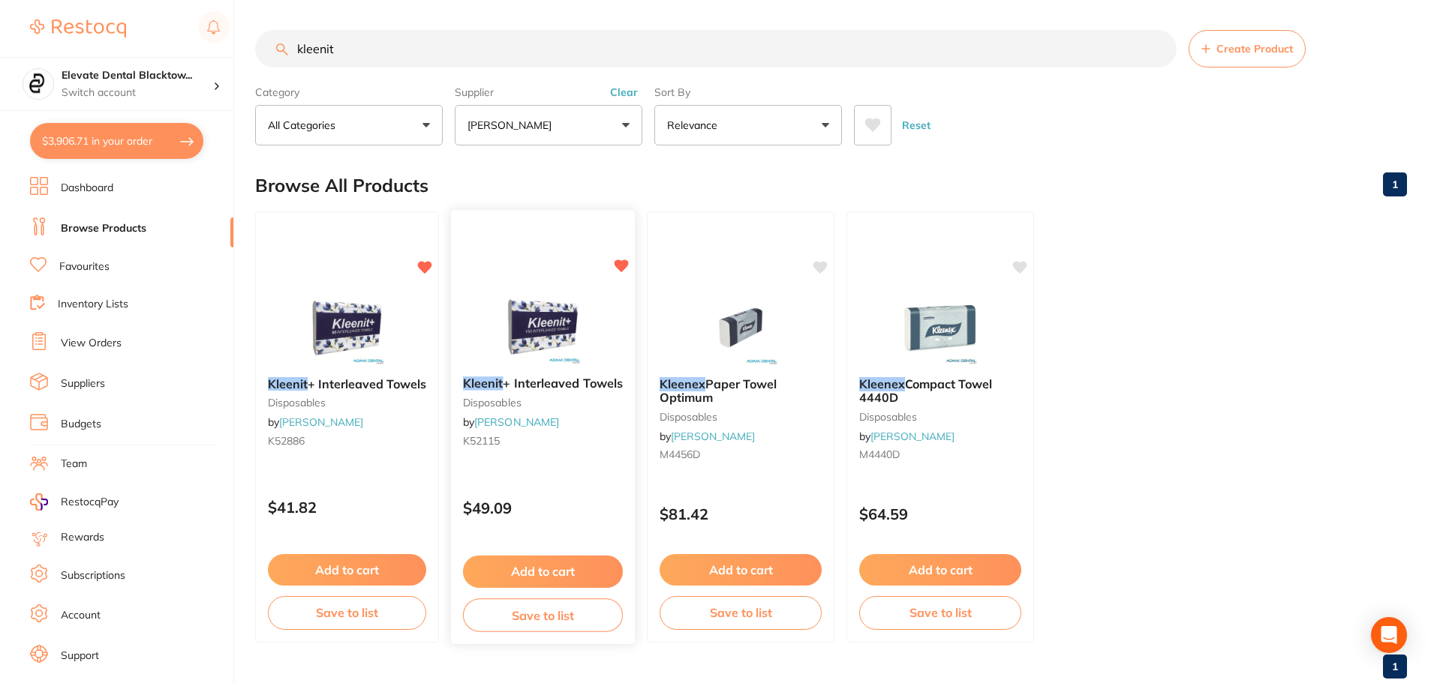
click at [556, 578] on button "Add to cart" at bounding box center [543, 572] width 160 height 32
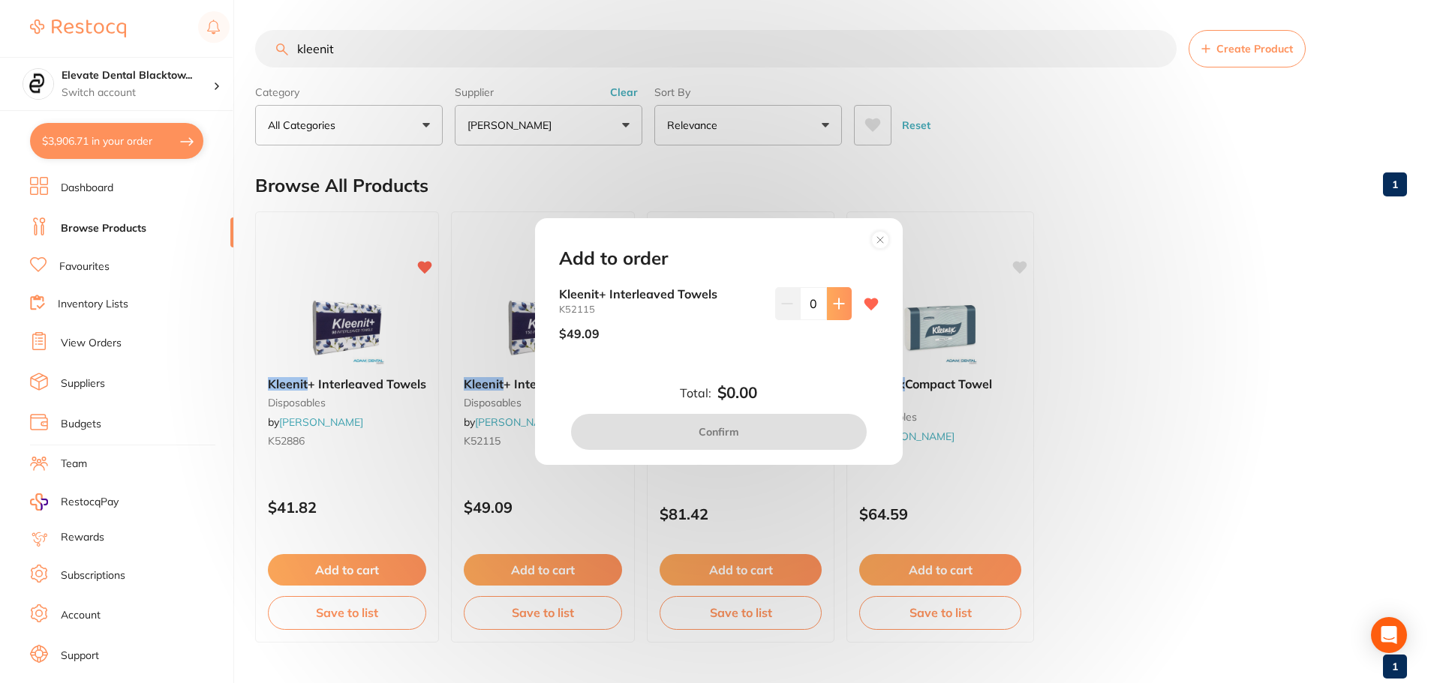
click at [835, 302] on icon at bounding box center [838, 304] width 10 height 10
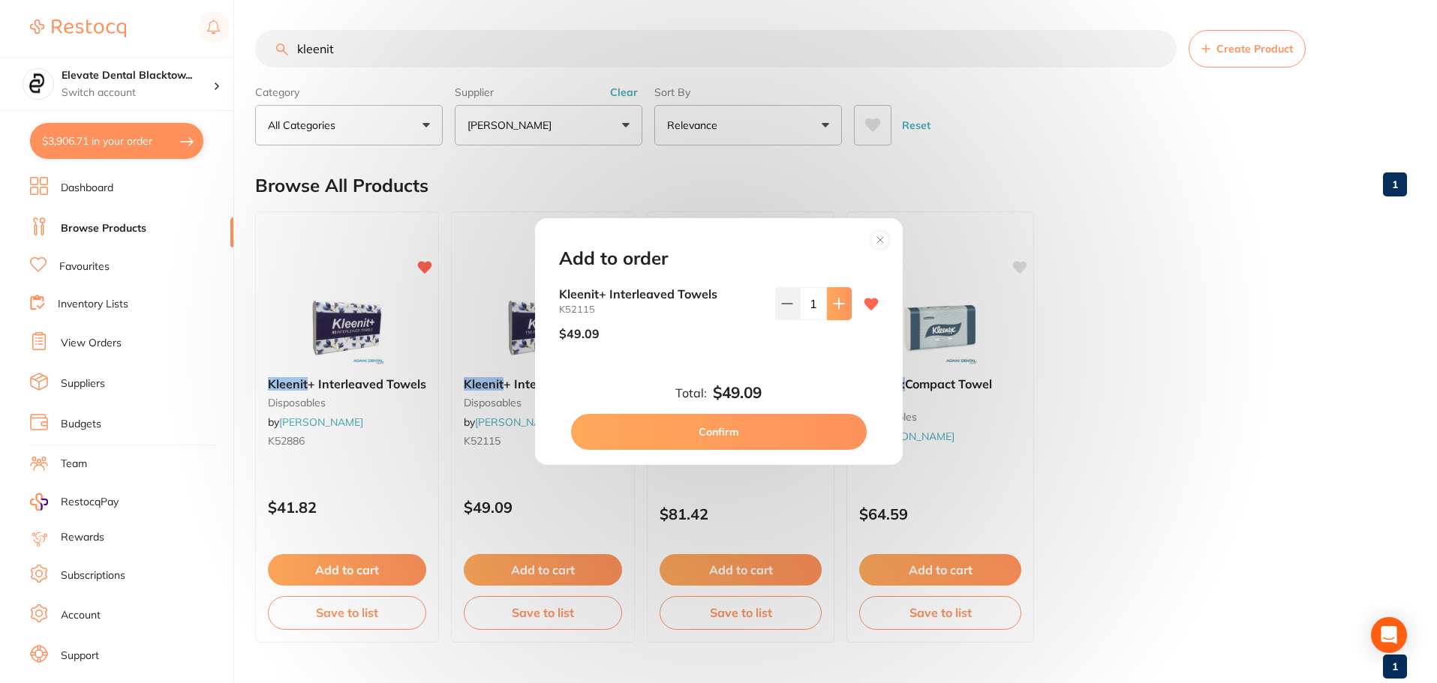
click at [835, 302] on icon at bounding box center [838, 304] width 10 height 10
type input "2"
click at [705, 439] on button "Confirm" at bounding box center [719, 432] width 296 height 36
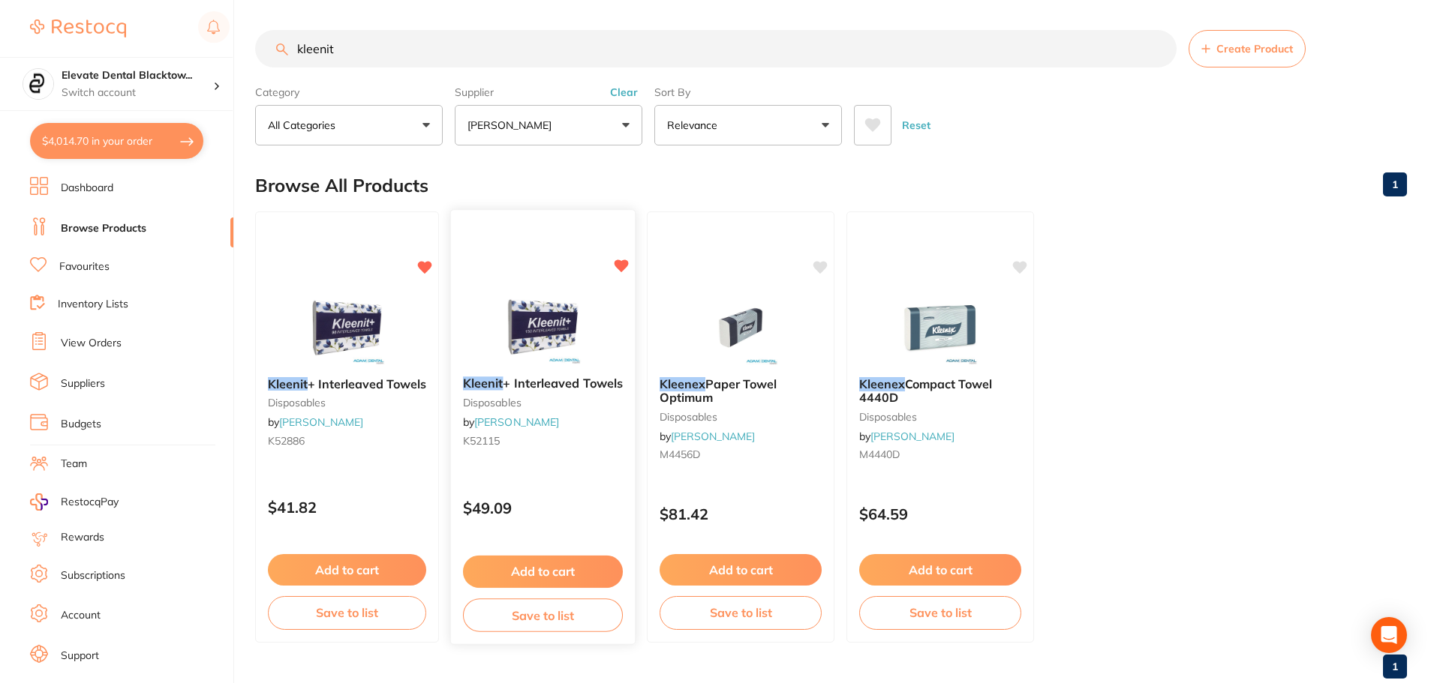
click at [565, 561] on button "Add to cart" at bounding box center [543, 572] width 160 height 32
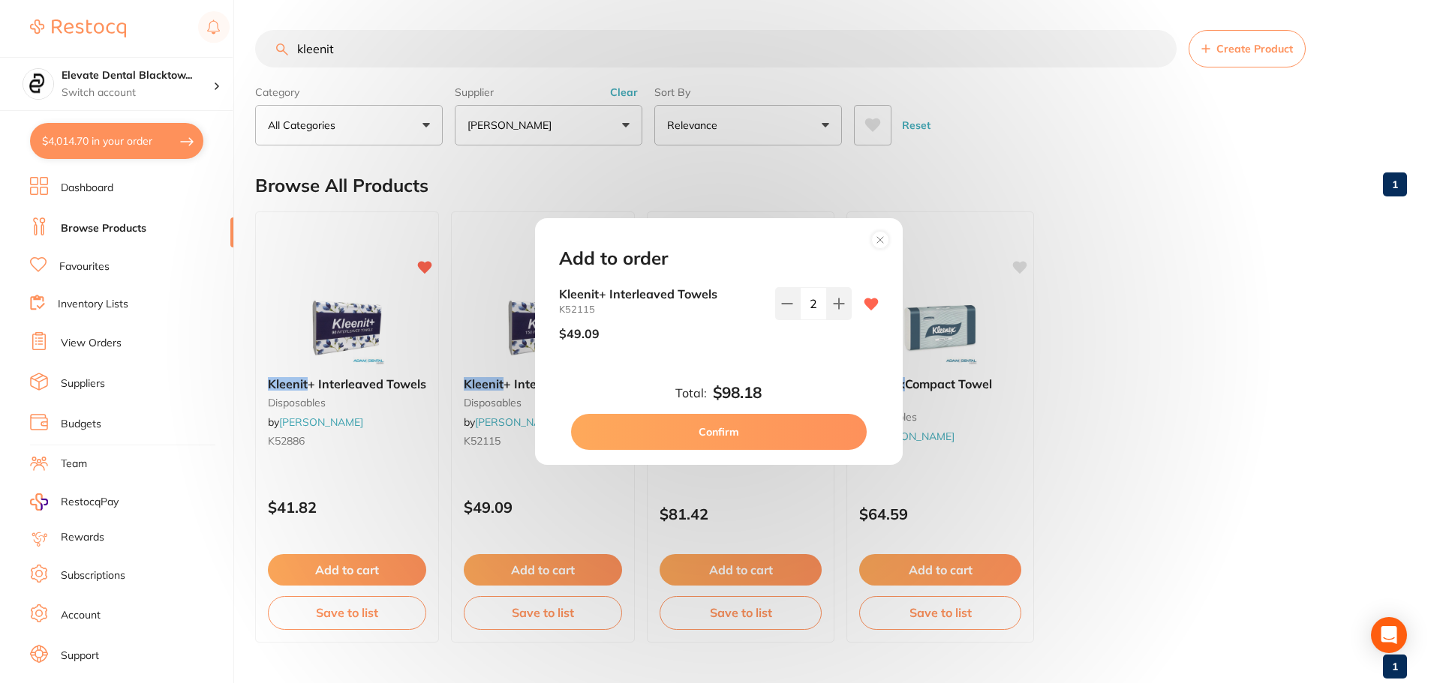
click at [1158, 294] on div "Add to order Kleenit+ Interleaved Towels K52115 $49.09 2 Total: $98.18 Confirm" at bounding box center [718, 341] width 1437 height 683
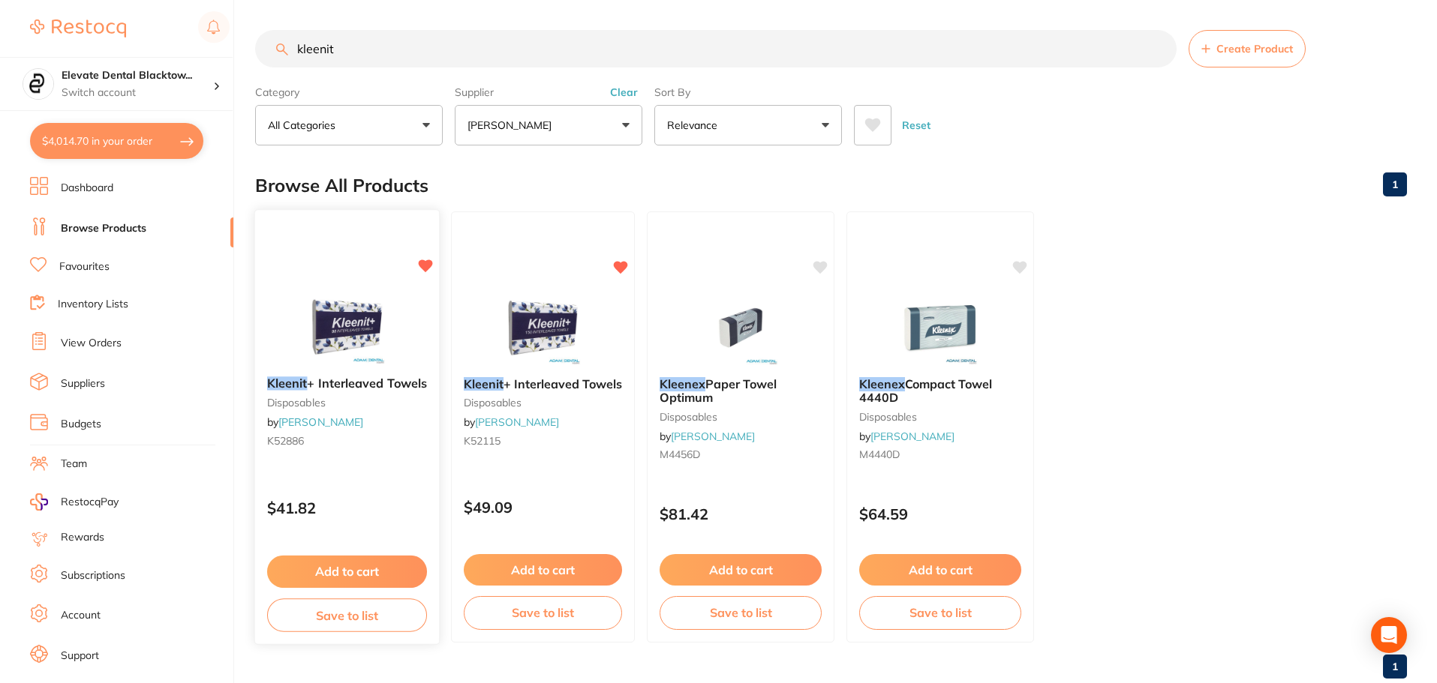
click at [351, 336] on img at bounding box center [347, 327] width 98 height 76
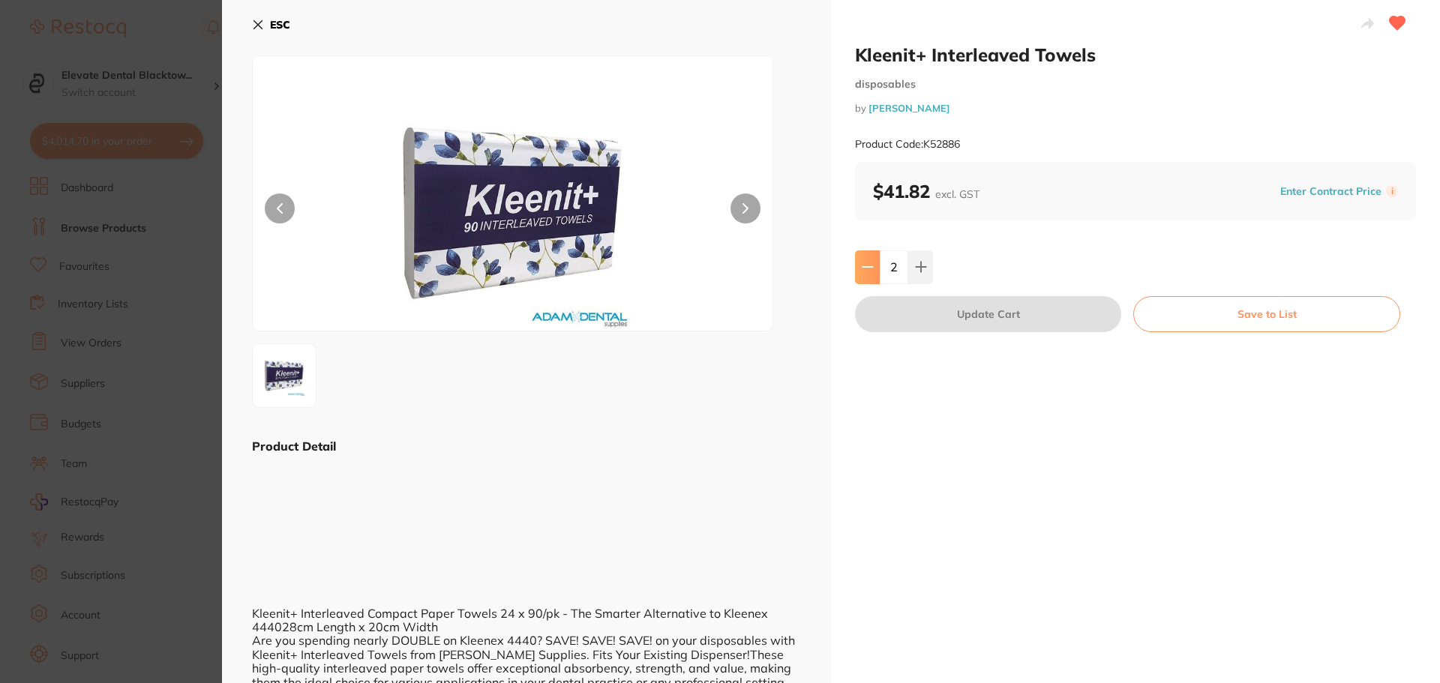
click at [863, 264] on icon at bounding box center [868, 267] width 12 height 12
type input "1"
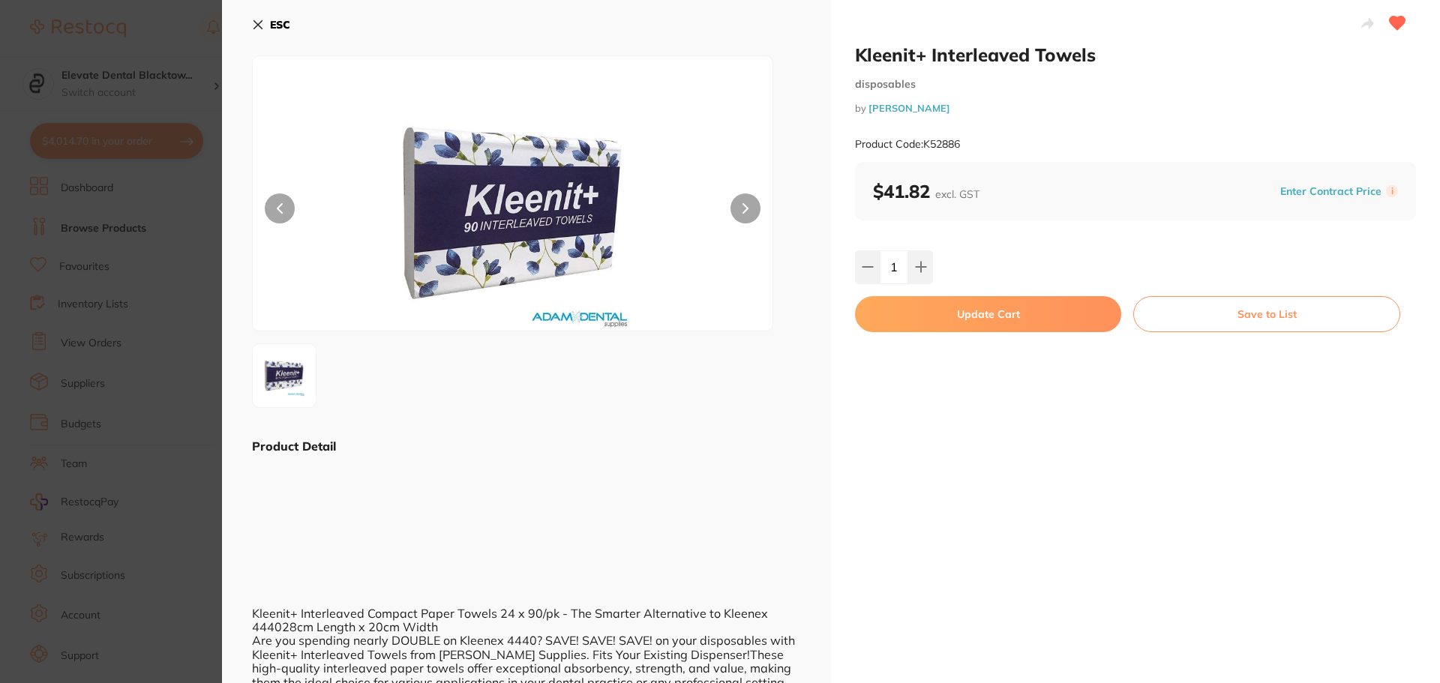
click at [968, 316] on button "Update Cart" at bounding box center [988, 314] width 266 height 36
type input "1"
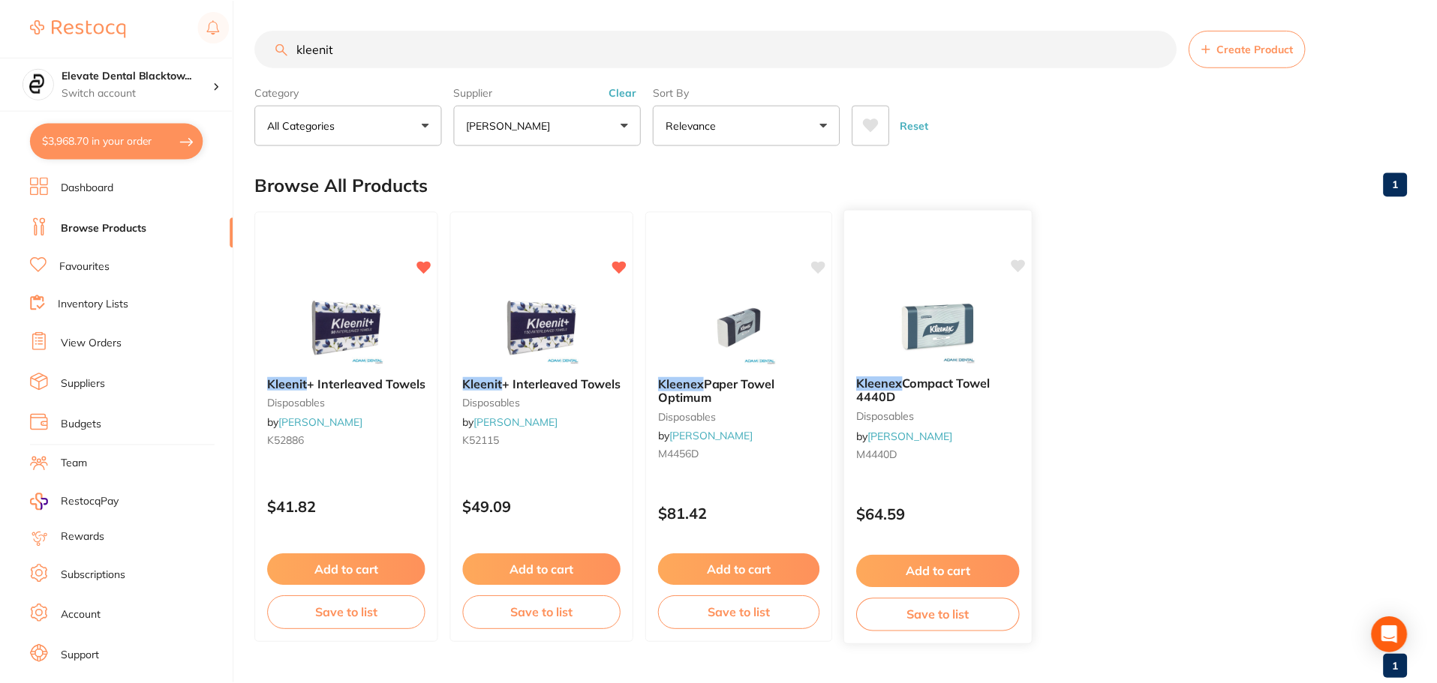
scroll to position [2, 0]
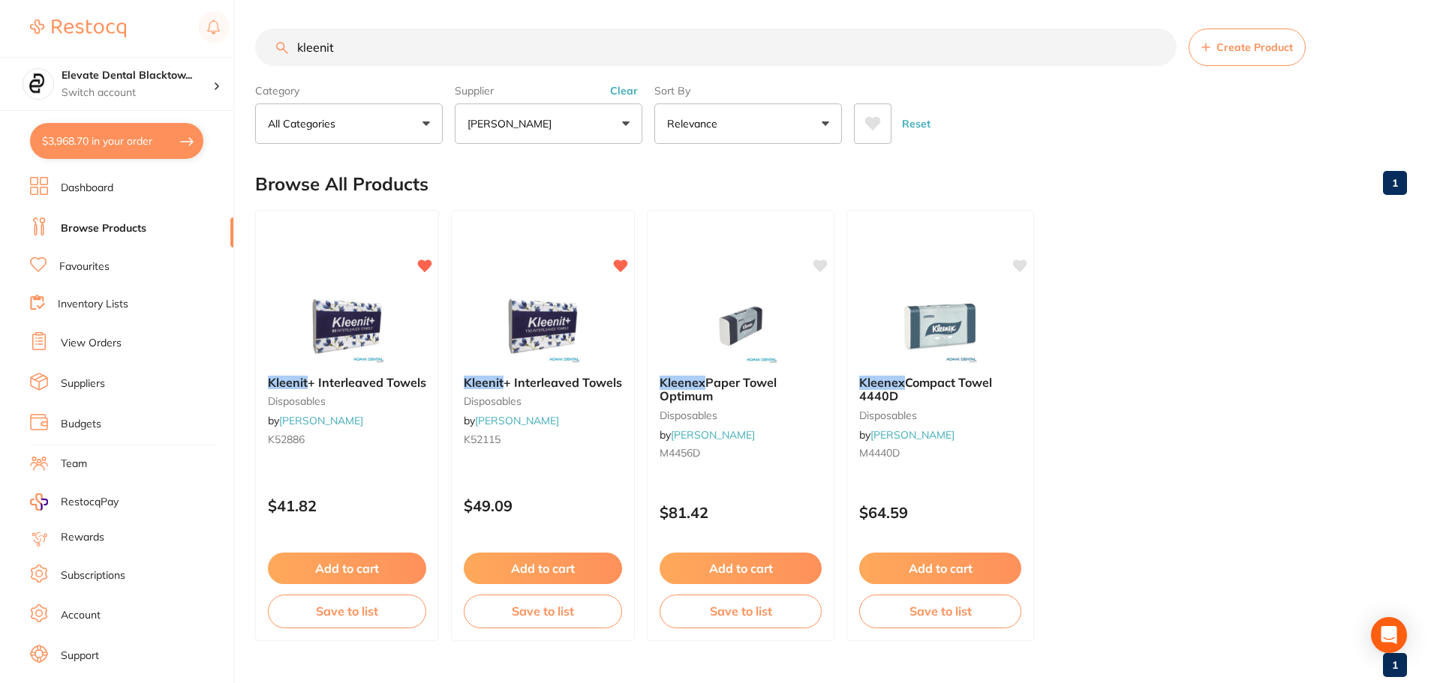
click at [648, 44] on input "kleenit" at bounding box center [715, 48] width 921 height 38
click at [484, 54] on input "kleenit" at bounding box center [715, 48] width 921 height 38
type input "k"
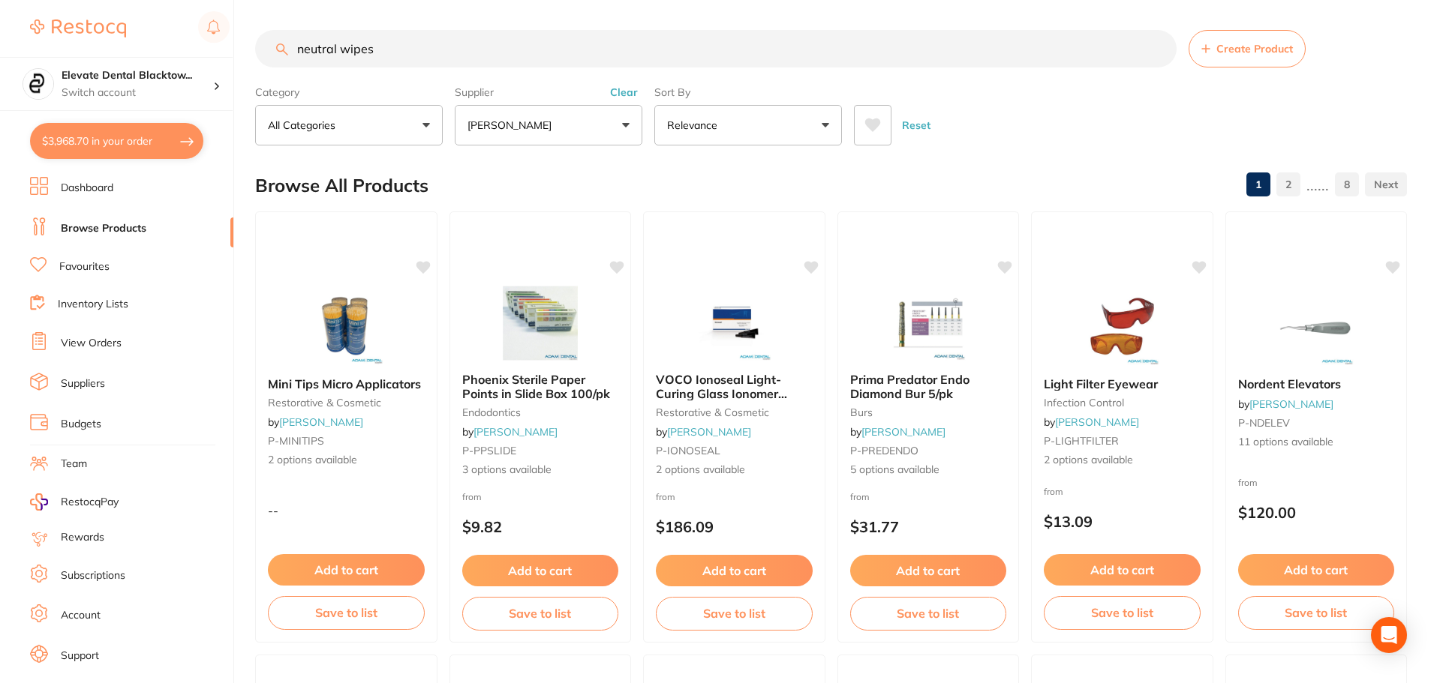
type input "neutral wipes"
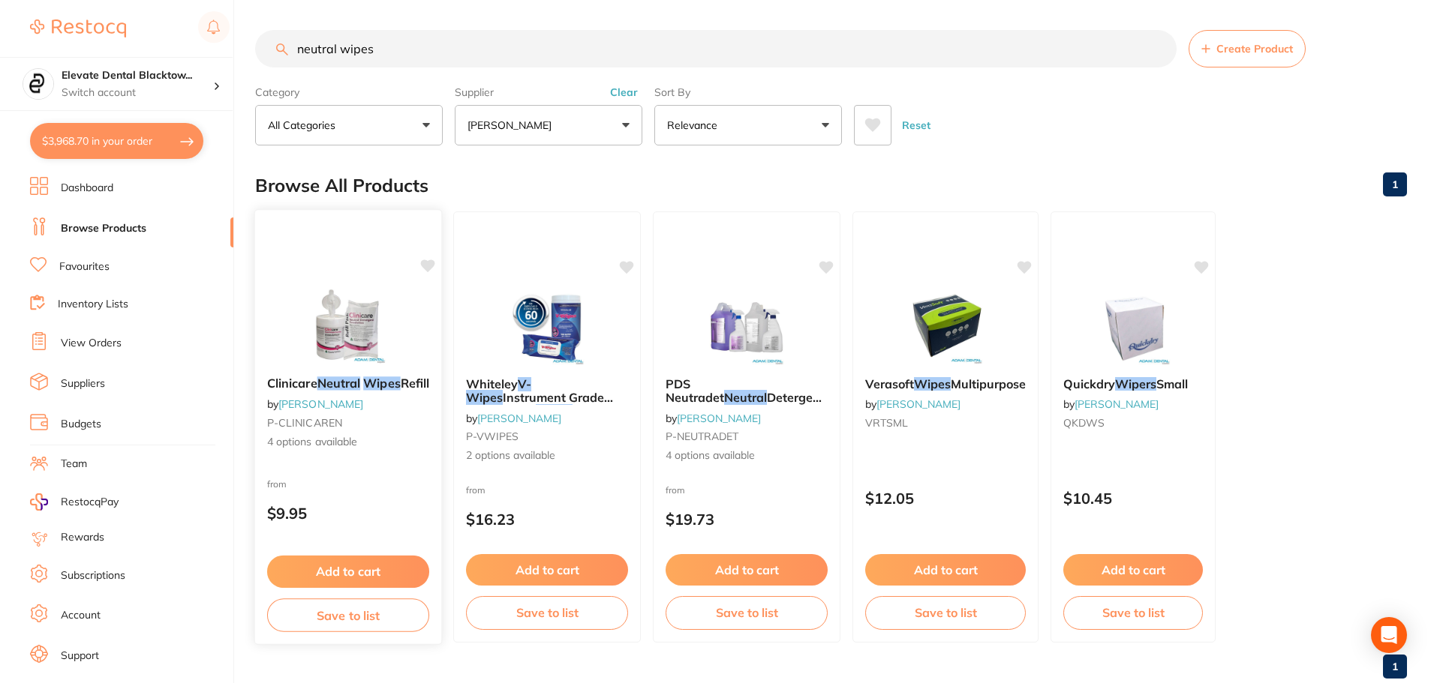
click at [359, 578] on button "Add to cart" at bounding box center [348, 572] width 162 height 32
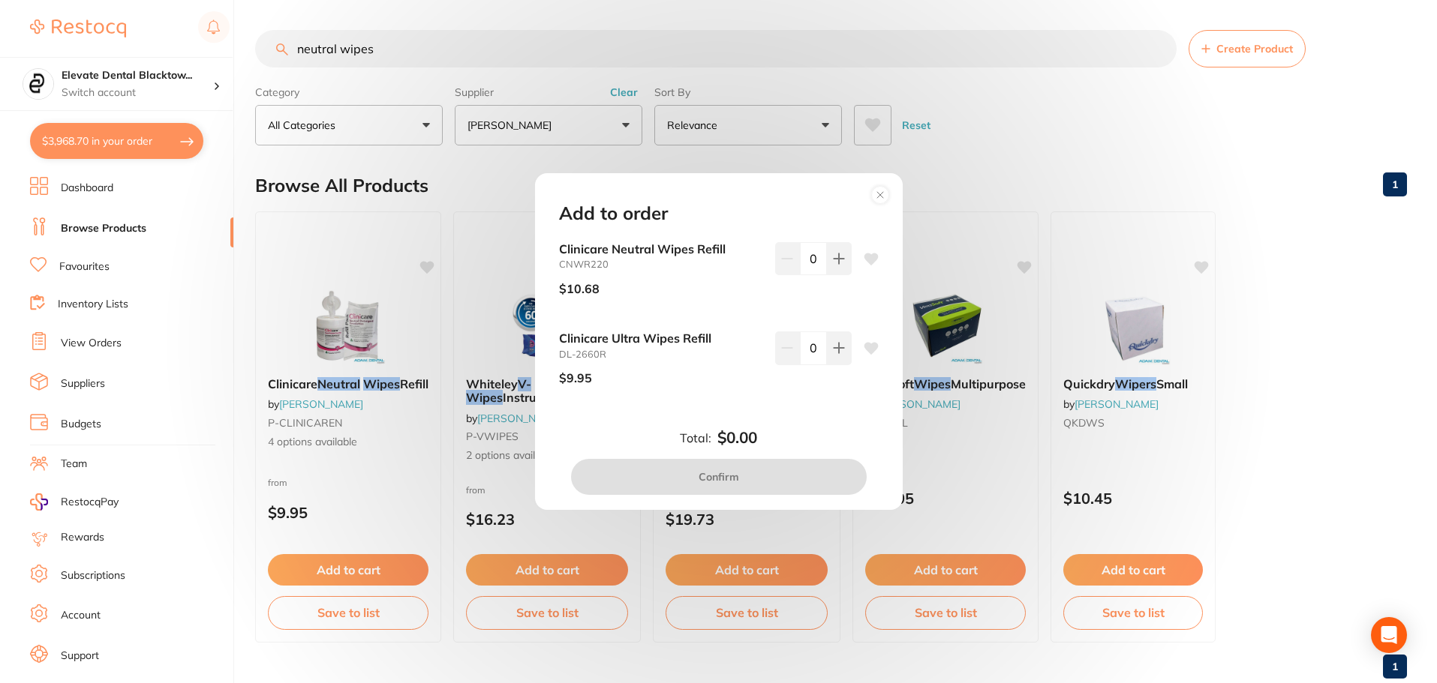
click at [806, 348] on input "0" at bounding box center [813, 348] width 27 height 33
type input "10"
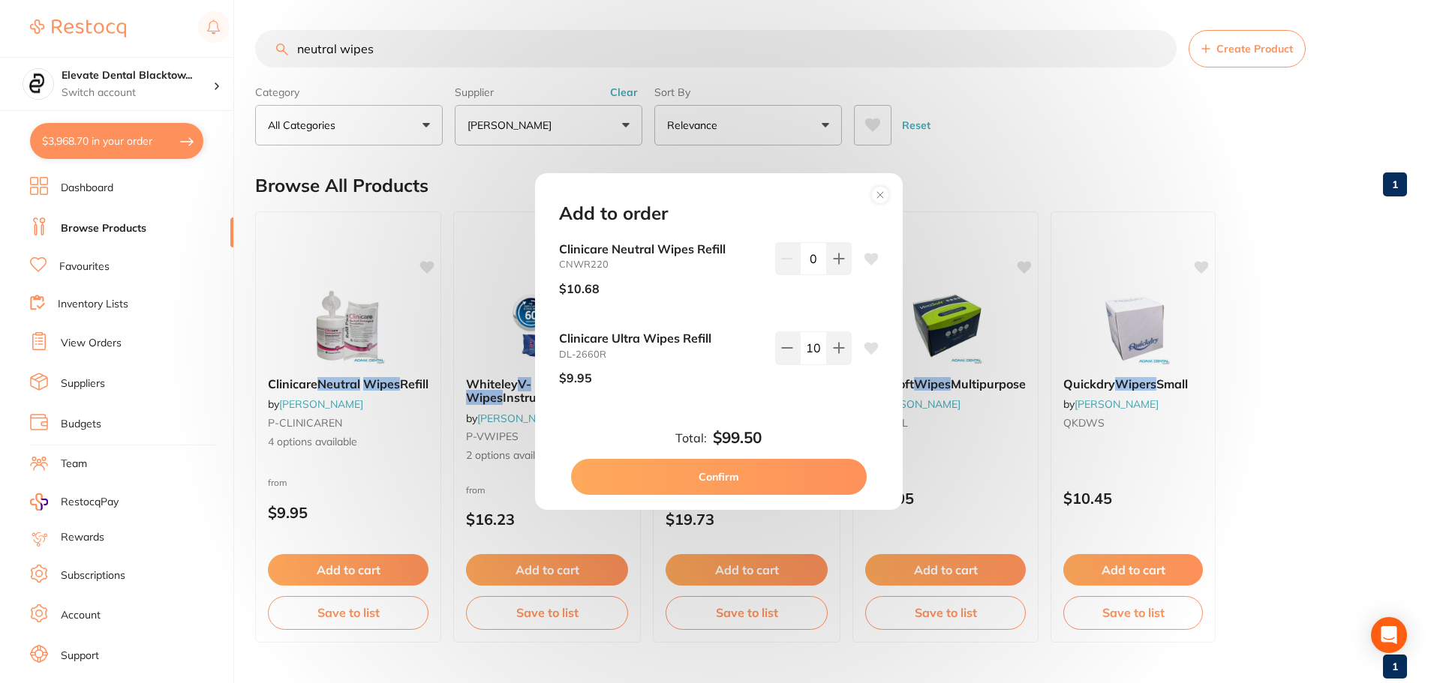
click at [802, 422] on div "Add to order Clinicare Neutral Wipes Refill CNWR220 $10.68 0 Clinicare Ultra Wi…" at bounding box center [719, 341] width 368 height 337
click at [721, 485] on button "Confirm" at bounding box center [719, 477] width 296 height 36
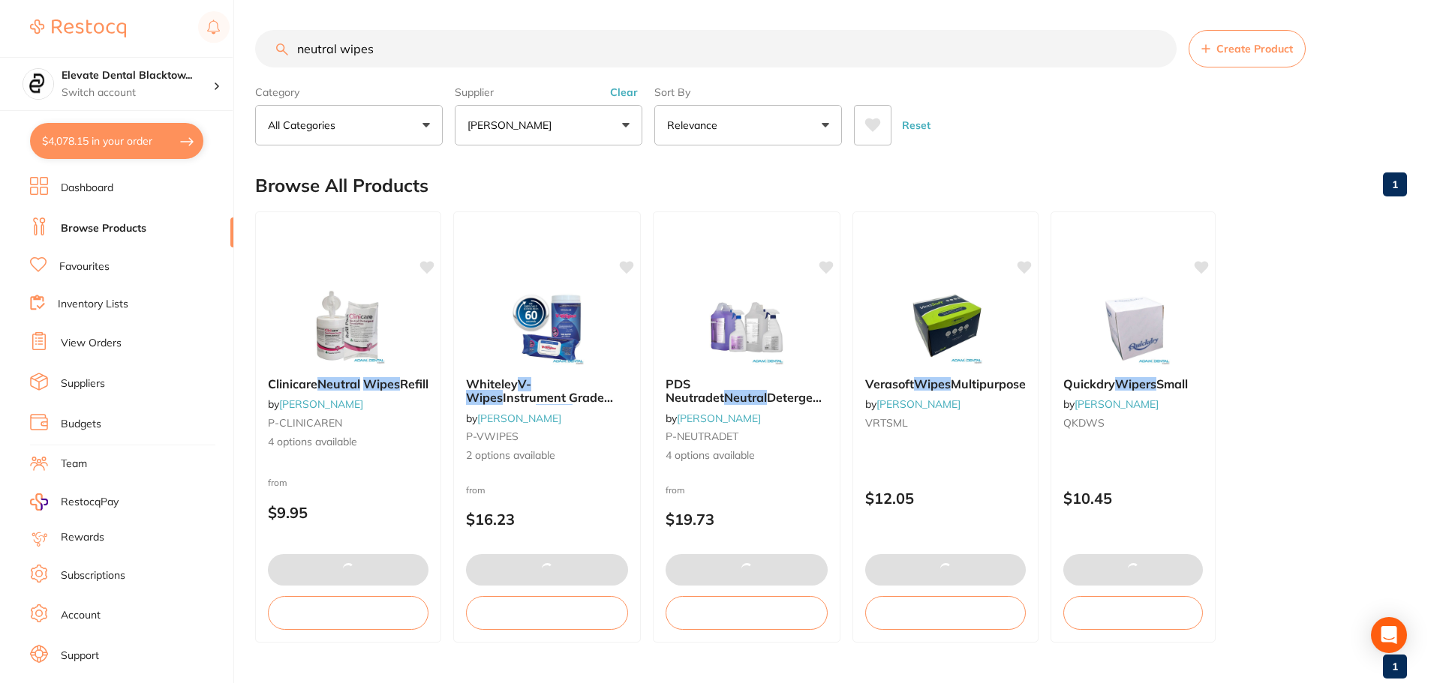
click at [526, 36] on input "neutral wipes" at bounding box center [715, 49] width 921 height 38
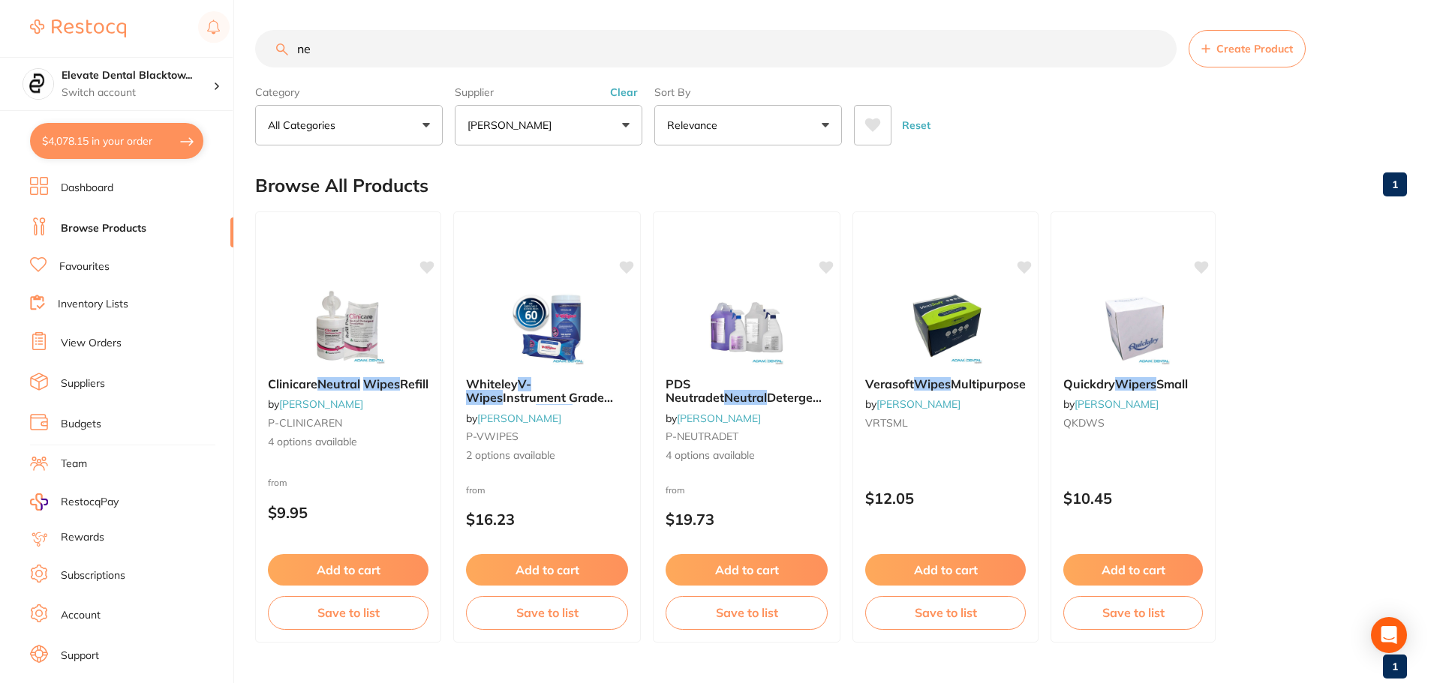
type input "n"
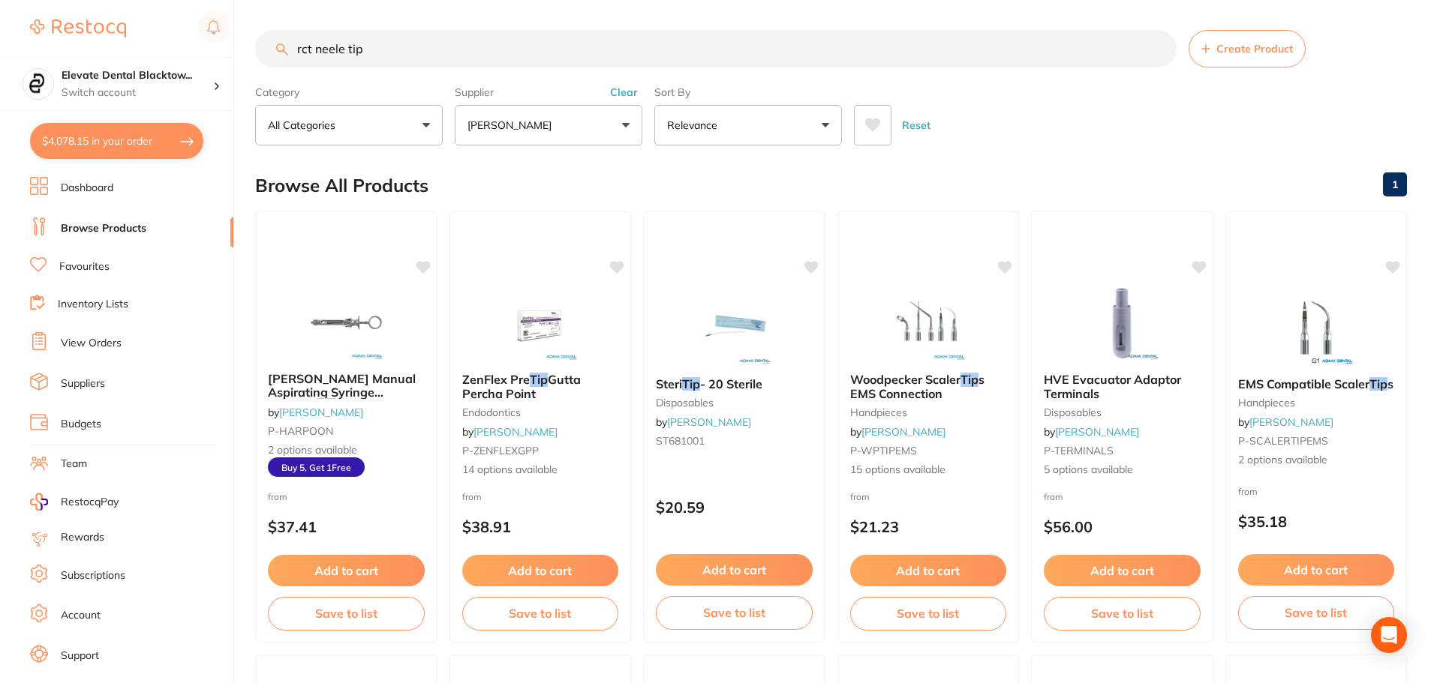
click at [335, 47] on input "rct neele tip" at bounding box center [715, 49] width 921 height 38
drag, startPoint x: 385, startPoint y: 49, endPoint x: 170, endPoint y: 53, distance: 214.6
click at [170, 53] on div "$4,078.15 Elevate Dental Blacktow... Switch account Elevate Dental Blacktown $4…" at bounding box center [718, 341] width 1437 height 683
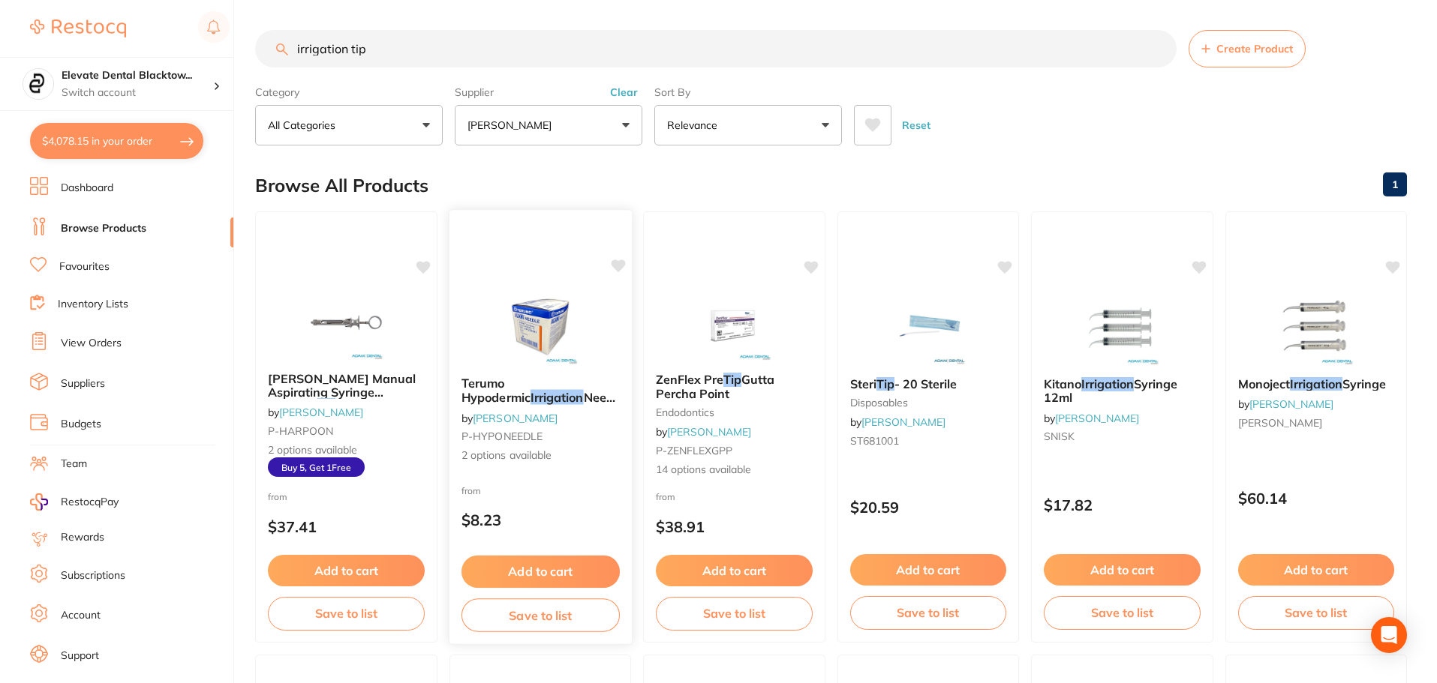
click at [554, 484] on div "from $8.23" at bounding box center [540, 509] width 182 height 54
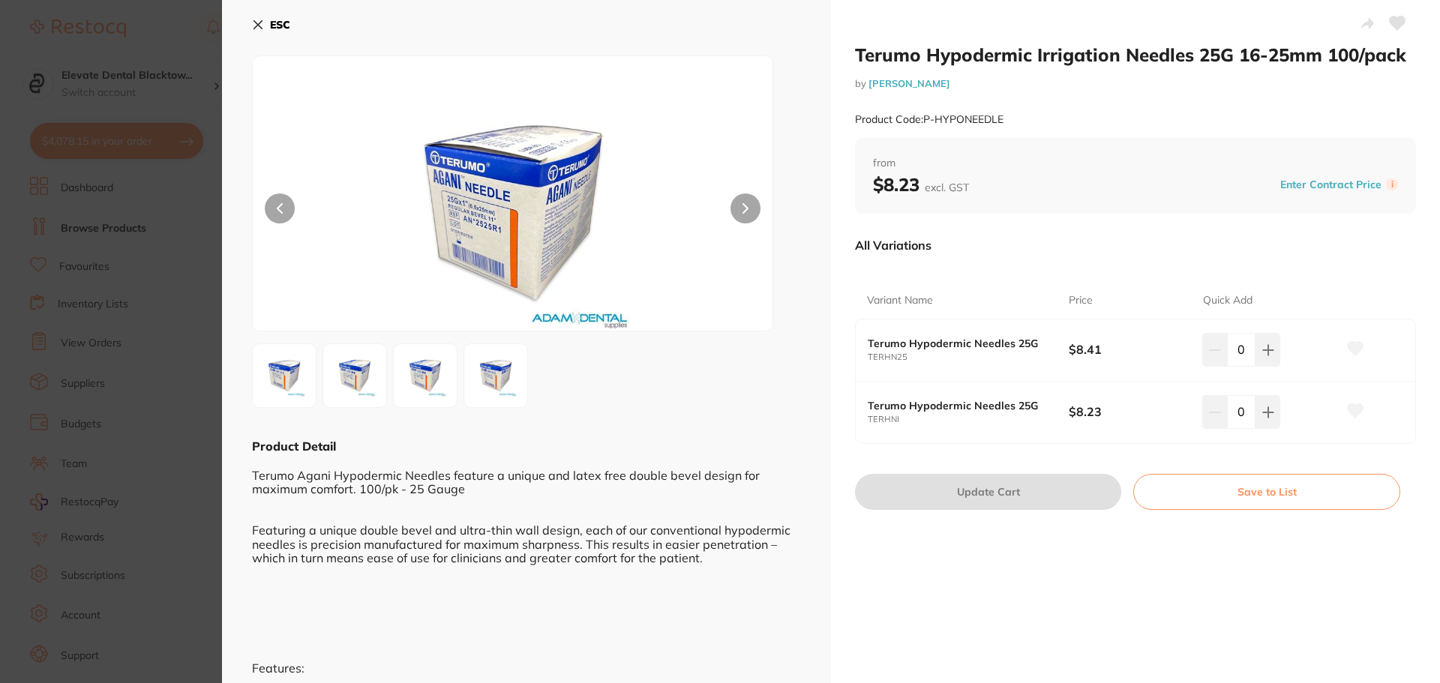
click at [477, 368] on img at bounding box center [496, 376] width 54 height 54
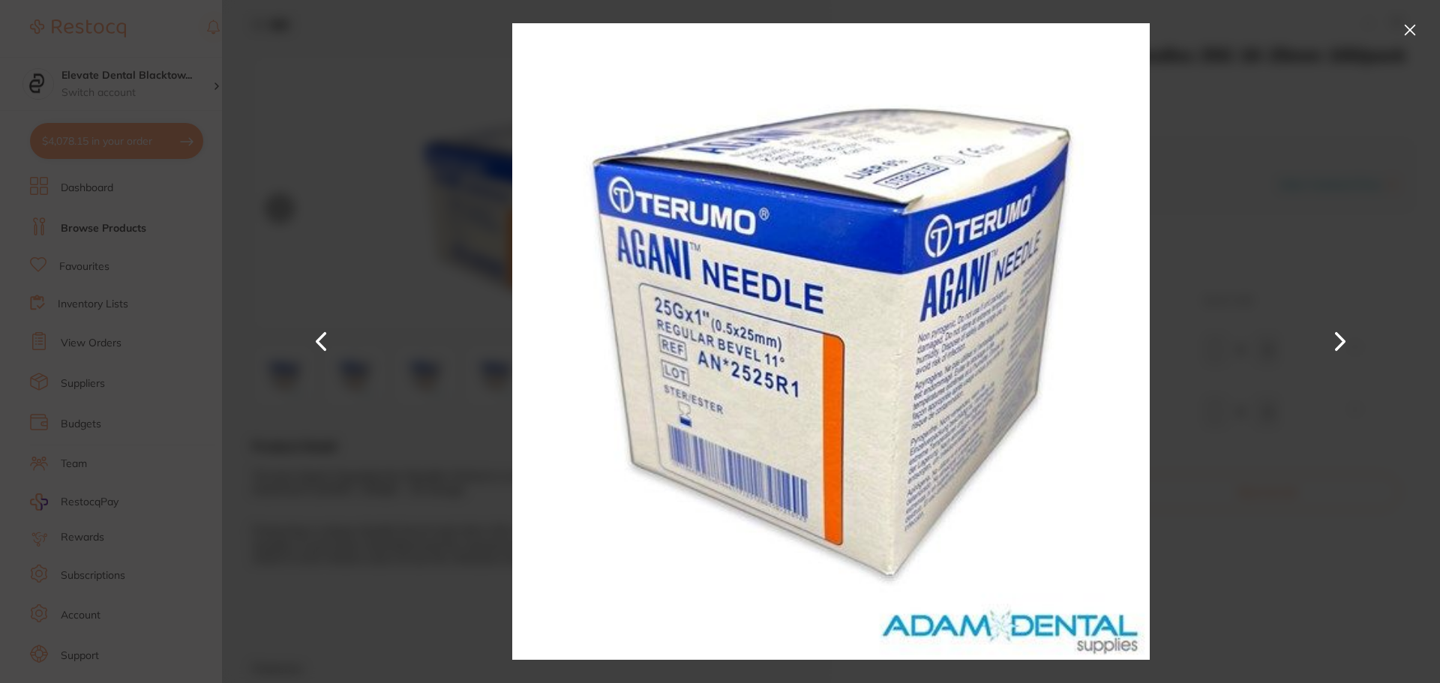
drag, startPoint x: 1401, startPoint y: 29, endPoint x: 1328, endPoint y: 26, distance: 73.6
click at [1401, 29] on button at bounding box center [1410, 30] width 24 height 24
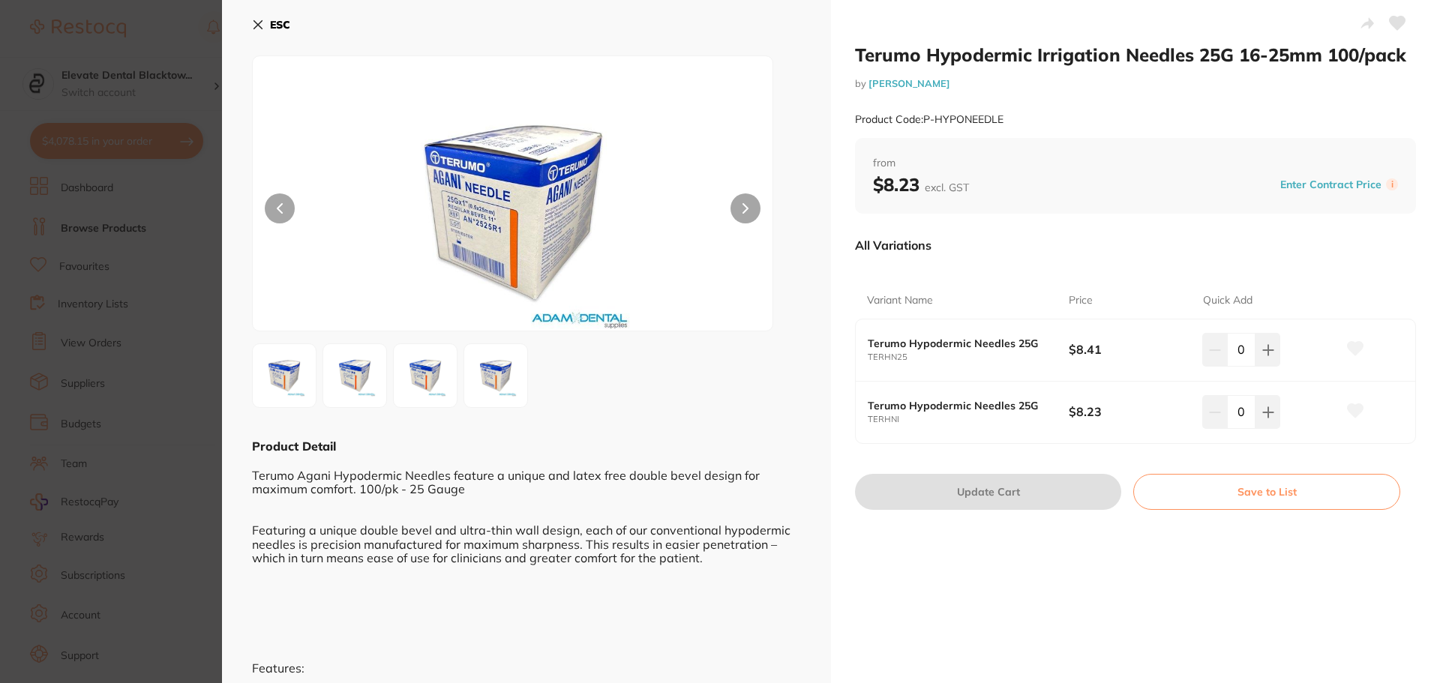
click at [257, 16] on button "ESC" at bounding box center [271, 25] width 38 height 26
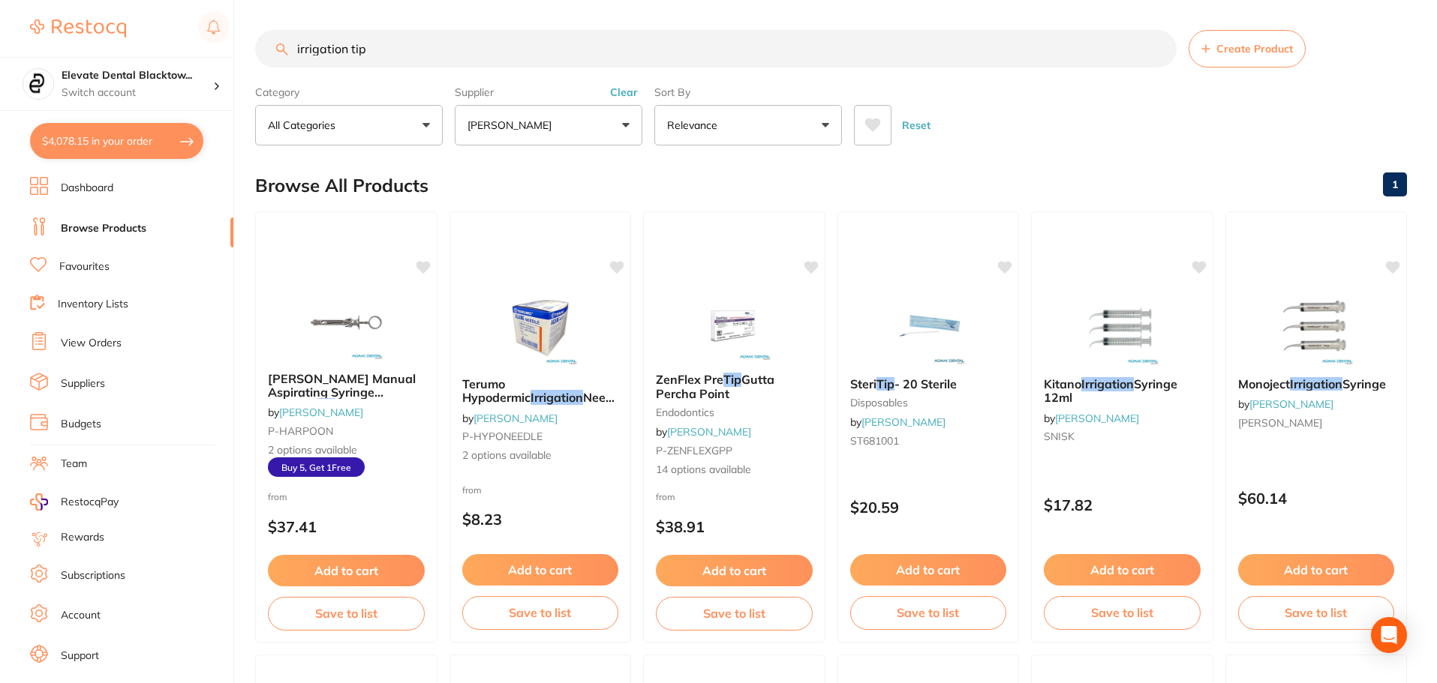
drag, startPoint x: 373, startPoint y: 45, endPoint x: 155, endPoint y: 49, distance: 218.3
click at [155, 49] on div "$4,078.15 Elevate Dental Blacktow... Switch account Elevate Dental Blacktown $4…" at bounding box center [718, 341] width 1437 height 683
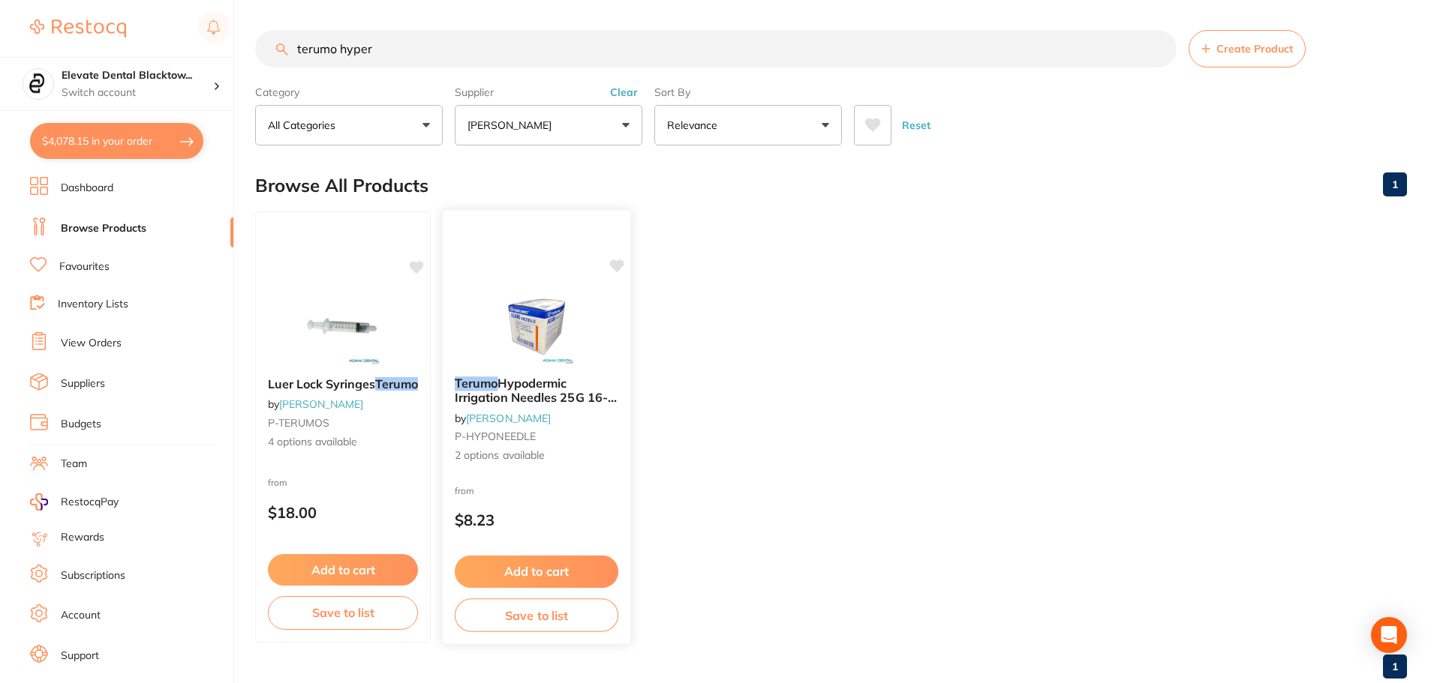
type input "terumo hyper"
click at [510, 463] on span "2 options available" at bounding box center [537, 456] width 164 height 15
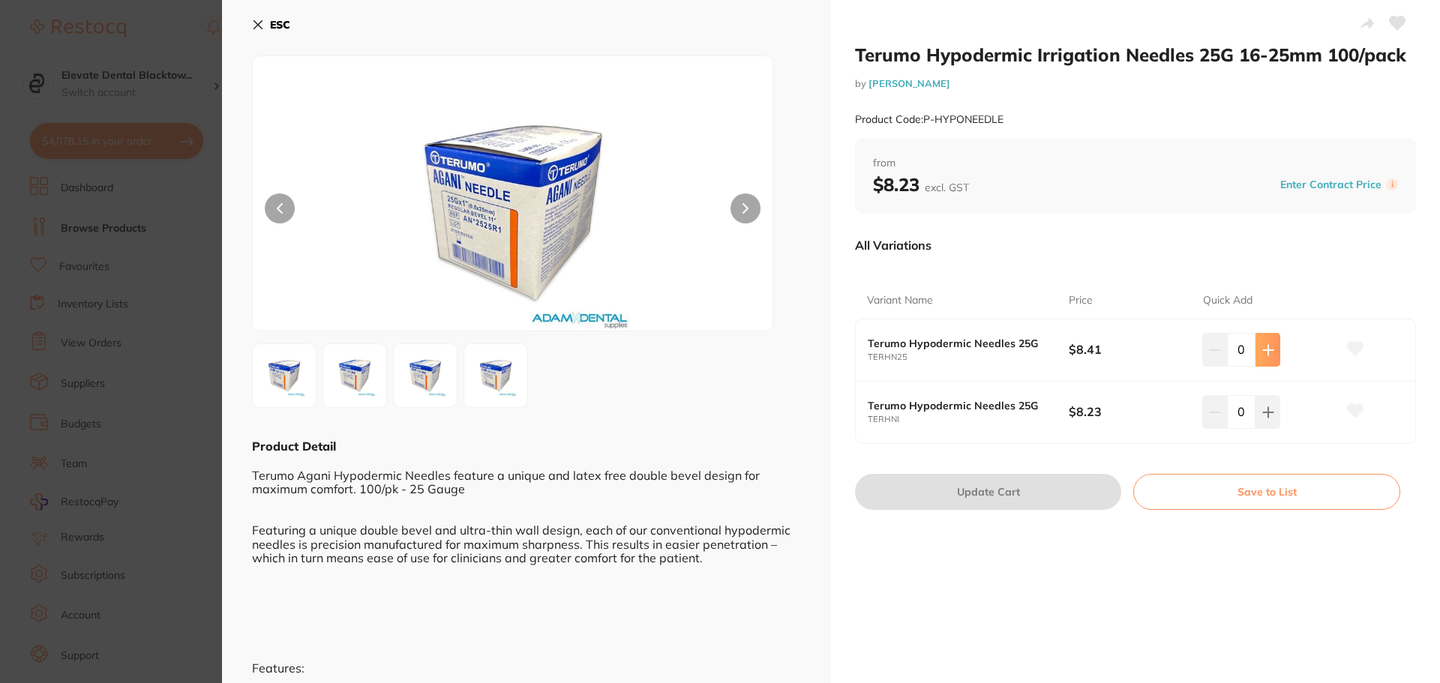
click at [1269, 350] on icon at bounding box center [1268, 350] width 10 height 10
type input "1"
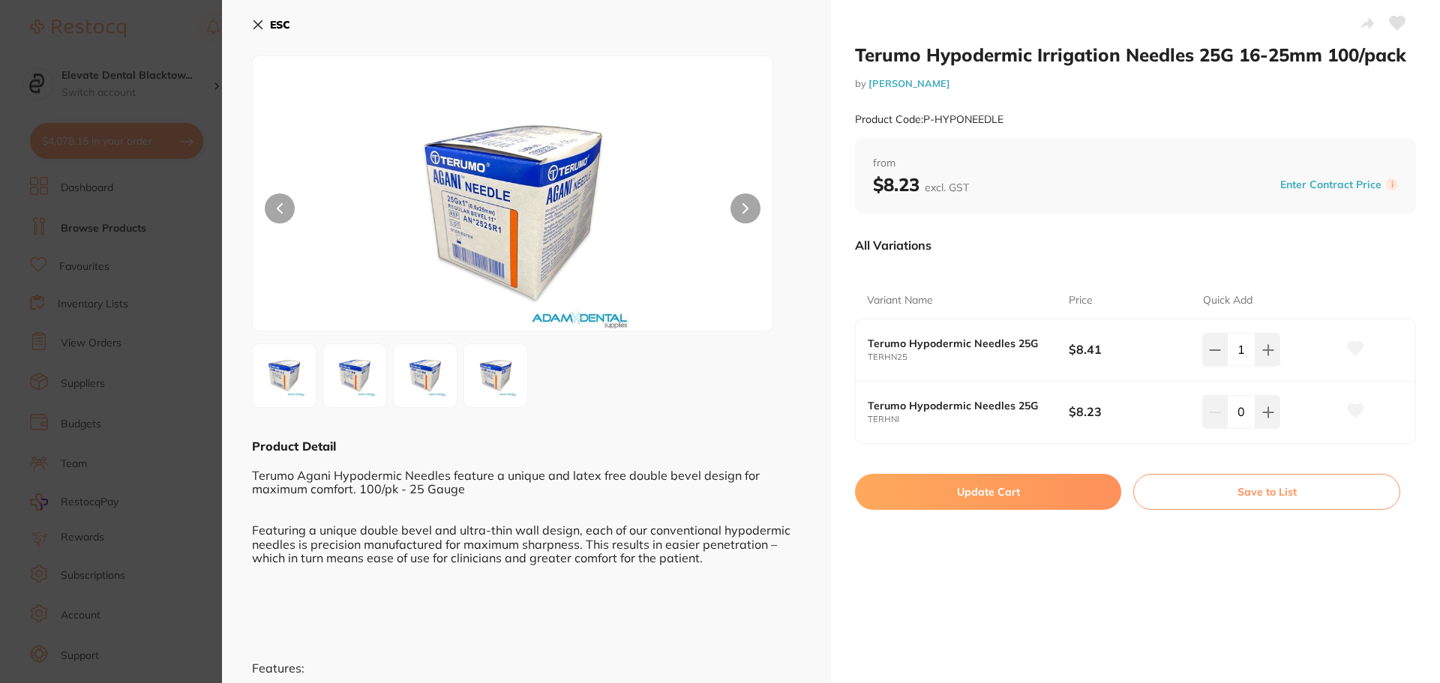
click at [959, 499] on button "Update Cart" at bounding box center [988, 492] width 266 height 36
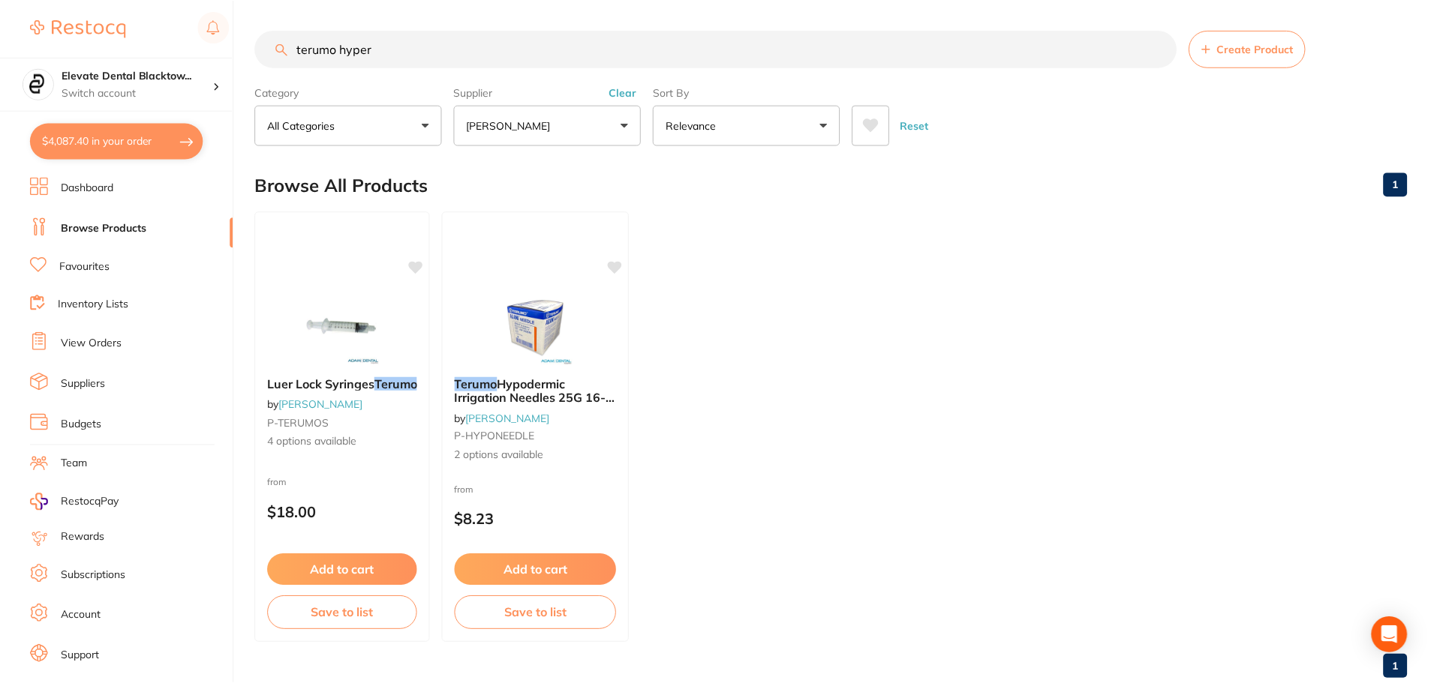
scroll to position [1, 0]
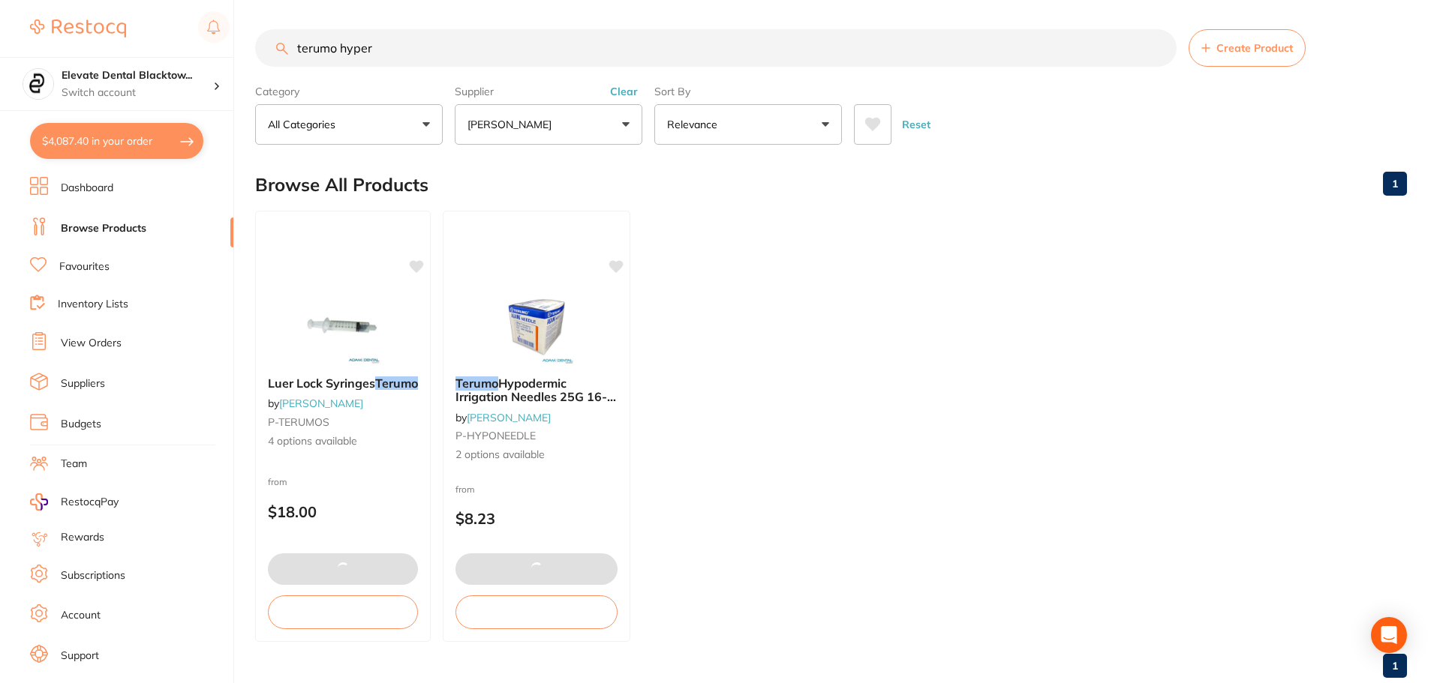
click at [500, 44] on input "terumo hyper" at bounding box center [715, 48] width 921 height 38
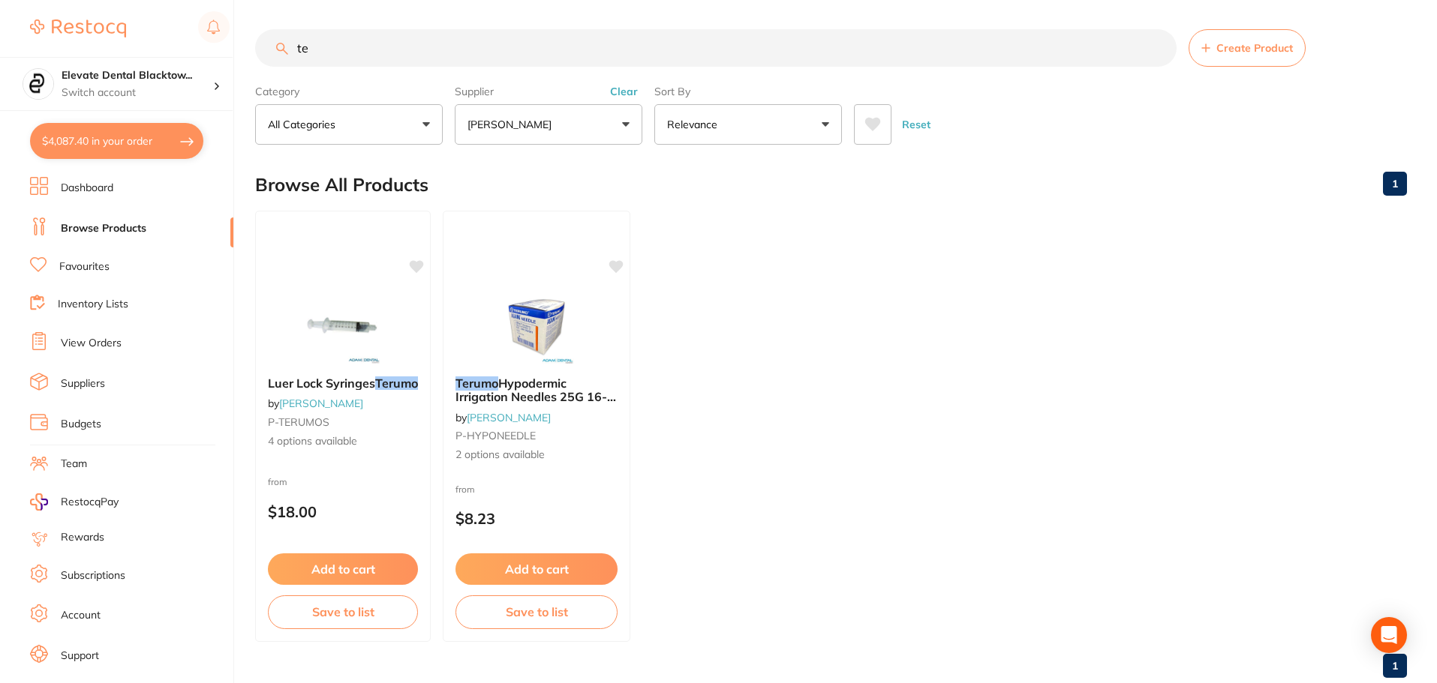
type input "t"
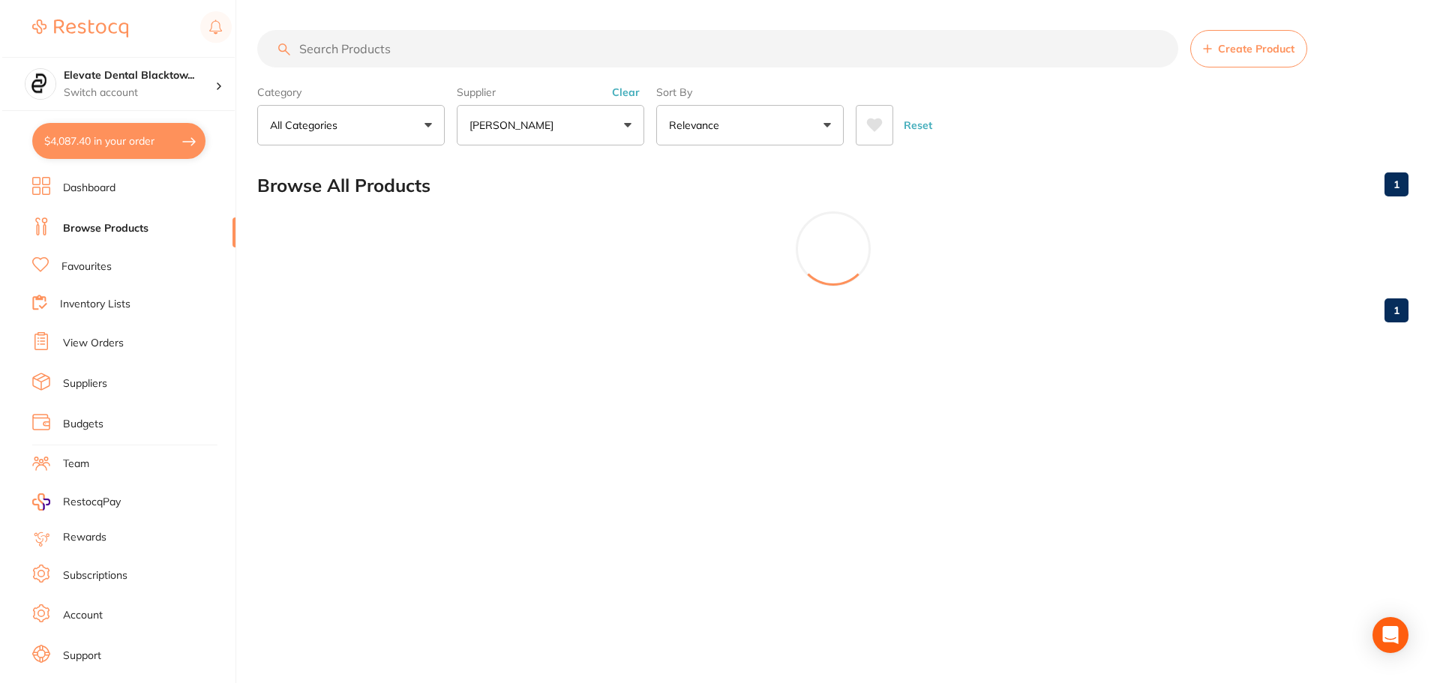
scroll to position [0, 0]
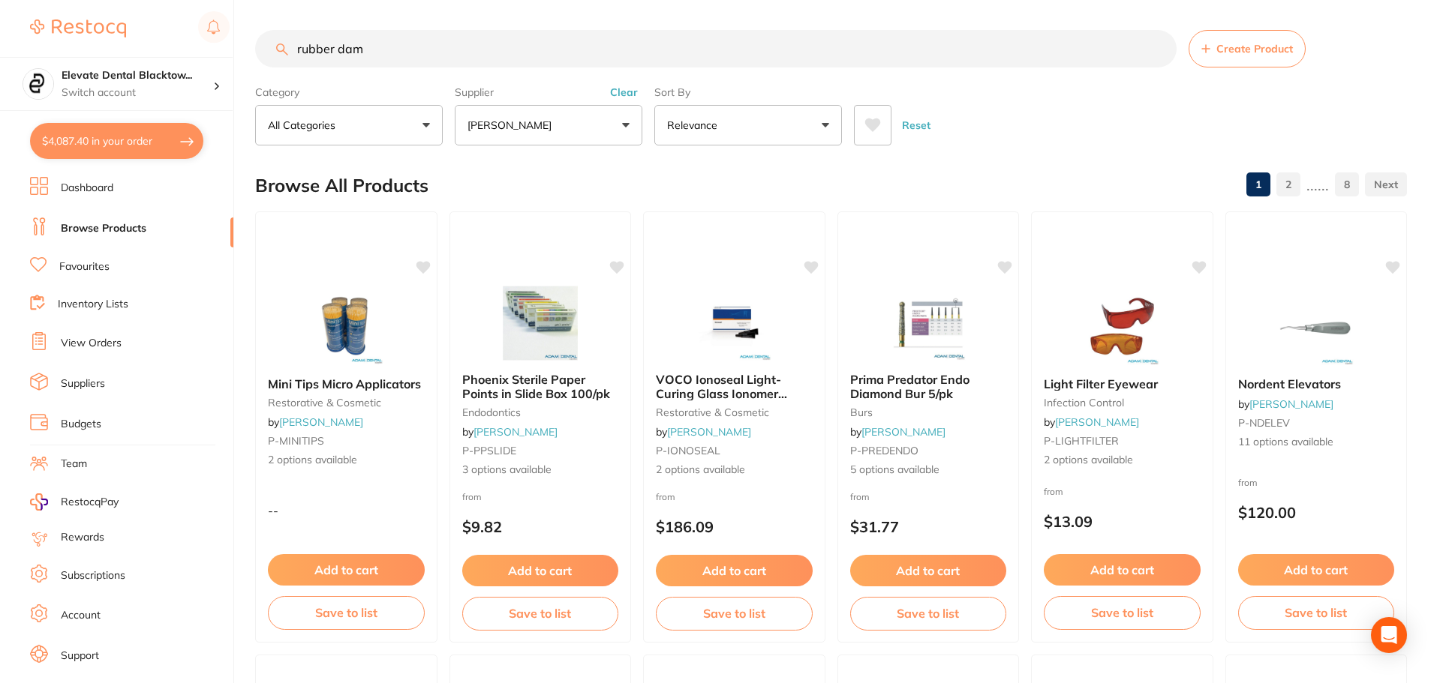
type input "rubber dam"
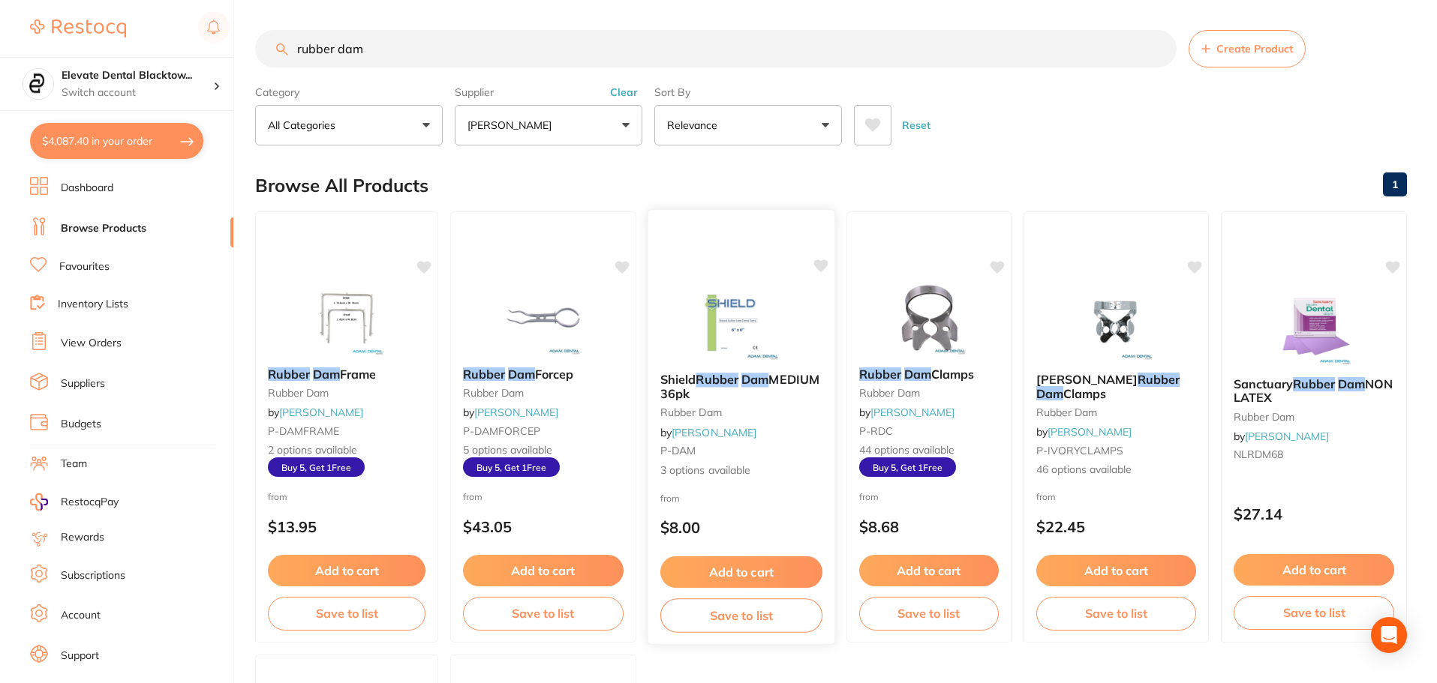
click at [740, 488] on div "Shield Rubber Dam MEDIUM 36pk rubber dam by Adam Dental P-DAM 3 options availab…" at bounding box center [741, 426] width 186 height 130
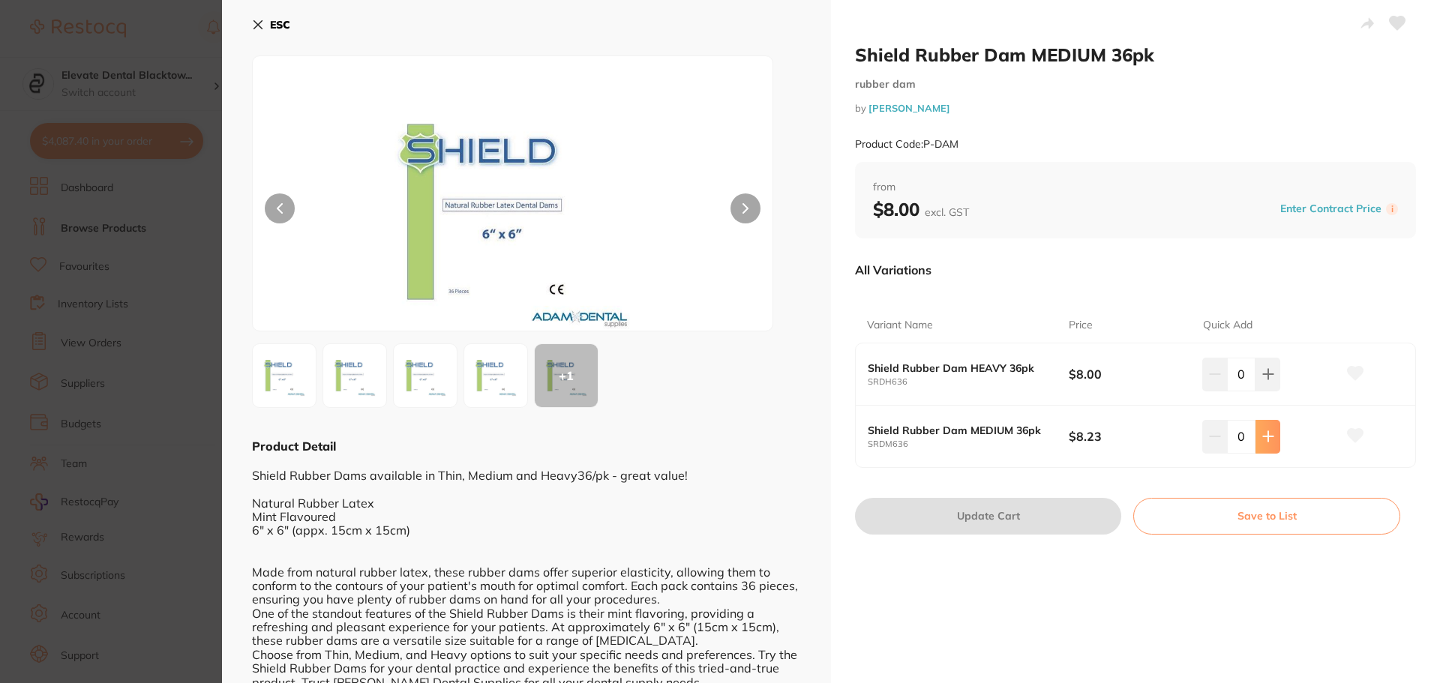
click at [1266, 434] on icon at bounding box center [1268, 437] width 10 height 10
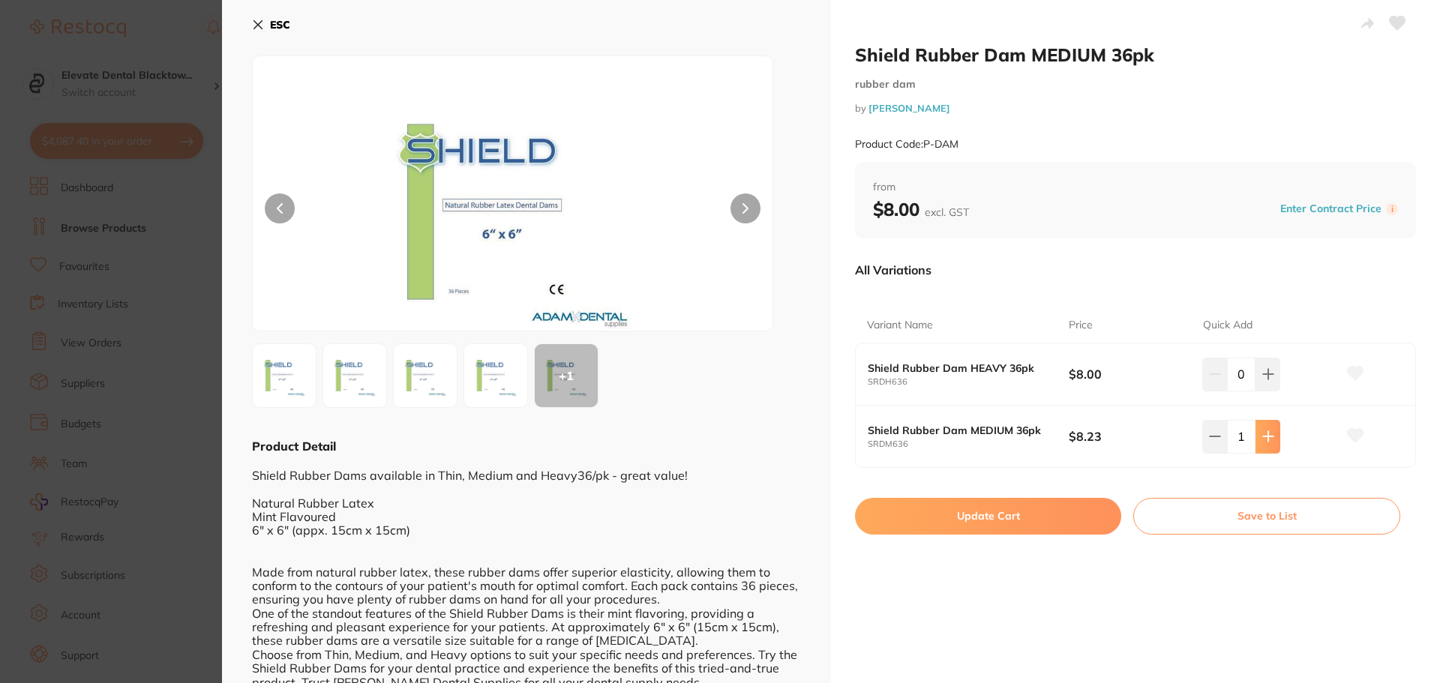
click at [1266, 434] on icon at bounding box center [1268, 437] width 10 height 10
type input "2"
click at [970, 523] on button "Update Cart" at bounding box center [988, 516] width 266 height 36
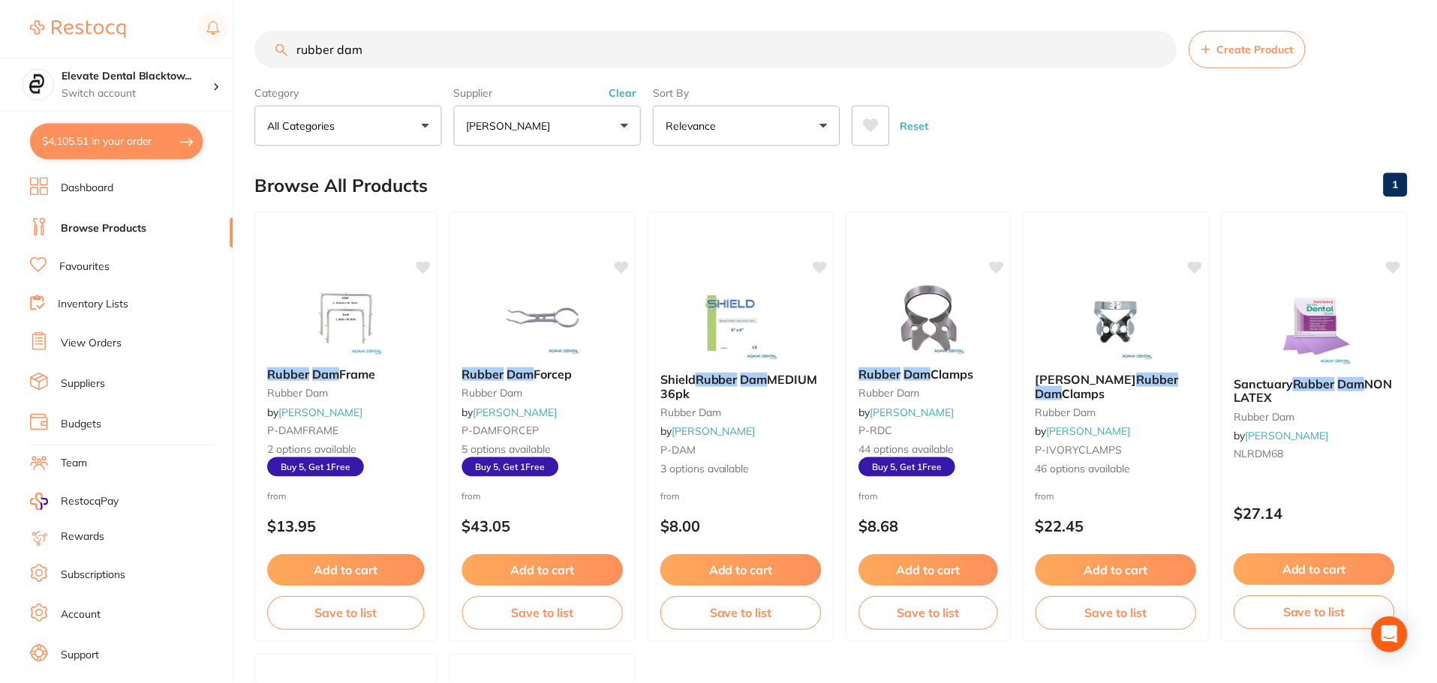
scroll to position [1, 0]
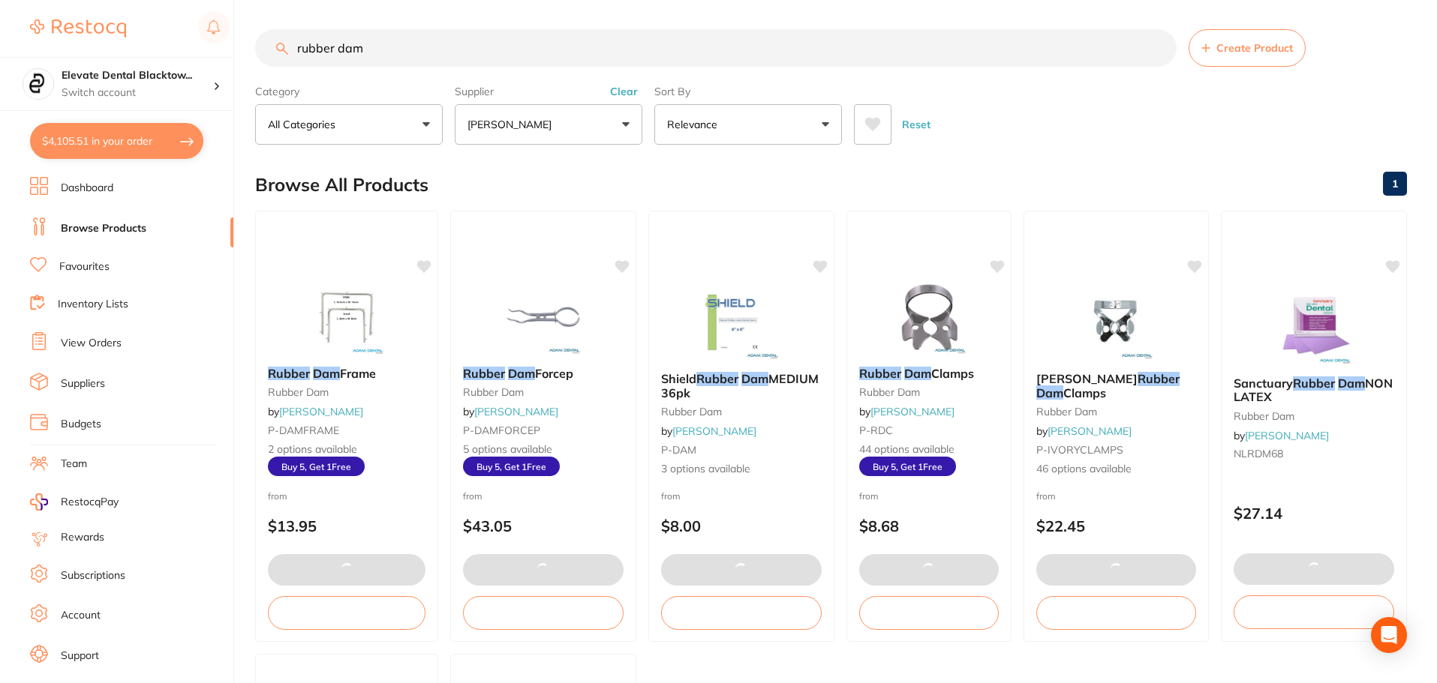
drag, startPoint x: 410, startPoint y: 56, endPoint x: 428, endPoint y: 56, distance: 18.0
click at [410, 56] on input "rubber dam" at bounding box center [715, 48] width 921 height 38
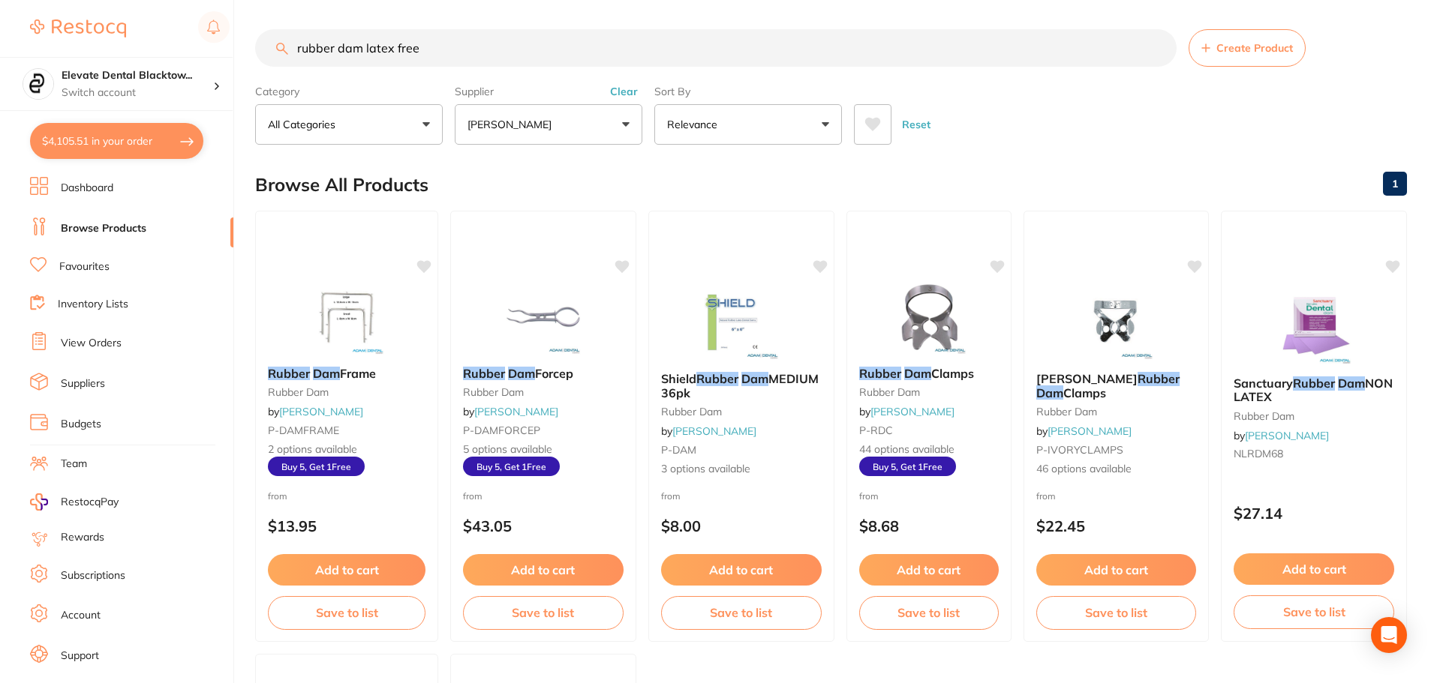
type input "rubber dam latex free"
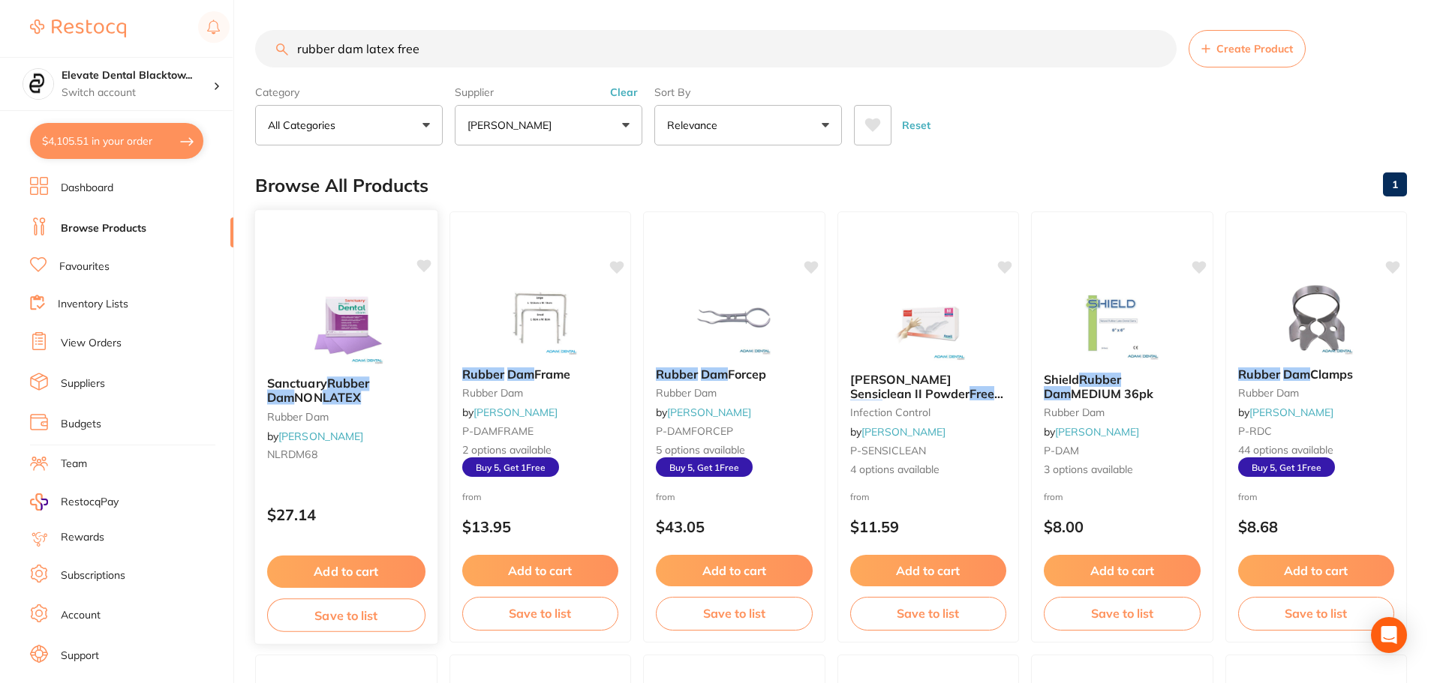
click at [346, 572] on button "Add to cart" at bounding box center [346, 572] width 158 height 32
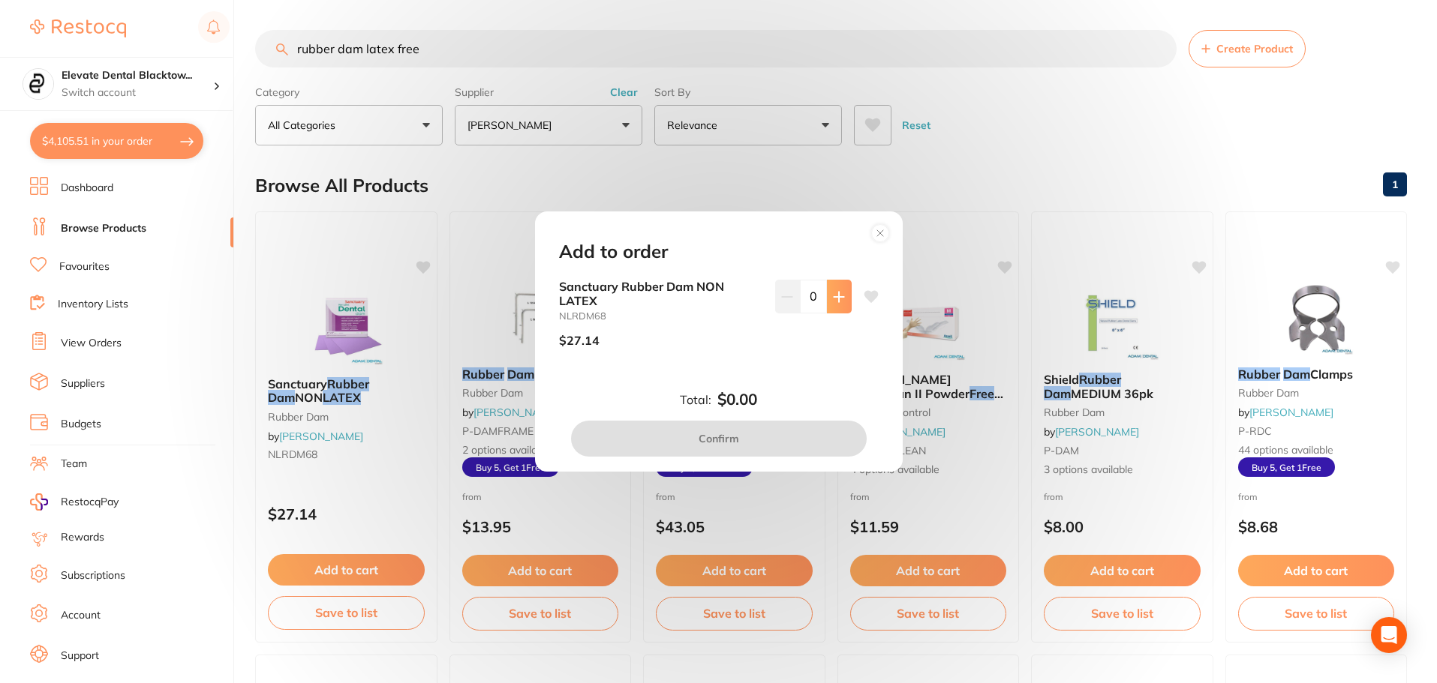
click at [833, 297] on icon at bounding box center [838, 297] width 10 height 10
type input "2"
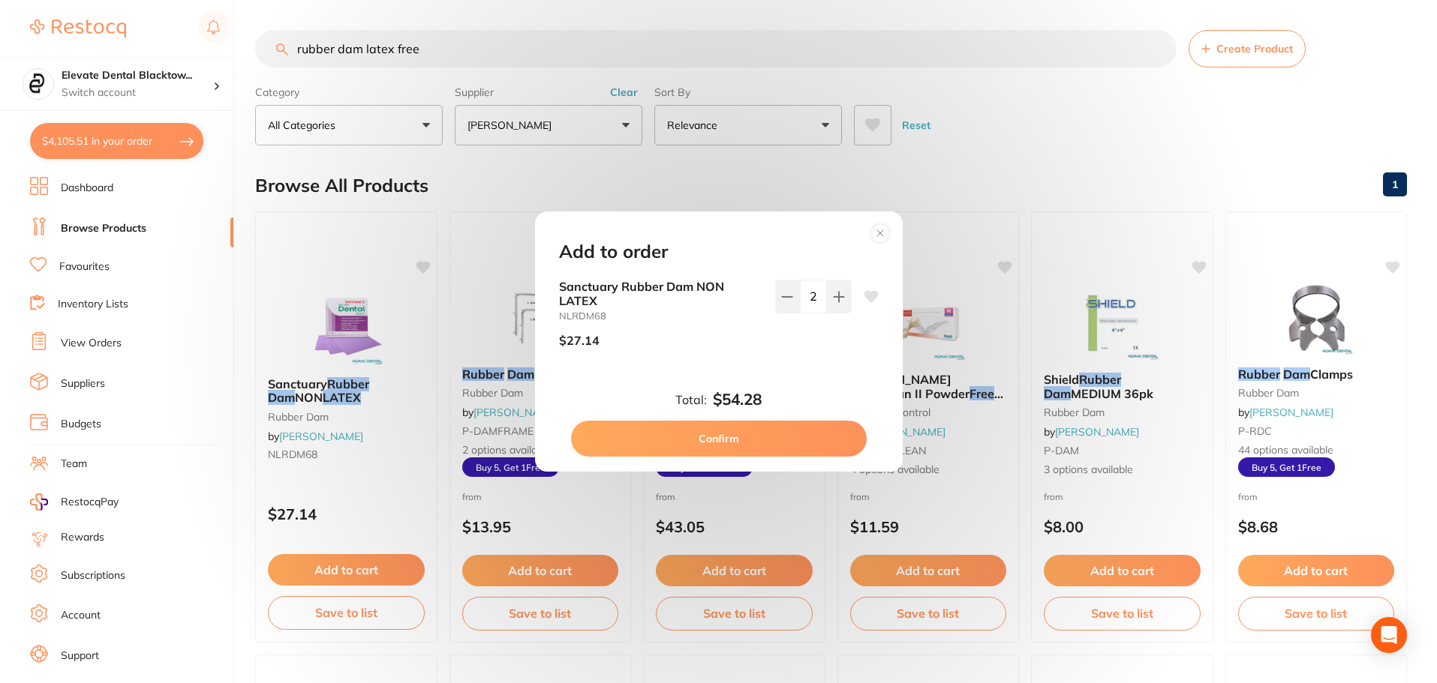
click at [711, 439] on button "Confirm" at bounding box center [719, 439] width 296 height 36
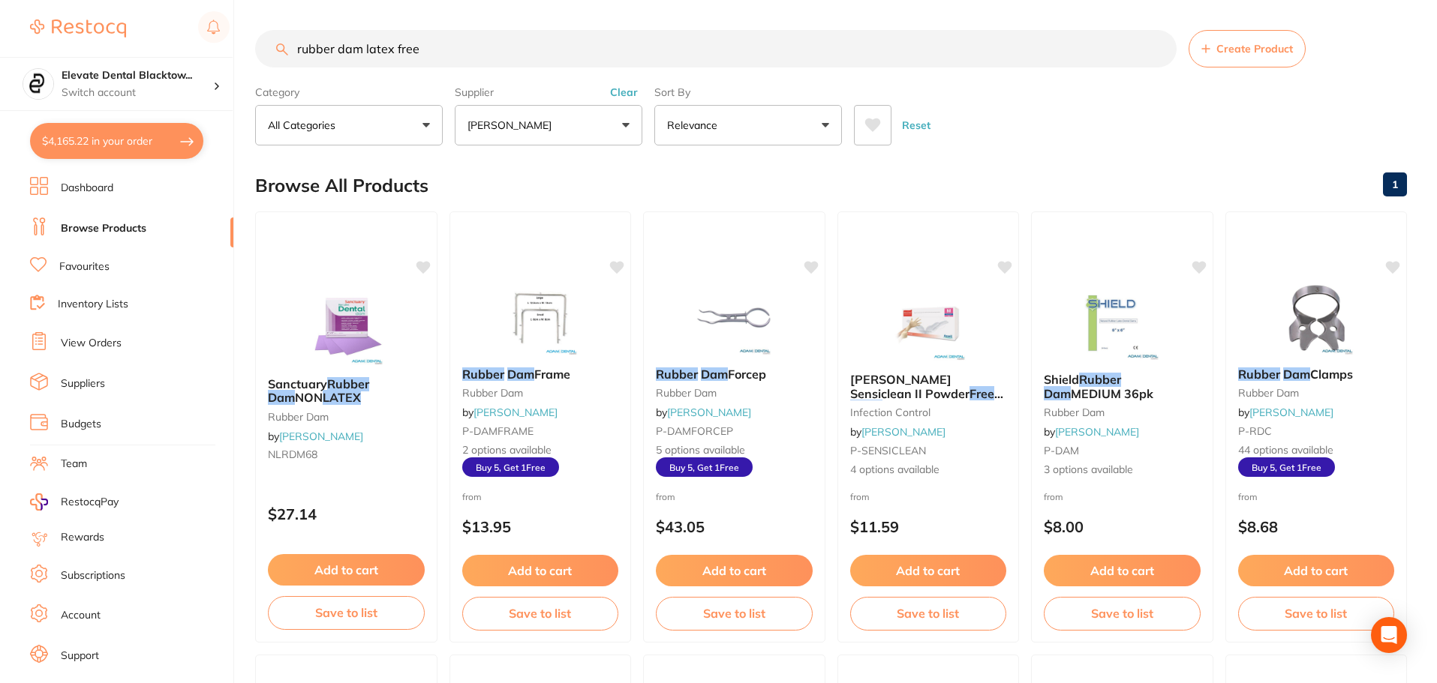
drag, startPoint x: 545, startPoint y: 49, endPoint x: 582, endPoint y: 50, distance: 36.8
click at [546, 49] on input "rubber dam latex free" at bounding box center [715, 49] width 921 height 38
type input "r"
type input "bib"
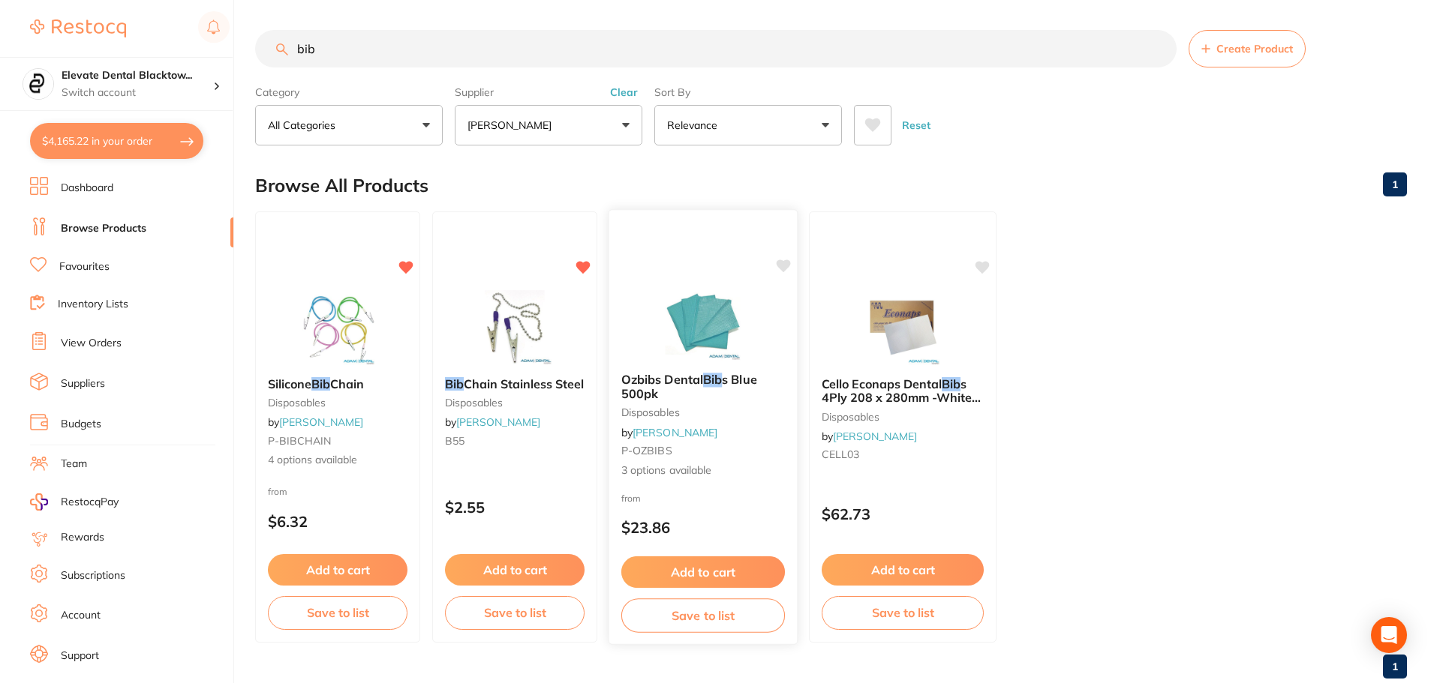
click at [704, 562] on button "Add to cart" at bounding box center [703, 573] width 164 height 32
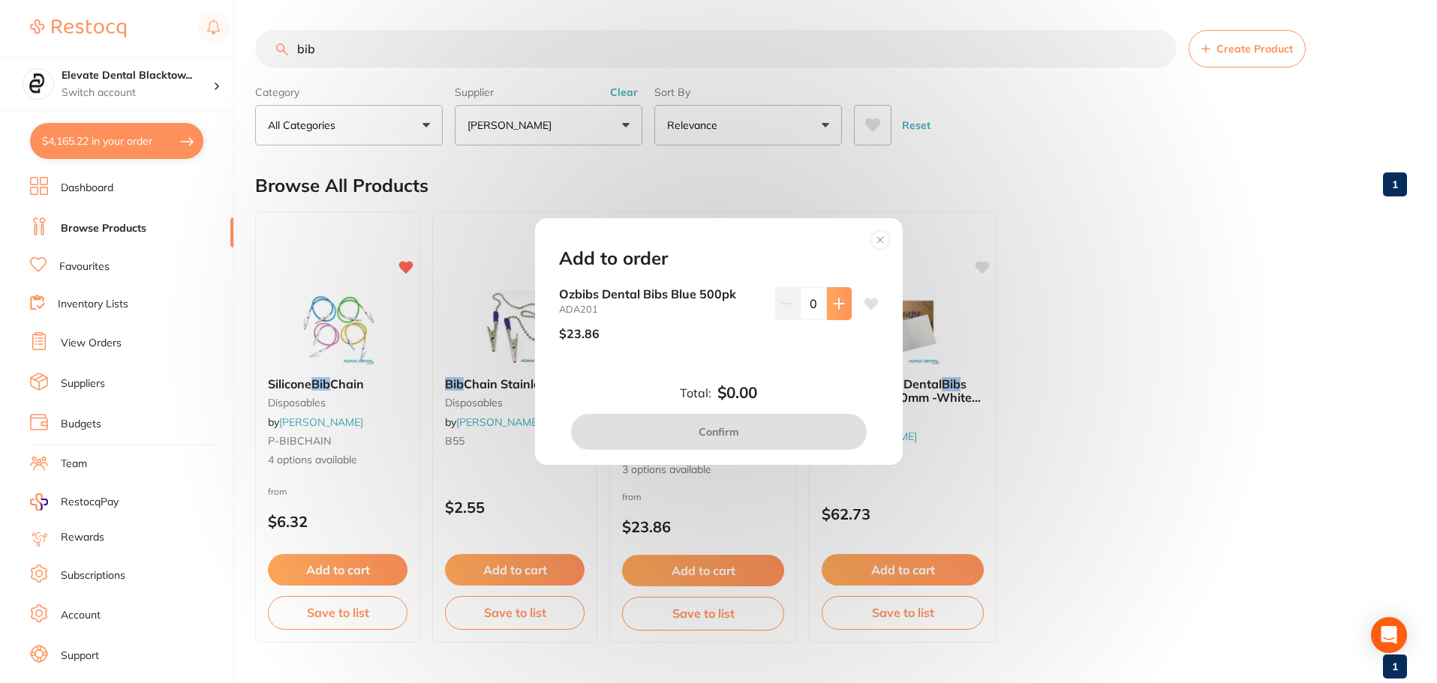
click at [833, 292] on button at bounding box center [839, 303] width 25 height 33
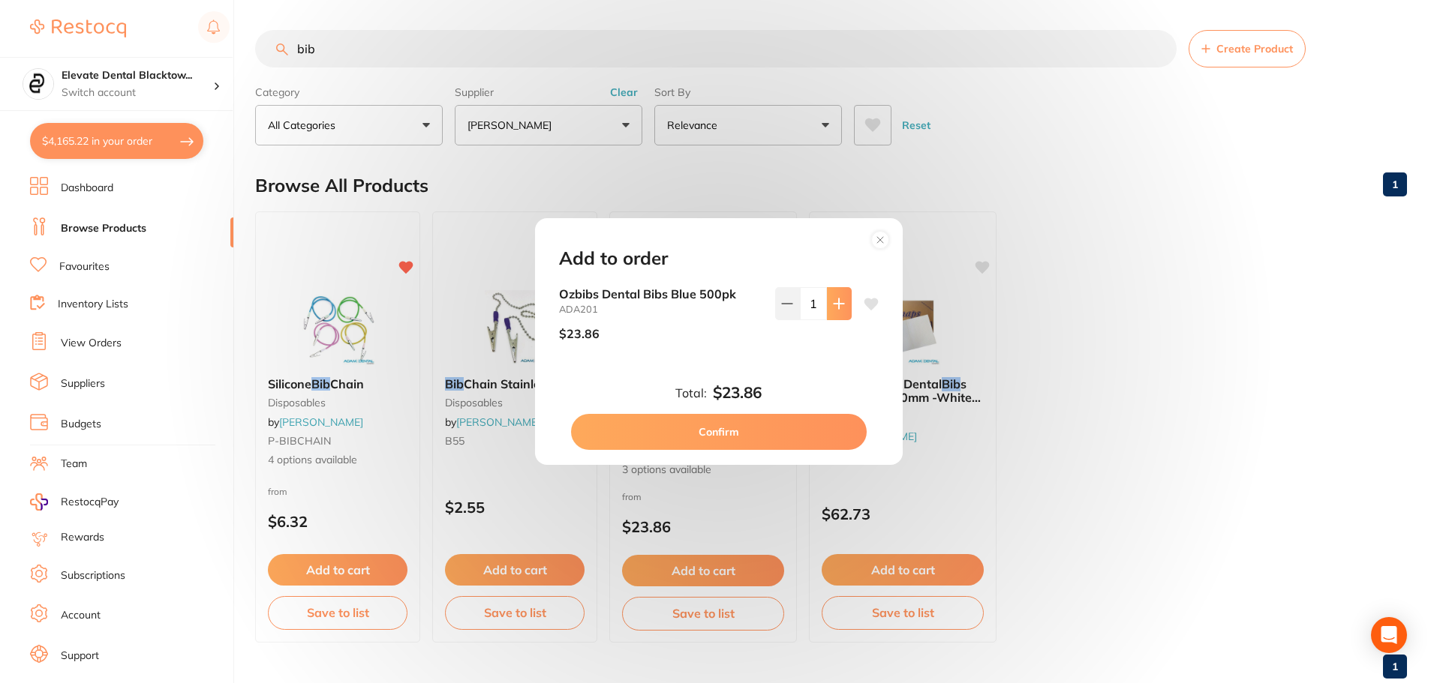
click at [833, 292] on button at bounding box center [839, 303] width 25 height 33
type input "3"
click at [722, 433] on button "Confirm" at bounding box center [719, 432] width 296 height 36
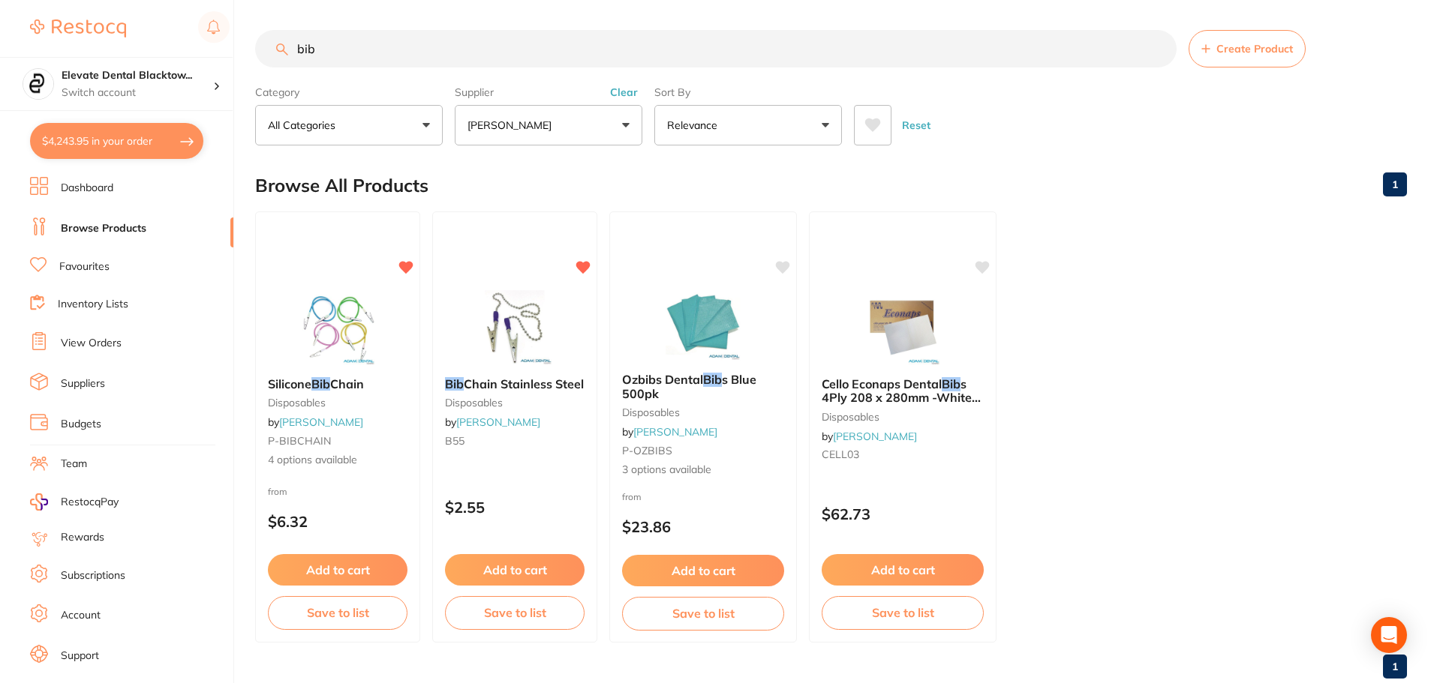
click at [445, 43] on input "bib" at bounding box center [715, 49] width 921 height 38
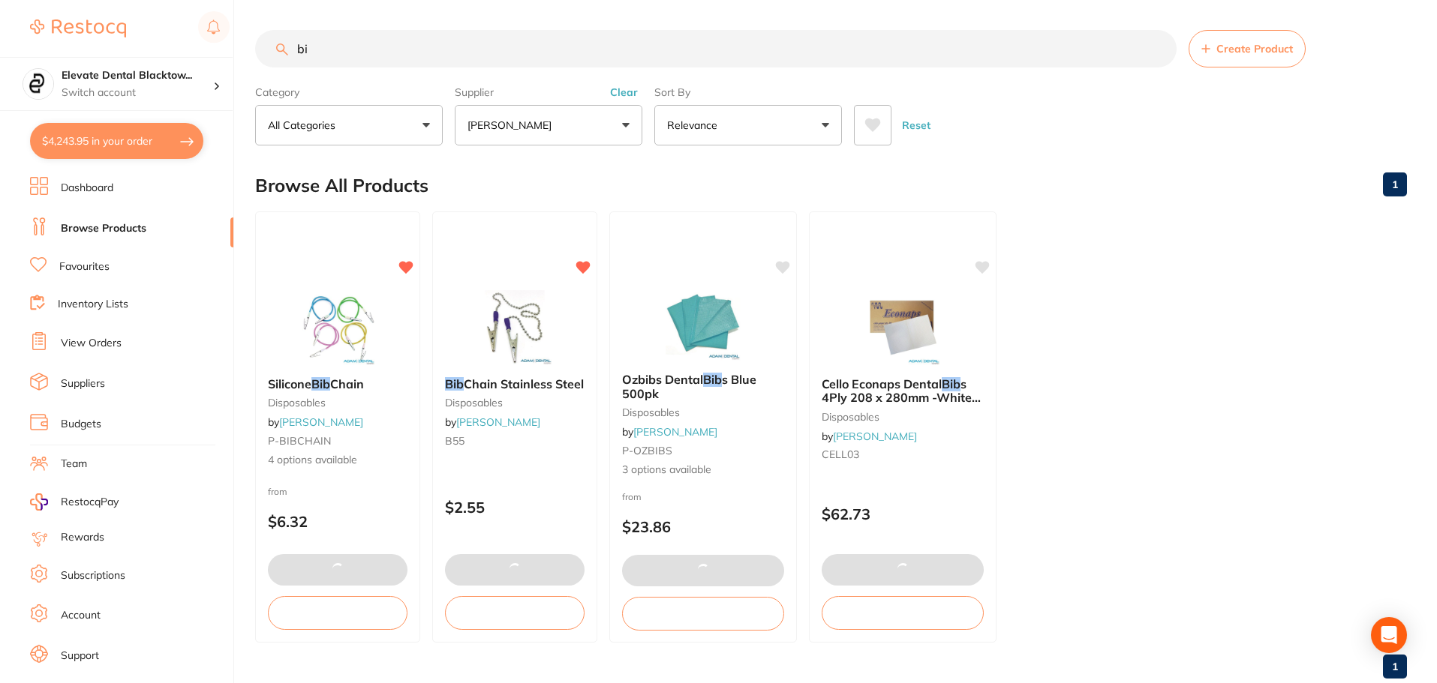
type input "b"
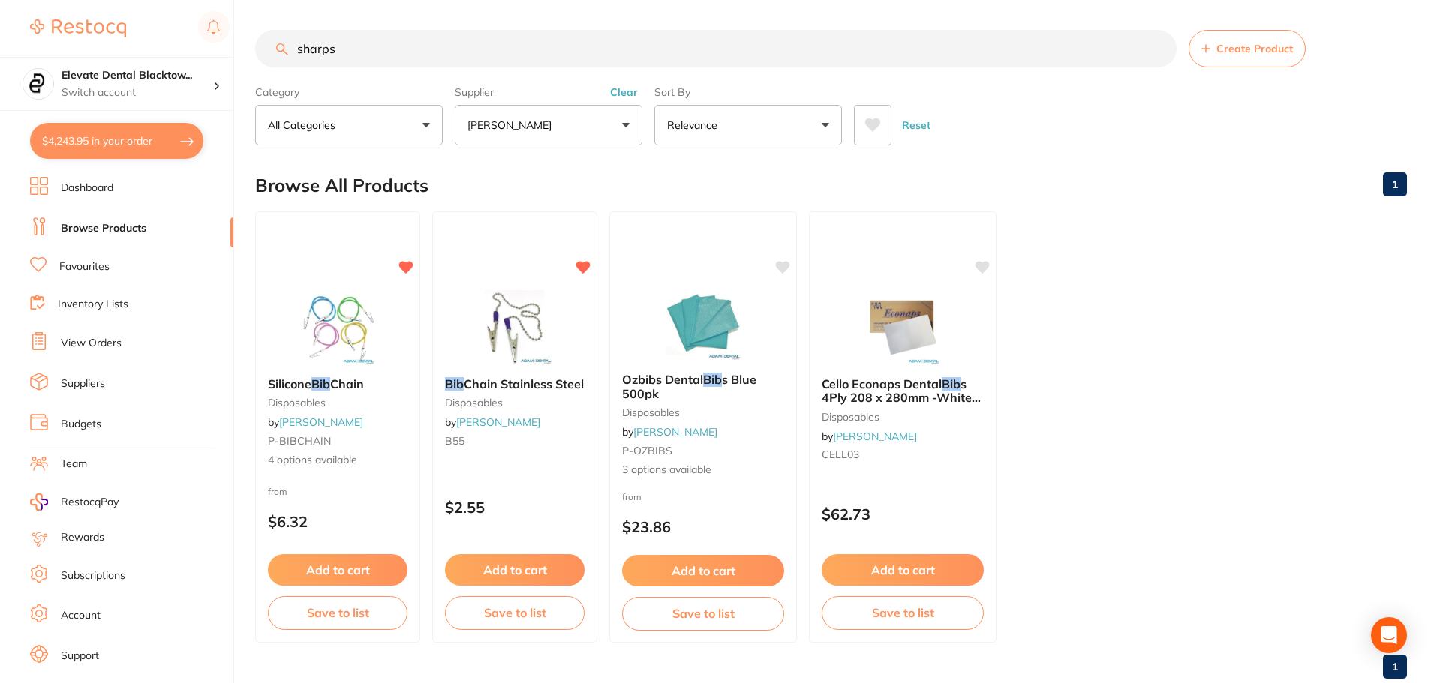
type input "sharps"
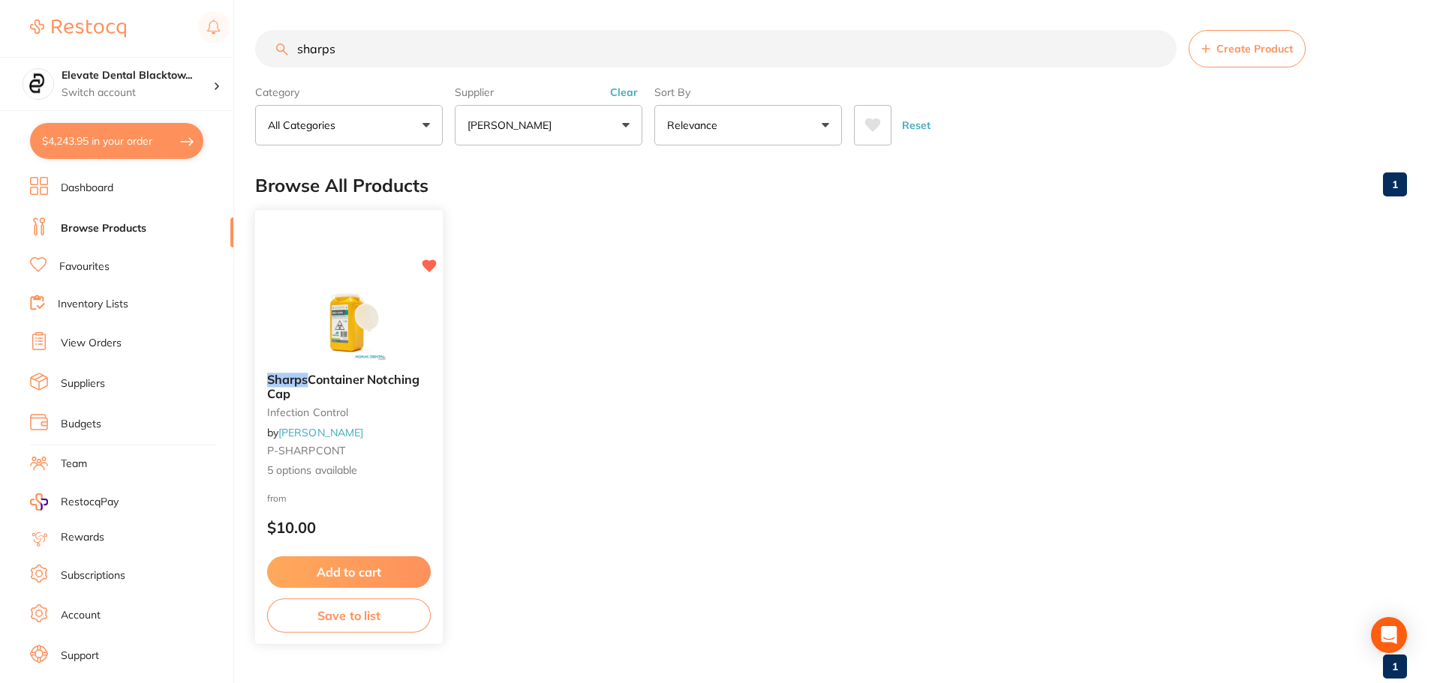
click at [345, 493] on div "from $10.00" at bounding box center [349, 517] width 188 height 54
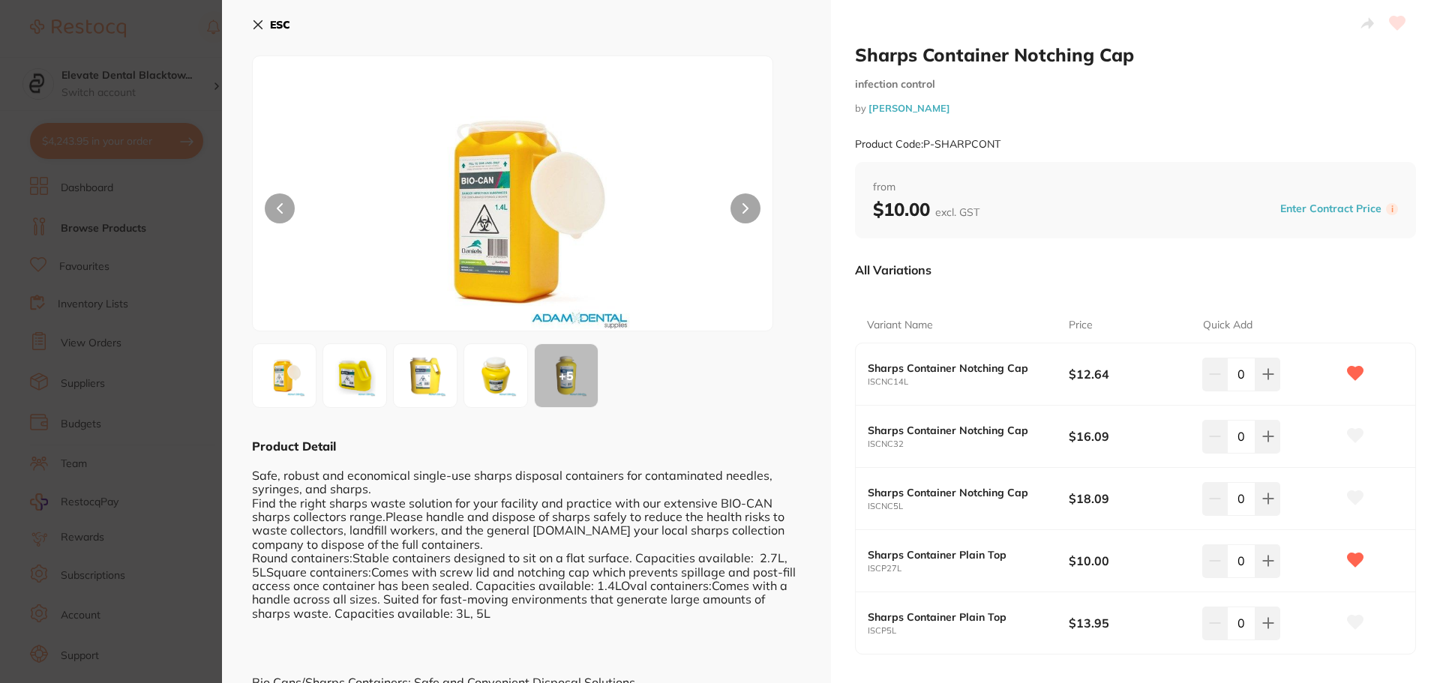
click at [479, 384] on img at bounding box center [496, 376] width 54 height 54
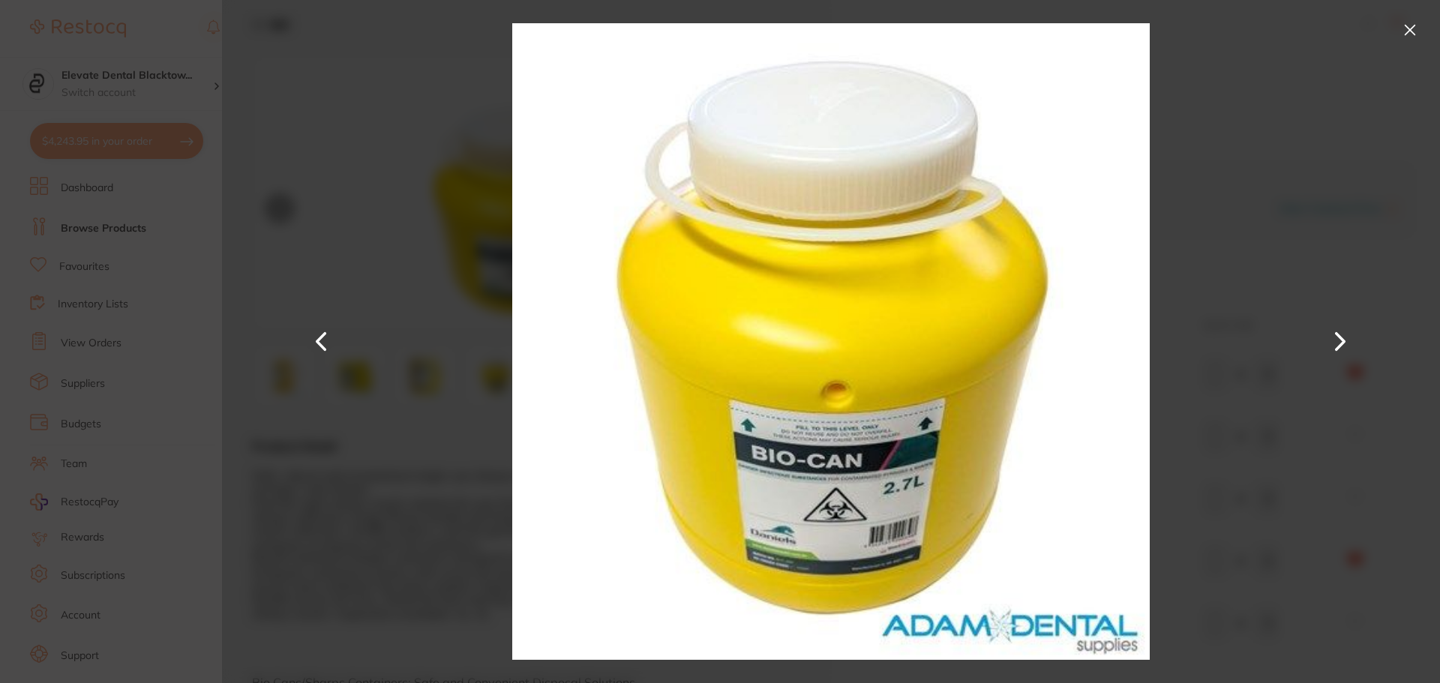
click at [1410, 21] on button at bounding box center [1410, 30] width 24 height 24
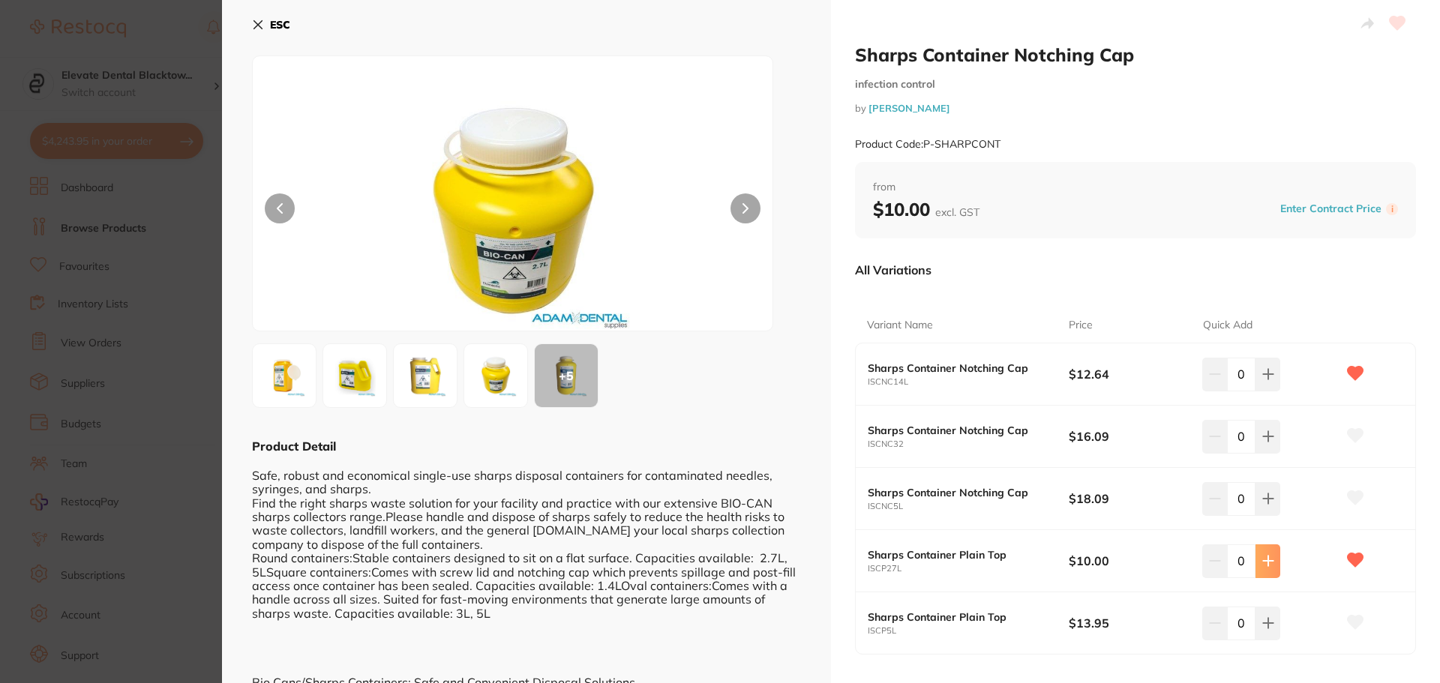
click at [1265, 561] on icon at bounding box center [1268, 562] width 10 height 10
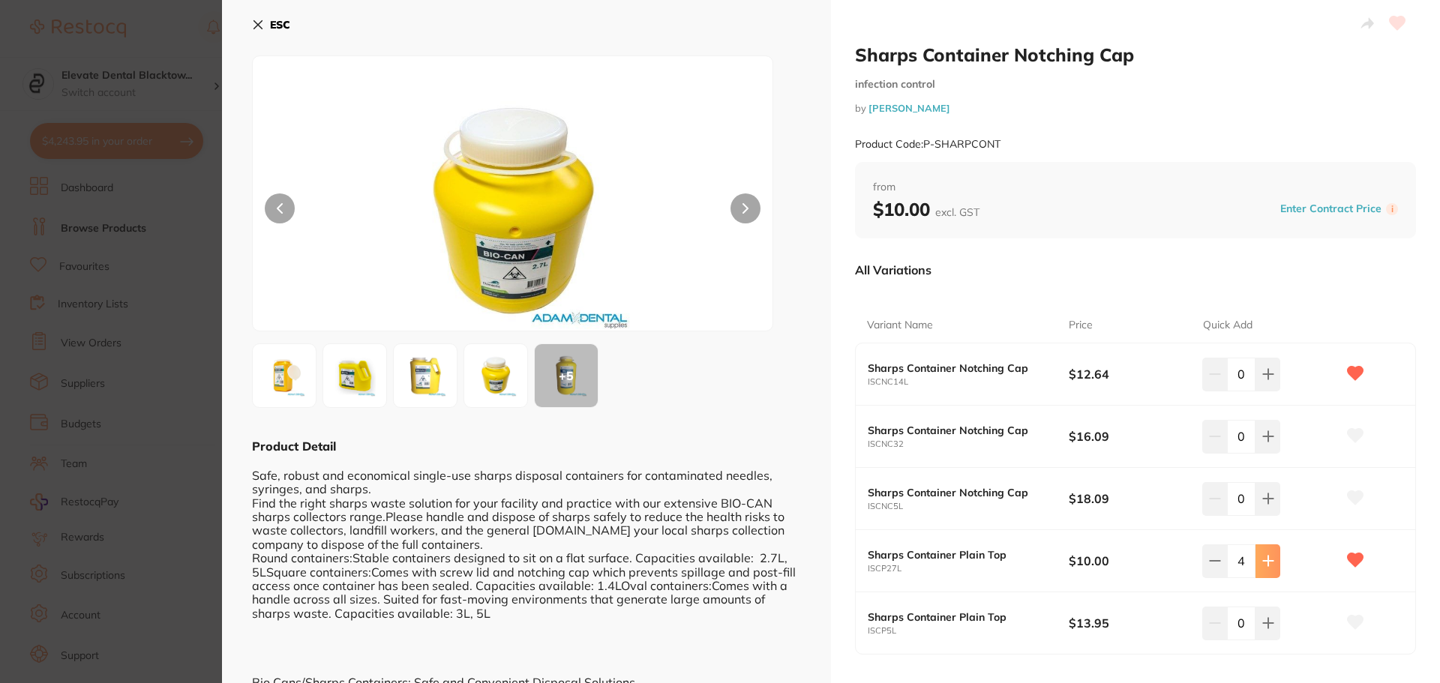
type input "5"
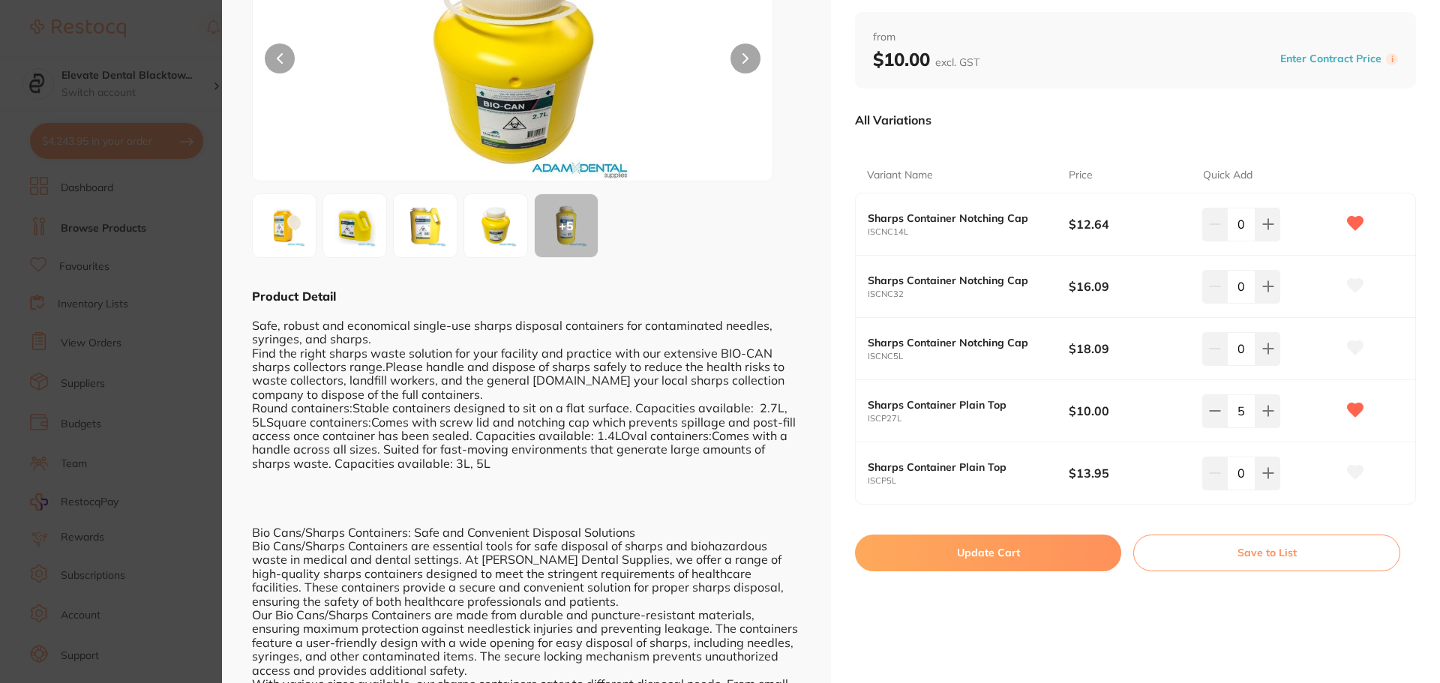
click at [1007, 553] on button "Update Cart" at bounding box center [988, 553] width 266 height 36
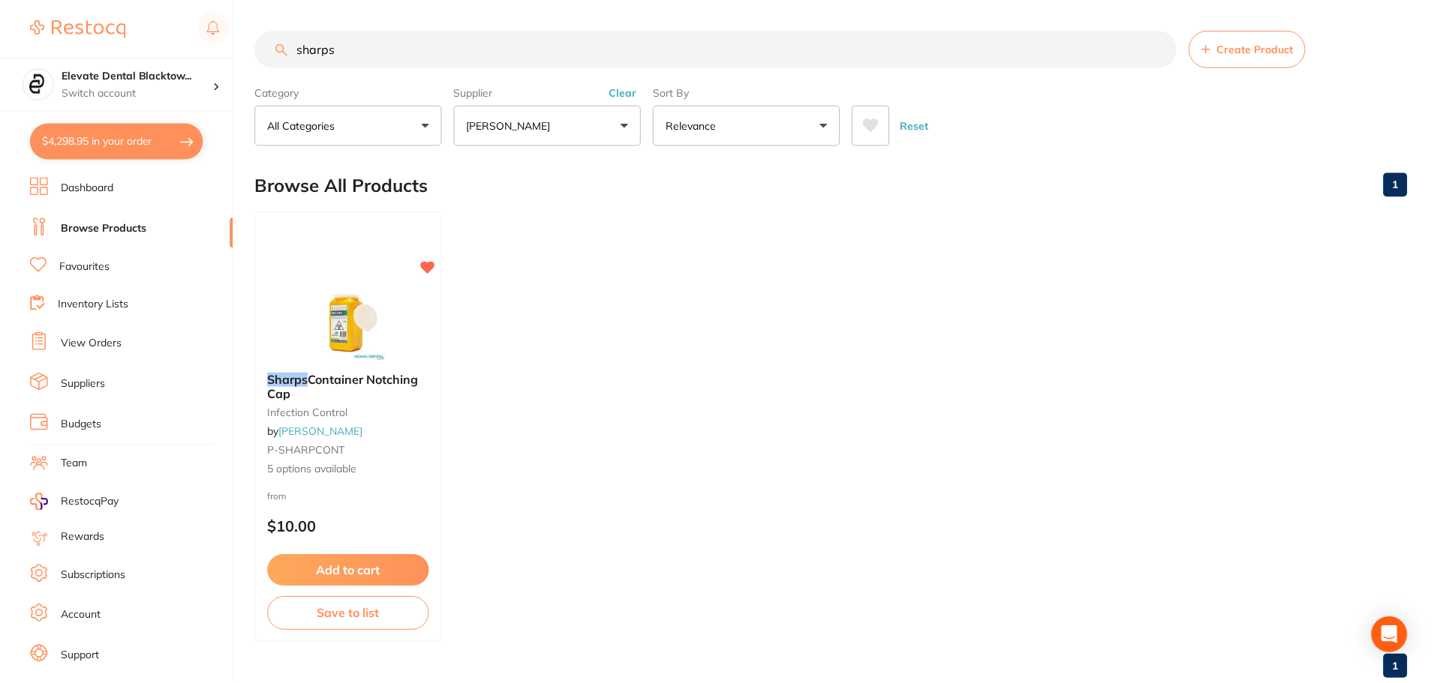
scroll to position [1, 0]
click at [323, 427] on link "[PERSON_NAME]" at bounding box center [320, 432] width 85 height 14
click at [272, 488] on div "Sharps Container Notching Cap infection control by Adam Dental P-SHARPCONT 5 op…" at bounding box center [349, 426] width 188 height 130
click at [389, 464] on span "5 options available" at bounding box center [349, 470] width 164 height 15
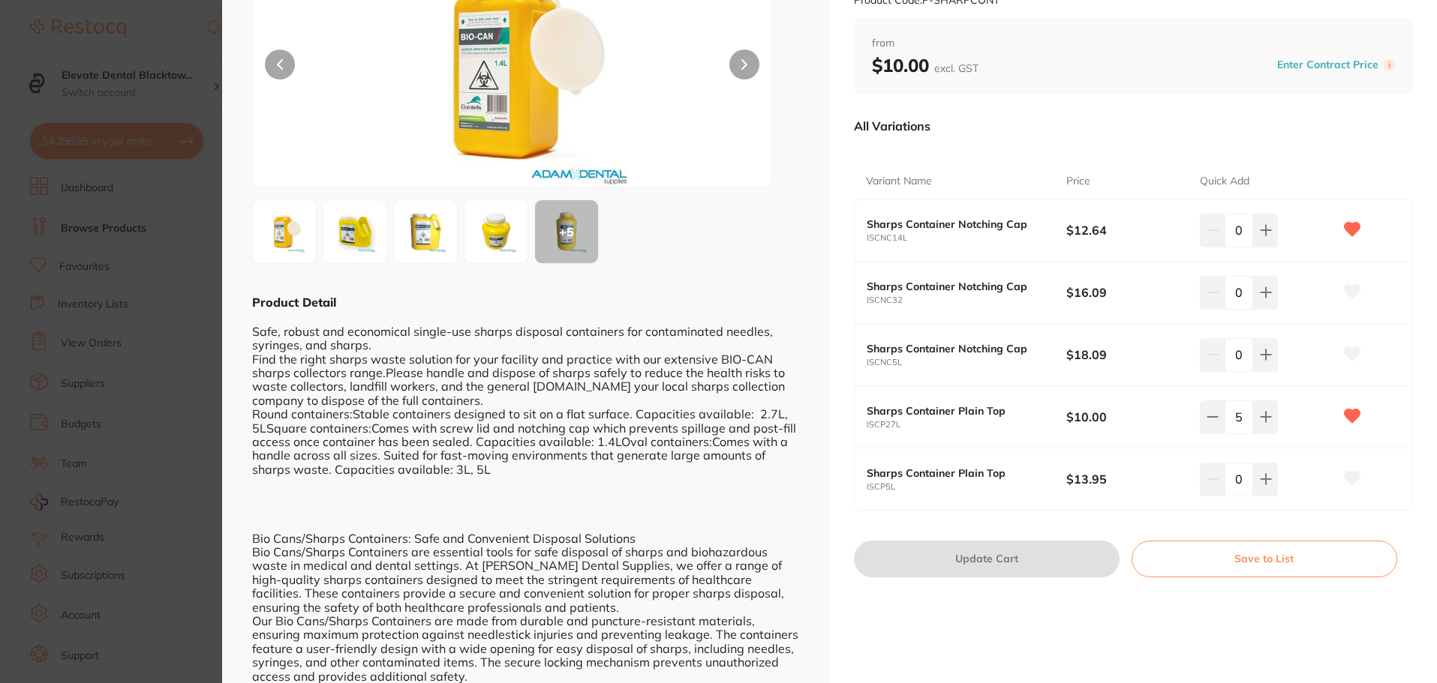
scroll to position [150, 0]
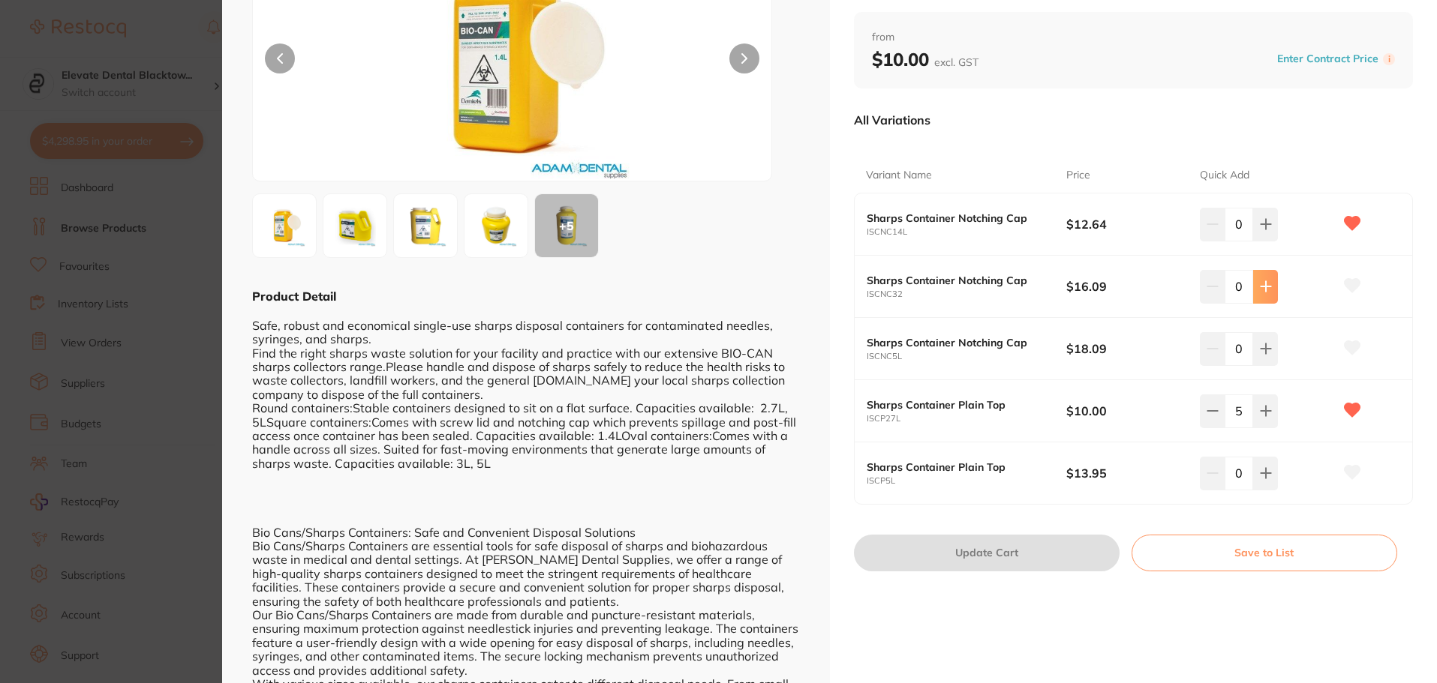
click at [1260, 285] on icon at bounding box center [1266, 287] width 12 height 12
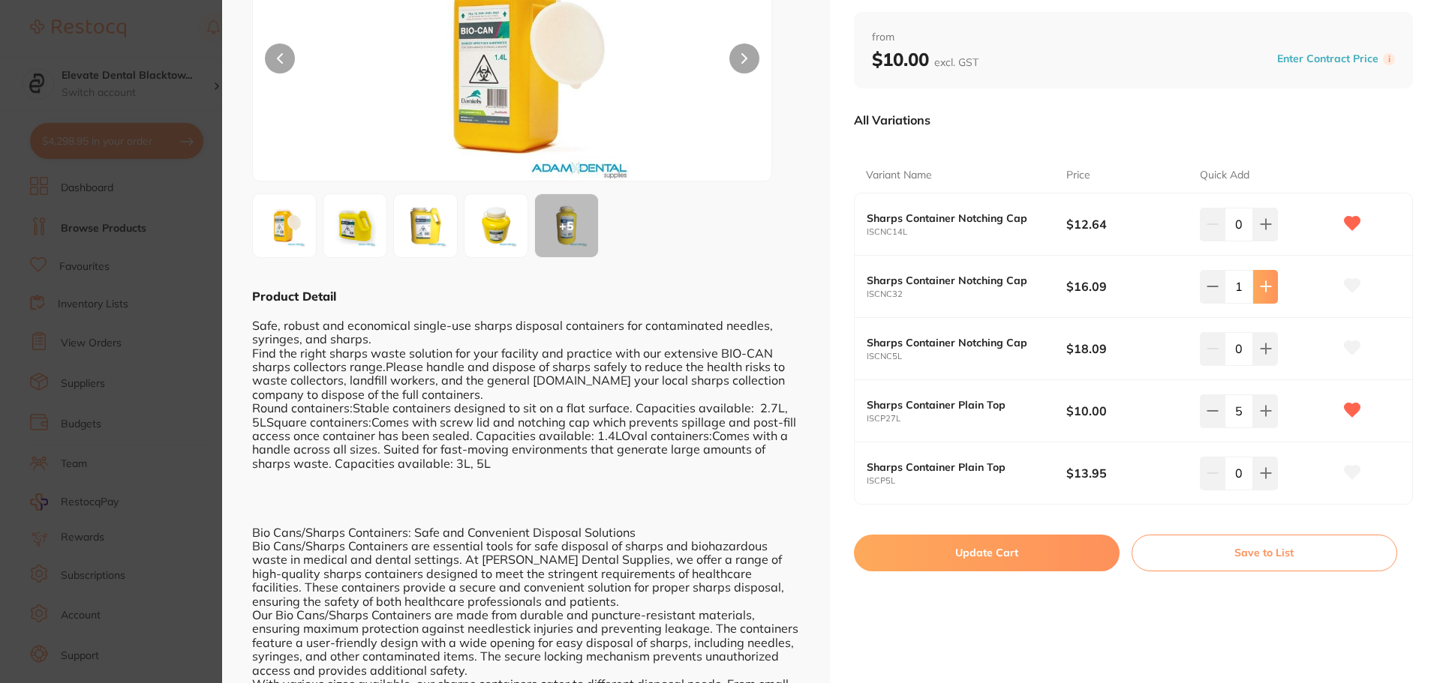
click at [1260, 285] on icon at bounding box center [1266, 287] width 12 height 12
type input "3"
click at [988, 554] on button "Update Cart" at bounding box center [987, 553] width 266 height 36
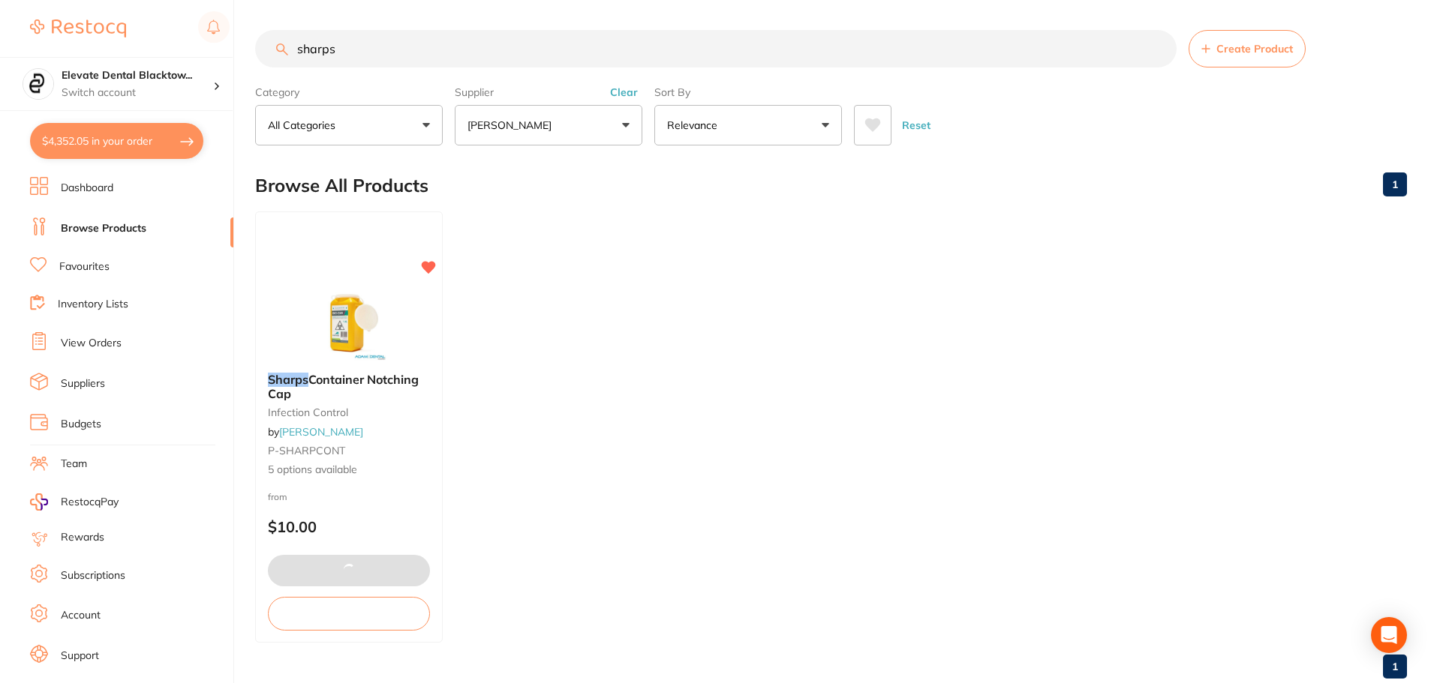
click at [359, 50] on input "sharps" at bounding box center [715, 49] width 921 height 38
type input "s"
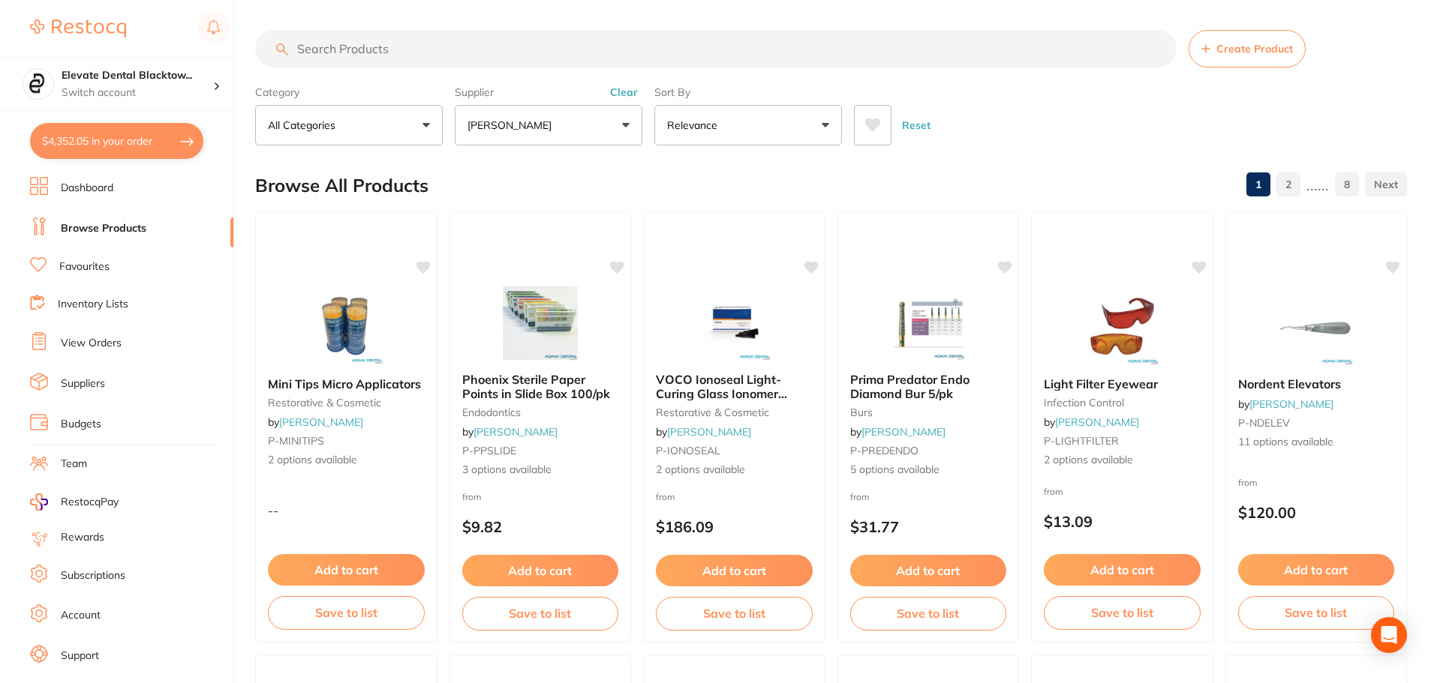
click at [401, 59] on input "search" at bounding box center [715, 49] width 921 height 38
type input "cavit"
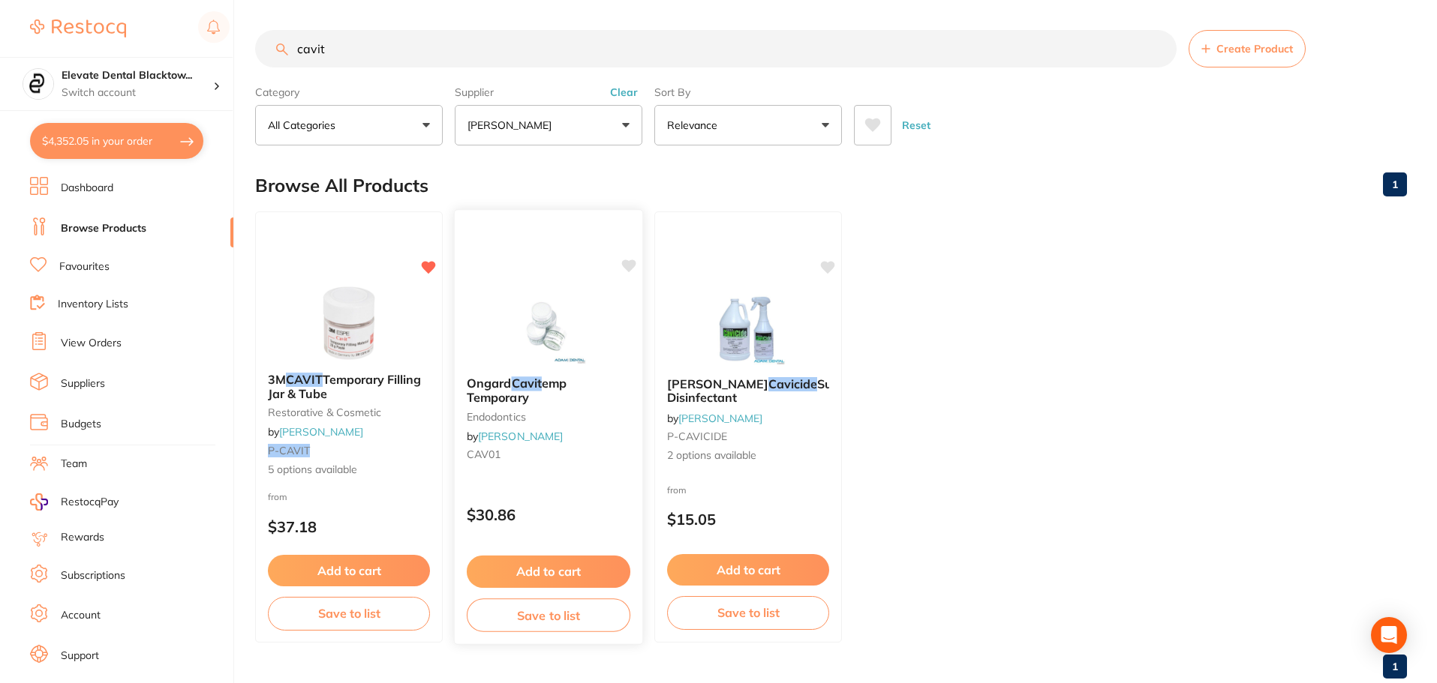
click at [562, 479] on div "Ongard Cavit emp Temporary endodontics by Adam Dental CAV01" at bounding box center [549, 422] width 188 height 115
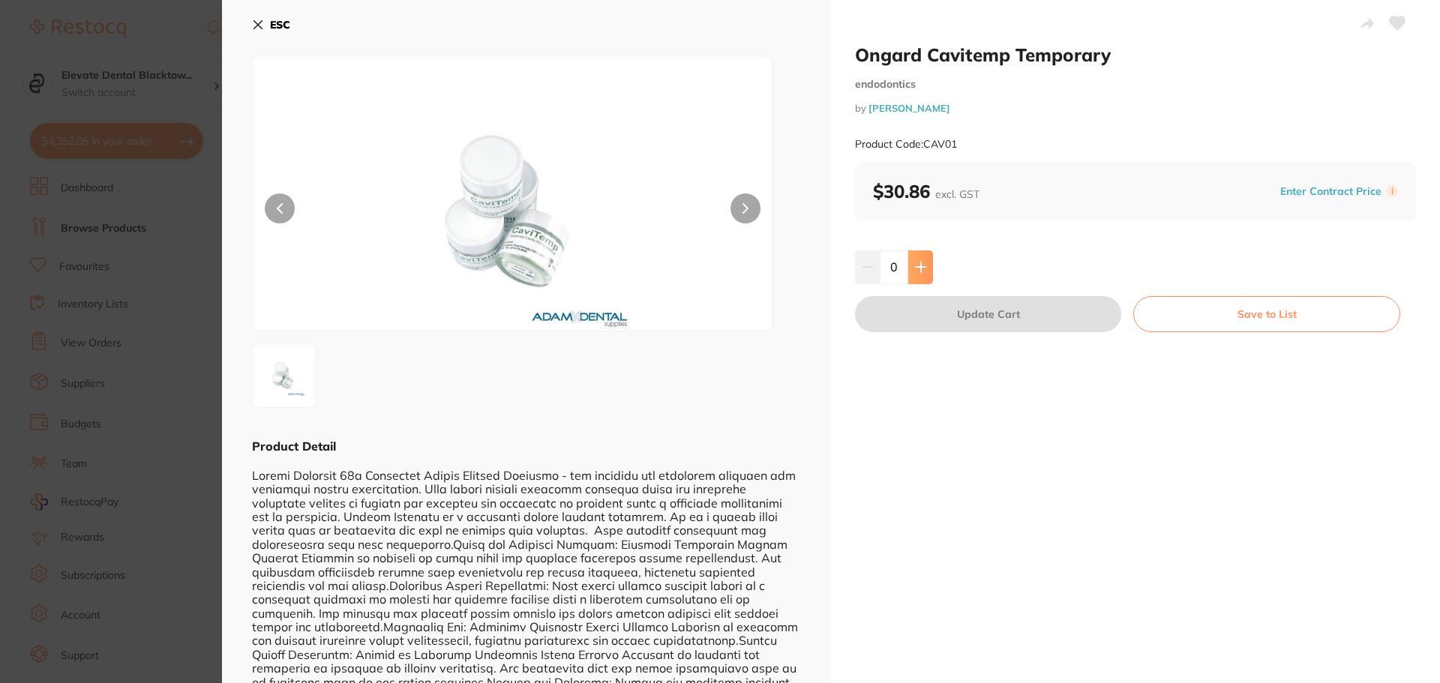
click at [922, 266] on icon at bounding box center [921, 267] width 12 height 12
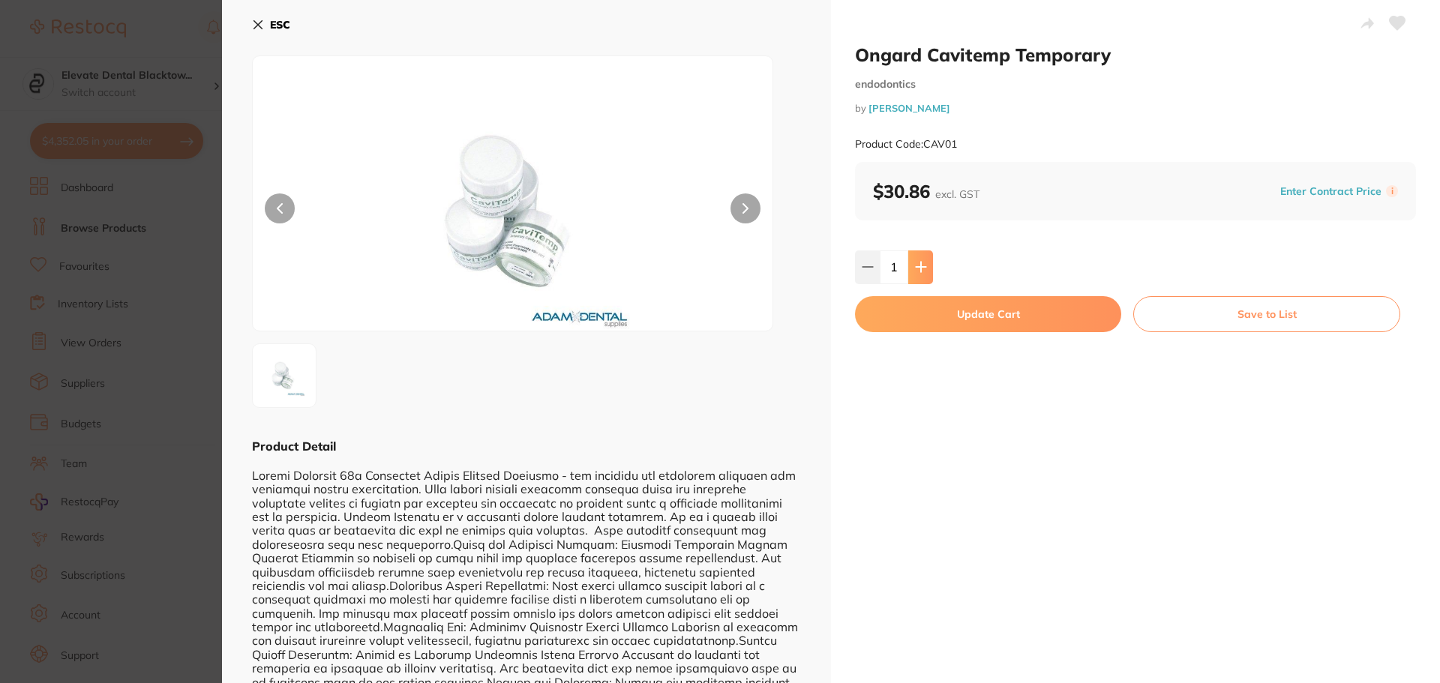
click at [922, 266] on icon at bounding box center [921, 267] width 12 height 12
type input "2"
click at [996, 308] on button "Update Cart" at bounding box center [988, 314] width 266 height 36
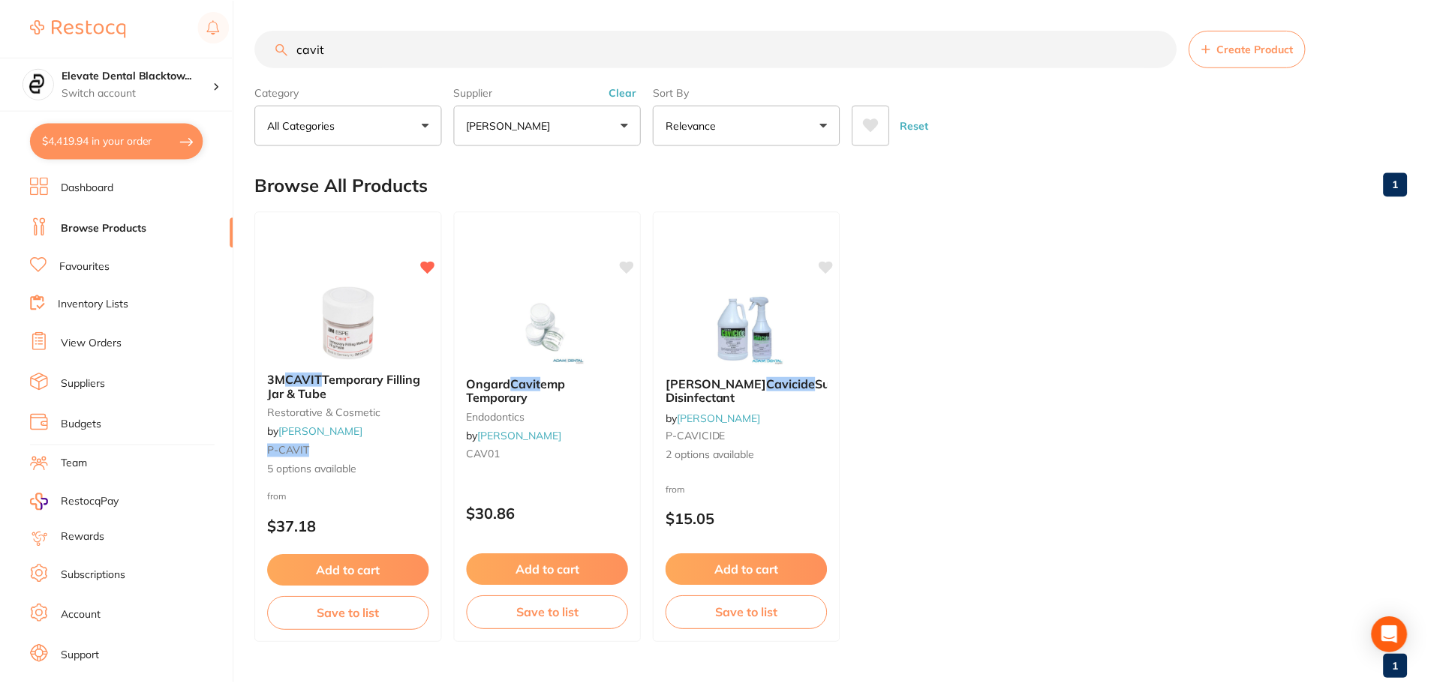
scroll to position [1, 0]
click at [914, 122] on button "Reset" at bounding box center [916, 124] width 38 height 41
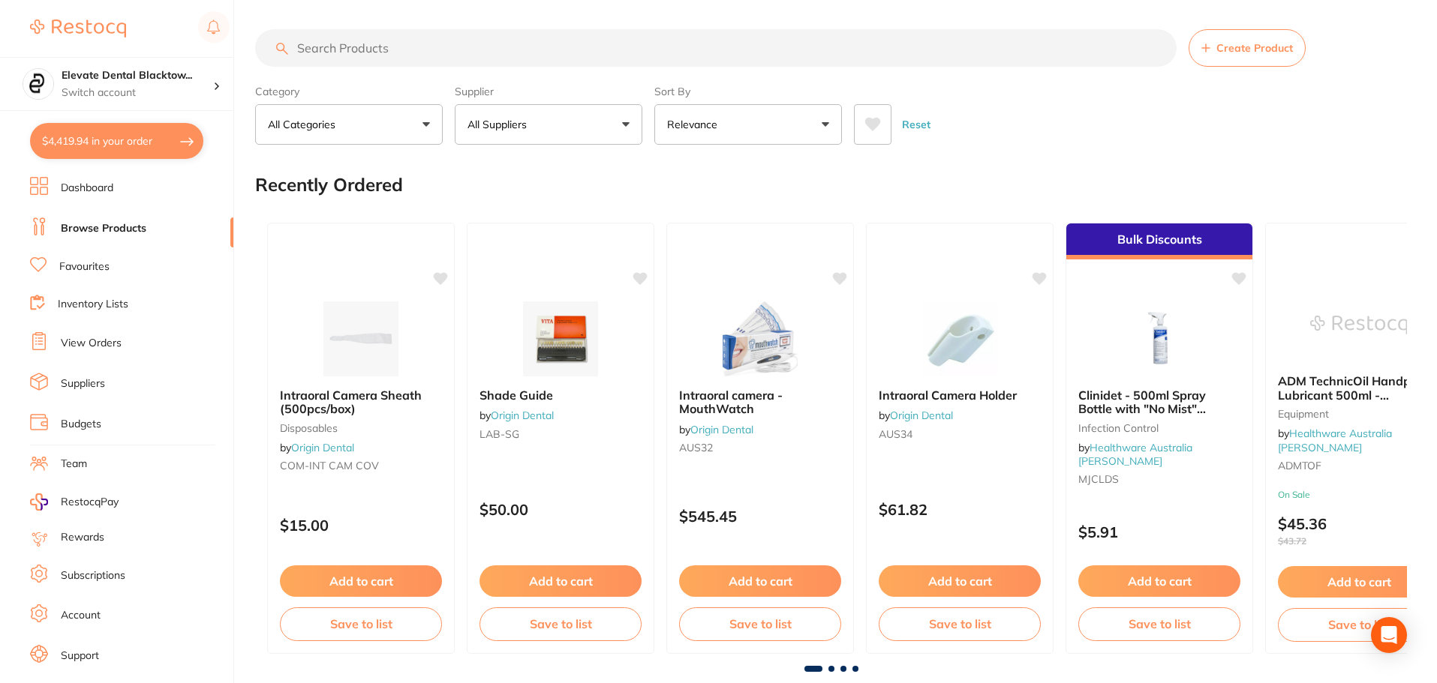
scroll to position [0, 0]
click at [533, 128] on p "All Suppliers" at bounding box center [499, 125] width 65 height 15
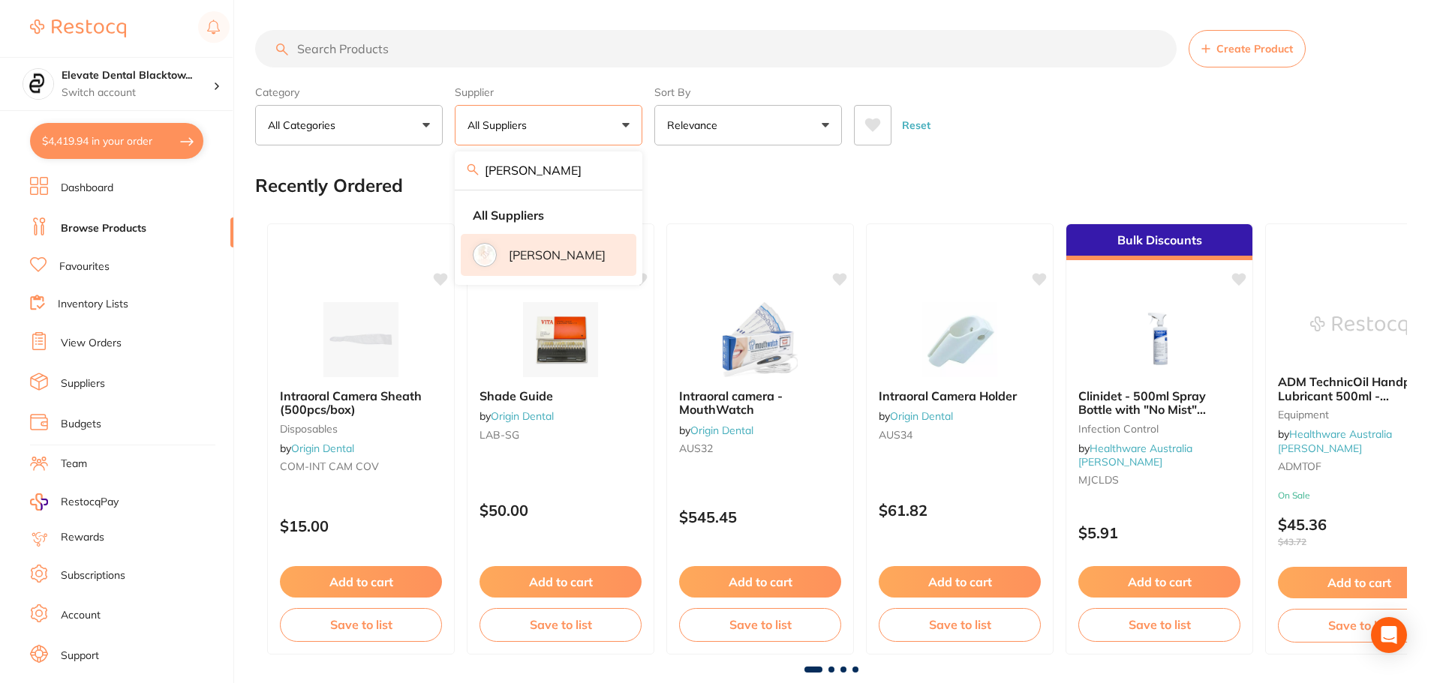
type input "henry"
click at [558, 248] on p "[PERSON_NAME]" at bounding box center [557, 255] width 97 height 14
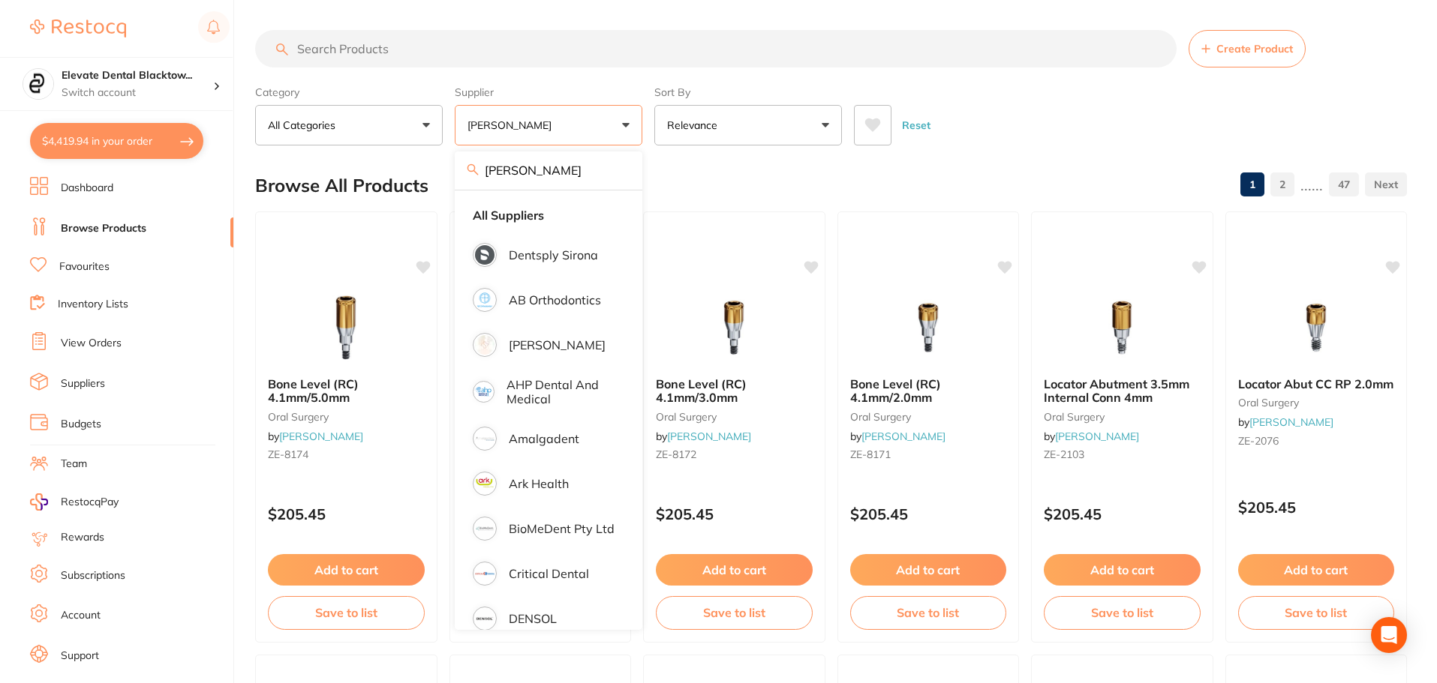
click at [418, 50] on input "search" at bounding box center [715, 49] width 921 height 38
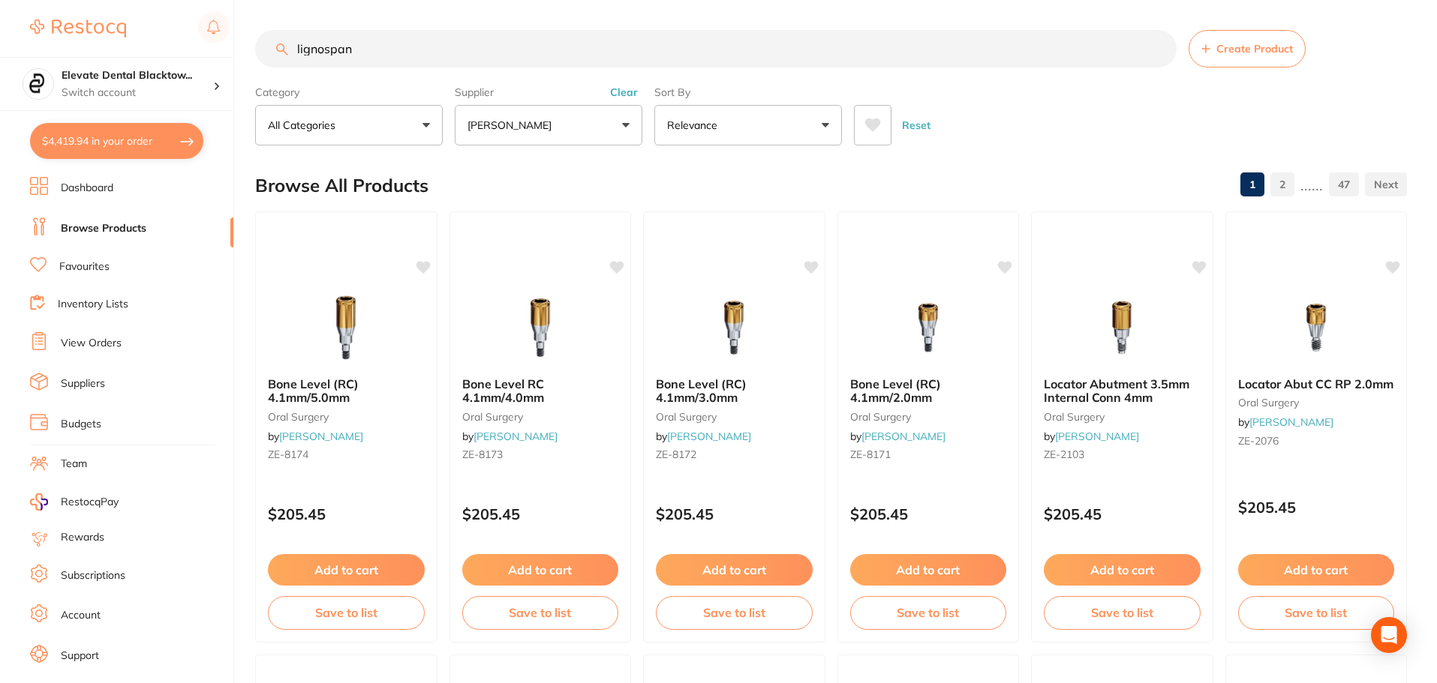
type input "lignospan"
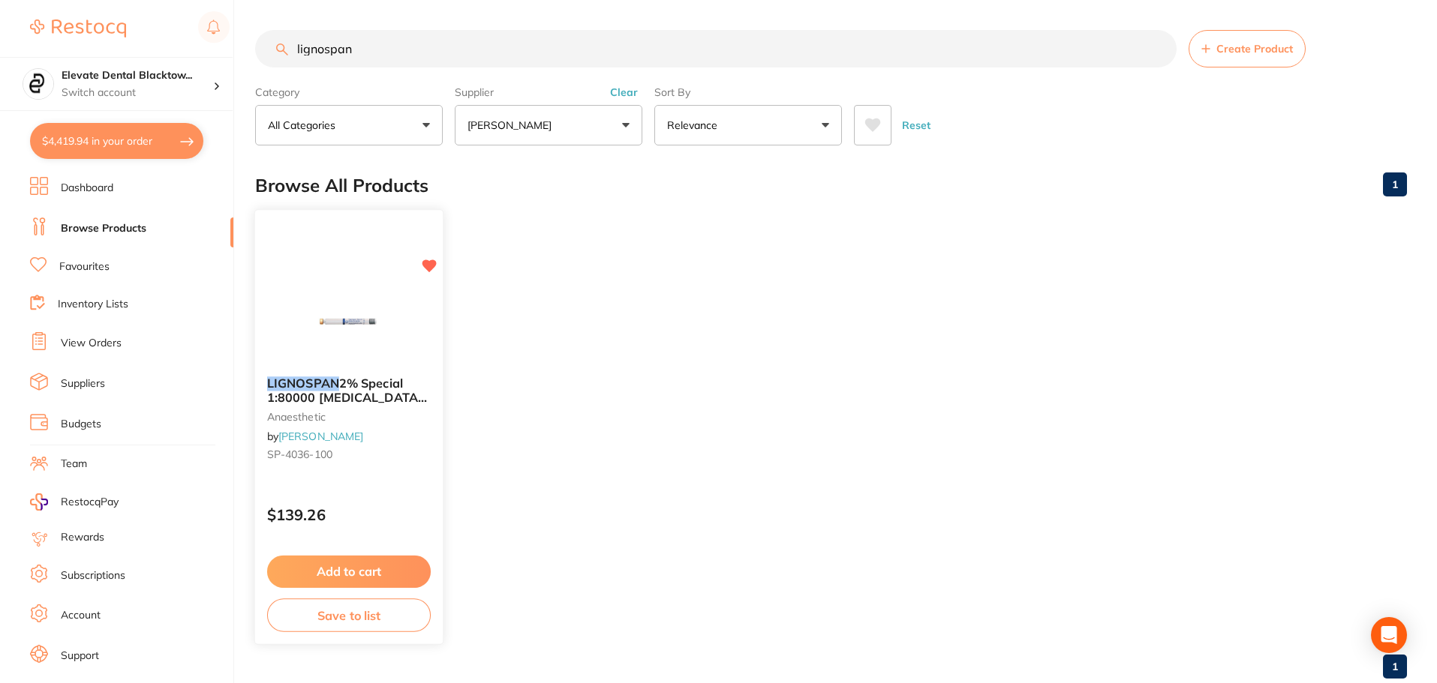
click at [358, 577] on button "Add to cart" at bounding box center [349, 572] width 164 height 32
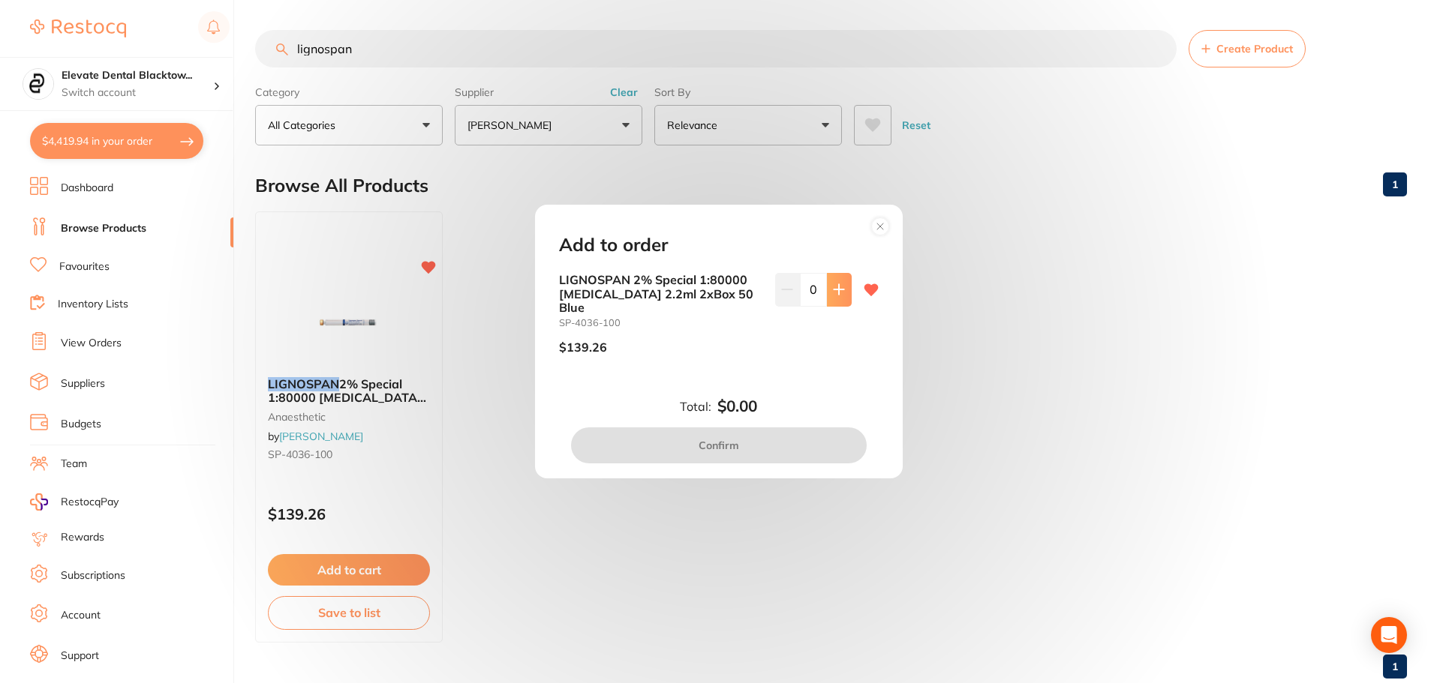
click at [838, 287] on button at bounding box center [839, 289] width 25 height 33
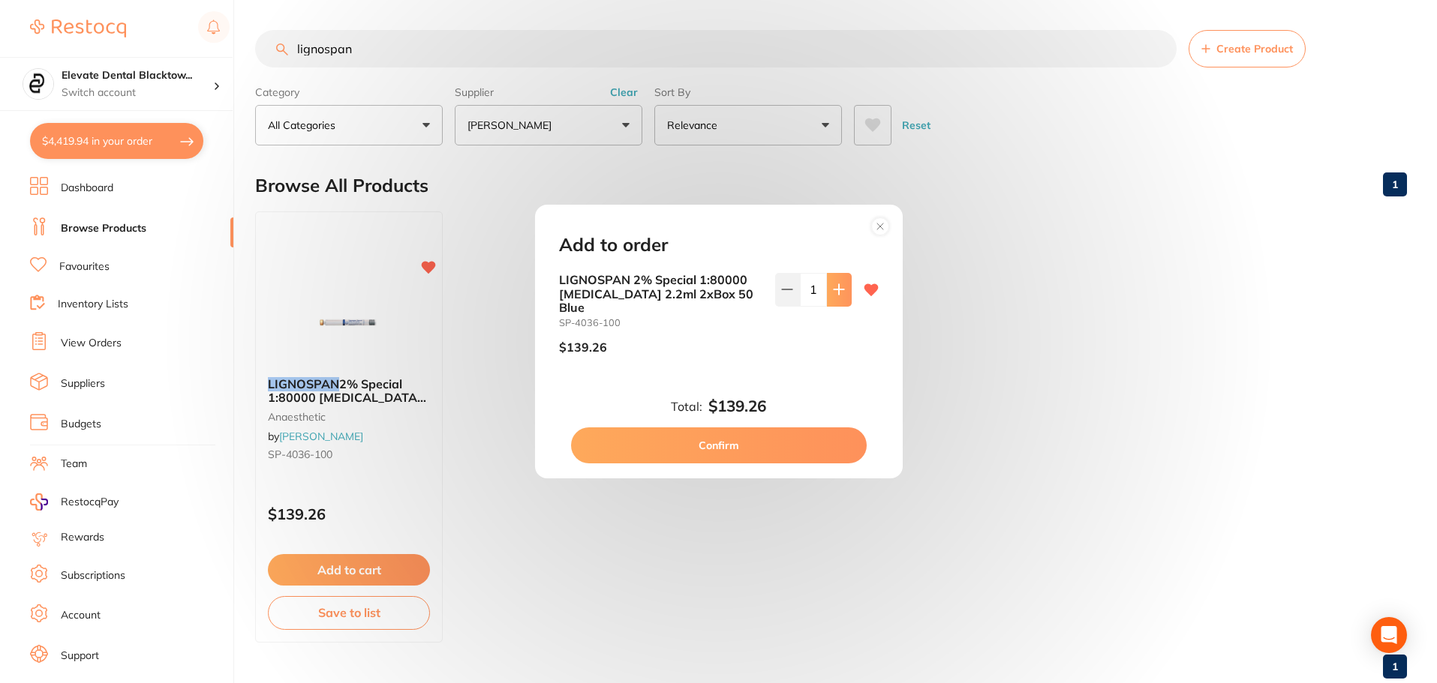
click at [838, 287] on button at bounding box center [839, 289] width 25 height 33
type input "3"
click at [706, 449] on button "Confirm" at bounding box center [719, 446] width 296 height 36
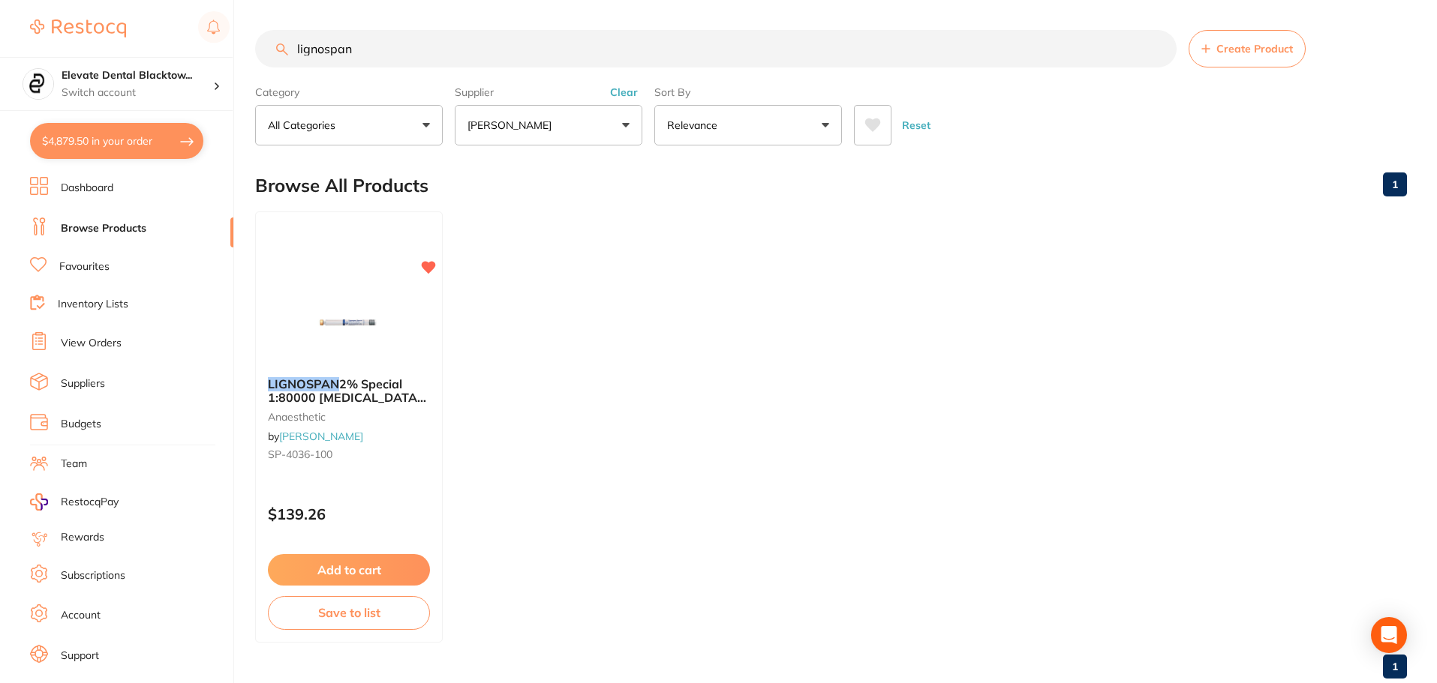
click at [356, 44] on input "lignospan" at bounding box center [715, 49] width 921 height 38
type input "l"
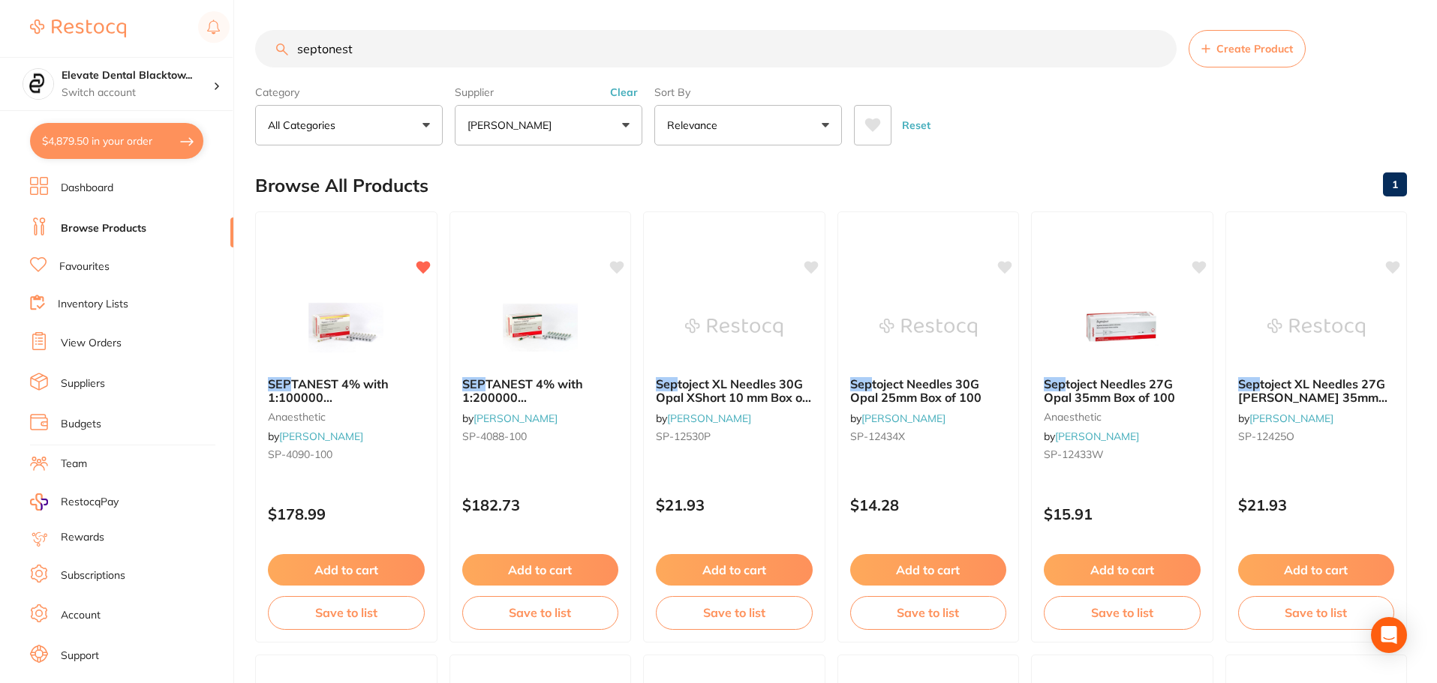
type input "septonest"
click at [356, 567] on button "Add to cart" at bounding box center [346, 572] width 158 height 32
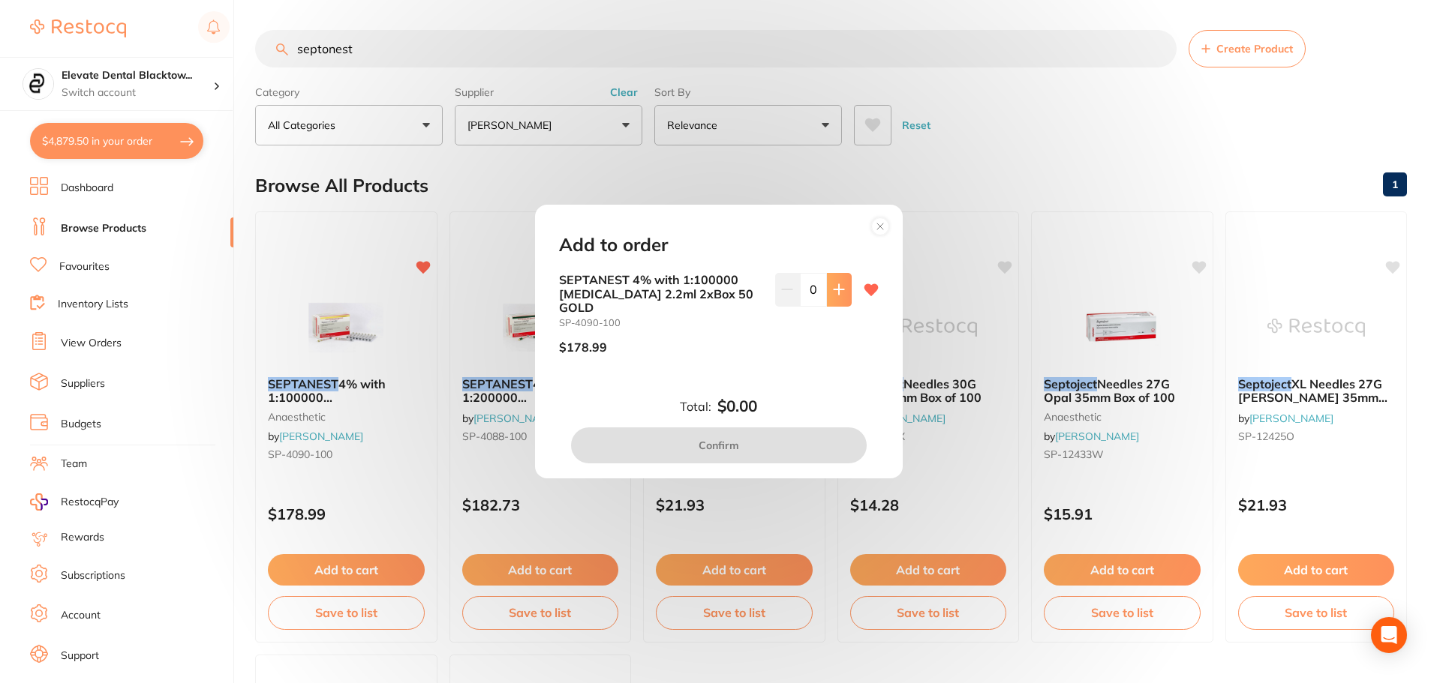
click at [833, 294] on icon at bounding box center [839, 290] width 12 height 12
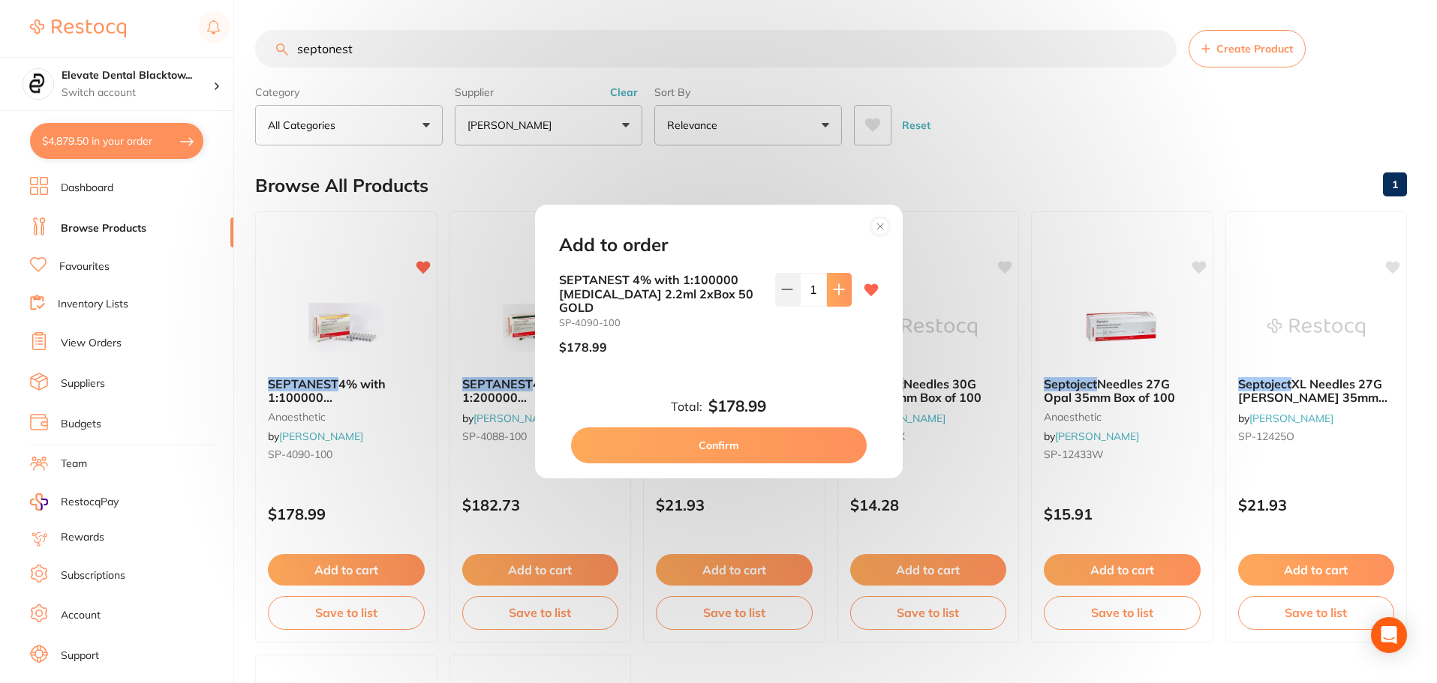
click at [833, 294] on icon at bounding box center [839, 290] width 12 height 12
type input "2"
click at [723, 445] on button "Confirm" at bounding box center [719, 446] width 296 height 36
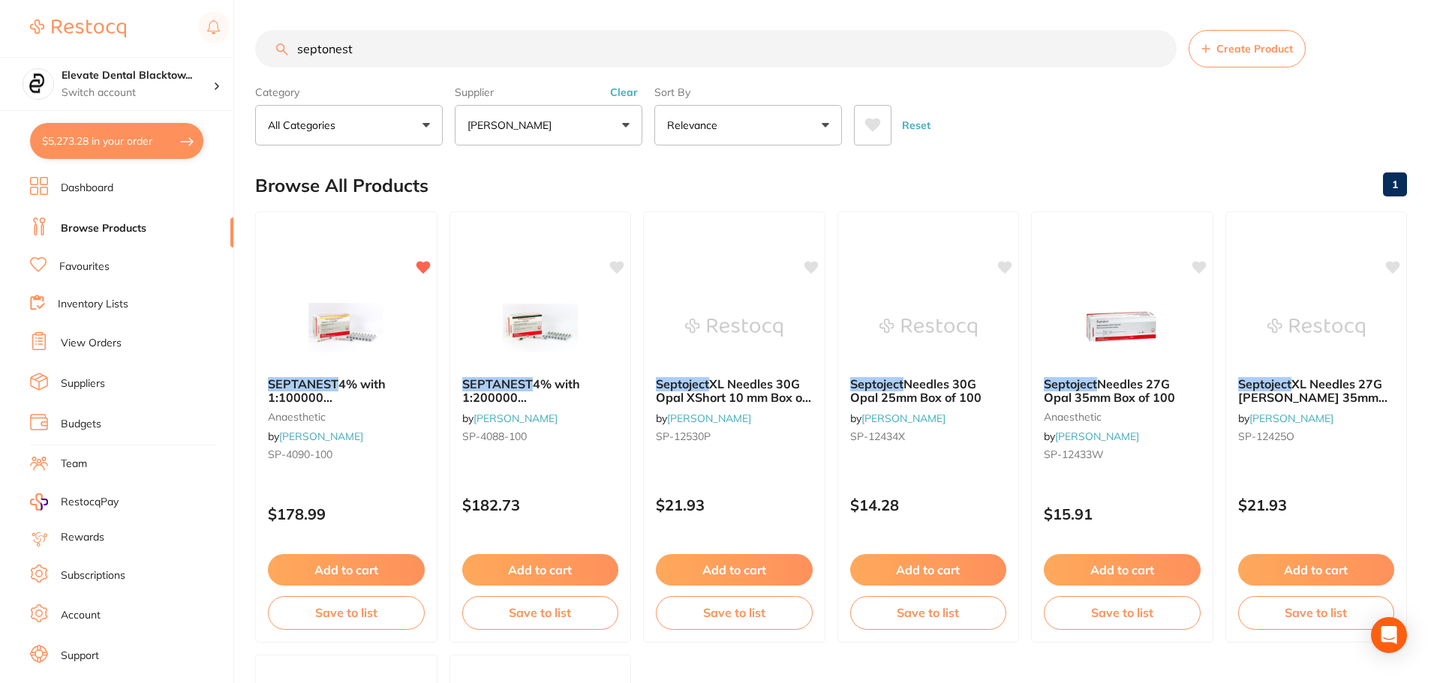
click at [911, 126] on button "Reset" at bounding box center [916, 125] width 38 height 41
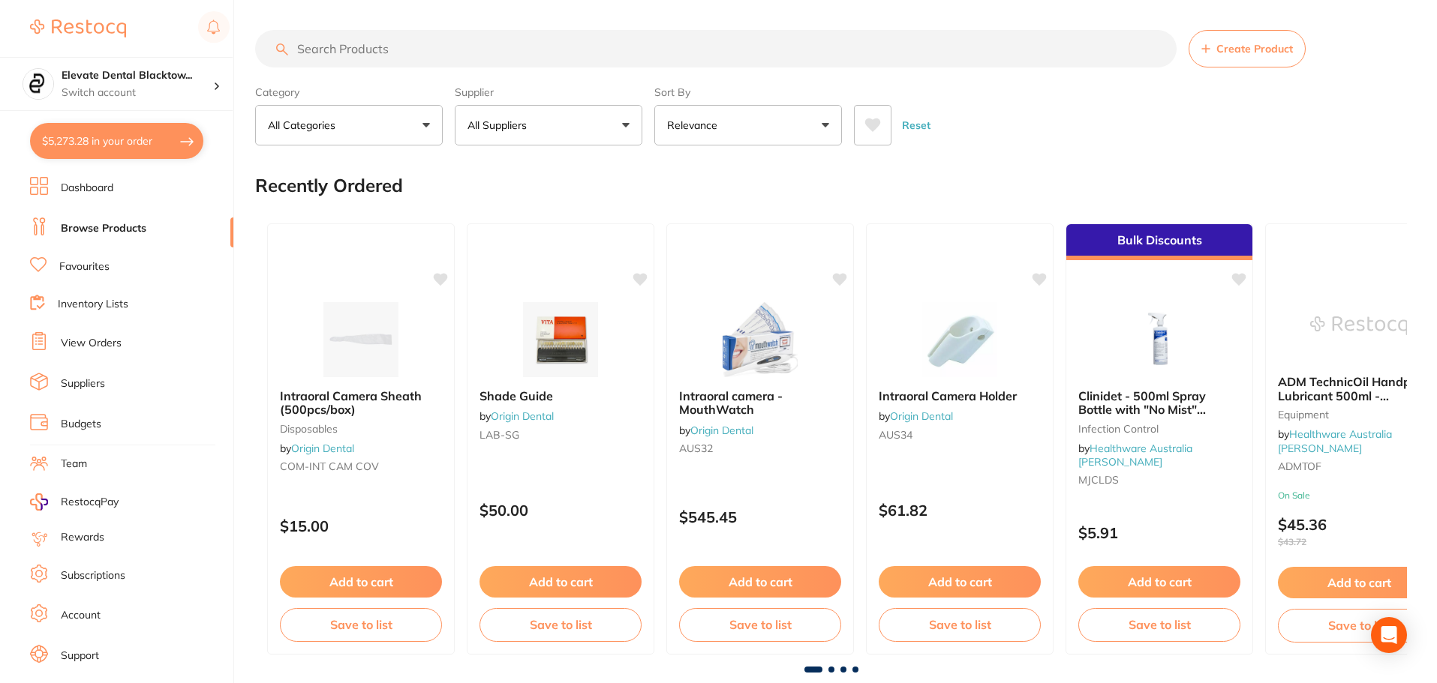
click at [508, 118] on p "All Suppliers" at bounding box center [499, 125] width 65 height 15
type input "origin"
click at [562, 257] on p "Origin Dental" at bounding box center [546, 255] width 74 height 14
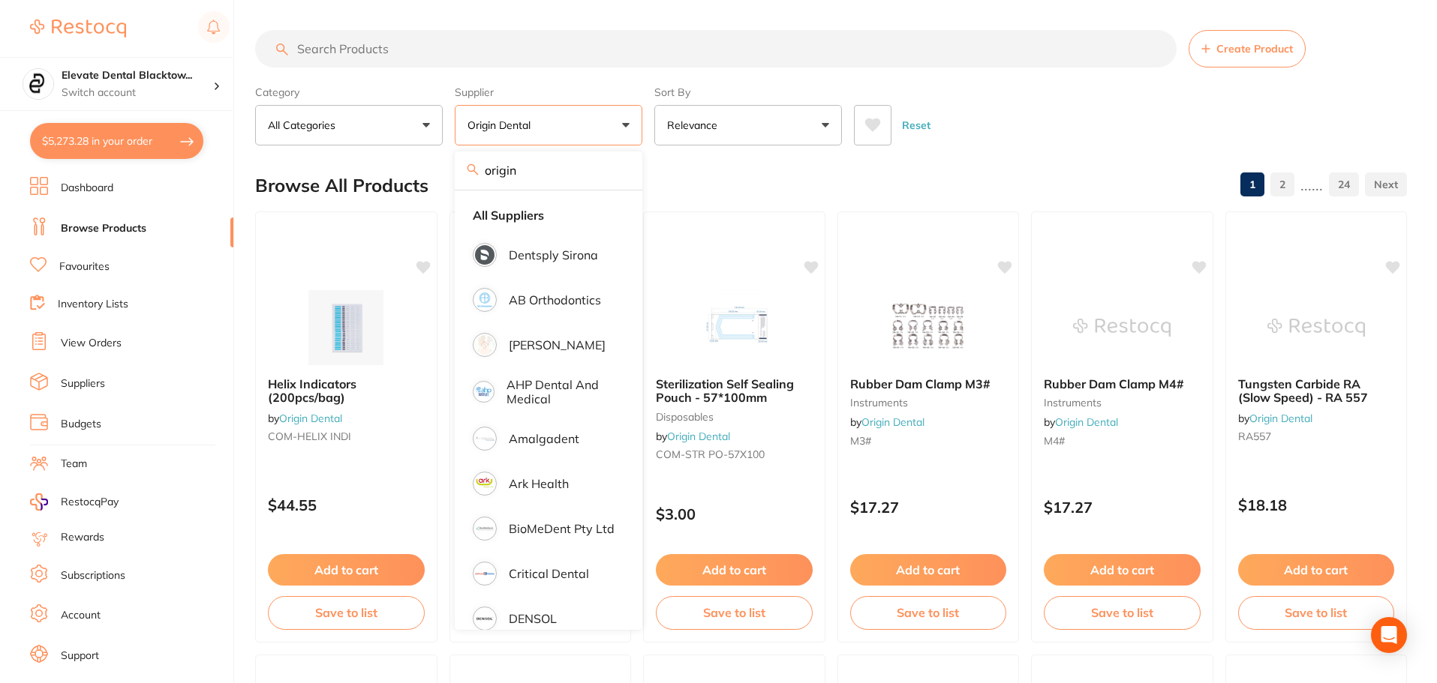
click at [373, 53] on input "search" at bounding box center [715, 49] width 921 height 38
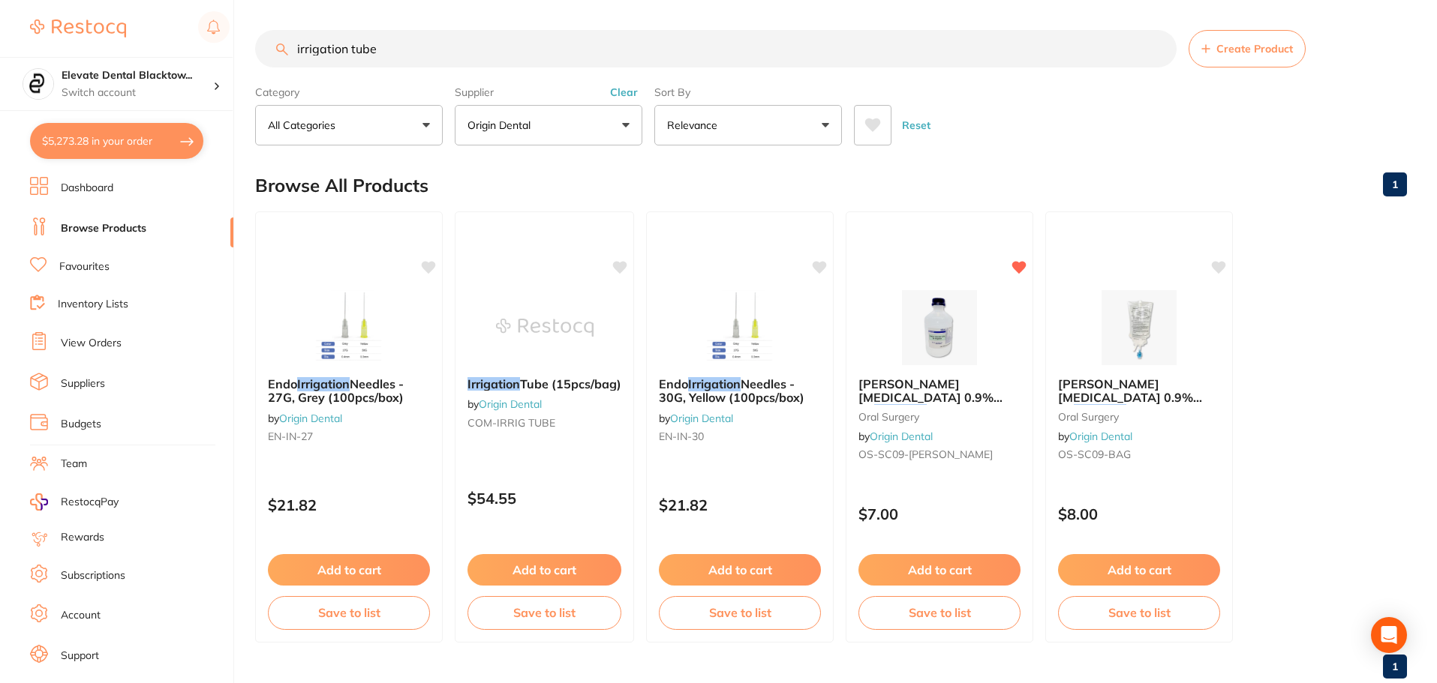
type input "irrigation tube"
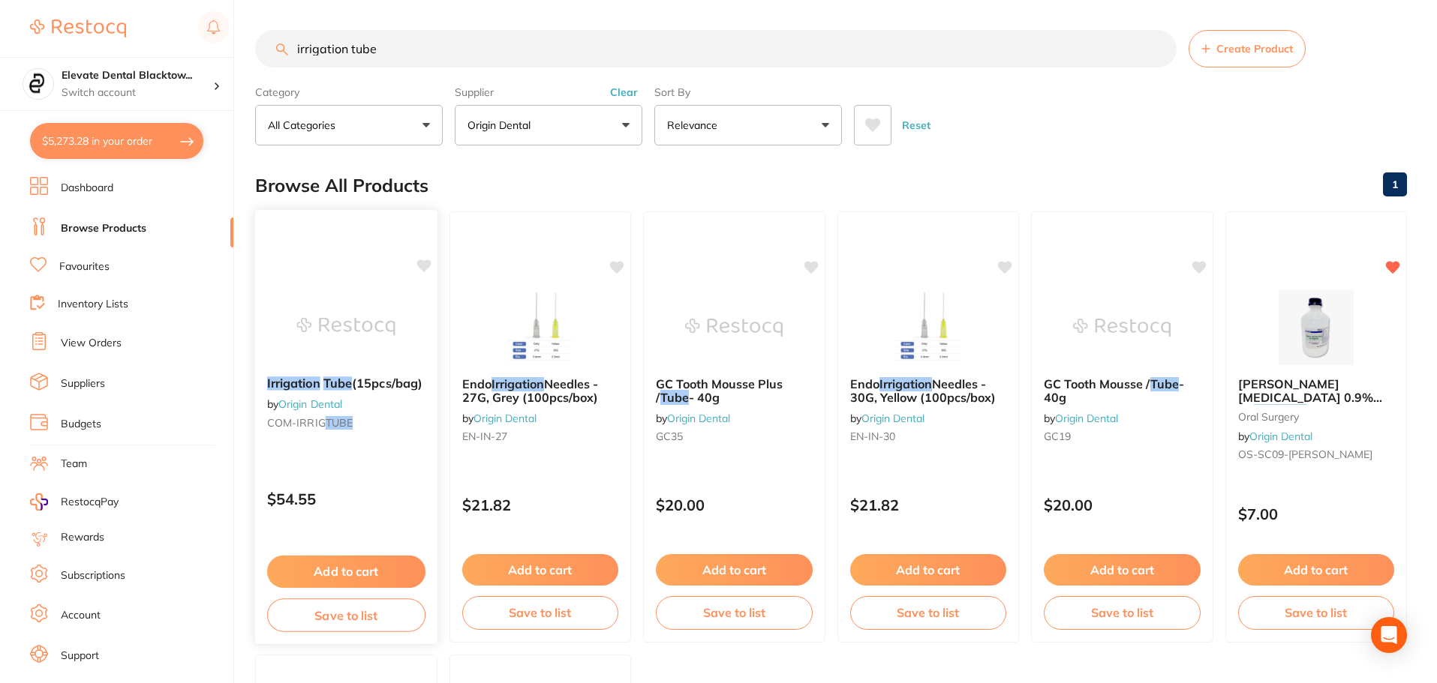
click at [331, 569] on button "Add to cart" at bounding box center [346, 572] width 158 height 32
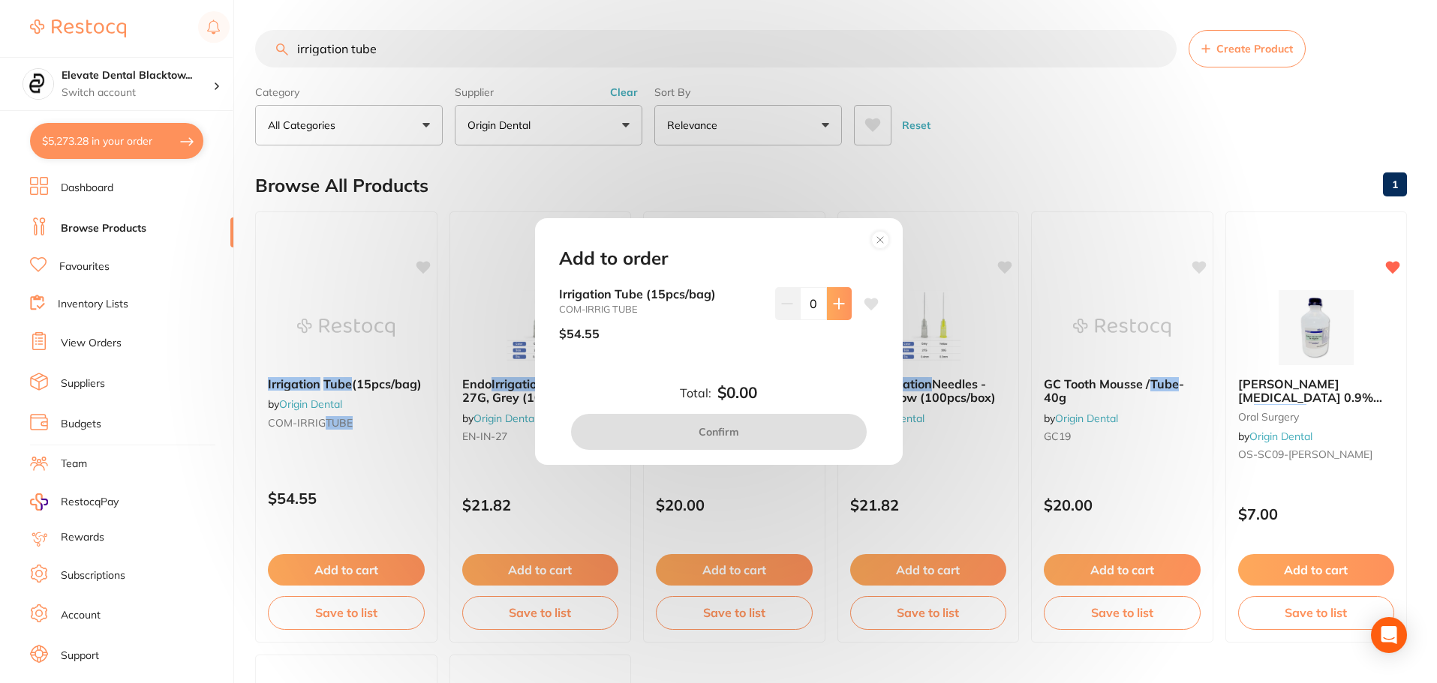
click at [830, 292] on button at bounding box center [839, 303] width 25 height 33
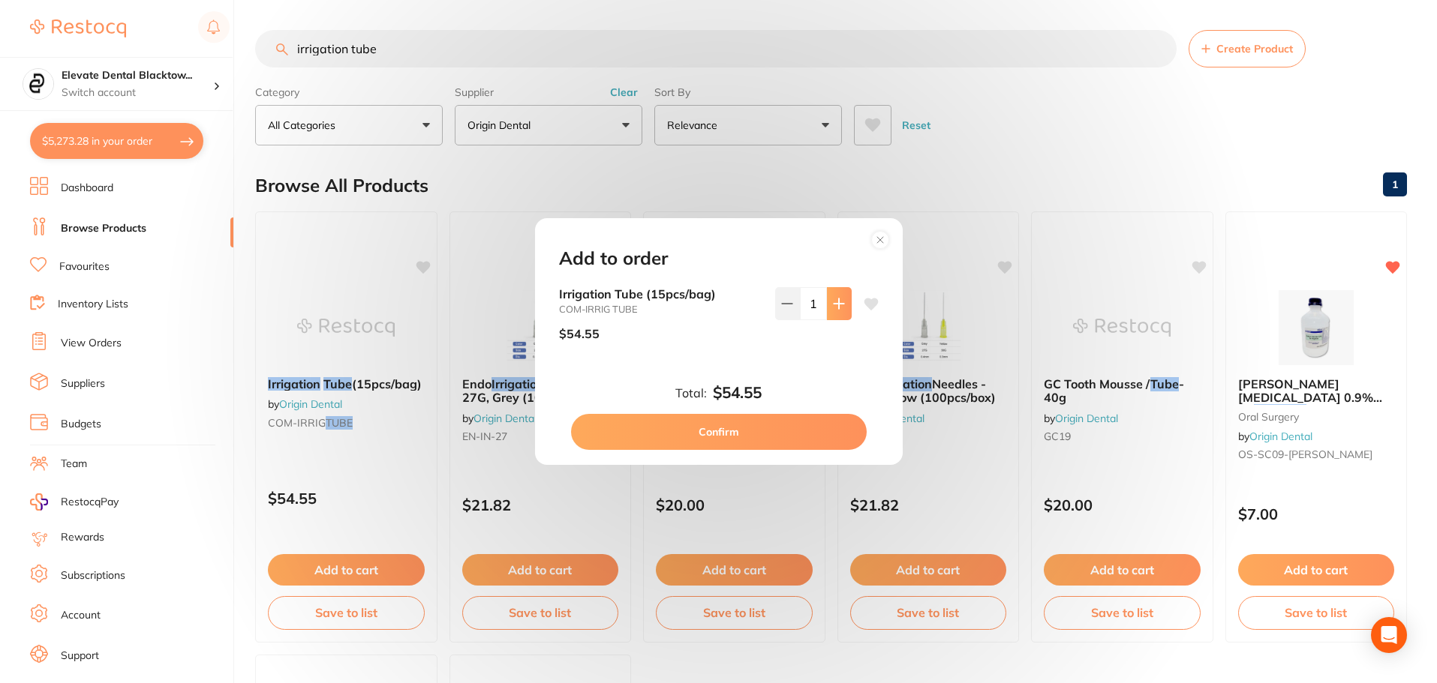
click at [830, 292] on button at bounding box center [839, 303] width 25 height 33
type input "2"
click at [704, 431] on button "Confirm" at bounding box center [719, 432] width 296 height 36
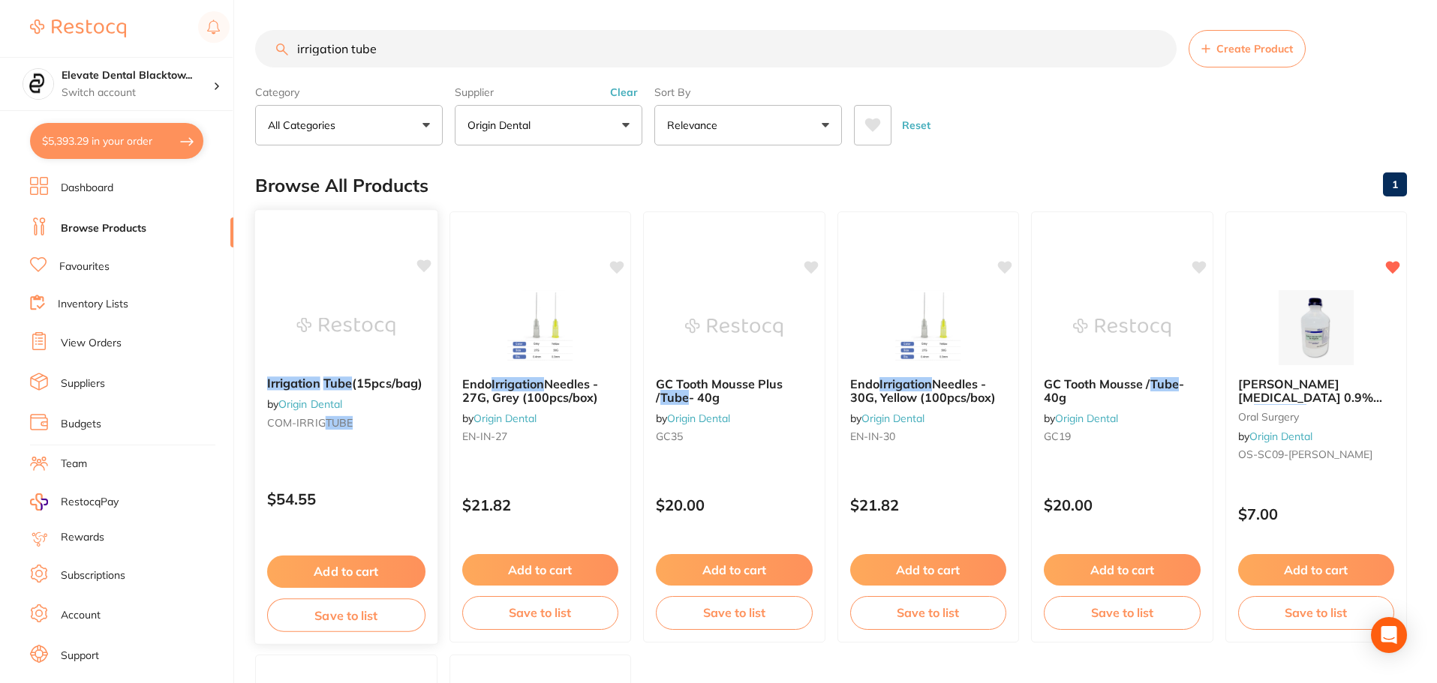
click at [323, 566] on button "Add to cart" at bounding box center [346, 572] width 158 height 32
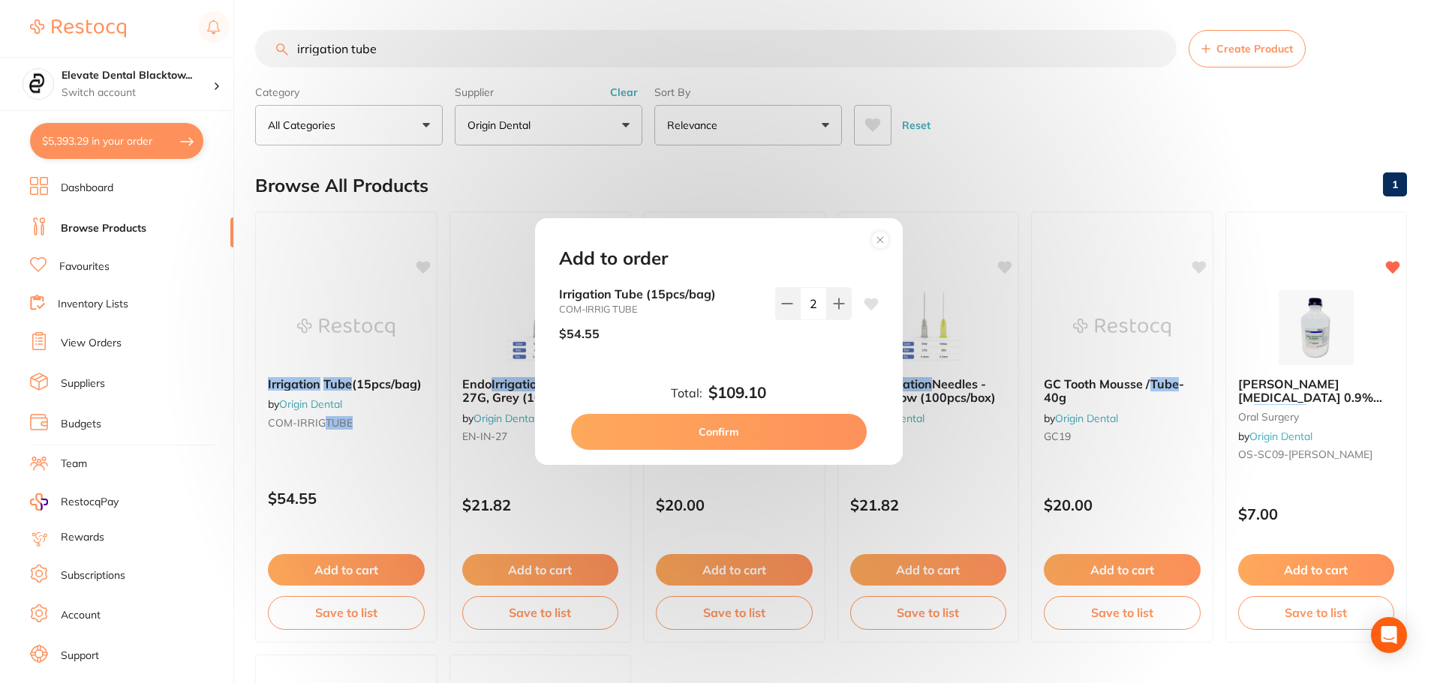
click at [711, 425] on button "Confirm" at bounding box center [719, 432] width 296 height 36
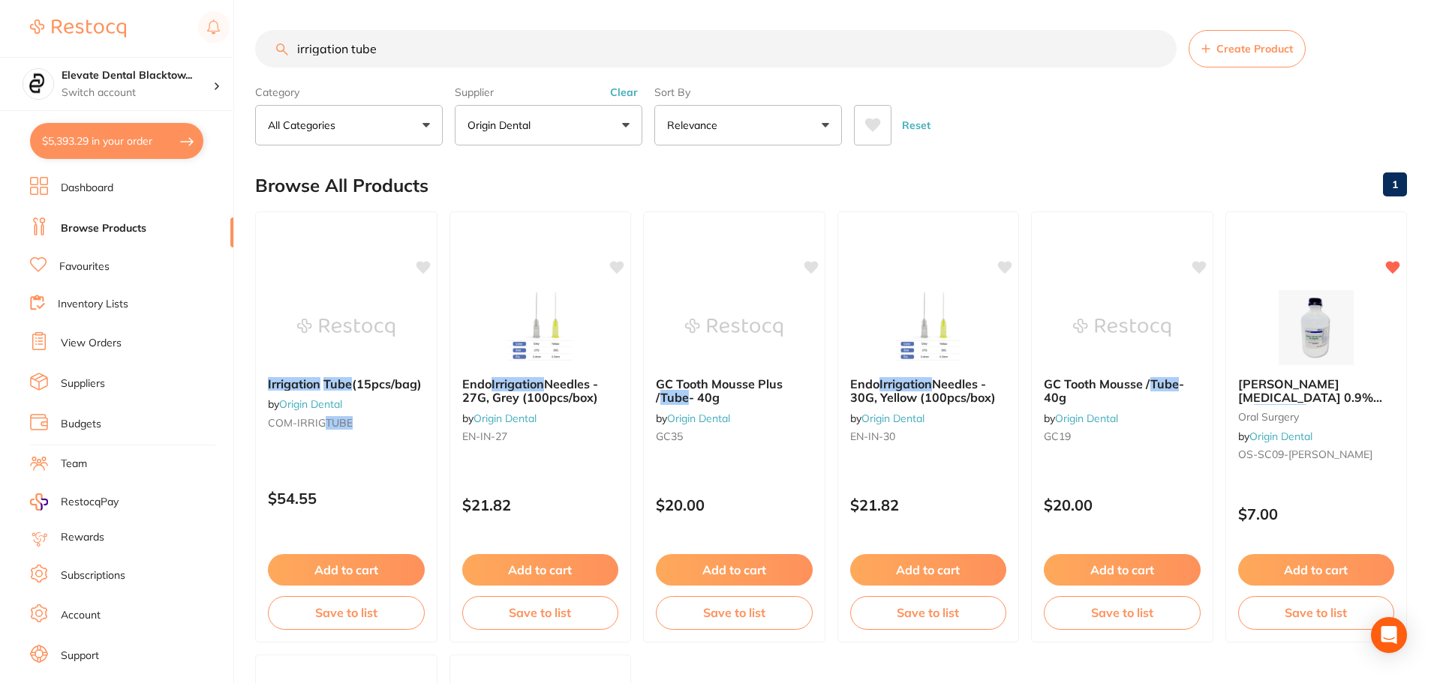
click at [434, 53] on input "irrigation tube" at bounding box center [715, 49] width 921 height 38
type input "i"
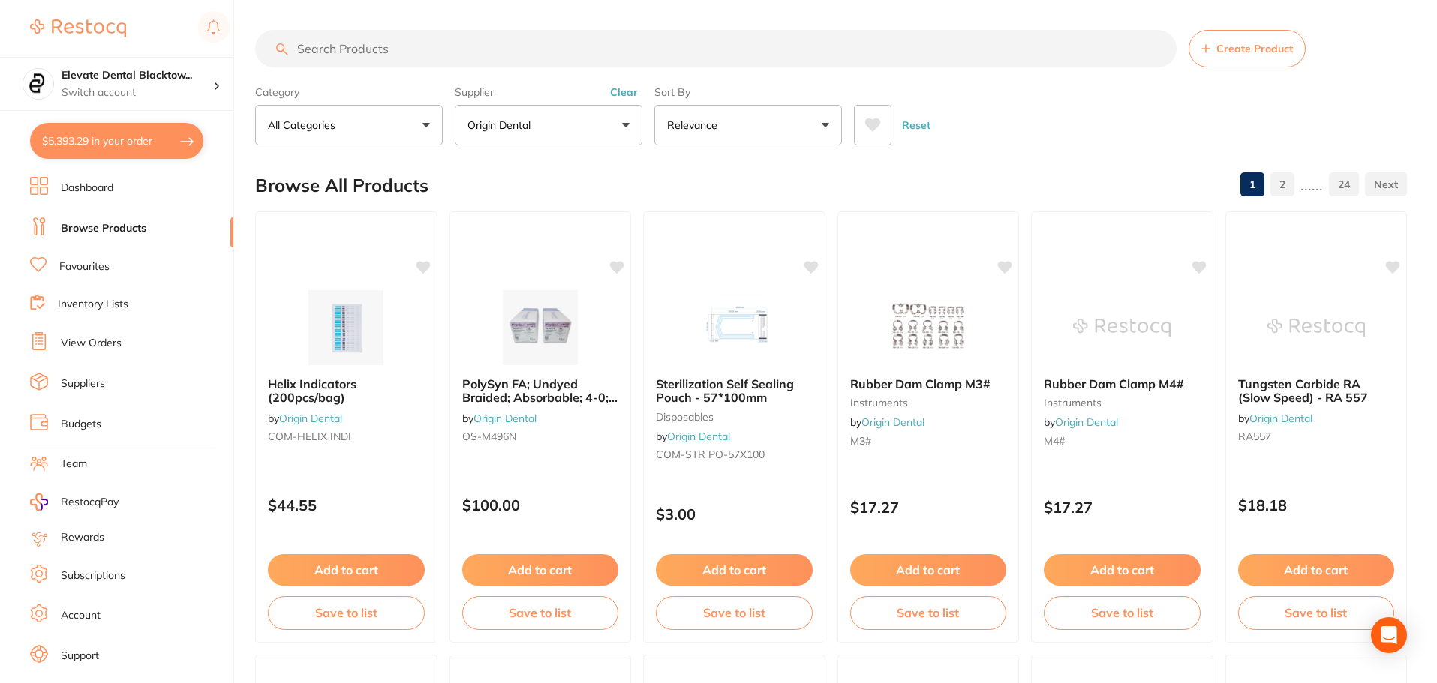
click at [915, 126] on button "Reset" at bounding box center [916, 125] width 38 height 41
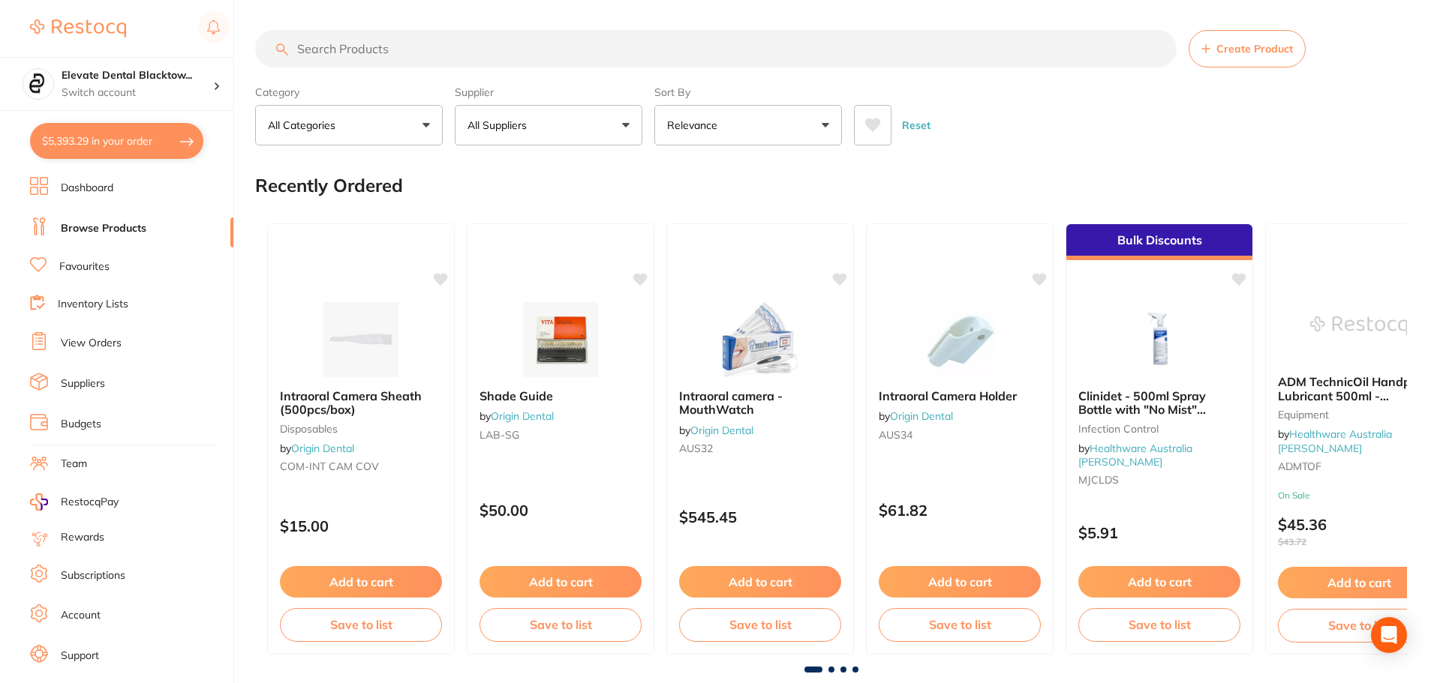
click at [379, 47] on input "search" at bounding box center [715, 49] width 921 height 38
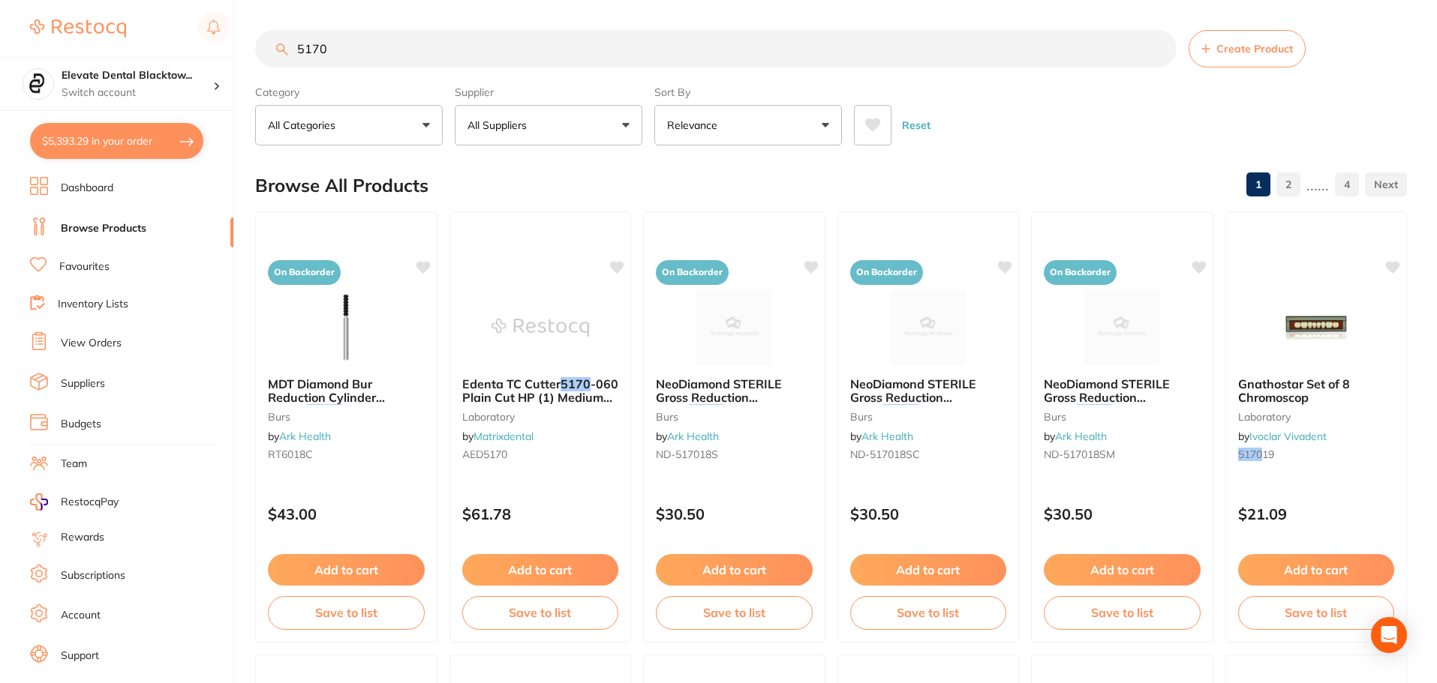
click at [590, 55] on input "5170" at bounding box center [715, 49] width 921 height 38
type input "5"
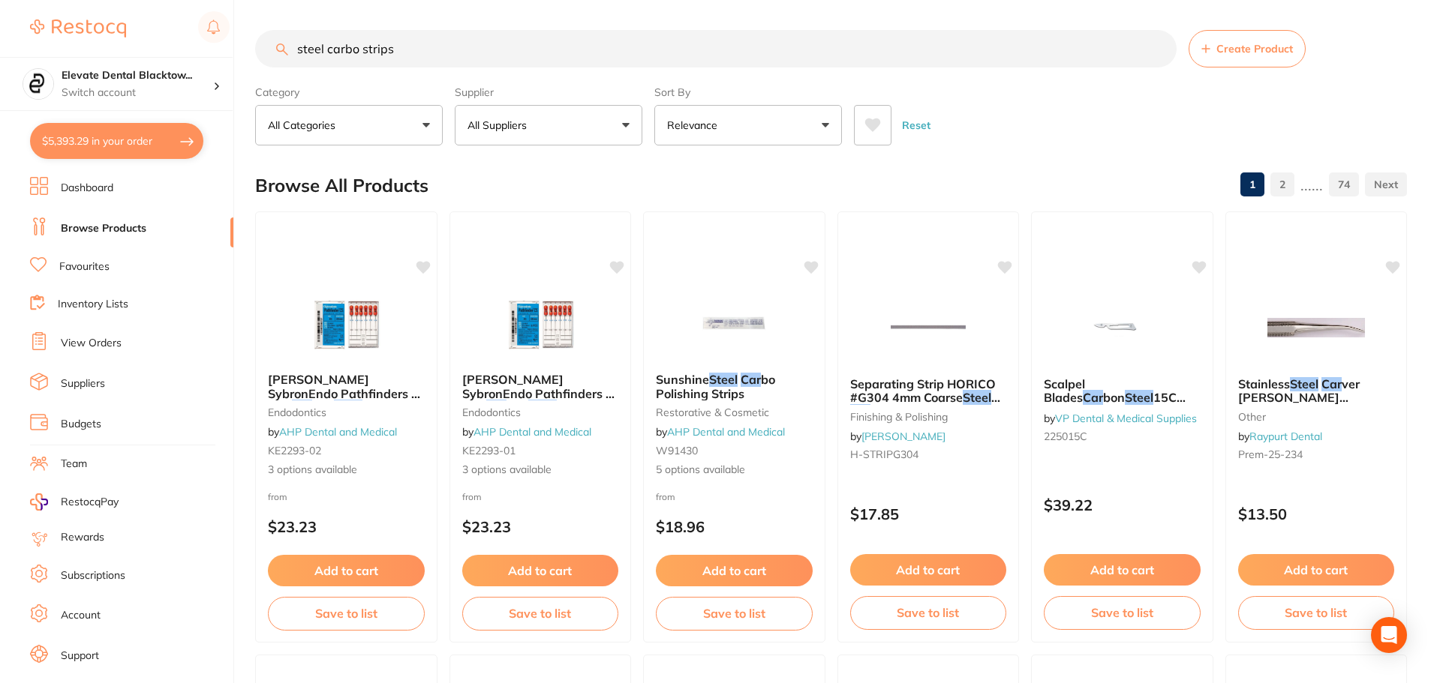
type input "steel carbo strips"
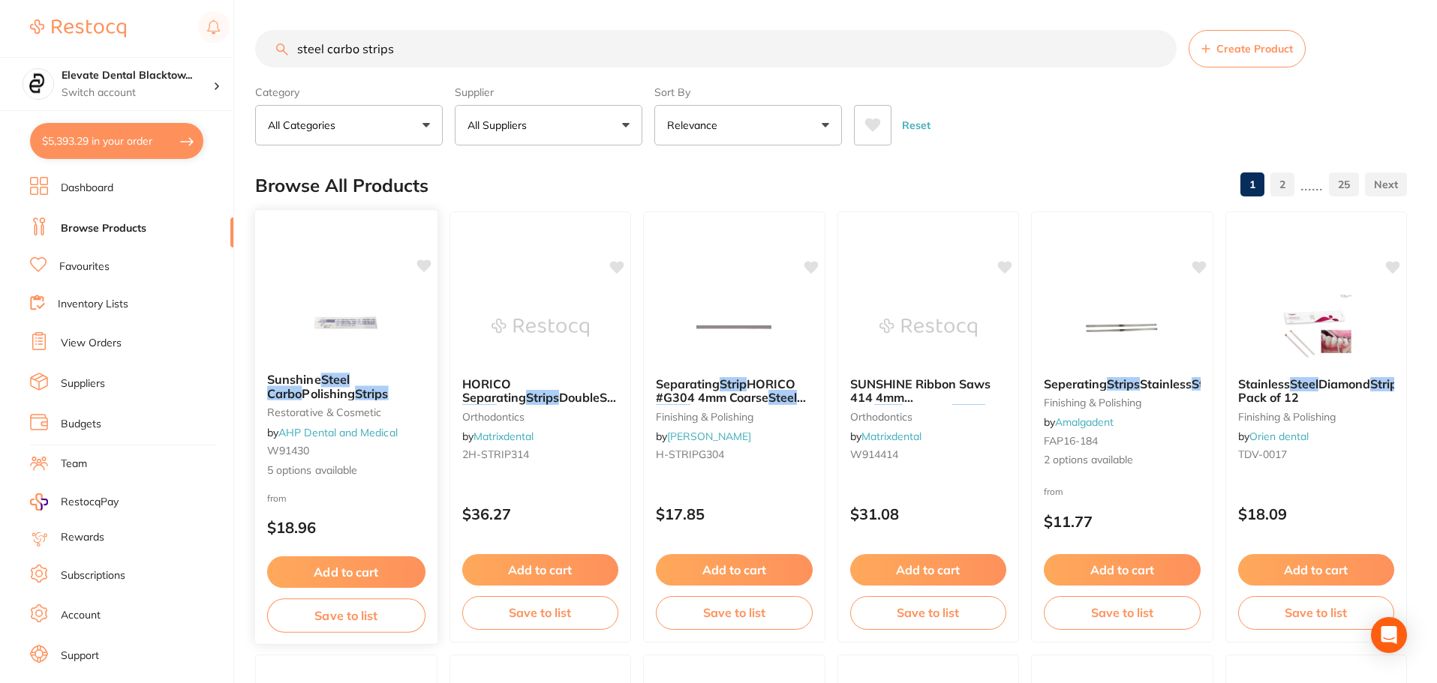
click at [308, 324] on img at bounding box center [346, 323] width 98 height 76
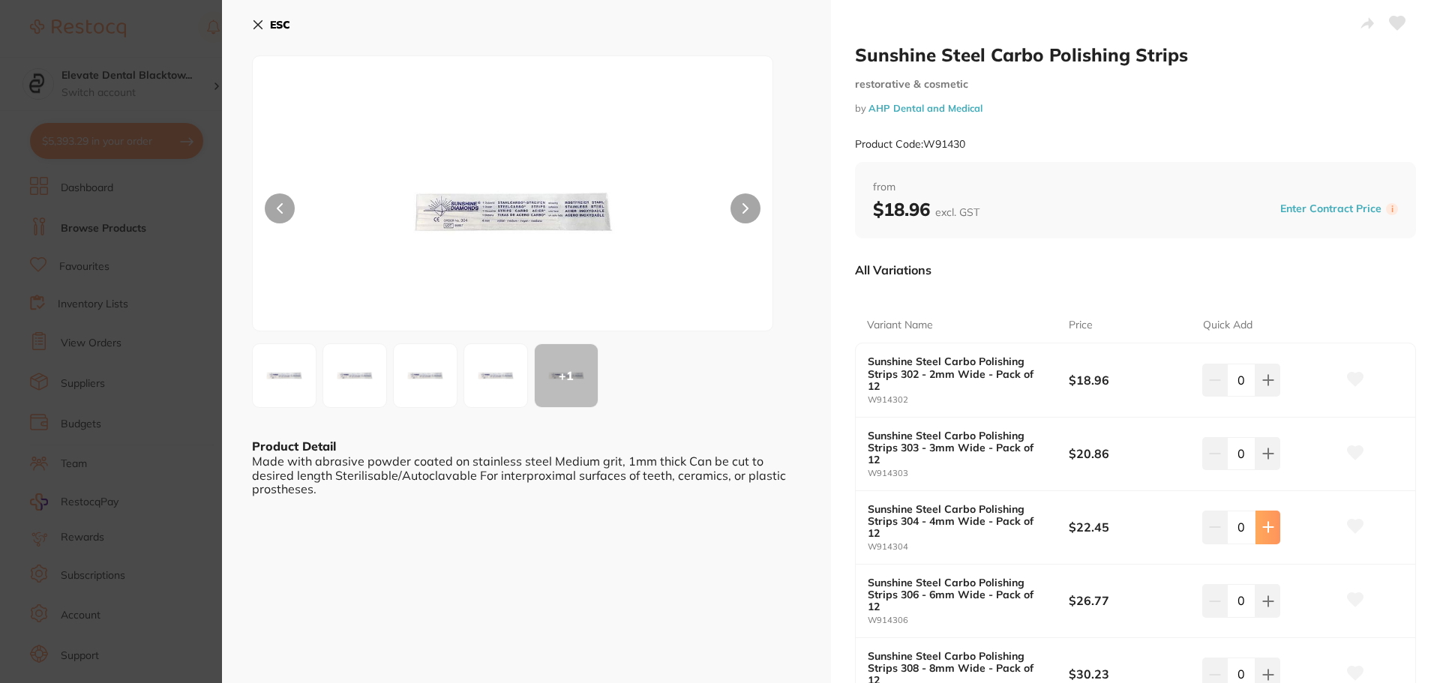
click at [1256, 511] on button at bounding box center [1268, 527] width 25 height 33
click at [1263, 521] on icon at bounding box center [1269, 527] width 12 height 12
type input "2"
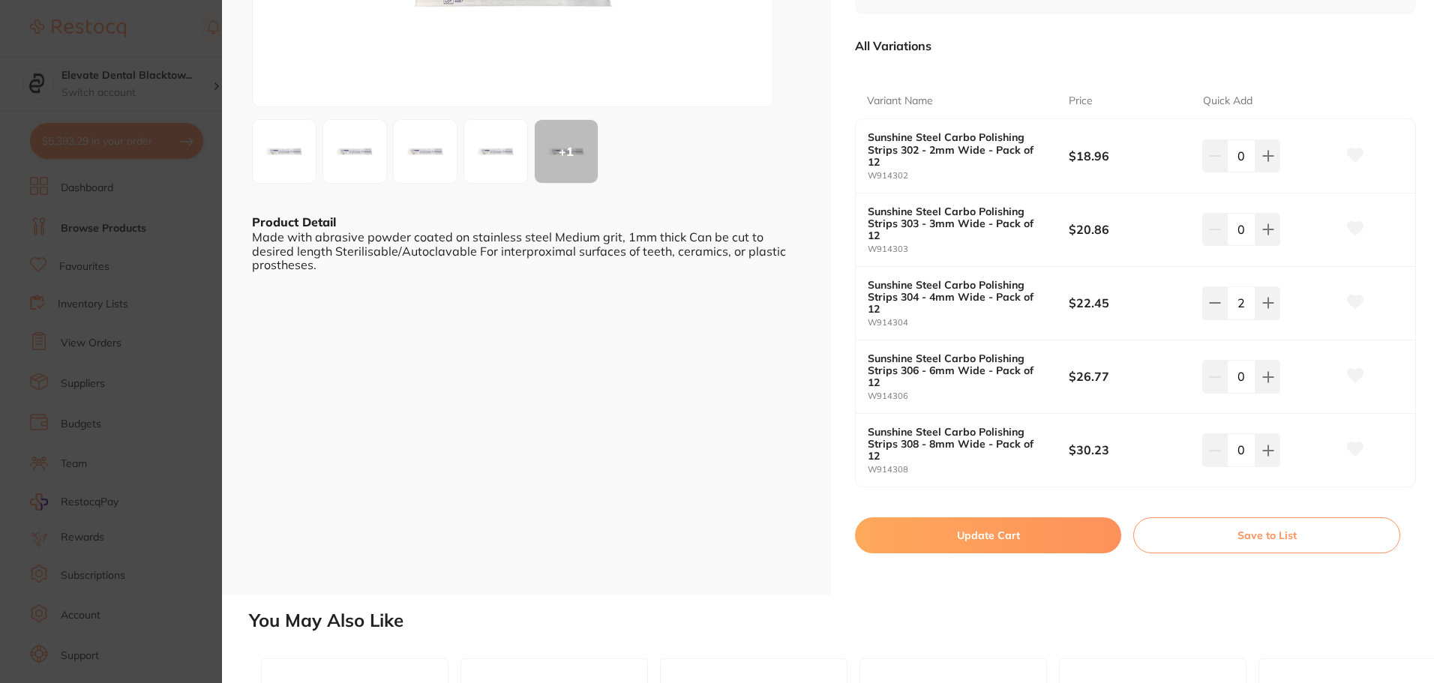
scroll to position [225, 0]
click at [1035, 517] on button "Update Cart" at bounding box center [988, 535] width 266 height 36
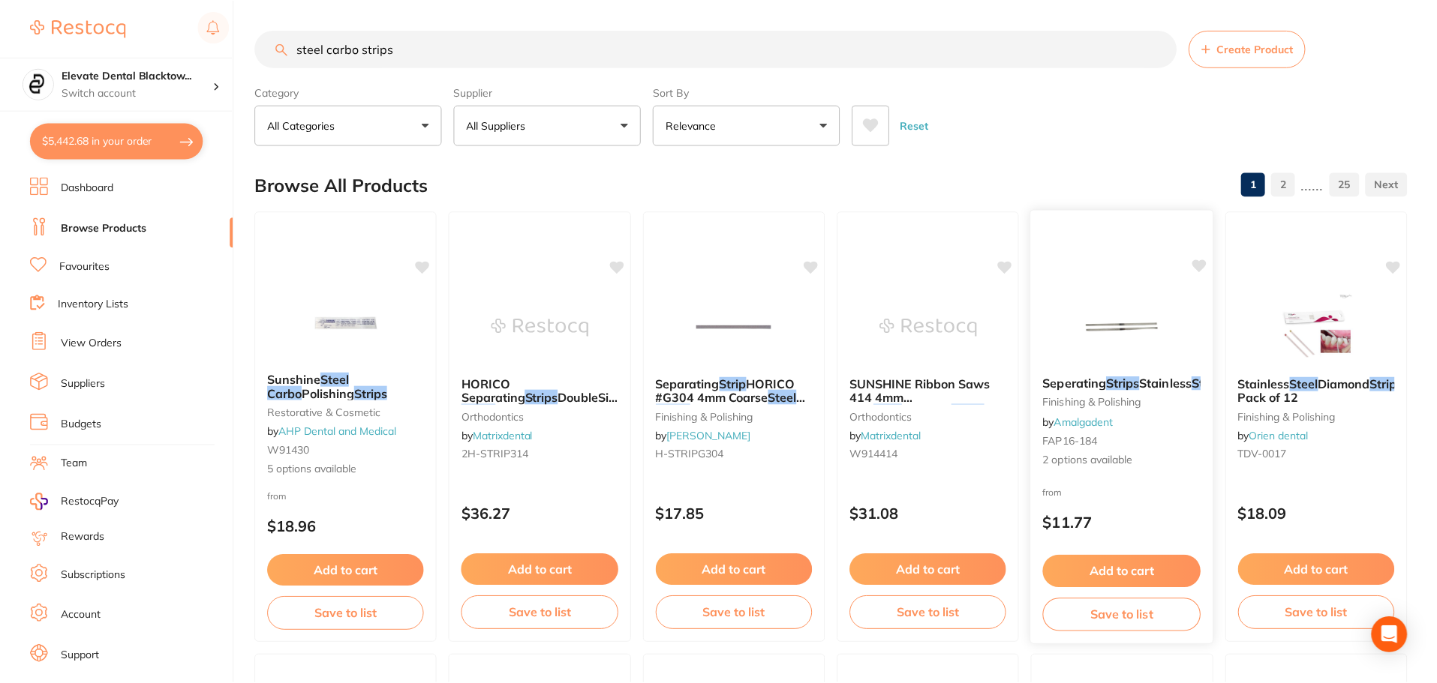
scroll to position [8, 0]
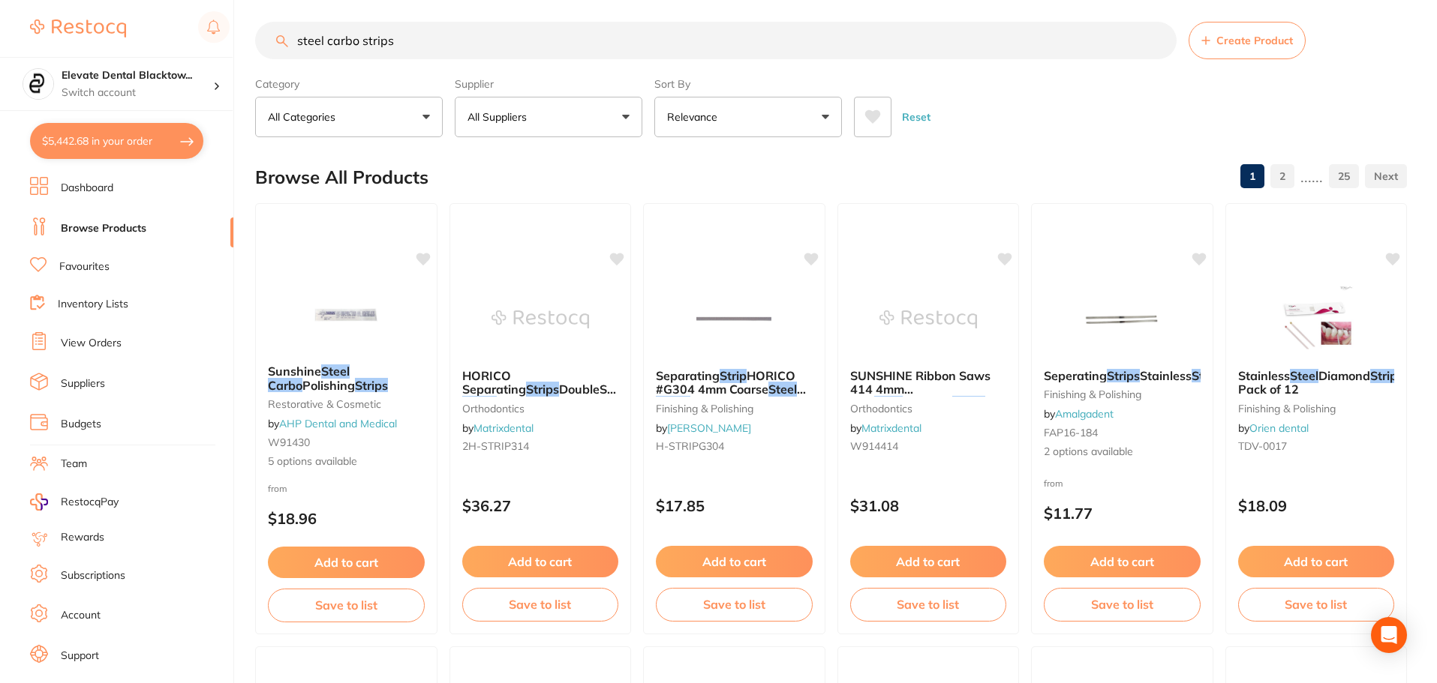
click at [827, 119] on button "Relevance" at bounding box center [748, 117] width 188 height 41
click at [832, 115] on button "Relevance" at bounding box center [748, 117] width 188 height 41
click at [918, 116] on button "Reset" at bounding box center [916, 117] width 38 height 41
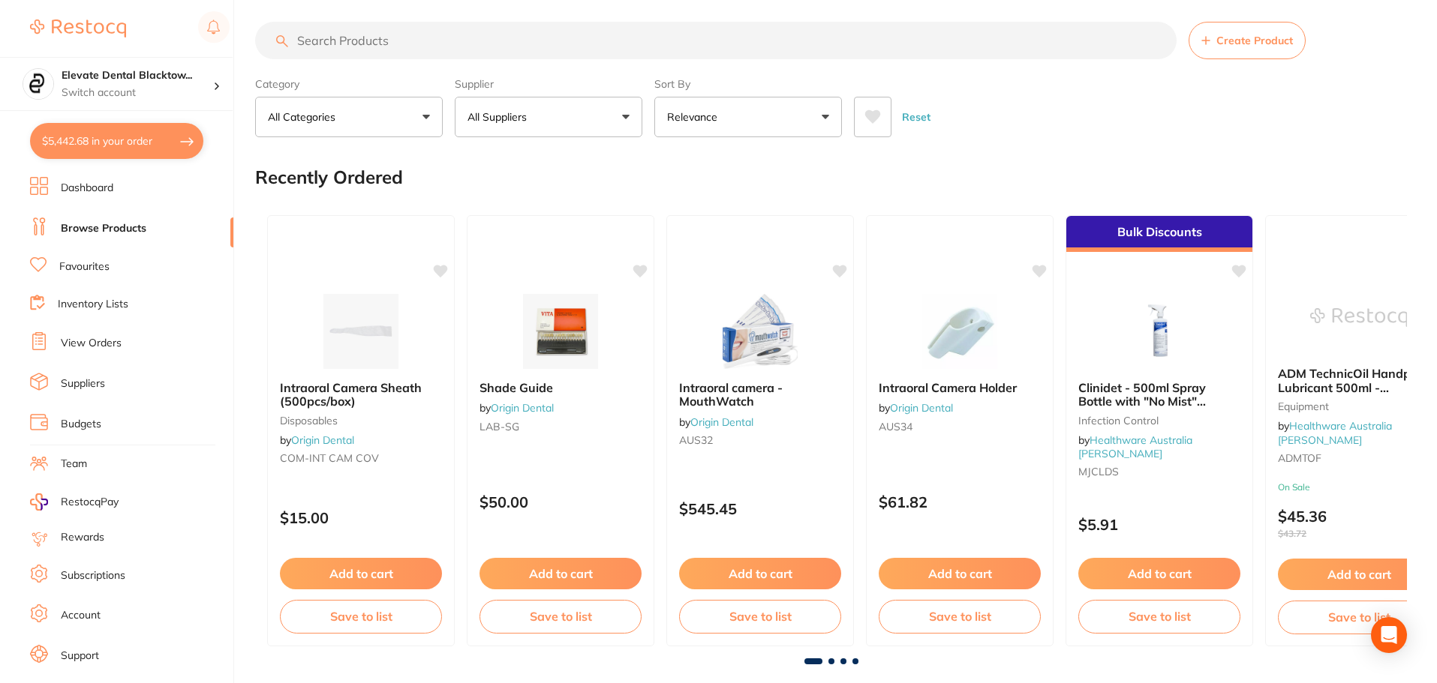
scroll to position [0, 0]
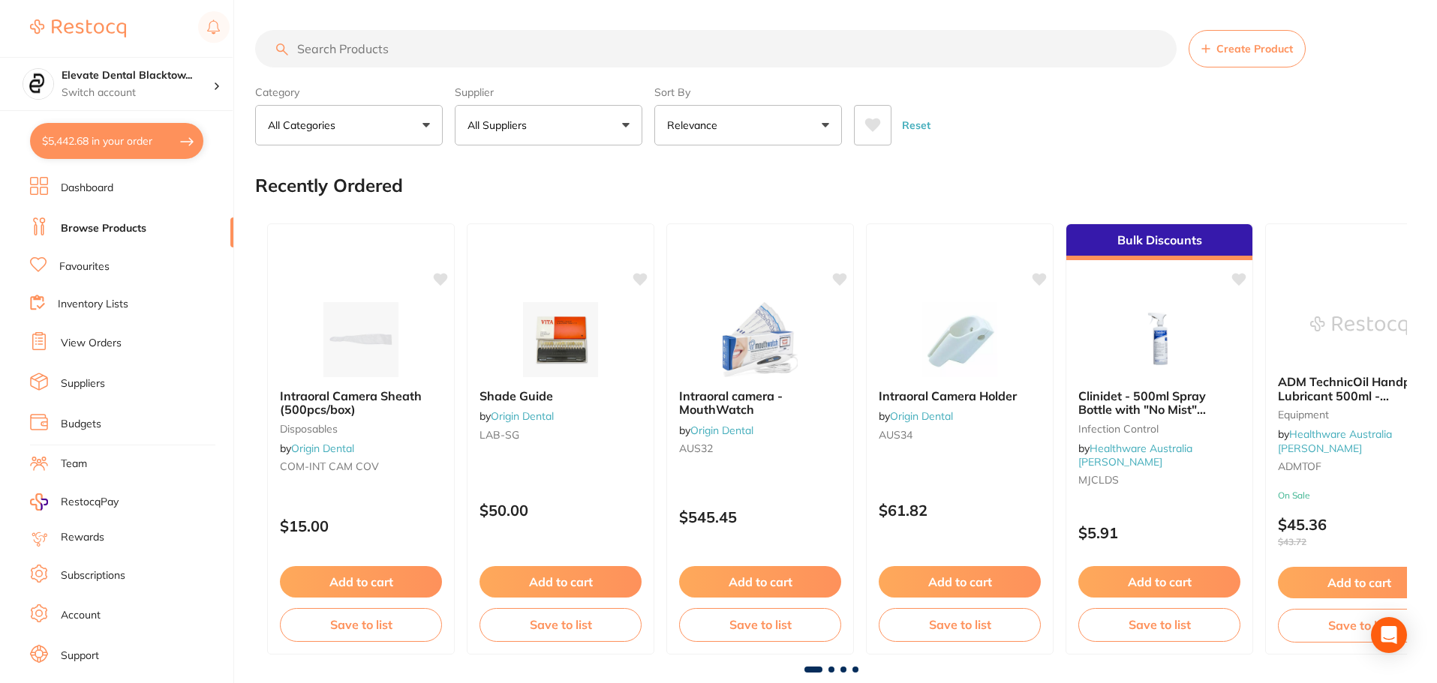
click at [533, 129] on p "All Suppliers" at bounding box center [499, 125] width 65 height 15
type input "henry"
click at [558, 248] on p "[PERSON_NAME]" at bounding box center [557, 255] width 97 height 14
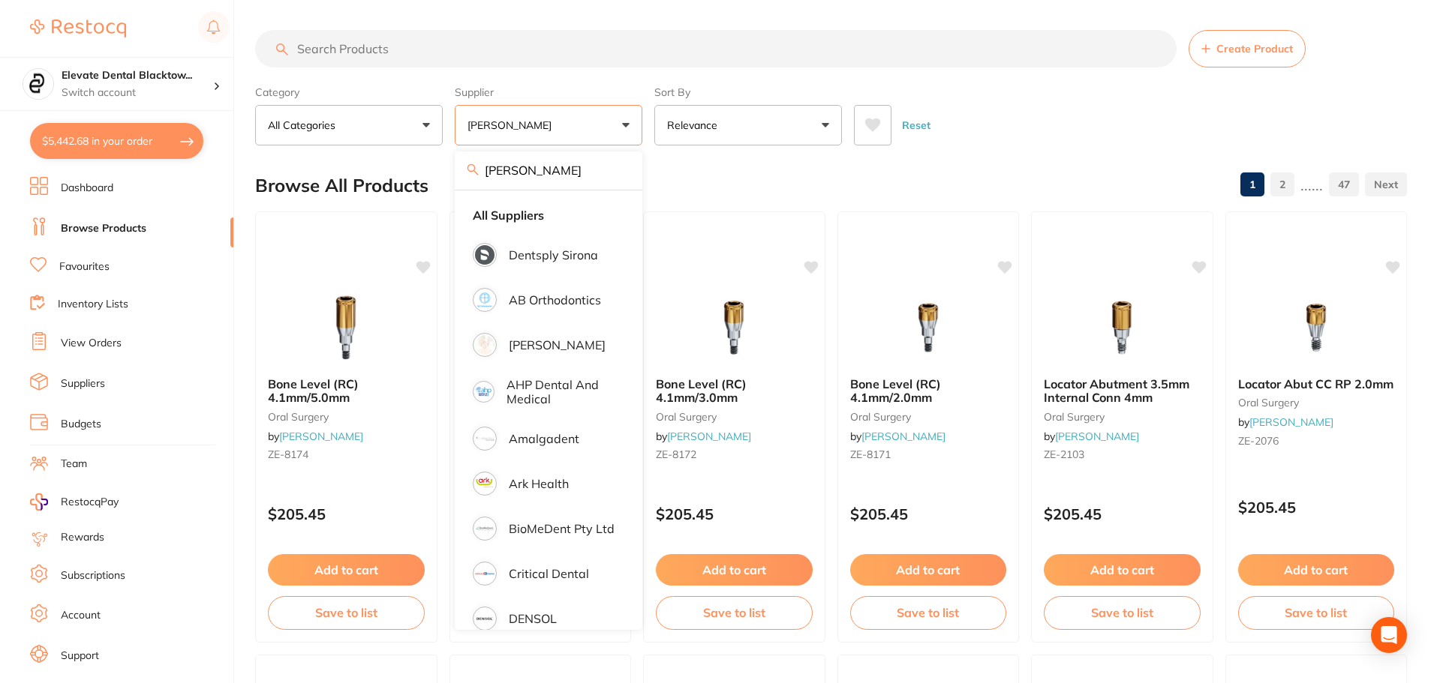
click at [436, 40] on input "search" at bounding box center [715, 49] width 921 height 38
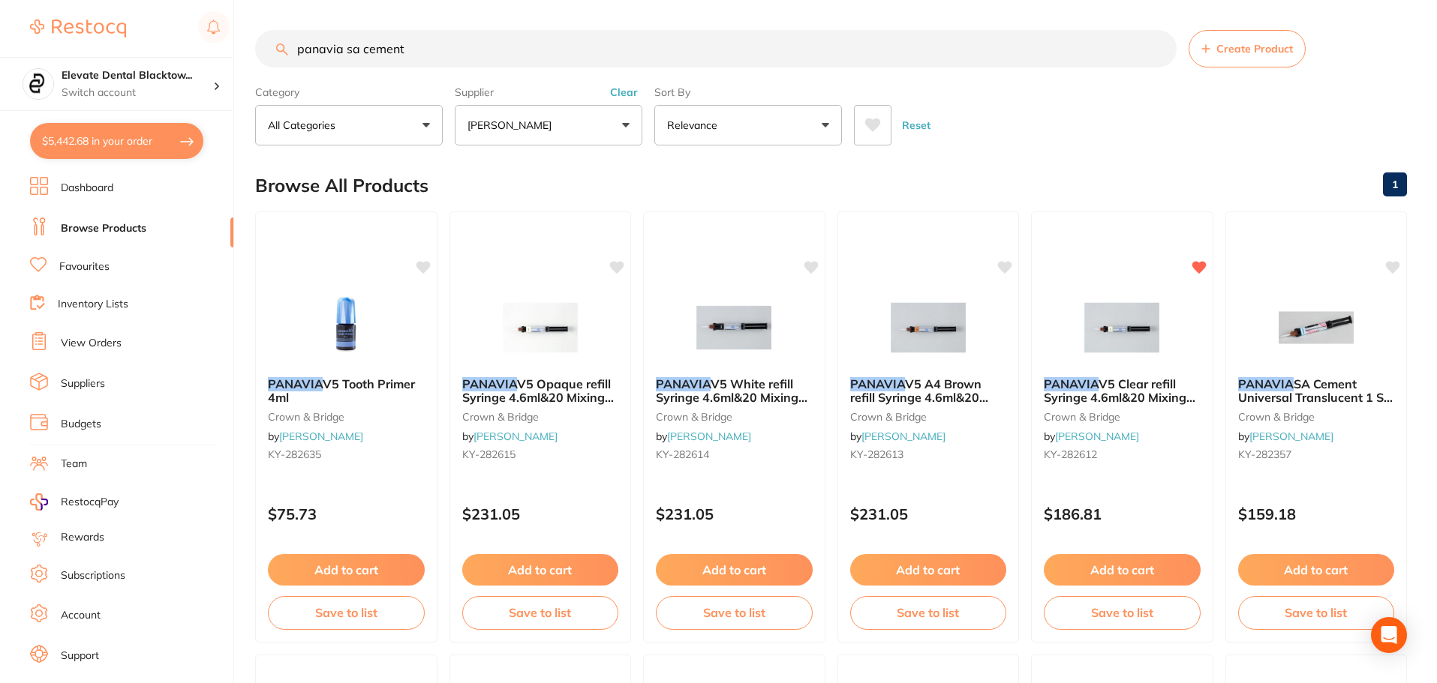
type input "panavia sa cement"
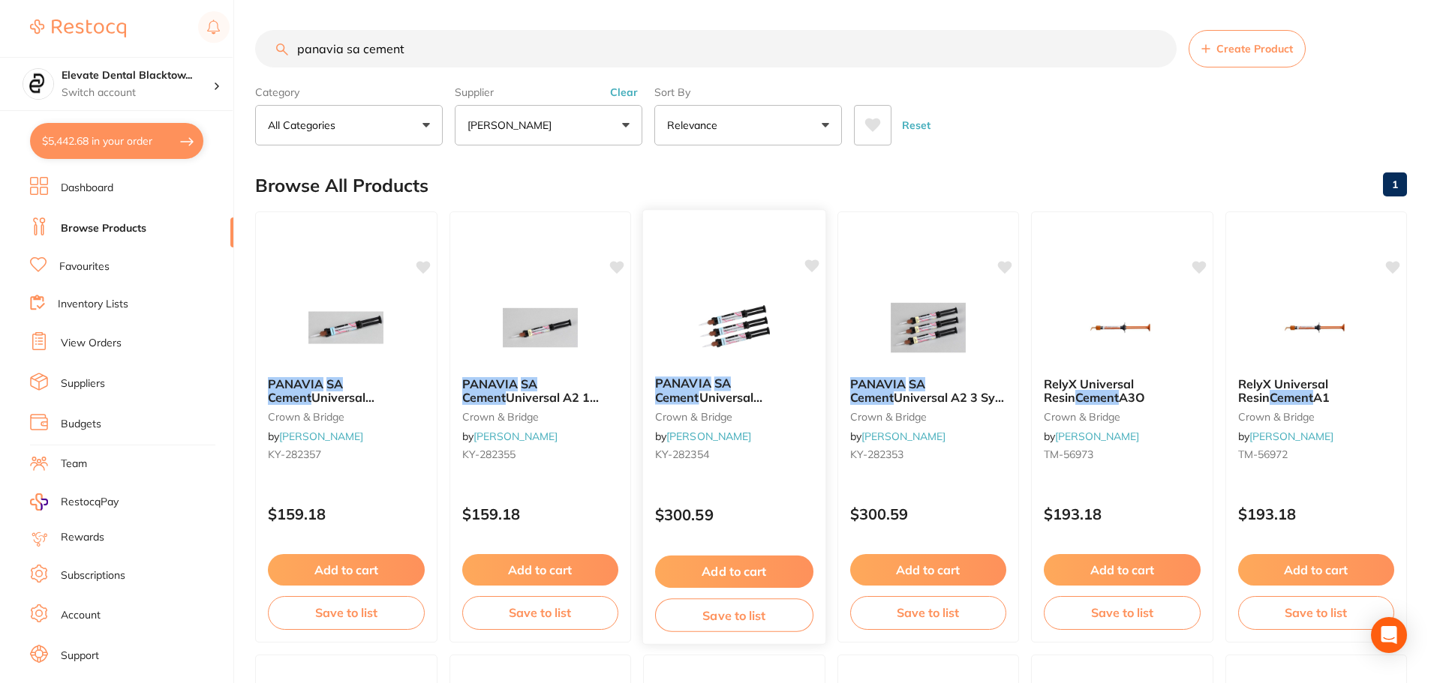
click at [718, 569] on button "Add to cart" at bounding box center [734, 572] width 158 height 32
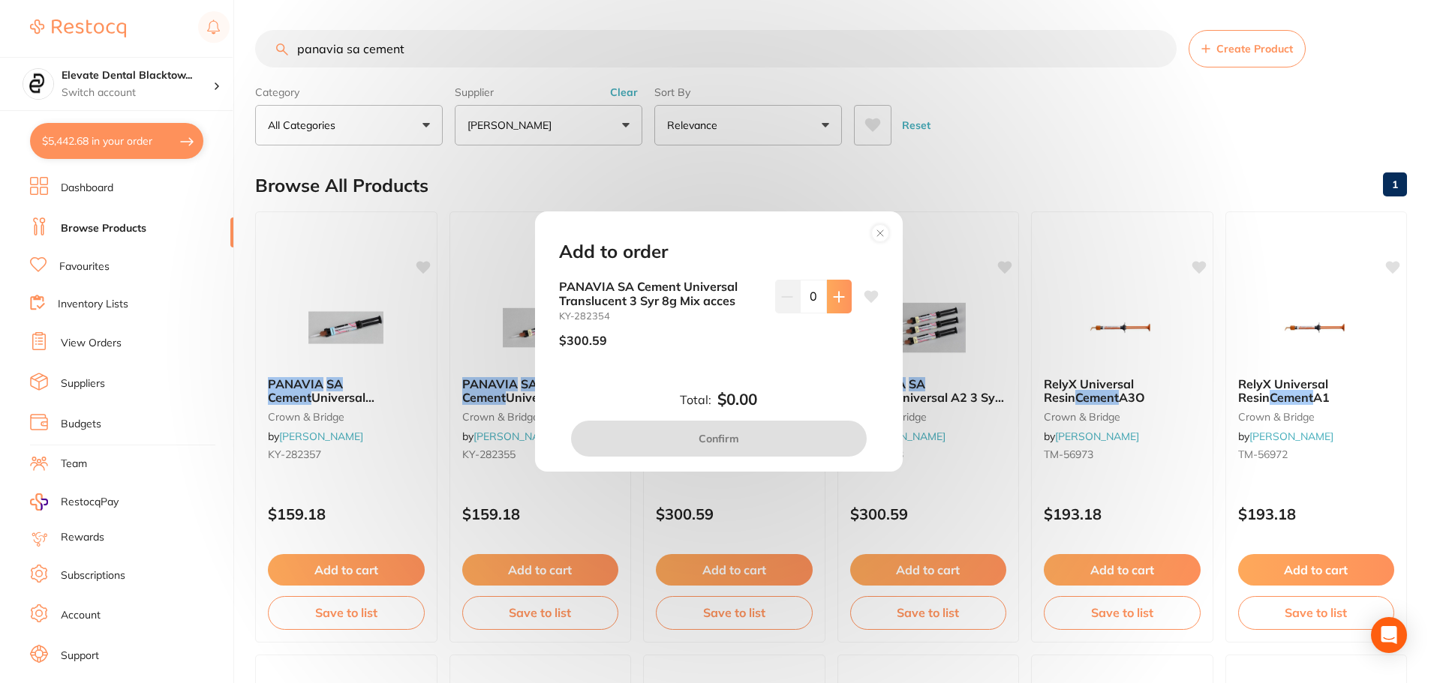
click at [833, 297] on icon at bounding box center [838, 297] width 10 height 10
type input "1"
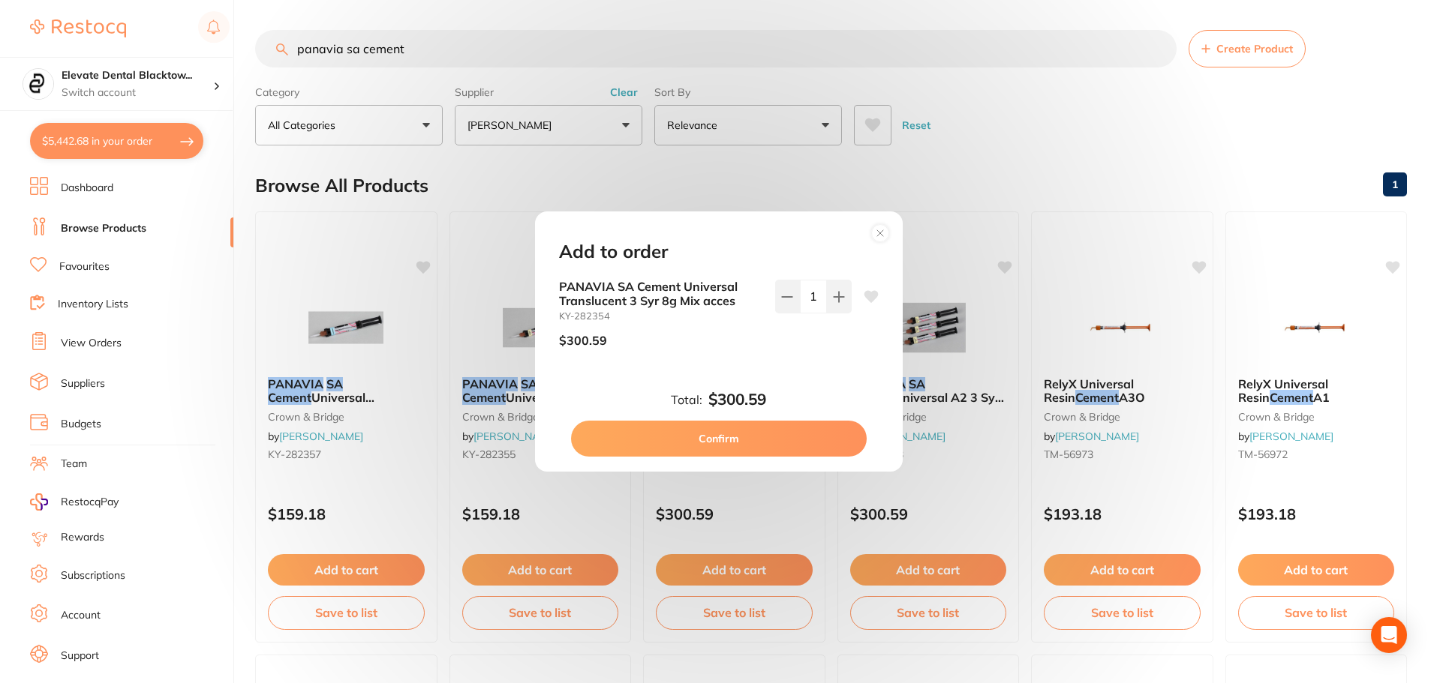
click at [717, 443] on button "Confirm" at bounding box center [719, 439] width 296 height 36
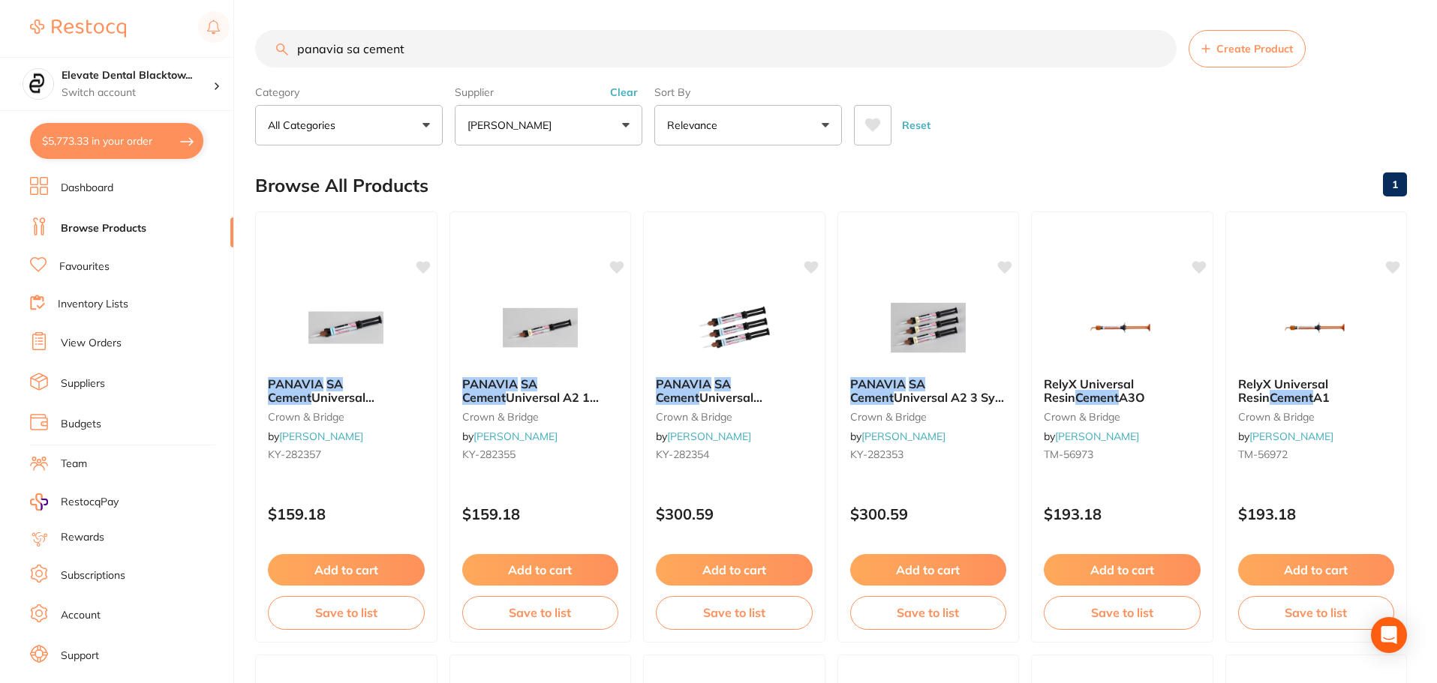
click at [908, 130] on button "Reset" at bounding box center [916, 125] width 38 height 41
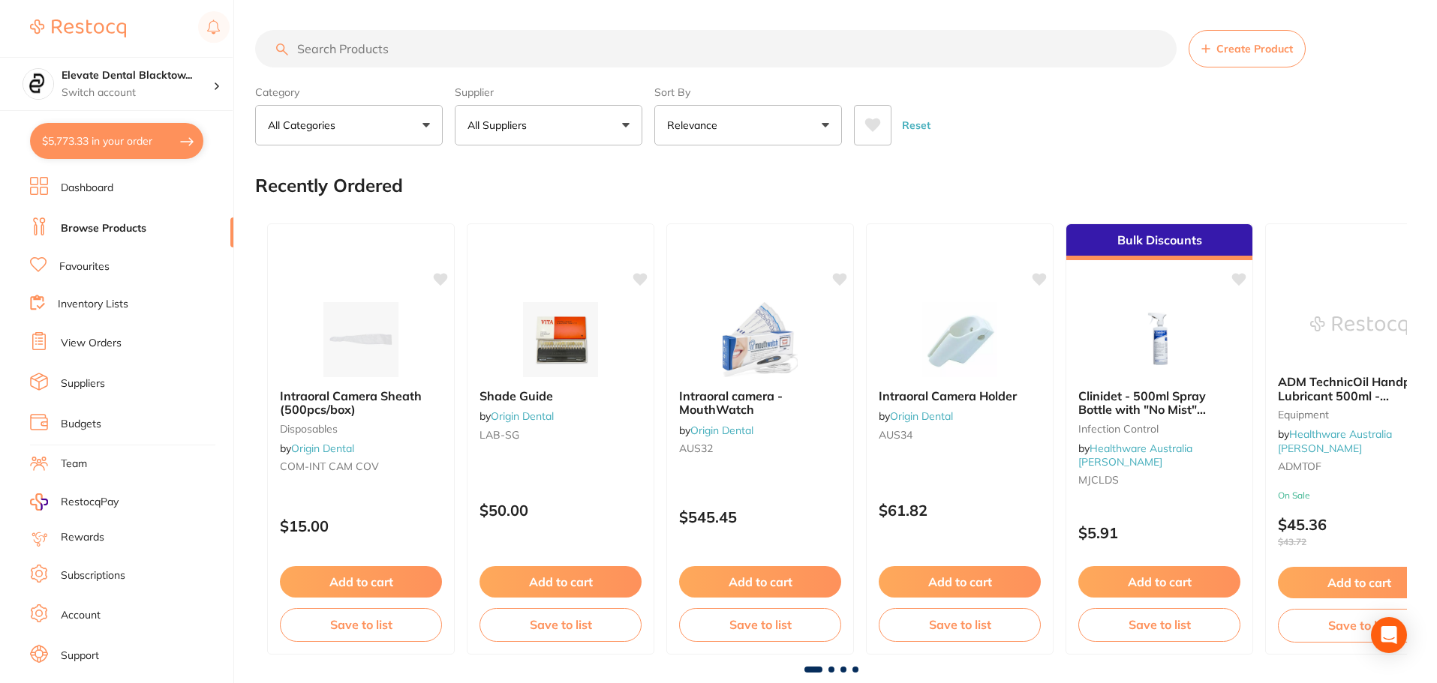
click at [917, 130] on button "Reset" at bounding box center [916, 125] width 38 height 41
click at [414, 41] on input "search" at bounding box center [715, 49] width 921 height 38
type input "savacol"
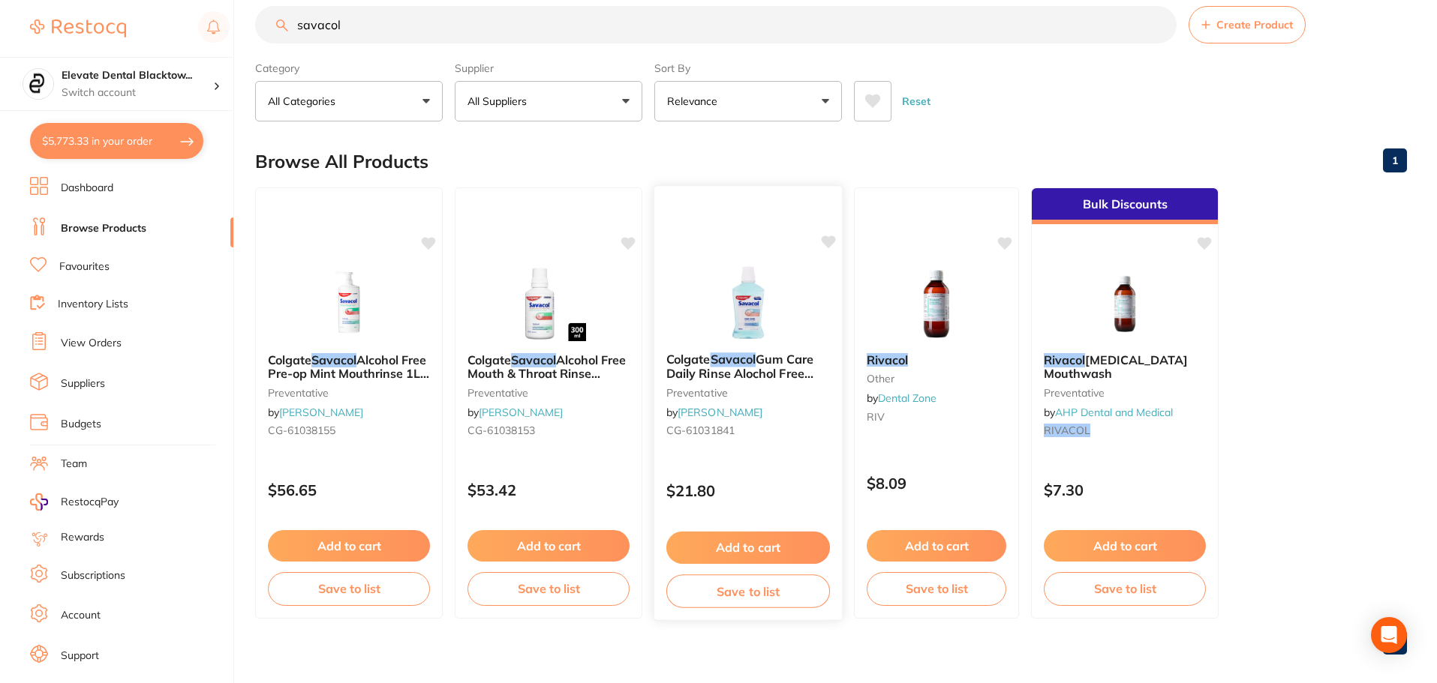
scroll to position [38, 0]
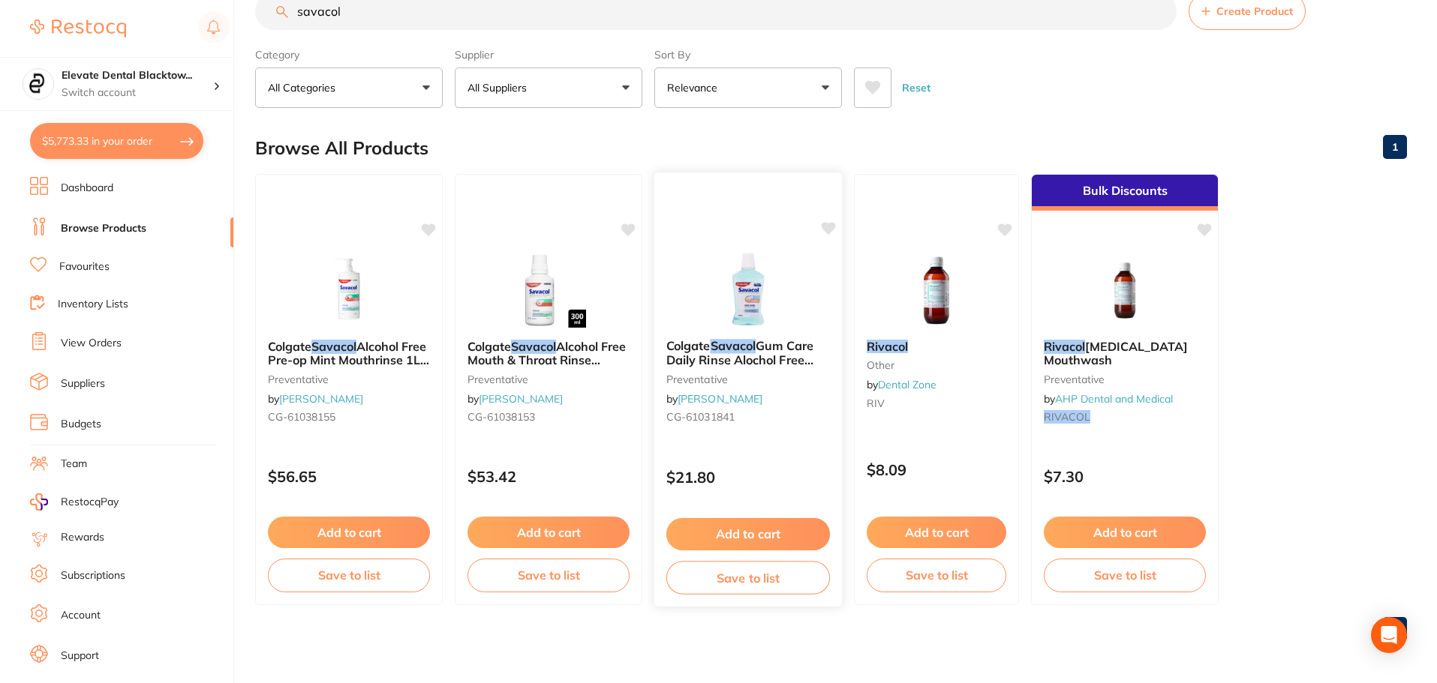
click at [741, 352] on span "Gum Care Daily Rinse Alochol Free 500ml x4" at bounding box center [739, 359] width 147 height 43
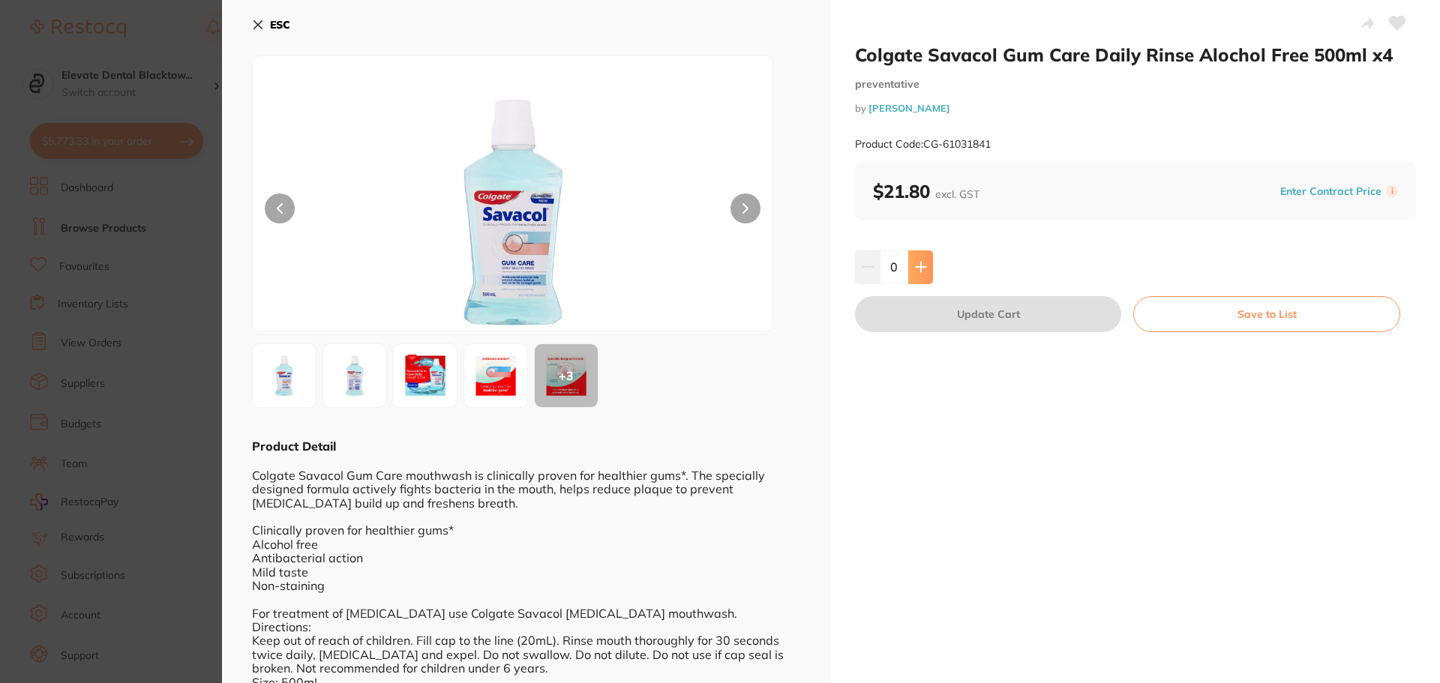
click at [916, 268] on icon at bounding box center [921, 268] width 10 height 10
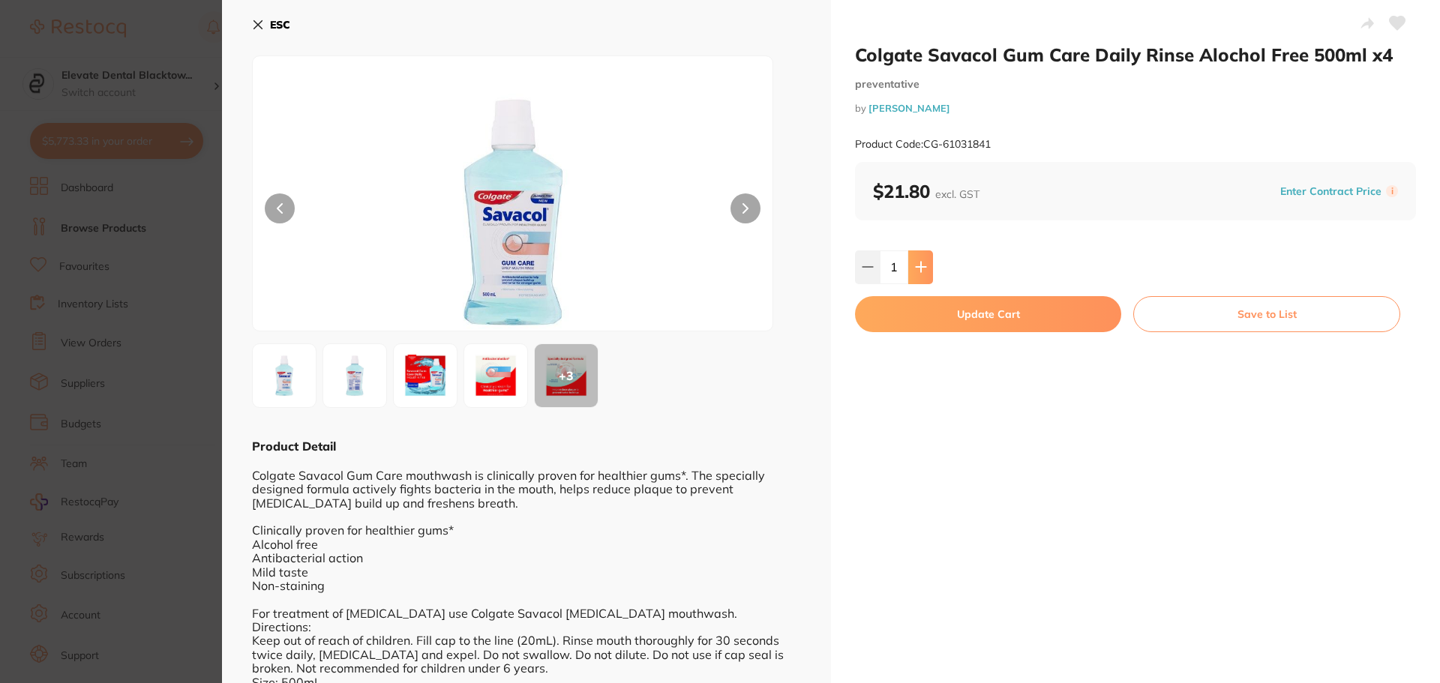
click at [916, 268] on icon at bounding box center [921, 268] width 10 height 10
type input "2"
click at [1018, 317] on button "Update Cart" at bounding box center [988, 314] width 266 height 36
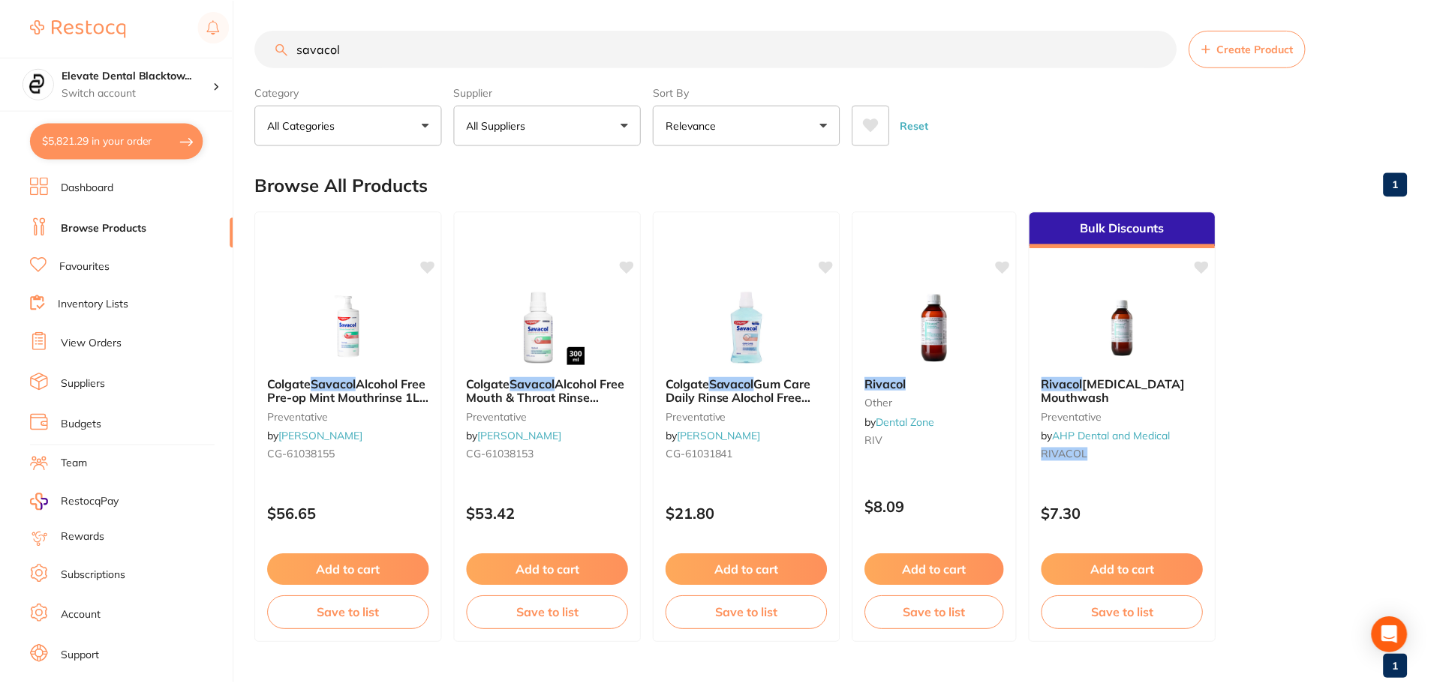
scroll to position [38, 0]
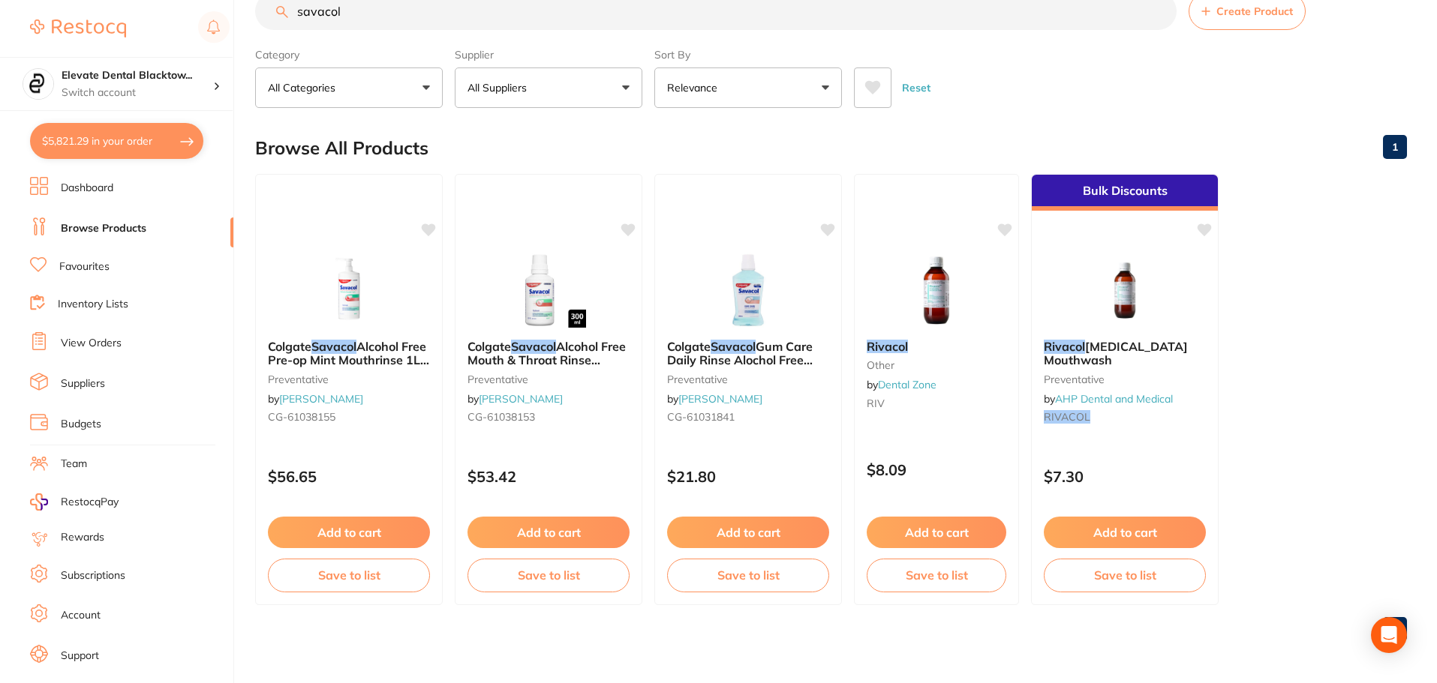
click at [112, 142] on button "$5,821.29 in your order" at bounding box center [116, 141] width 173 height 36
checkbox input "true"
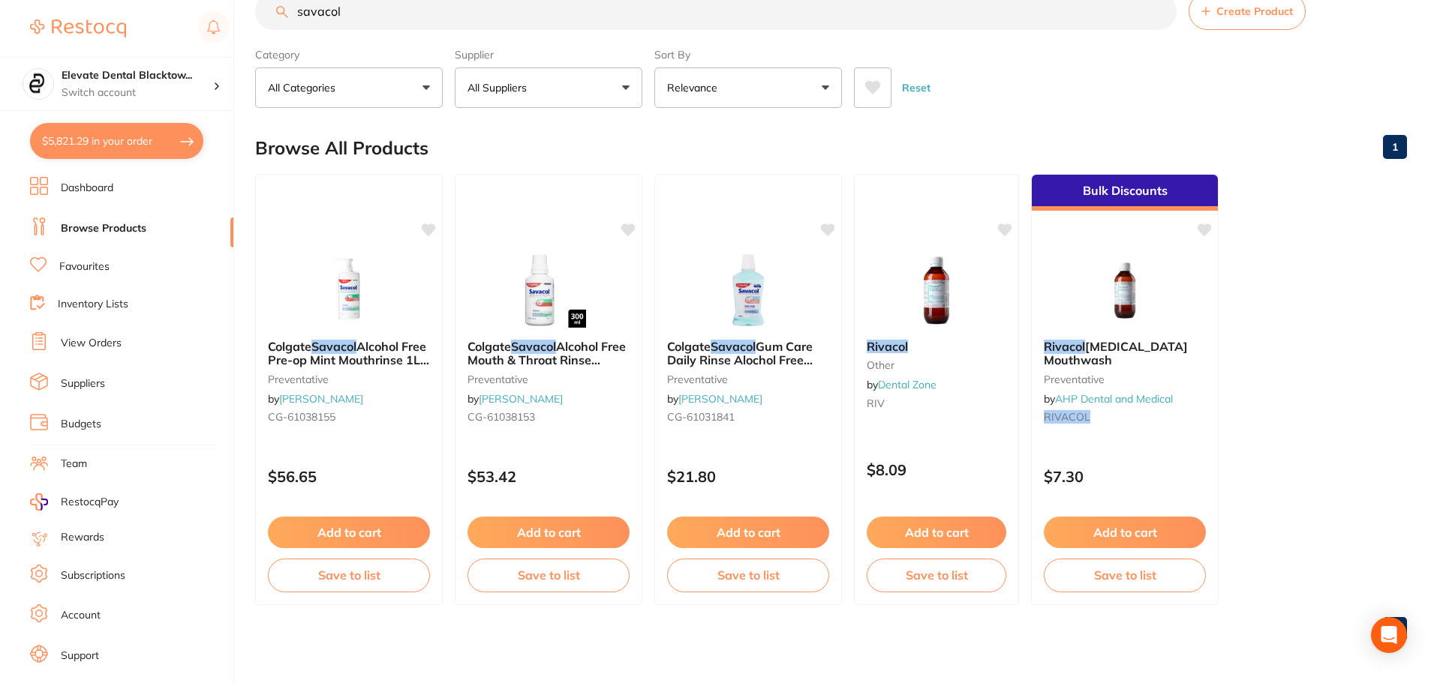
checkbox input "true"
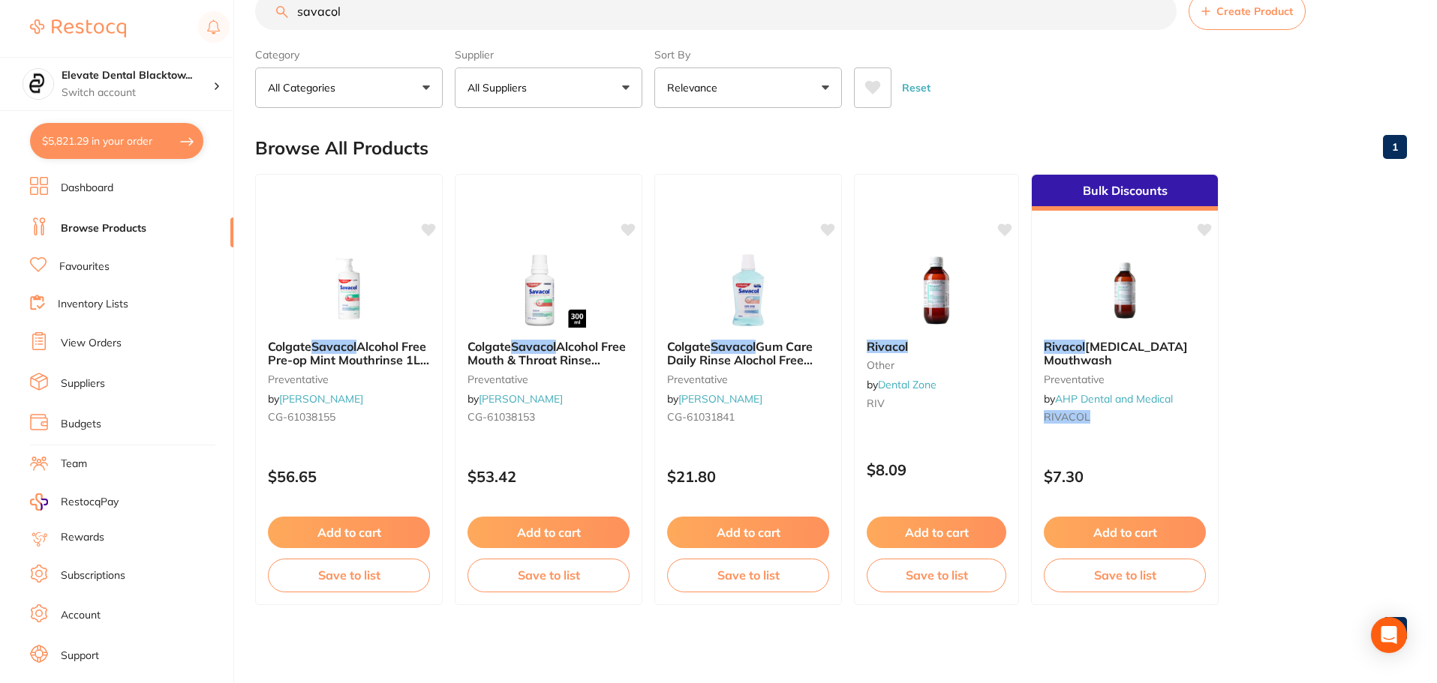
checkbox input "true"
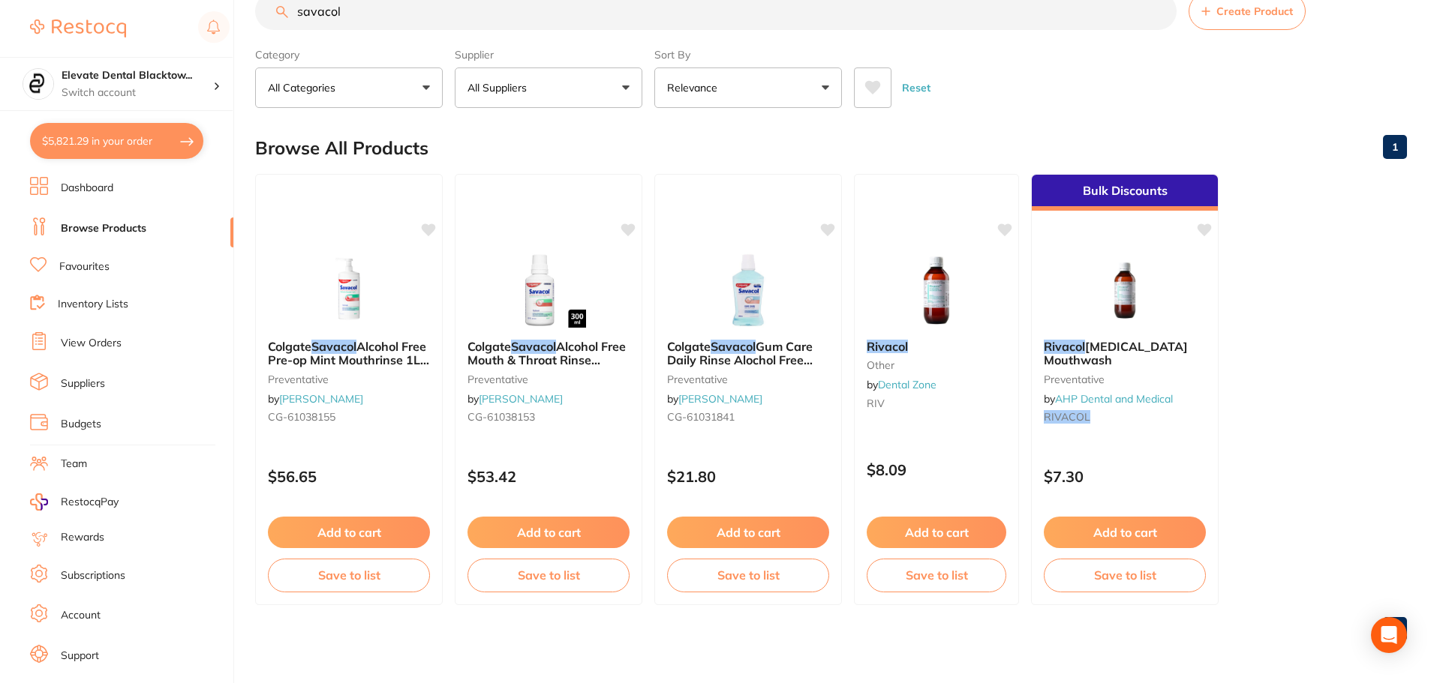
checkbox input "true"
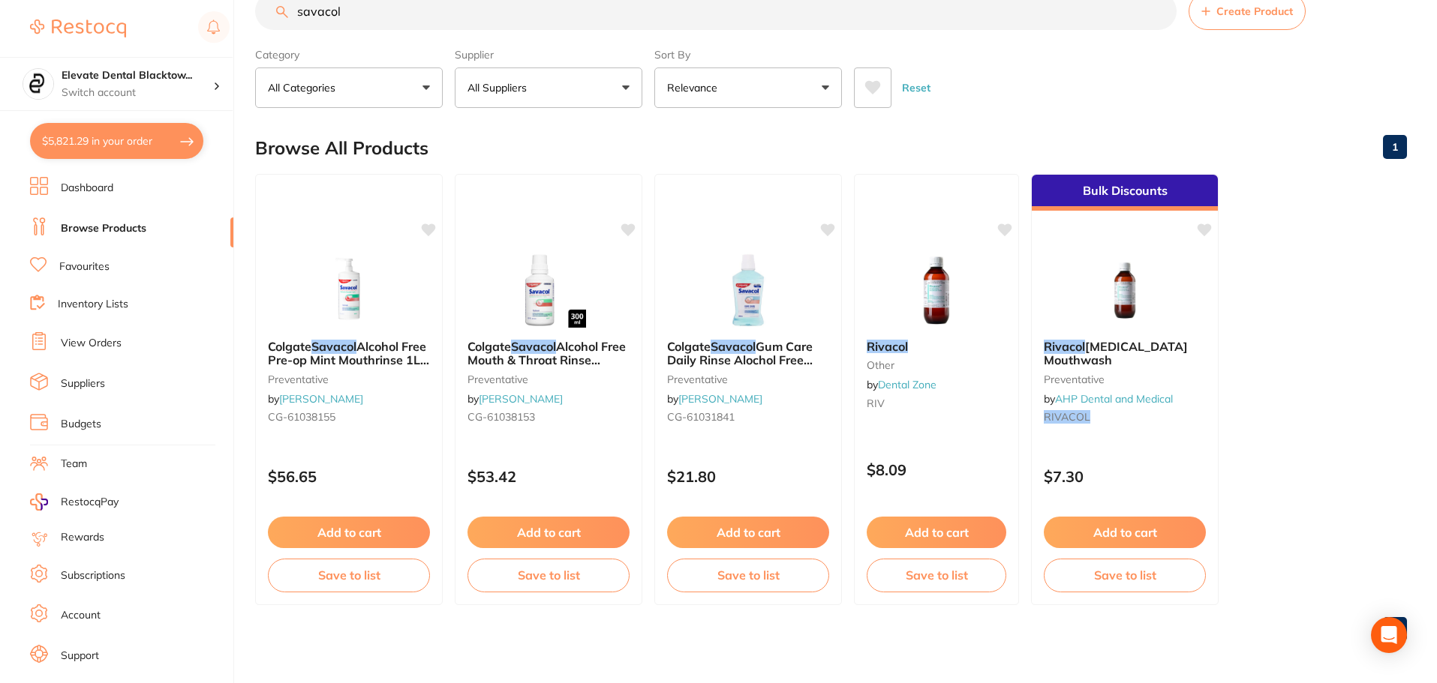
checkbox input "true"
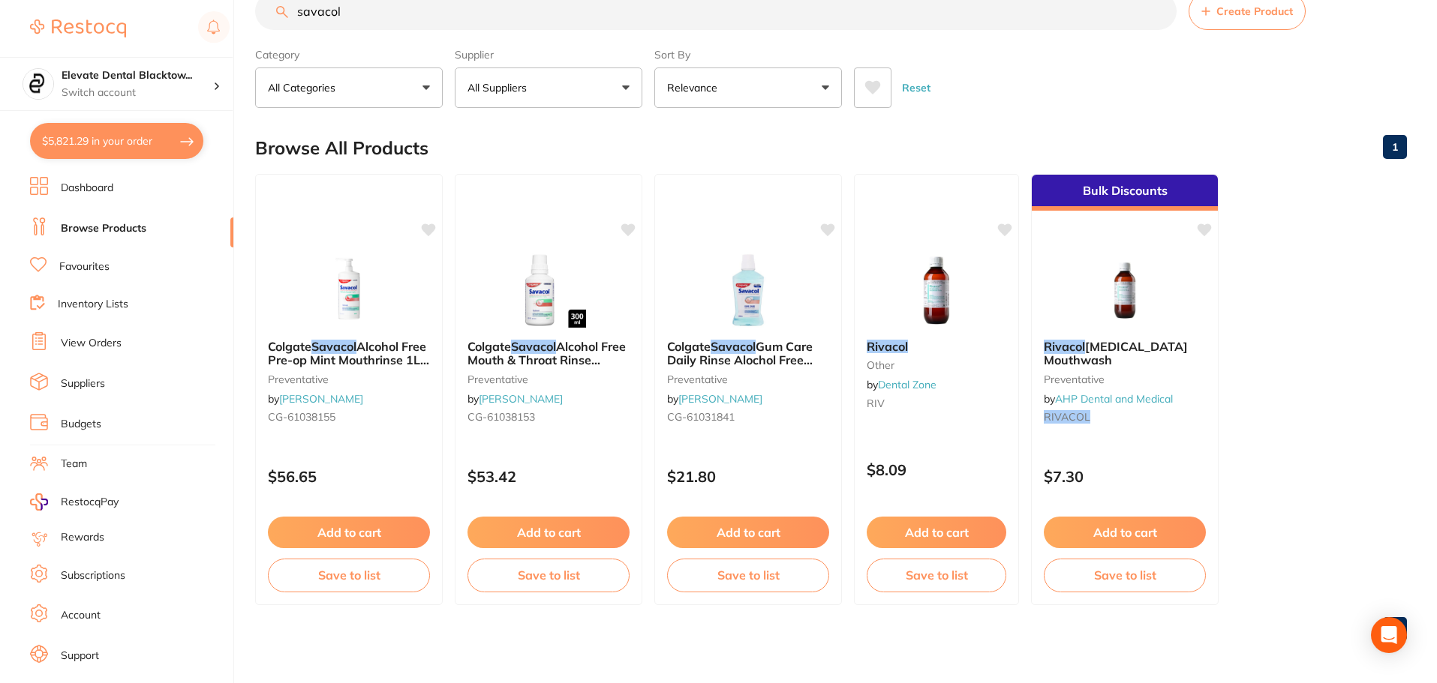
checkbox input "true"
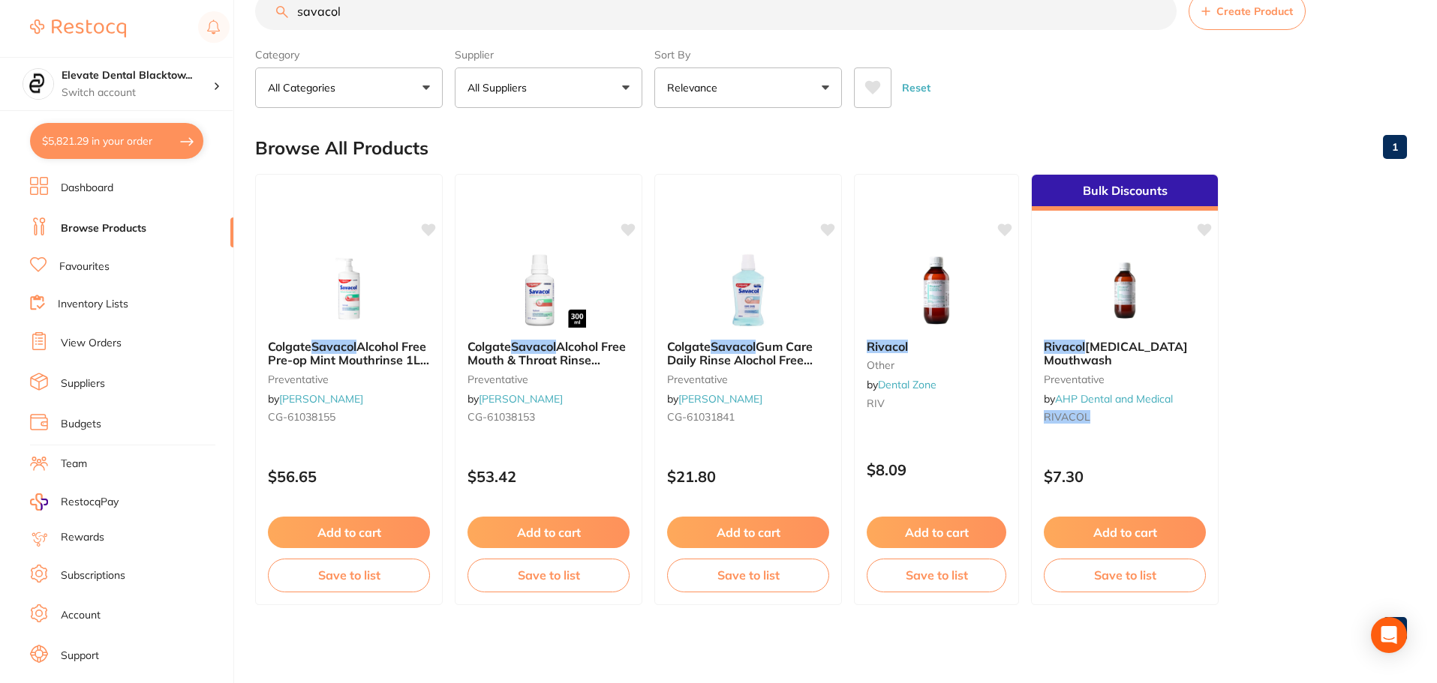
checkbox input "true"
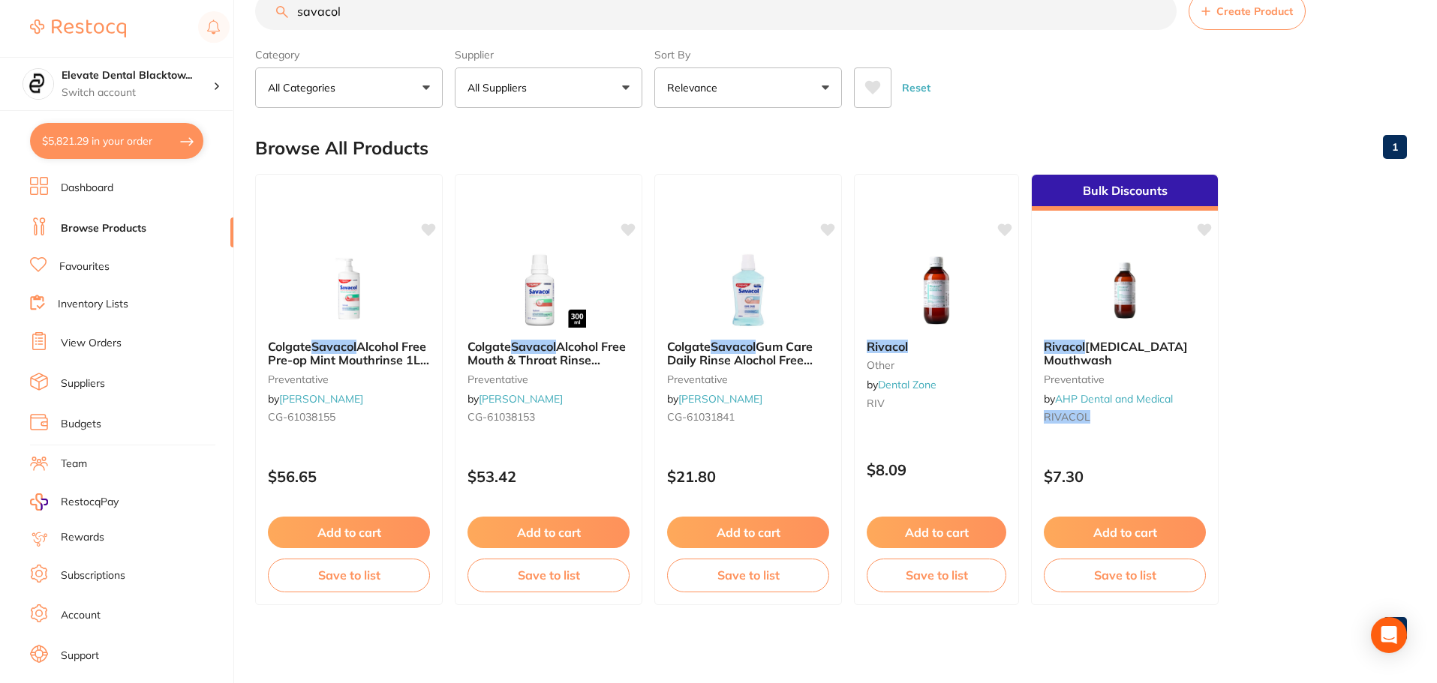
checkbox input "true"
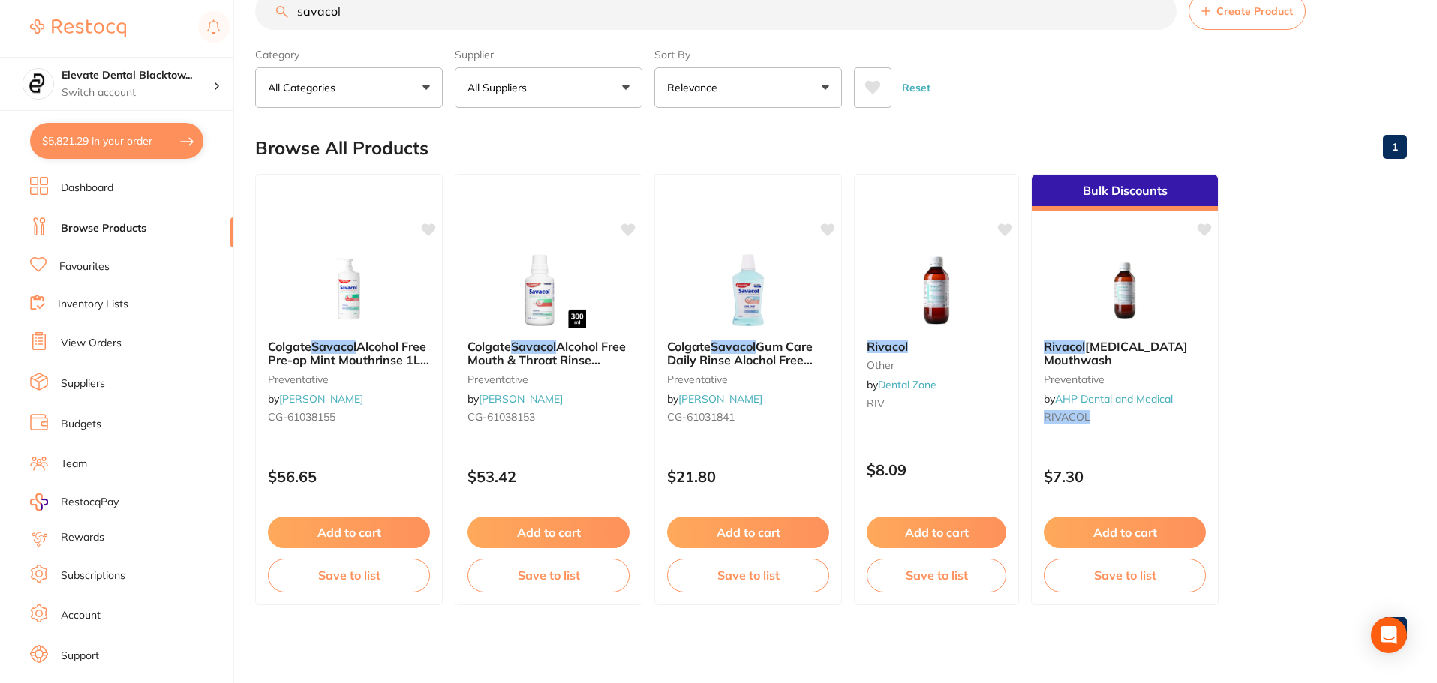
checkbox input "true"
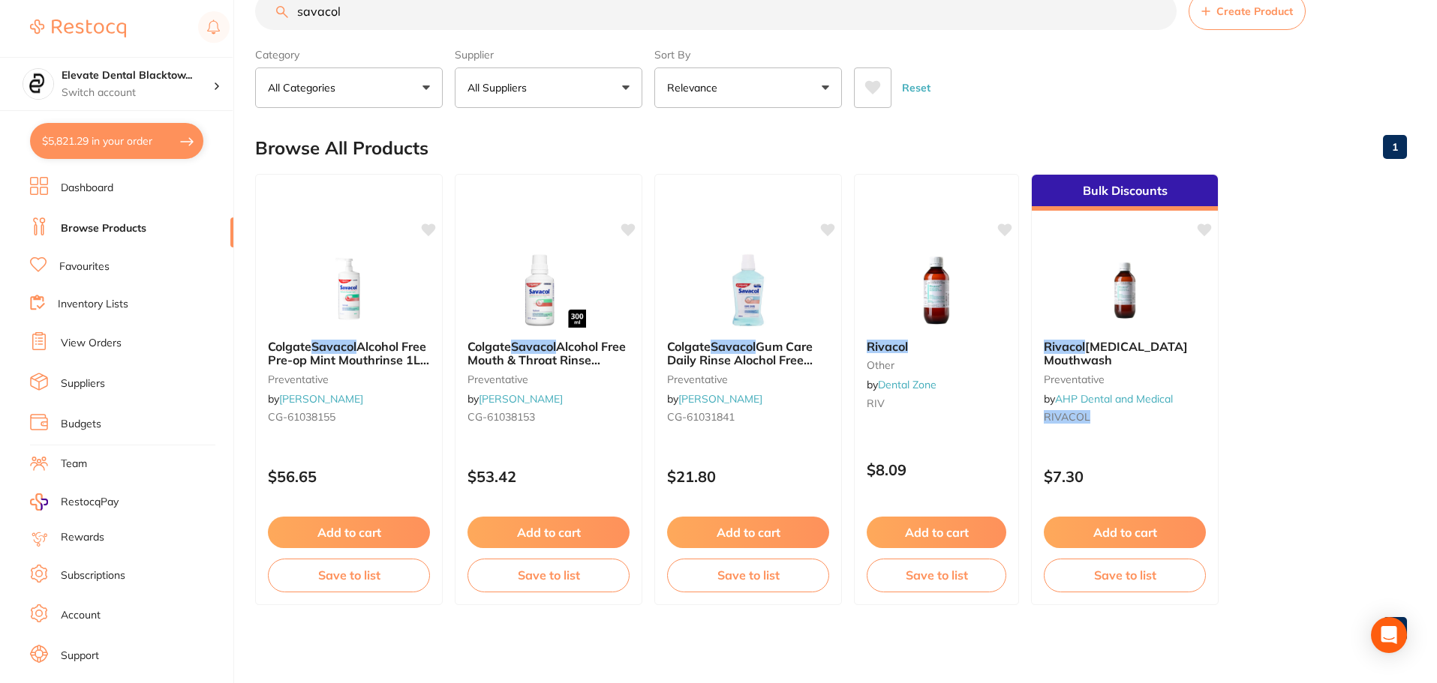
checkbox input "true"
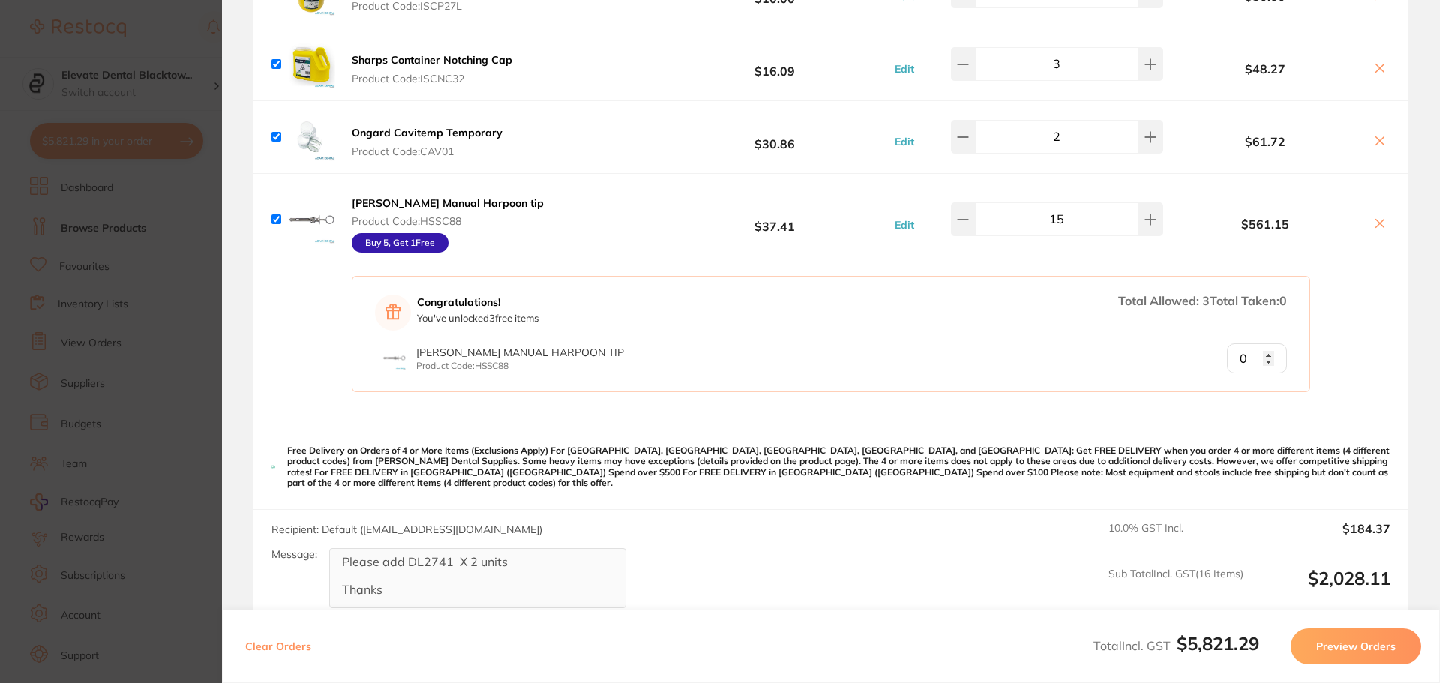
scroll to position [2326, 0]
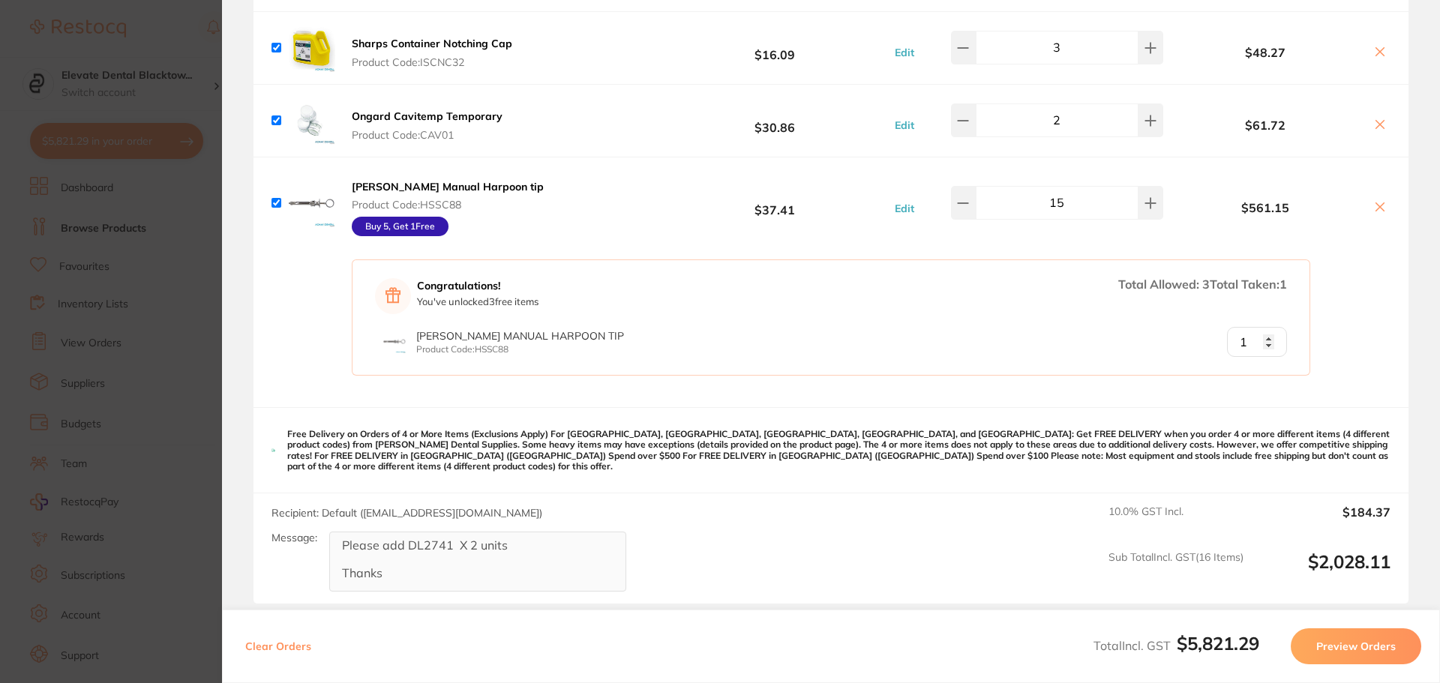
click at [1262, 330] on input "1" at bounding box center [1257, 342] width 60 height 30
click at [1269, 330] on input "2" at bounding box center [1257, 342] width 60 height 30
type input "3"
click at [1269, 330] on input "3" at bounding box center [1257, 342] width 60 height 30
click at [1267, 329] on input "3" at bounding box center [1257, 342] width 60 height 30
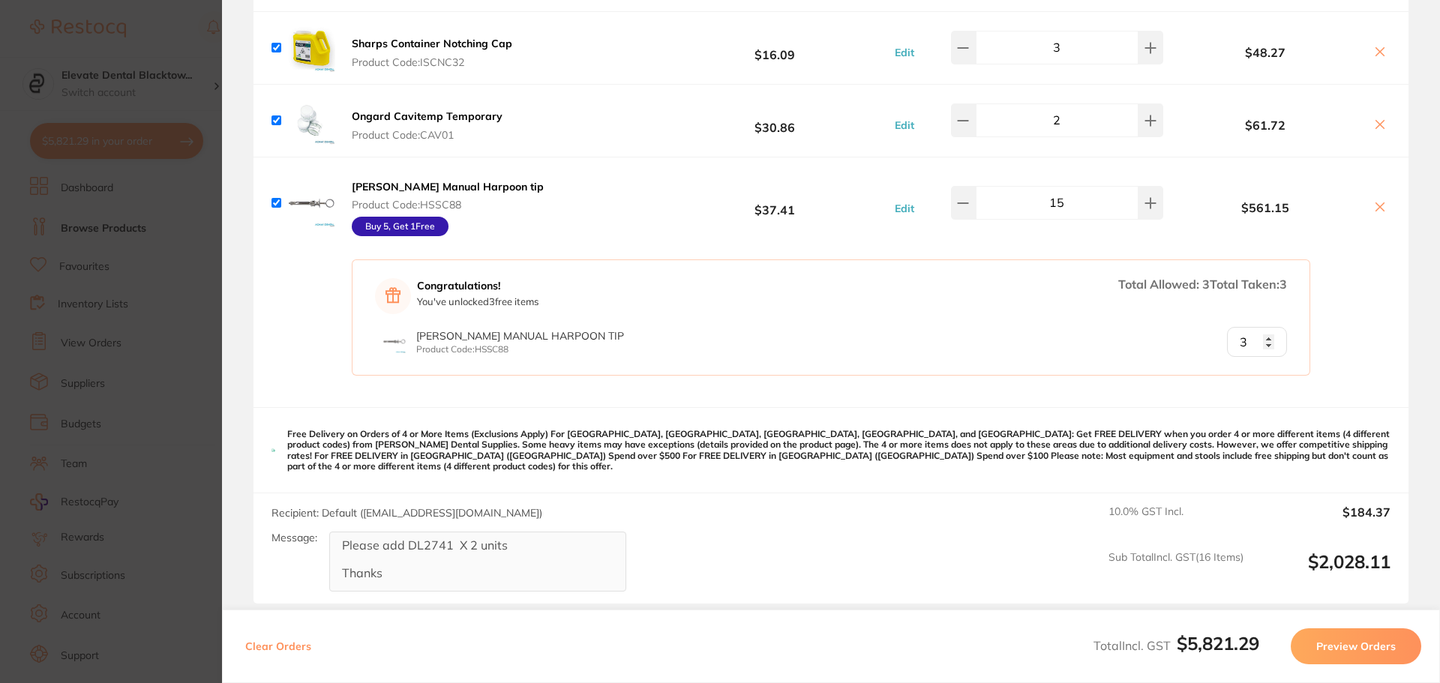
click at [1200, 386] on div "Congratulations! You've unlocked 3 free item s Total Allowed: 3 Total Taken: 3 …" at bounding box center [831, 328] width 1155 height 158
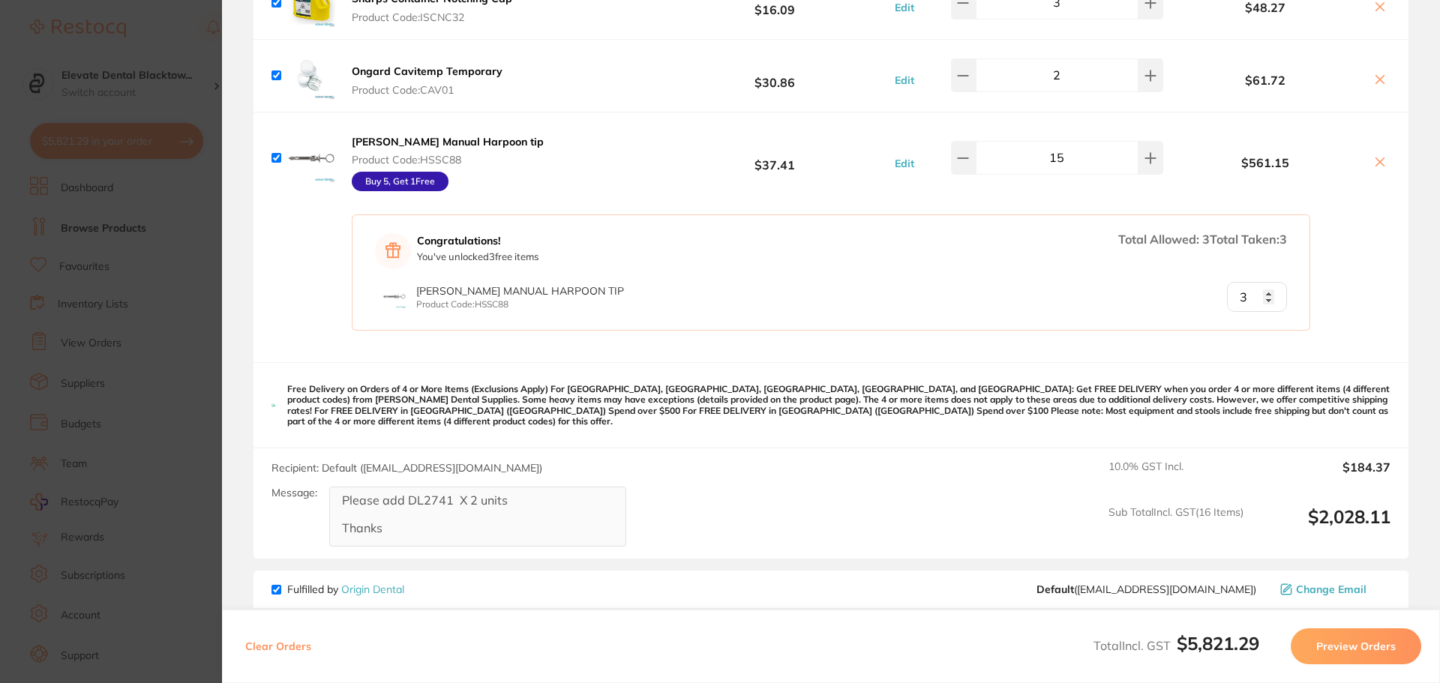
scroll to position [2344, 0]
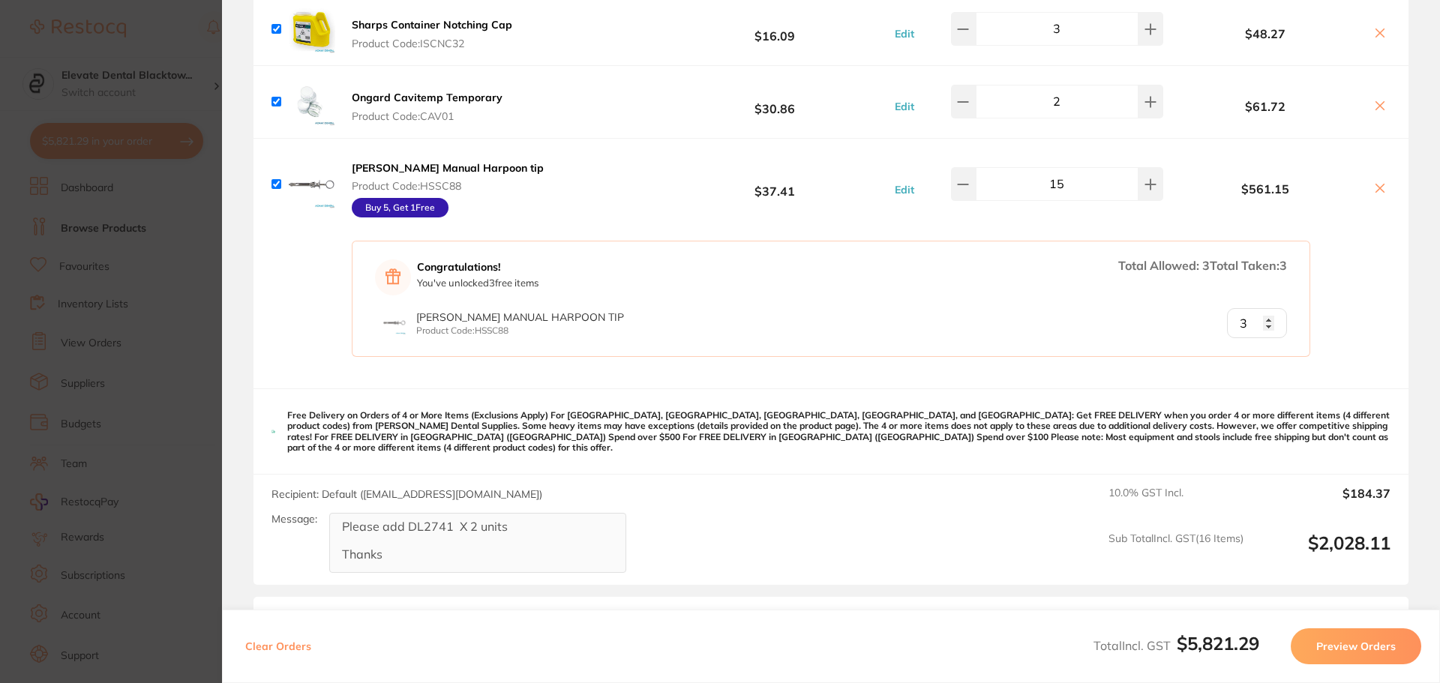
click at [190, 16] on section "Update RRP Set your pre negotiated price for this item. Item Agreed RRP (excl. …" at bounding box center [720, 341] width 1440 height 683
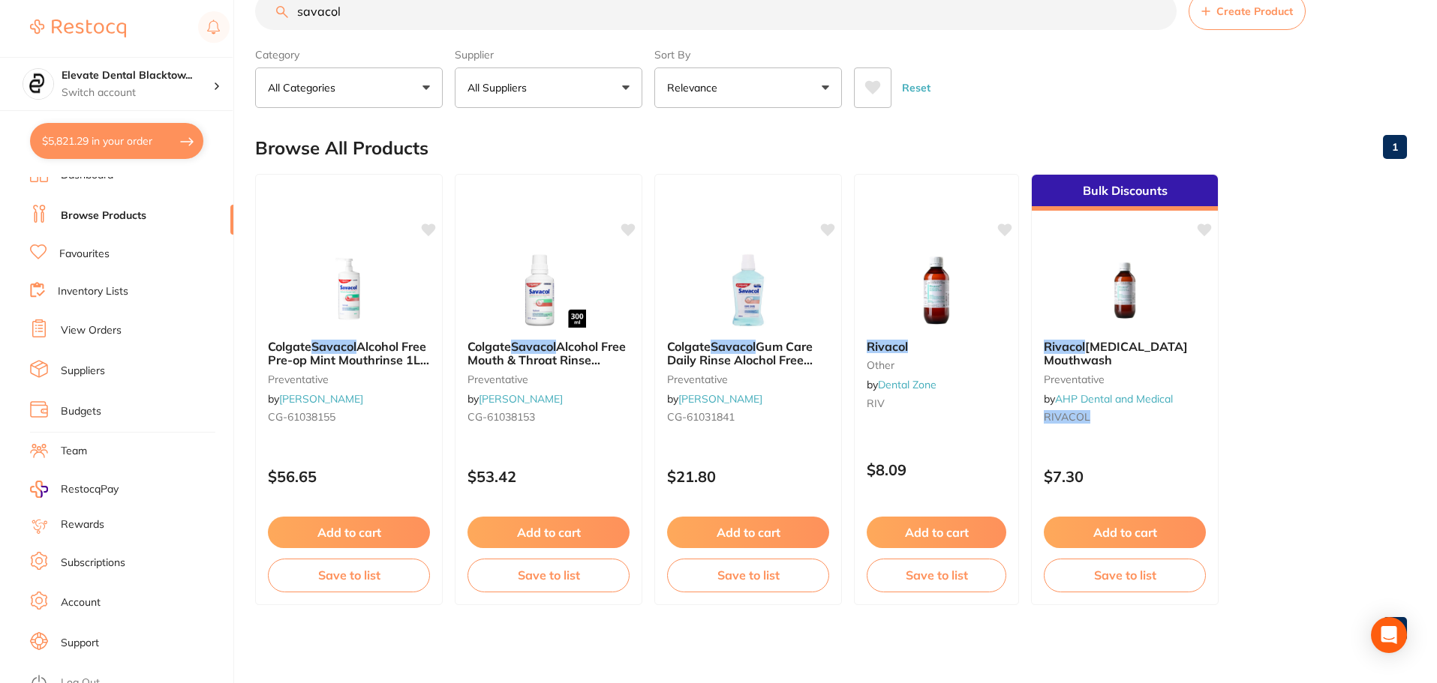
scroll to position [26, 0]
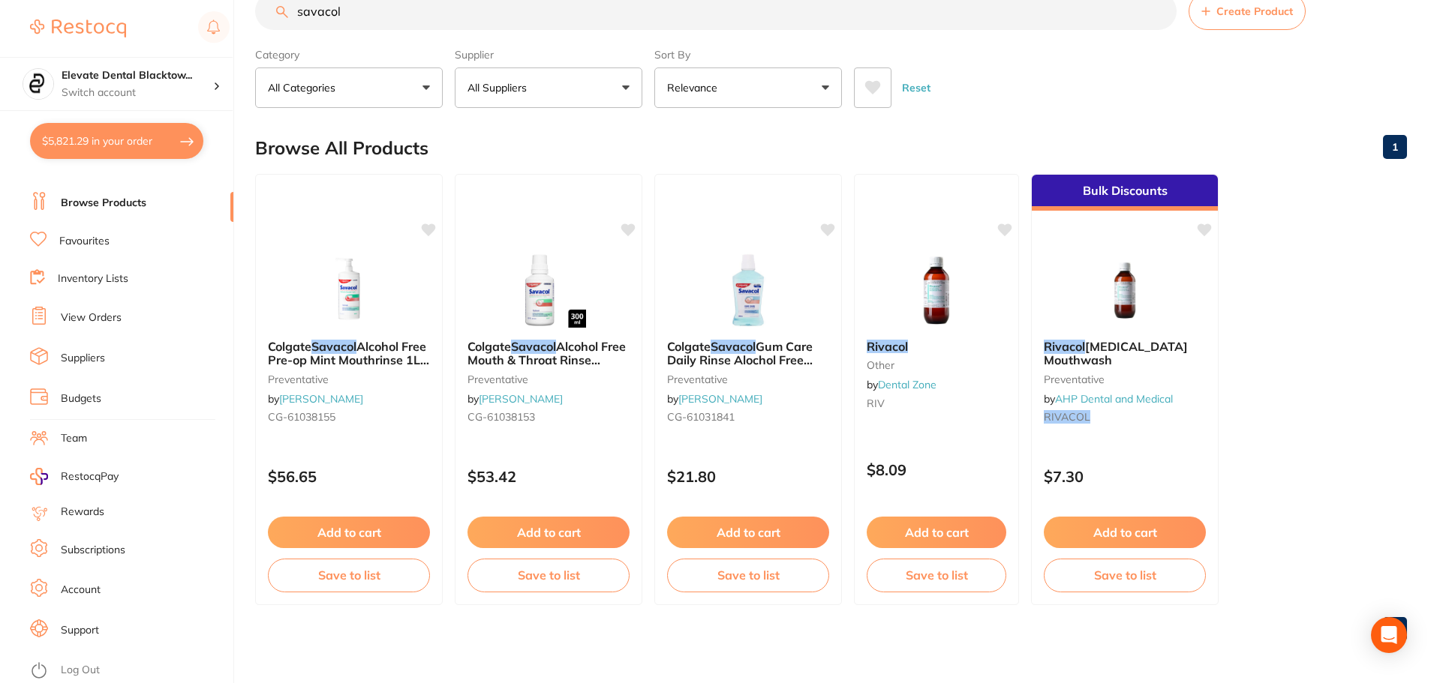
click at [81, 669] on link "Log Out" at bounding box center [80, 670] width 39 height 15
